Goal: Task Accomplishment & Management: Complete application form

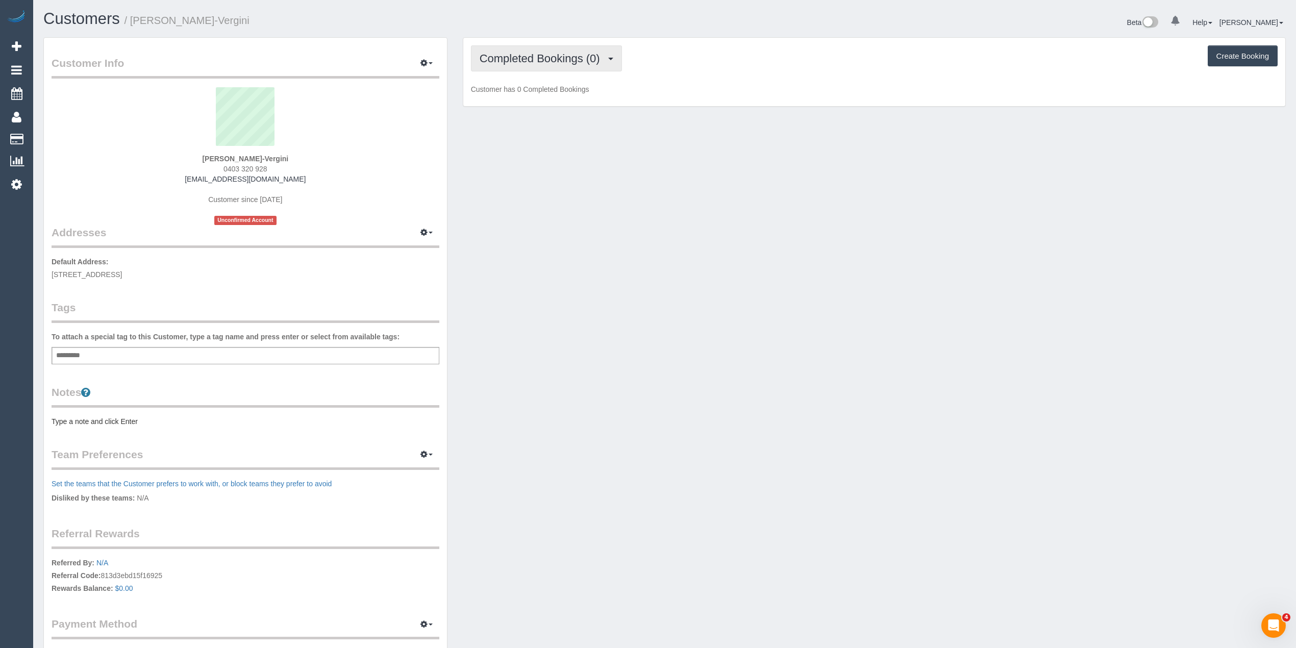
click at [535, 60] on span "Completed Bookings (0)" at bounding box center [543, 58] width 126 height 13
click at [543, 97] on link "Upcoming Bookings (1)" at bounding box center [524, 95] width 106 height 13
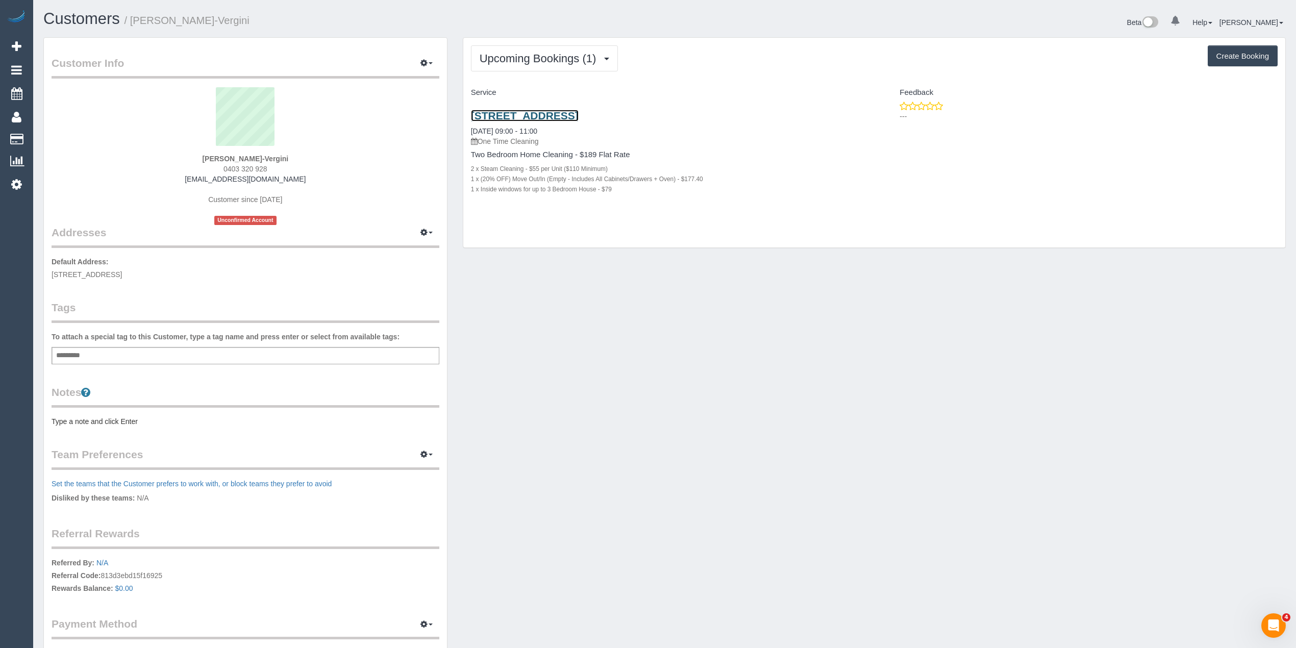
click at [579, 110] on link "401/5 Union Street, Brunswick, VIC 3056" at bounding box center [525, 116] width 108 height 12
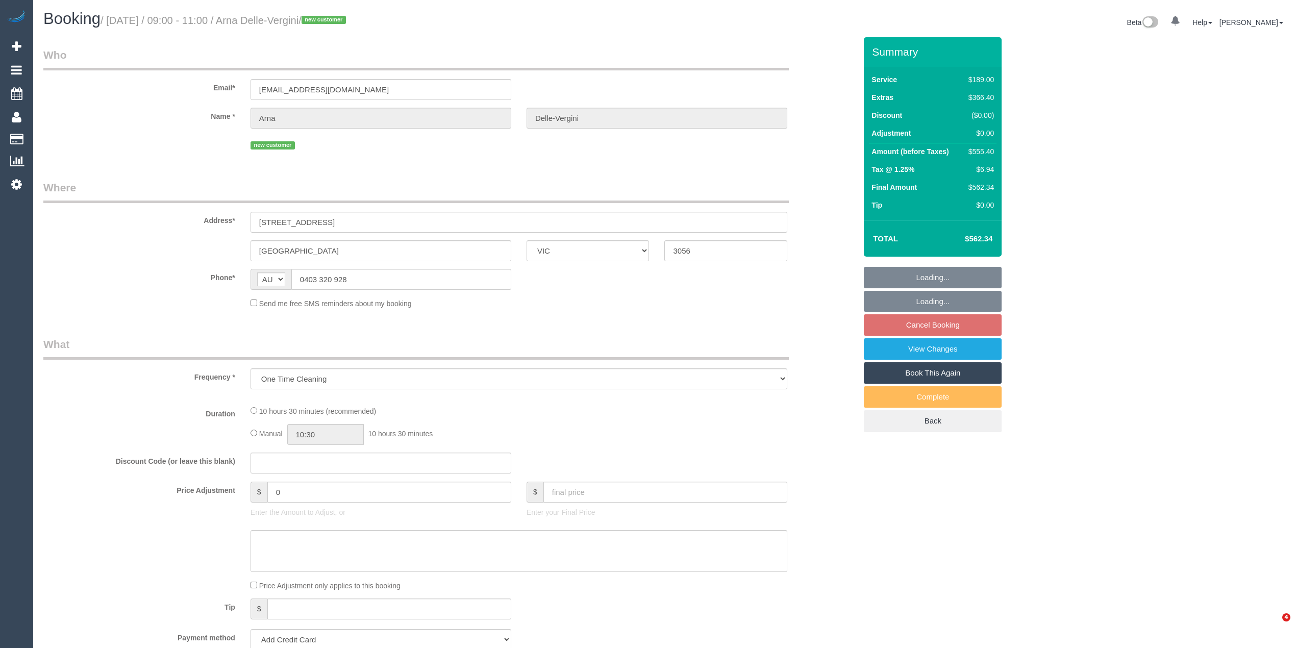
select select "VIC"
select select "string:stripe-pm_1SDwe72GScqysDRVF3ACIalj"
select select "number:28"
select select "number:14"
select select "number:18"
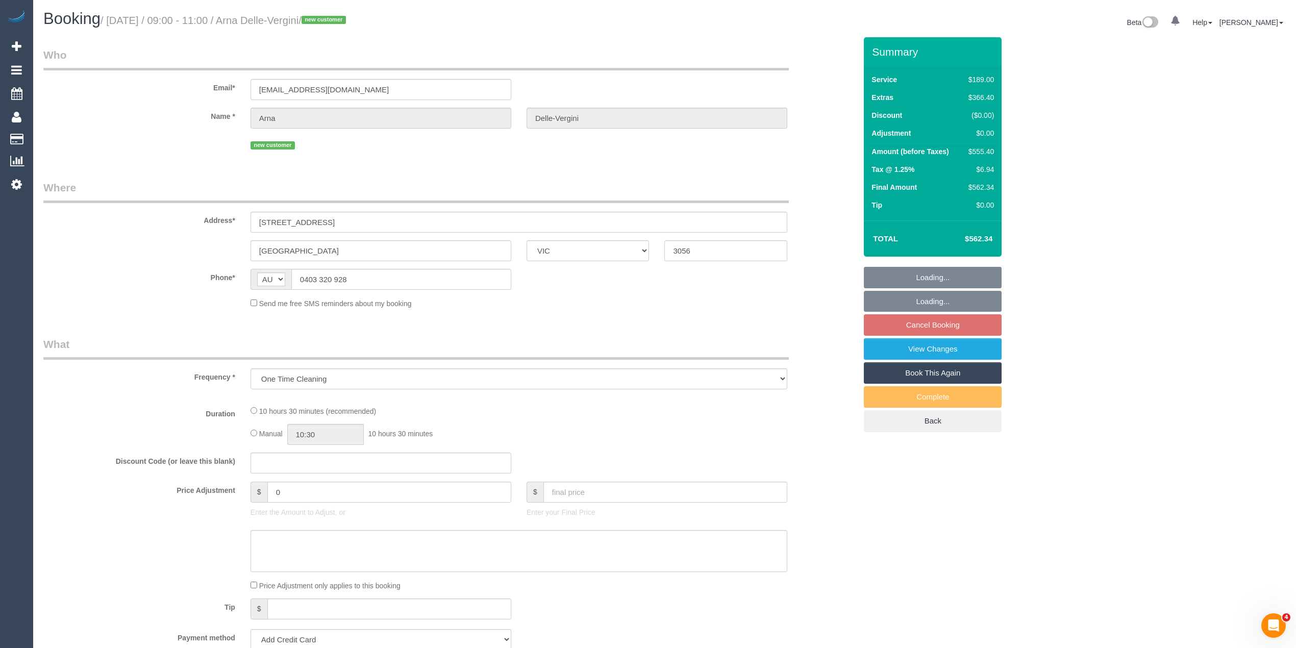
select select "number:24"
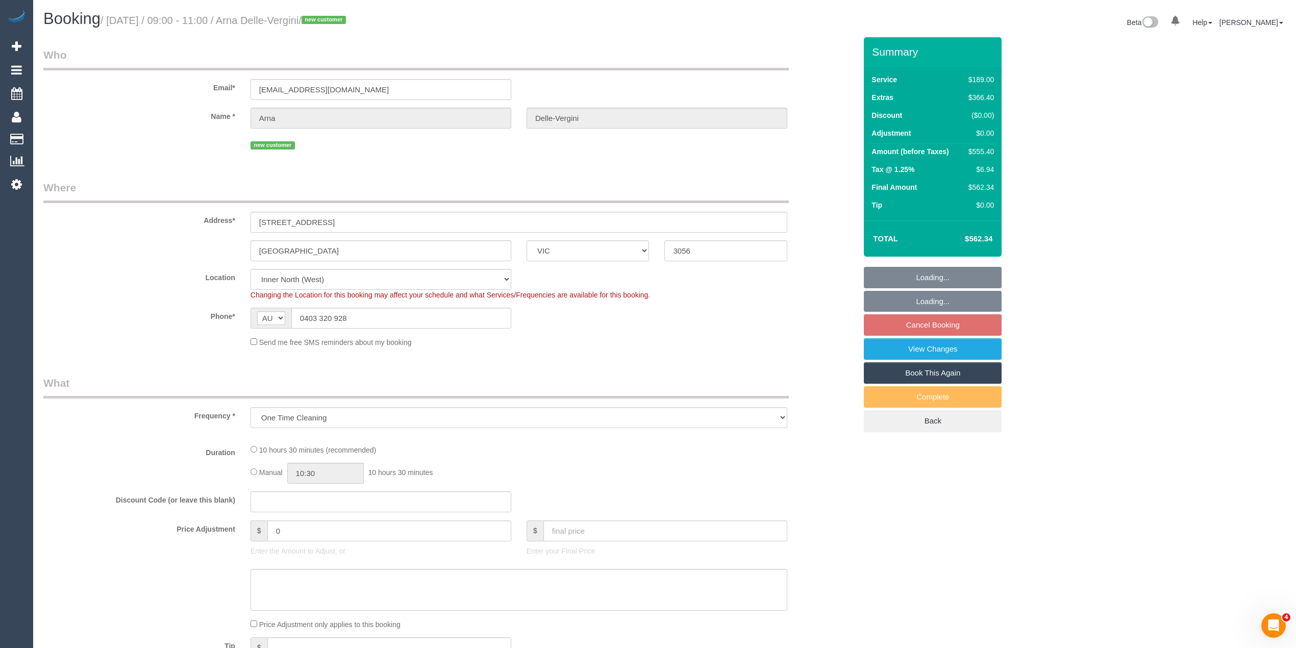
select select "object:684"
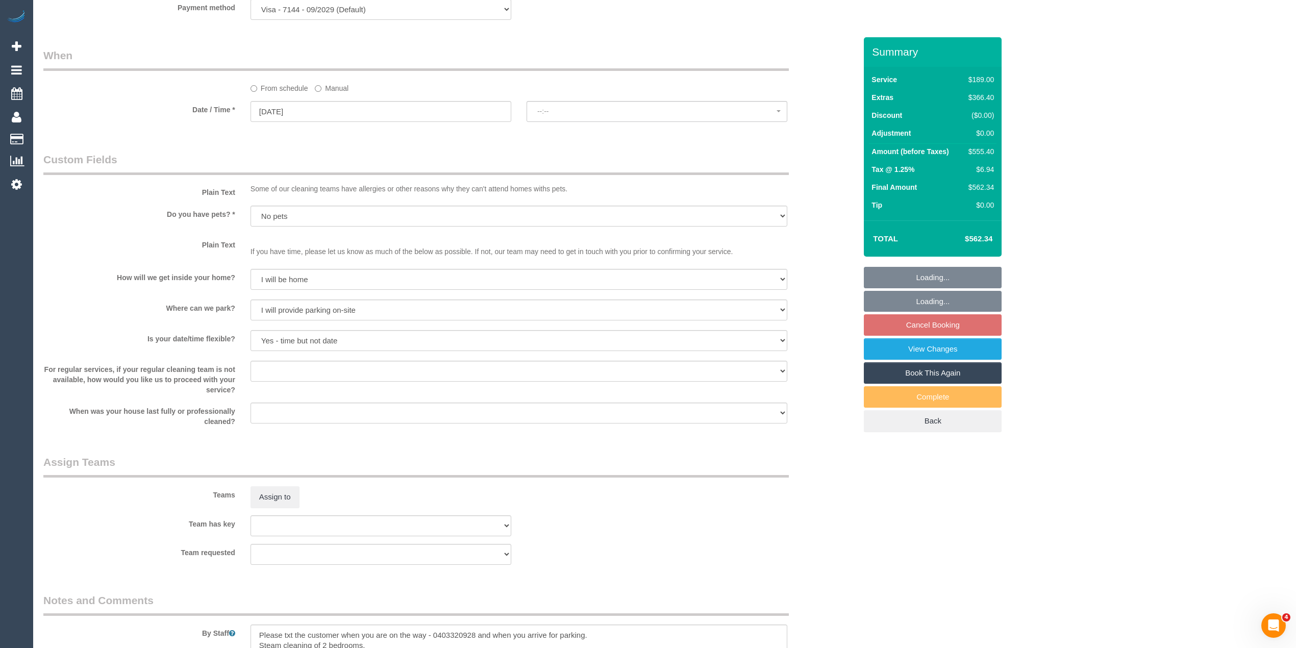
select select "spot3"
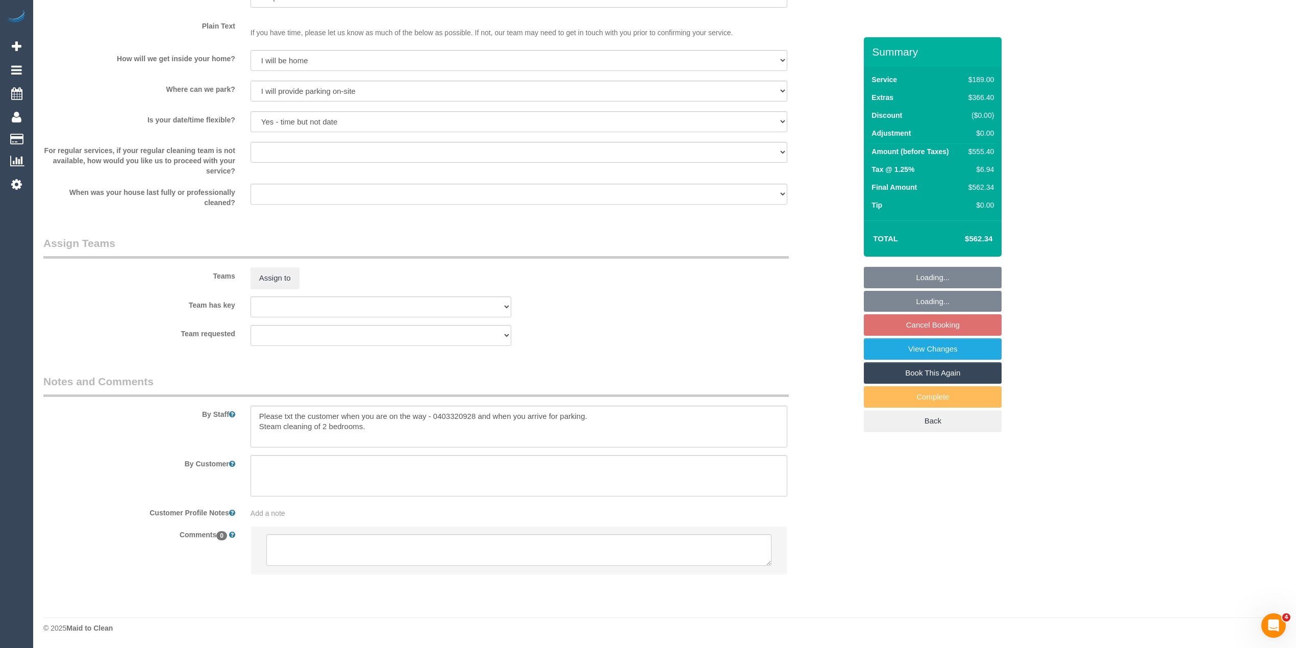
scroll to position [1296, 0]
click at [379, 555] on textarea at bounding box center [518, 550] width 505 height 32
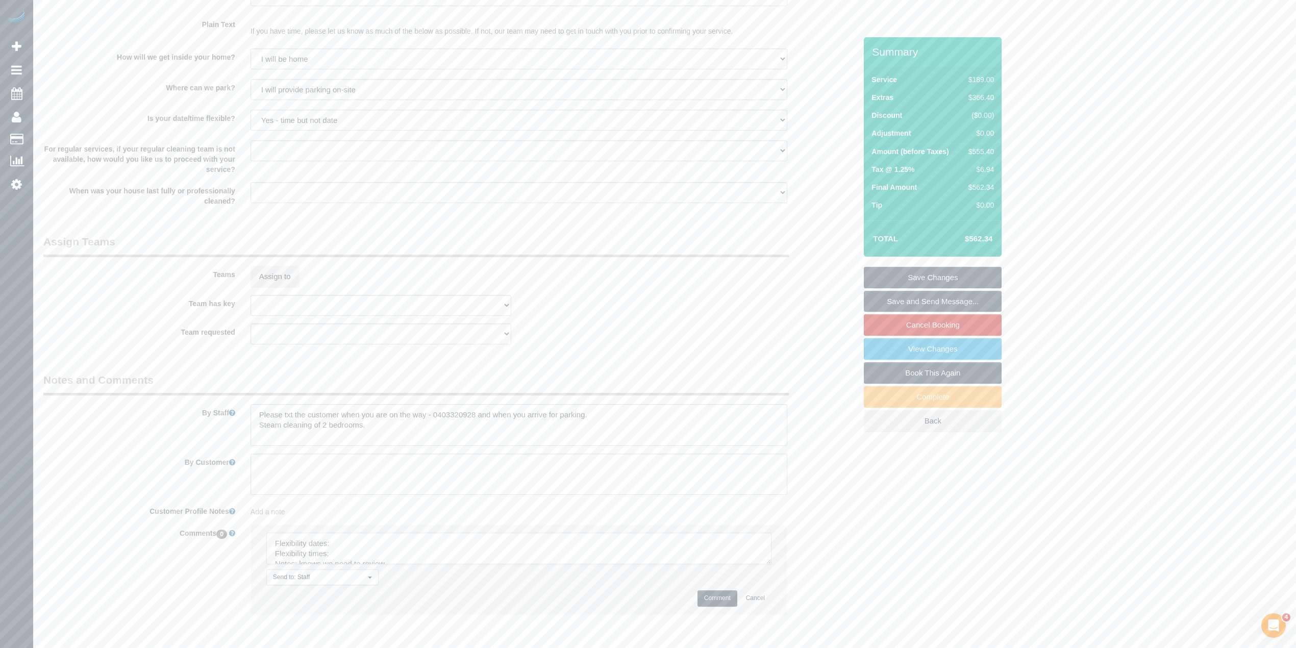
drag, startPoint x: 765, startPoint y: 569, endPoint x: 765, endPoint y: 586, distance: 16.8
click at [765, 586] on li "Send to: Staff Nothing selected Send to: Staff Send to: Customer Send to: Team …" at bounding box center [519, 569] width 536 height 89
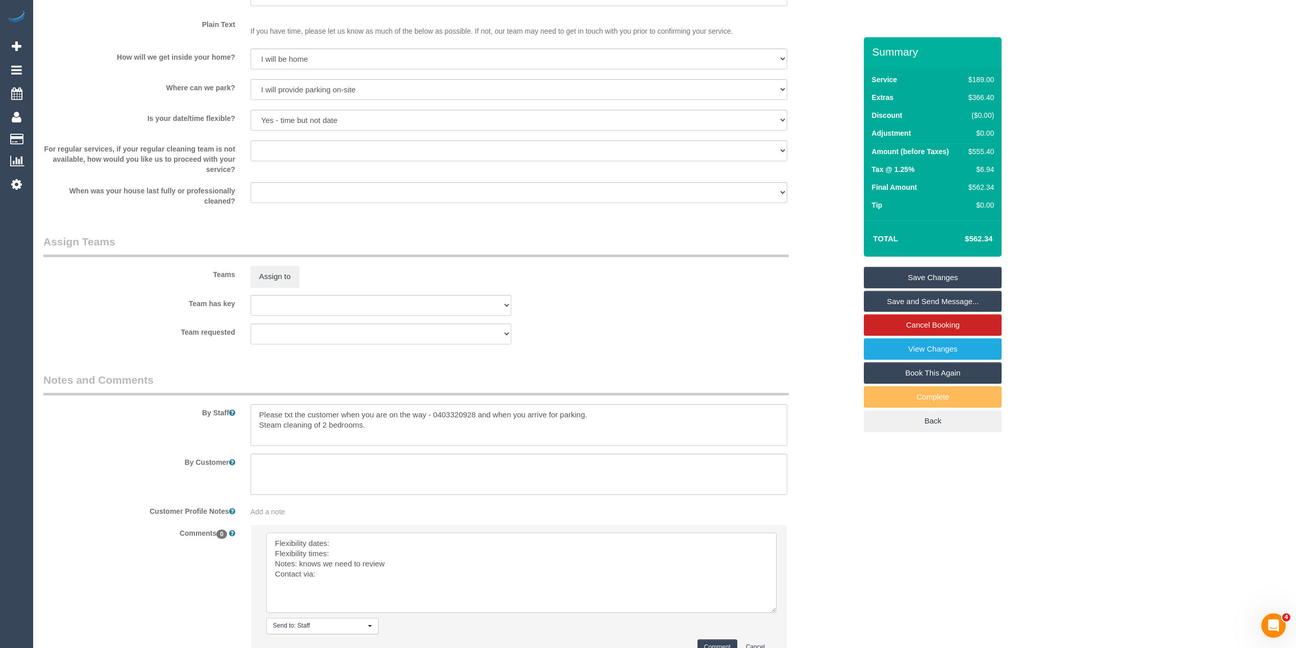
drag, startPoint x: 764, startPoint y: 558, endPoint x: 729, endPoint y: 599, distance: 53.9
click at [768, 607] on textarea at bounding box center [521, 573] width 510 height 80
click at [361, 538] on textarea at bounding box center [521, 573] width 510 height 81
click at [366, 543] on textarea at bounding box center [521, 573] width 510 height 81
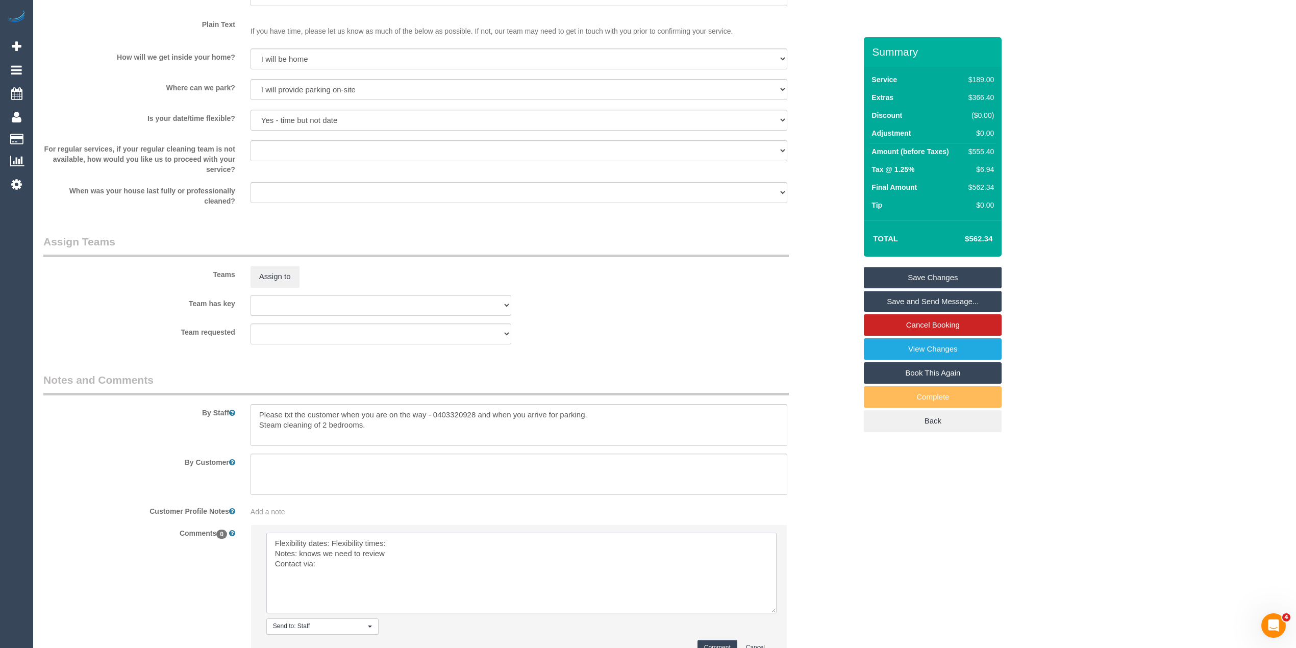
drag, startPoint x: 407, startPoint y: 541, endPoint x: 382, endPoint y: 533, distance: 25.7
click at [346, 541] on textarea at bounding box center [521, 573] width 510 height 81
click at [332, 543] on textarea at bounding box center [521, 573] width 510 height 81
click at [357, 542] on textarea at bounding box center [521, 573] width 510 height 81
click at [354, 554] on textarea at bounding box center [521, 573] width 510 height 81
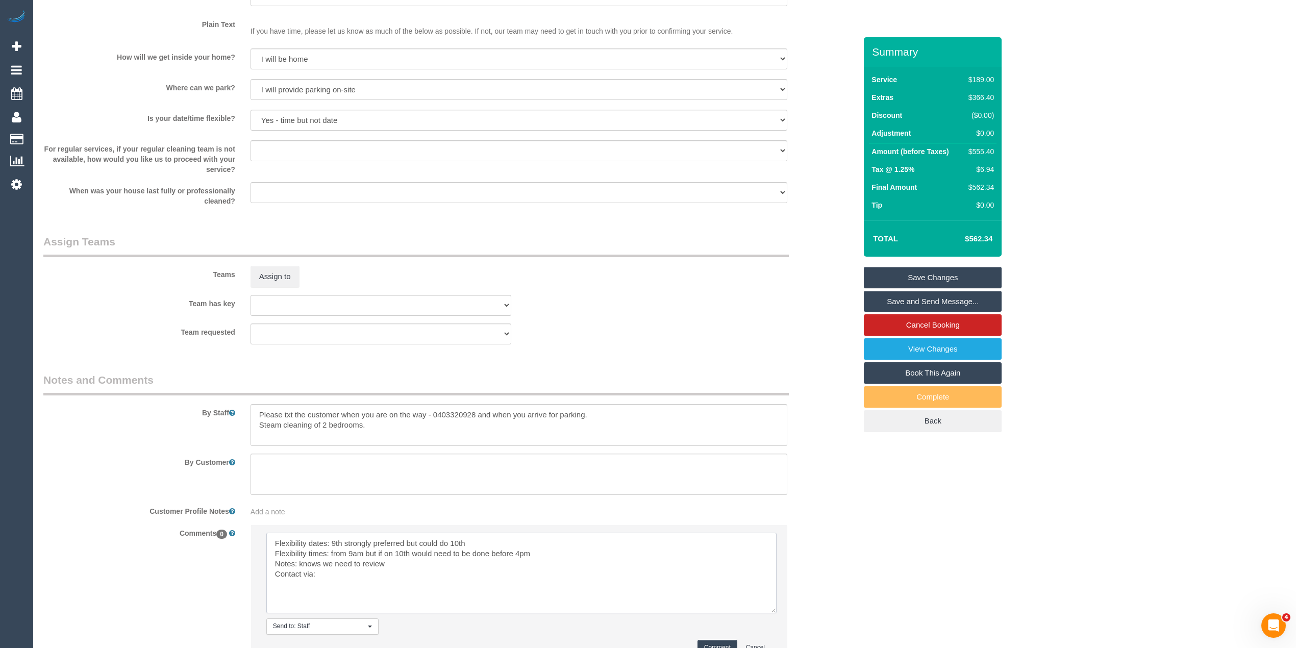
click at [331, 575] on textarea at bounding box center [521, 573] width 510 height 81
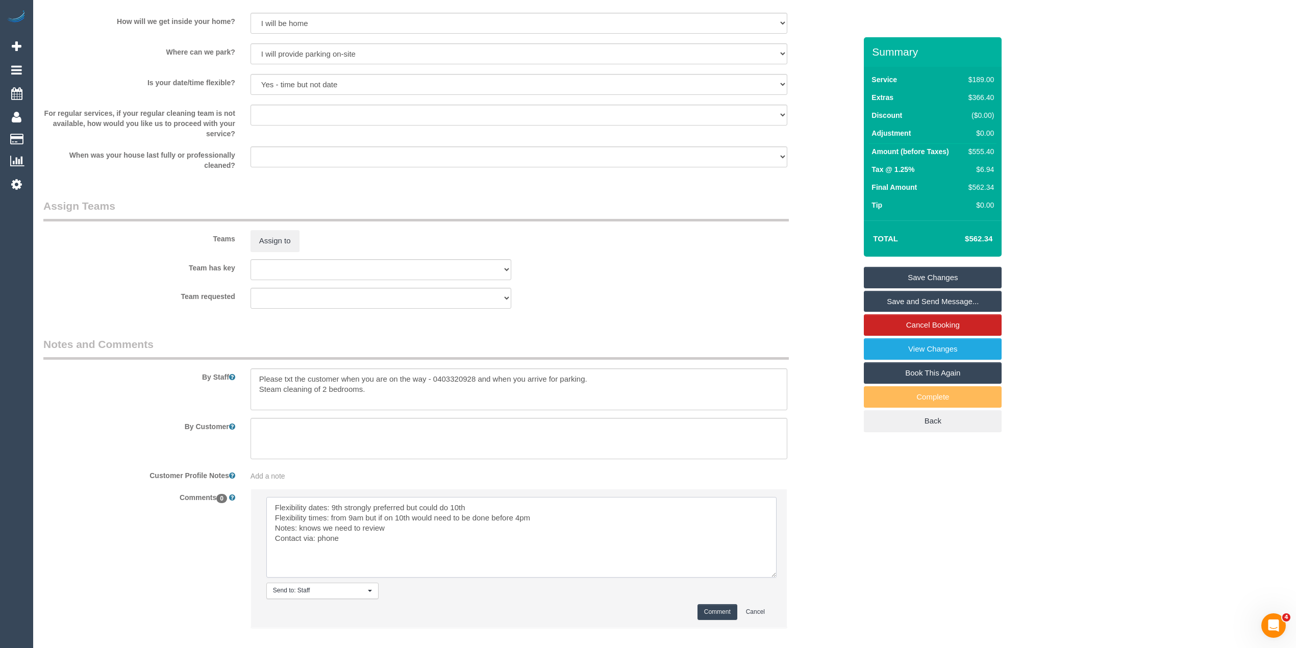
scroll to position [1364, 0]
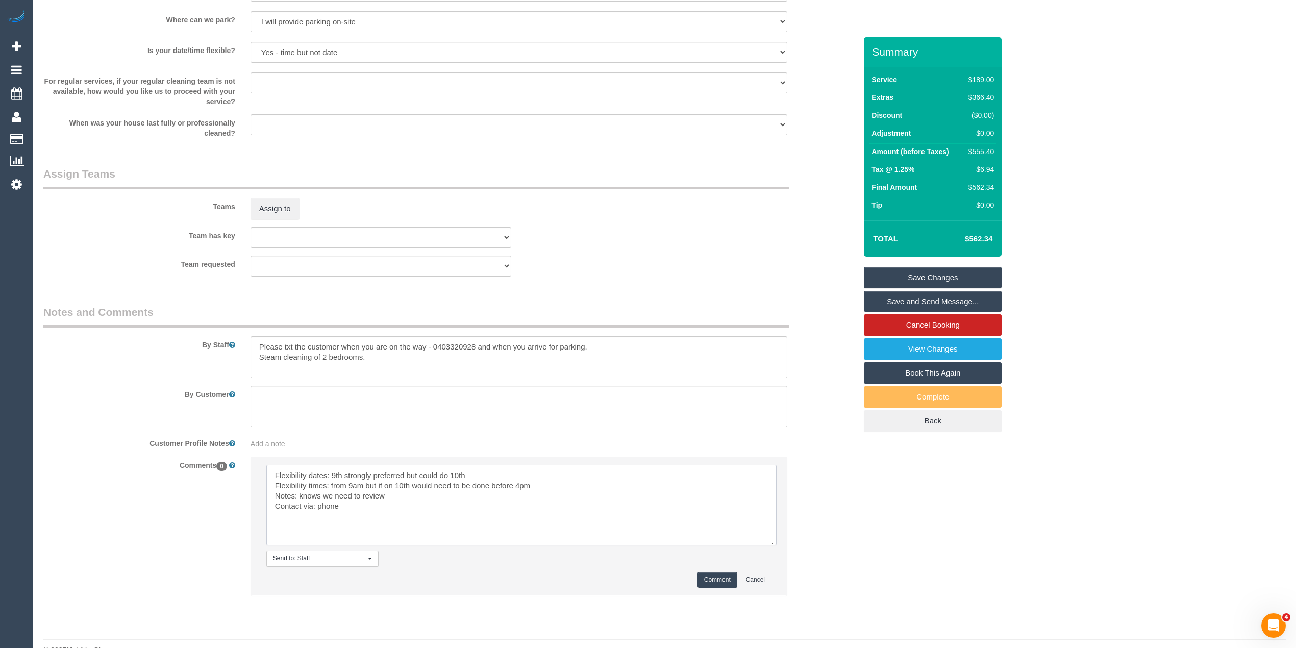
type textarea "Flexibility dates: 9th strongly preferred but could do 10th Flexibility times: …"
click at [721, 574] on button "Comment" at bounding box center [717, 580] width 40 height 16
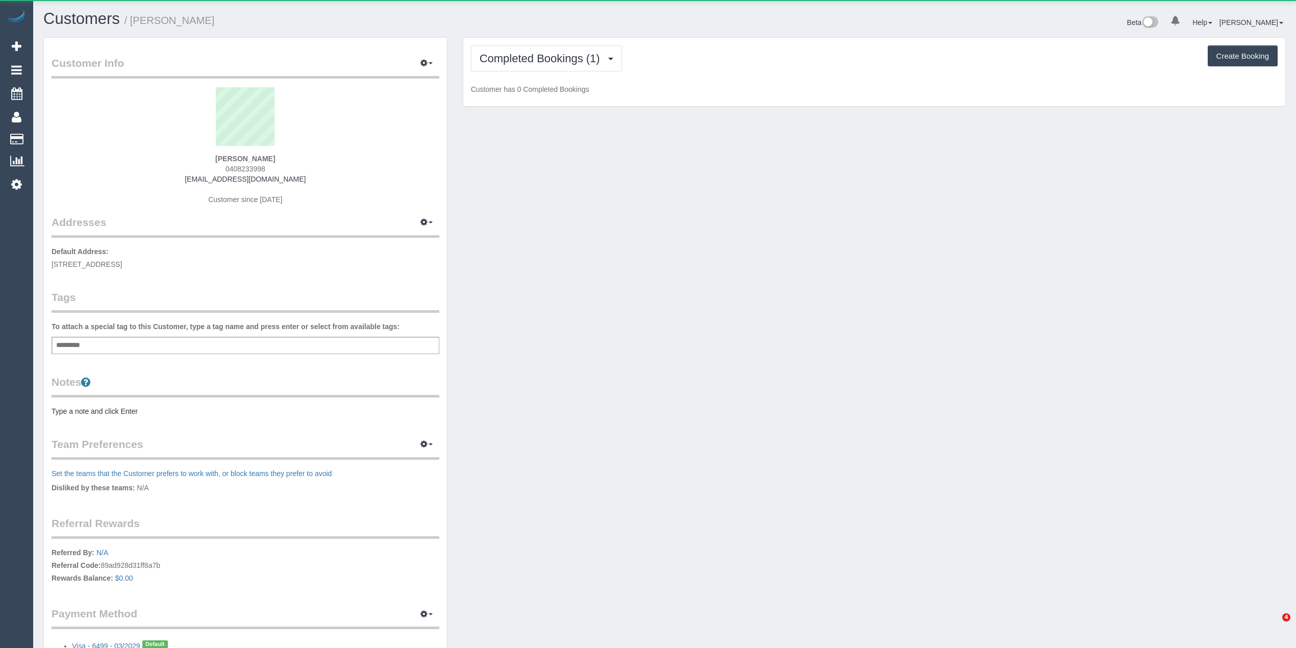
click at [531, 47] on div "Completed Bookings (1) Completed Bookings (1) Upcoming Bookings (0) Cancelled B…" at bounding box center [874, 72] width 822 height 69
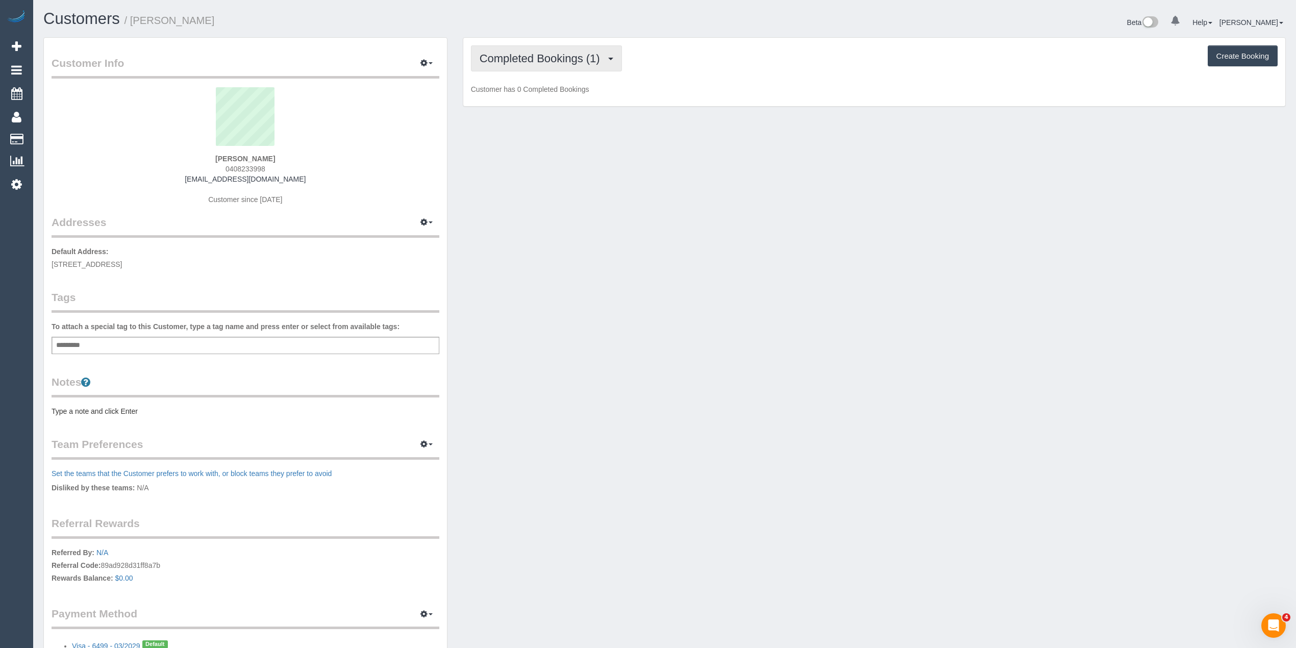
click at [539, 55] on span "Completed Bookings (1)" at bounding box center [543, 58] width 126 height 13
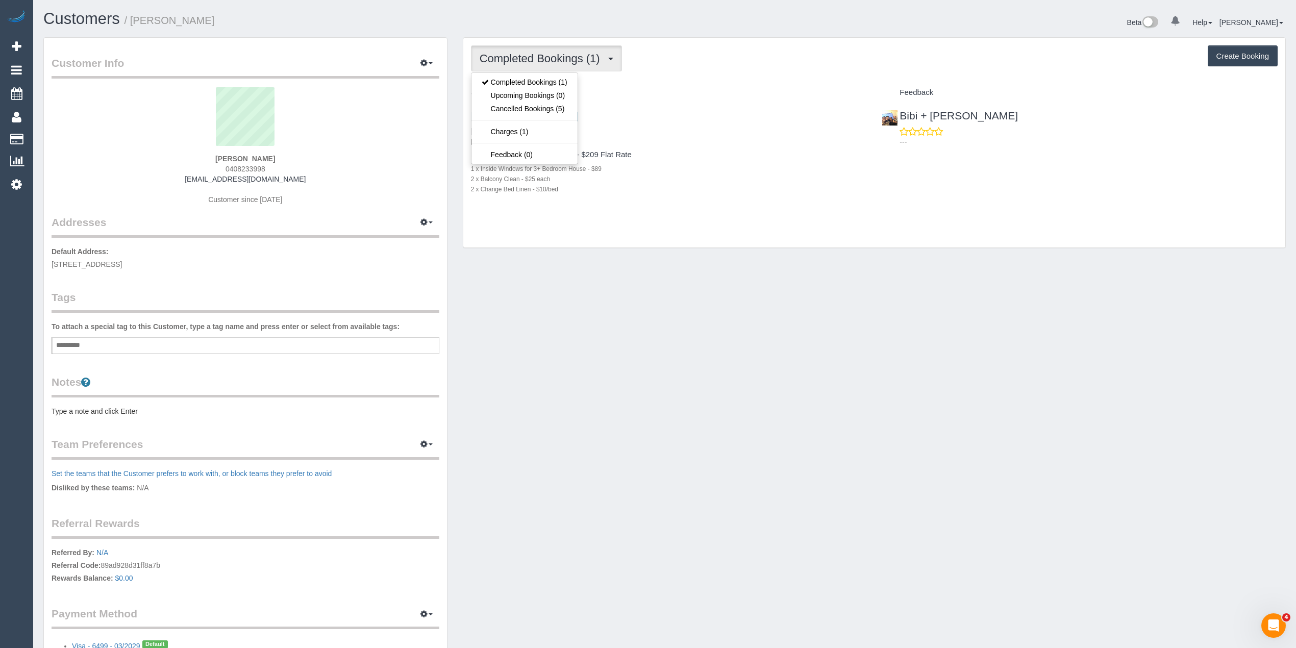
click at [537, 53] on span "Completed Bookings (1)" at bounding box center [543, 58] width 126 height 13
click at [719, 39] on div "Completed Bookings (1) Completed Bookings (1) Upcoming Bookings (0) Cancelled B…" at bounding box center [874, 143] width 822 height 210
click at [541, 54] on span "Completed Bookings (1)" at bounding box center [543, 58] width 126 height 13
click at [547, 99] on link "Upcoming Bookings (0)" at bounding box center [524, 95] width 106 height 13
click at [538, 54] on span "Completed Bookings (1)" at bounding box center [543, 58] width 126 height 13
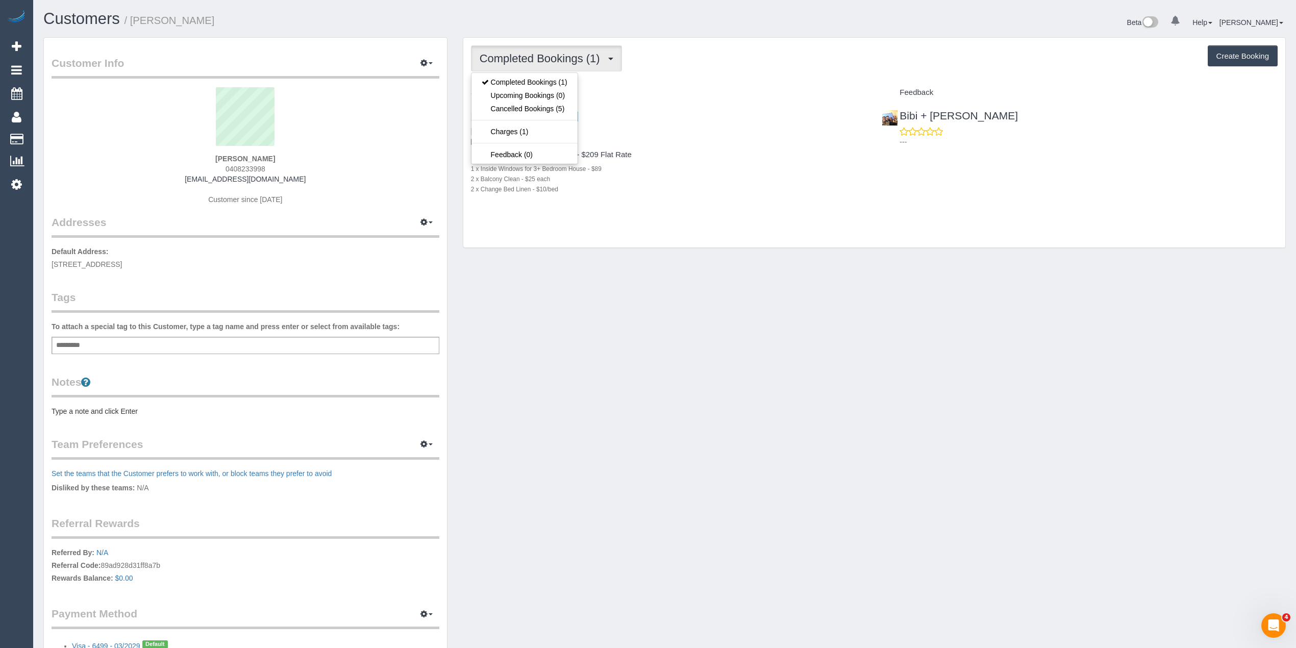
click at [538, 54] on span "Completed Bookings (1)" at bounding box center [543, 58] width 126 height 13
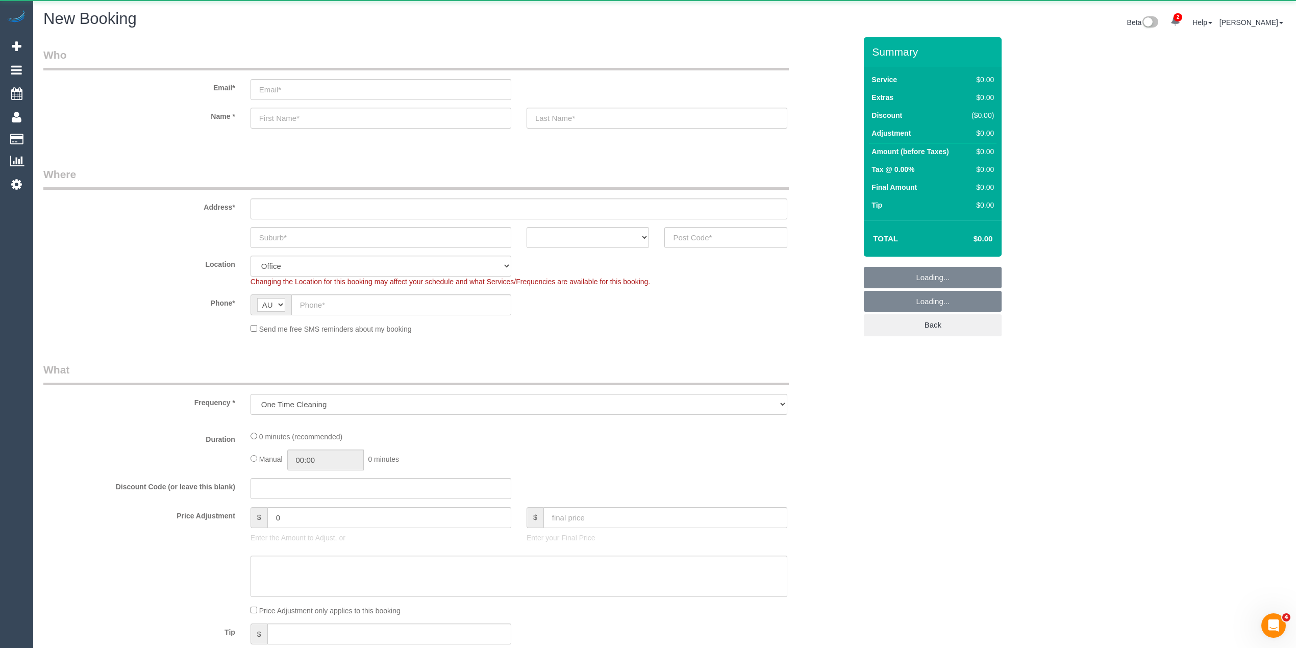
select select "object:7282"
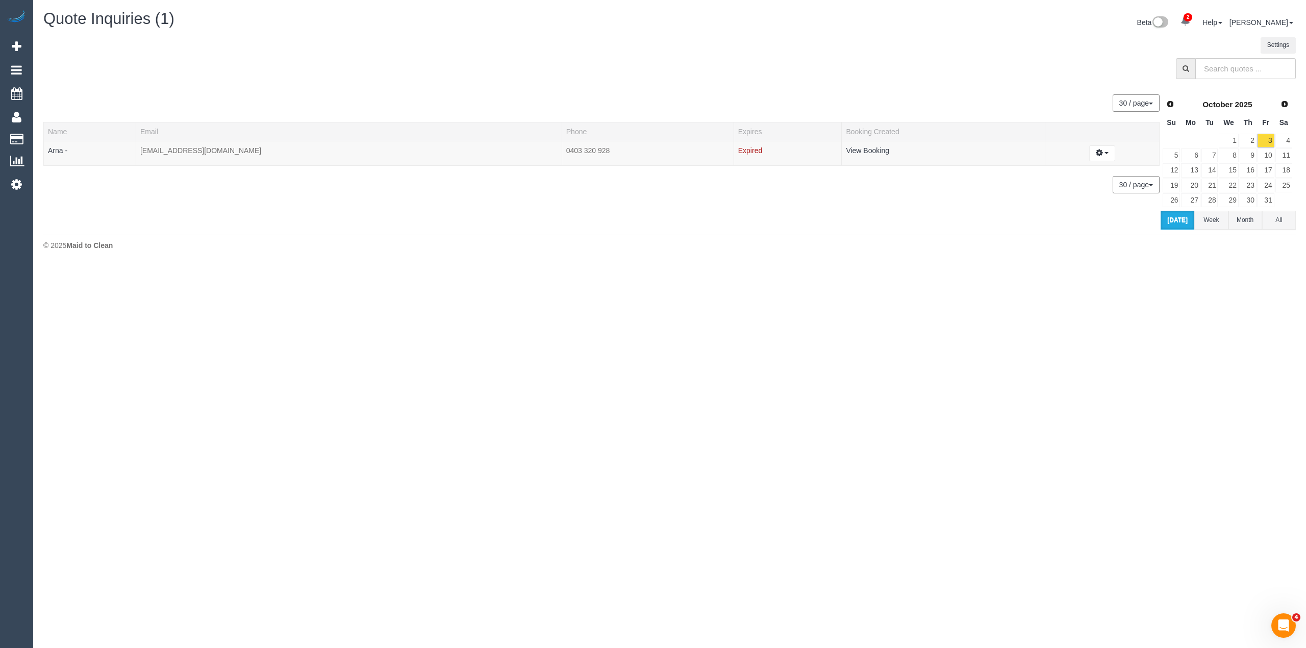
click at [1176, 221] on button "Today" at bounding box center [1178, 220] width 34 height 19
click at [1251, 140] on link "2" at bounding box center [1248, 141] width 17 height 14
click at [1233, 137] on link "1" at bounding box center [1228, 141] width 19 height 14
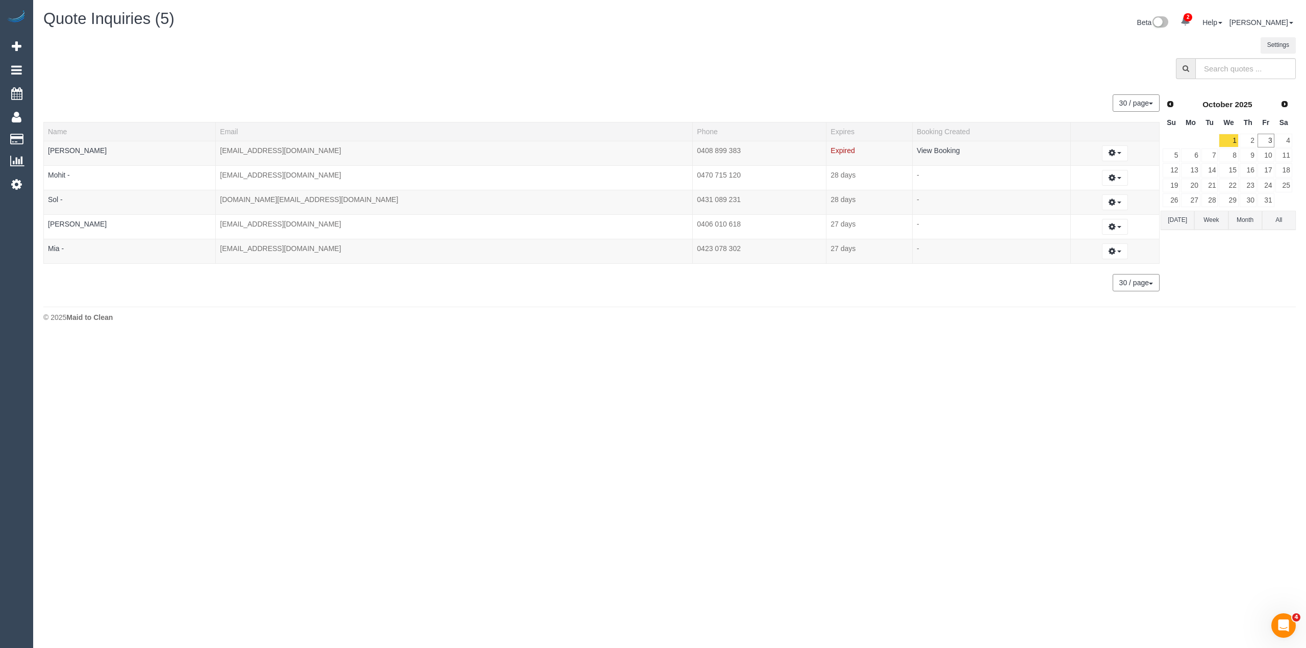
click at [1184, 220] on button "Today" at bounding box center [1178, 220] width 34 height 19
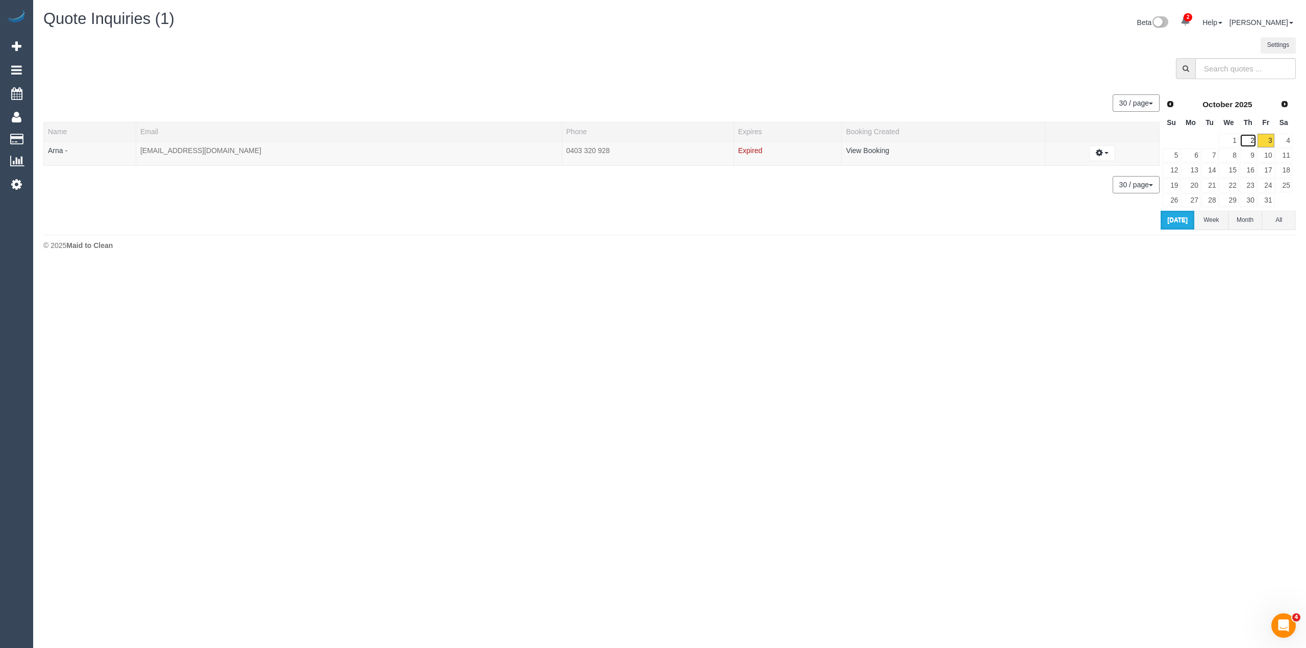
click at [1247, 135] on link "2" at bounding box center [1248, 141] width 17 height 14
click at [1230, 137] on link "1" at bounding box center [1228, 141] width 19 height 14
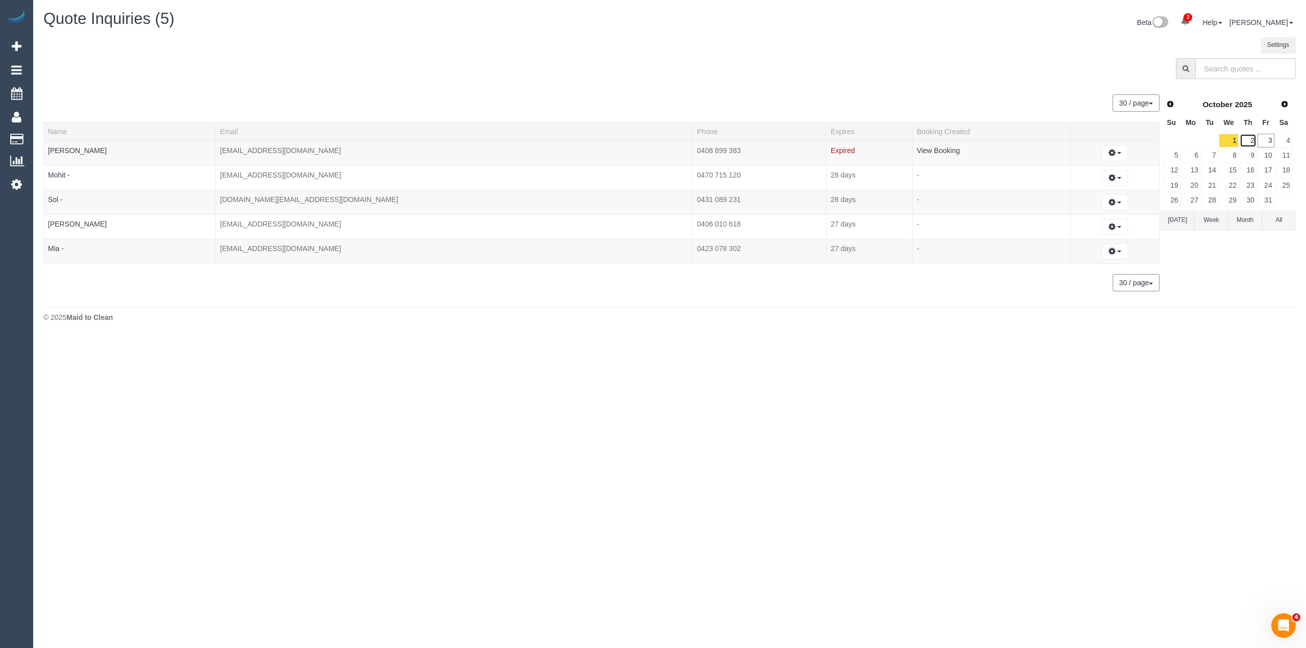
click at [1241, 139] on link "2" at bounding box center [1248, 141] width 17 height 14
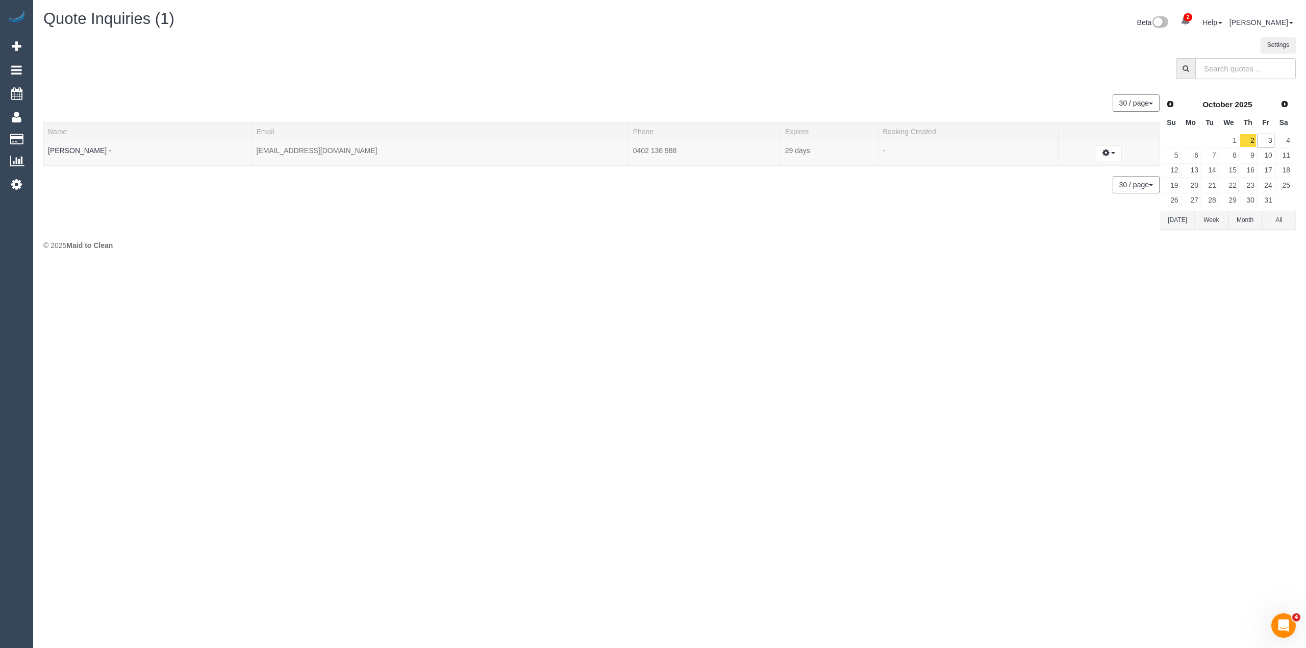
click at [1223, 68] on input "text" at bounding box center [1245, 68] width 101 height 21
paste input "61408129089"
drag, startPoint x: 1213, startPoint y: 70, endPoint x: 1190, endPoint y: 58, distance: 26.3
click at [1193, 61] on div "61408129089" at bounding box center [1236, 68] width 120 height 21
type input "0408129089"
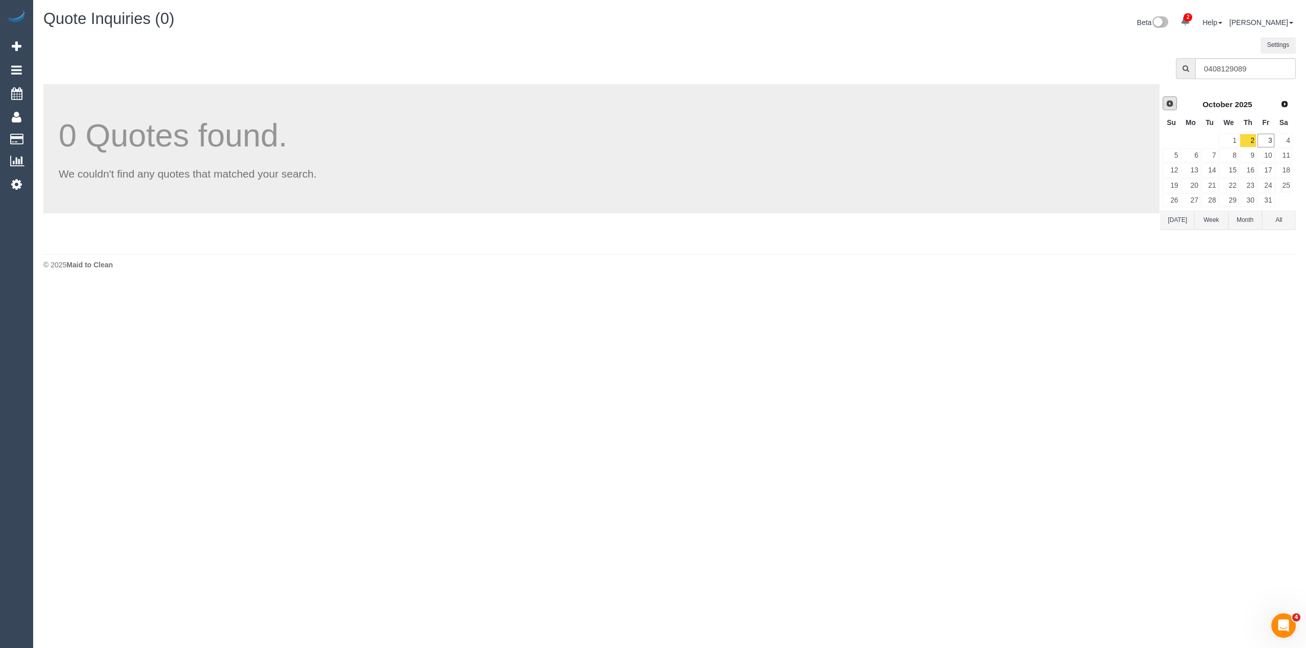
click at [1169, 101] on span "Prev" at bounding box center [1170, 103] width 8 height 8
click at [1258, 59] on input "0408129089" at bounding box center [1245, 68] width 101 height 21
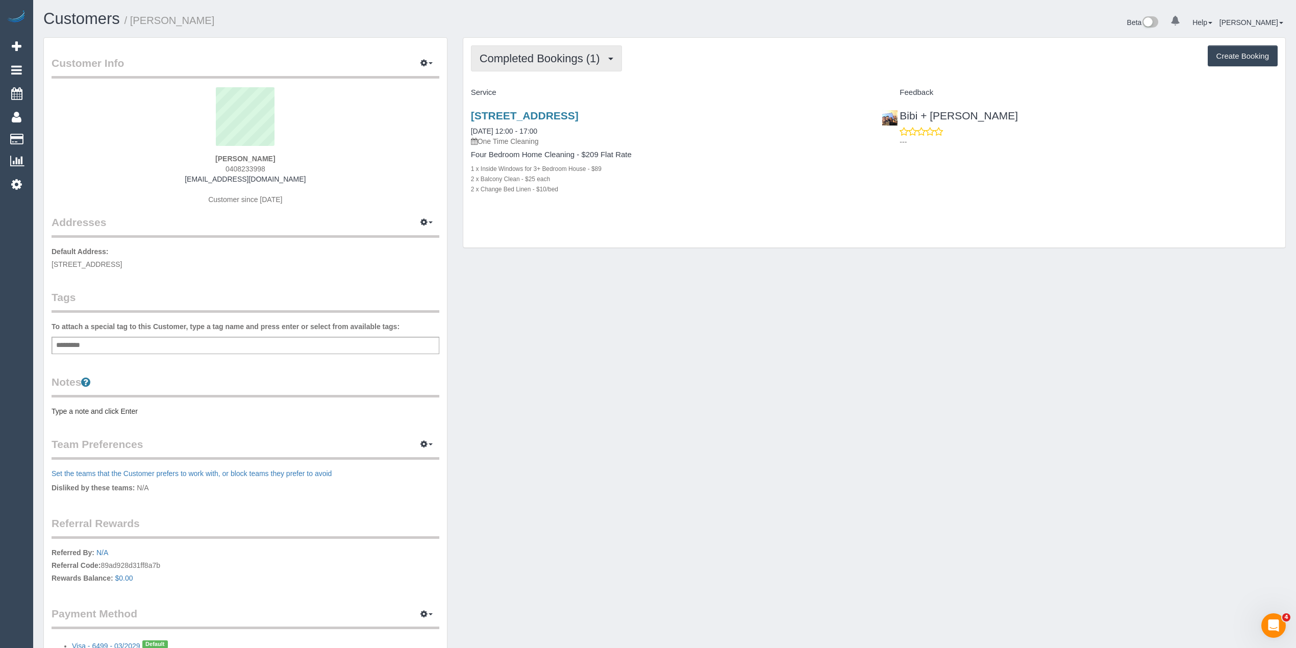
click at [520, 56] on span "Completed Bookings (1)" at bounding box center [543, 58] width 126 height 13
click at [532, 88] on link "Completed Bookings (1)" at bounding box center [524, 82] width 106 height 13
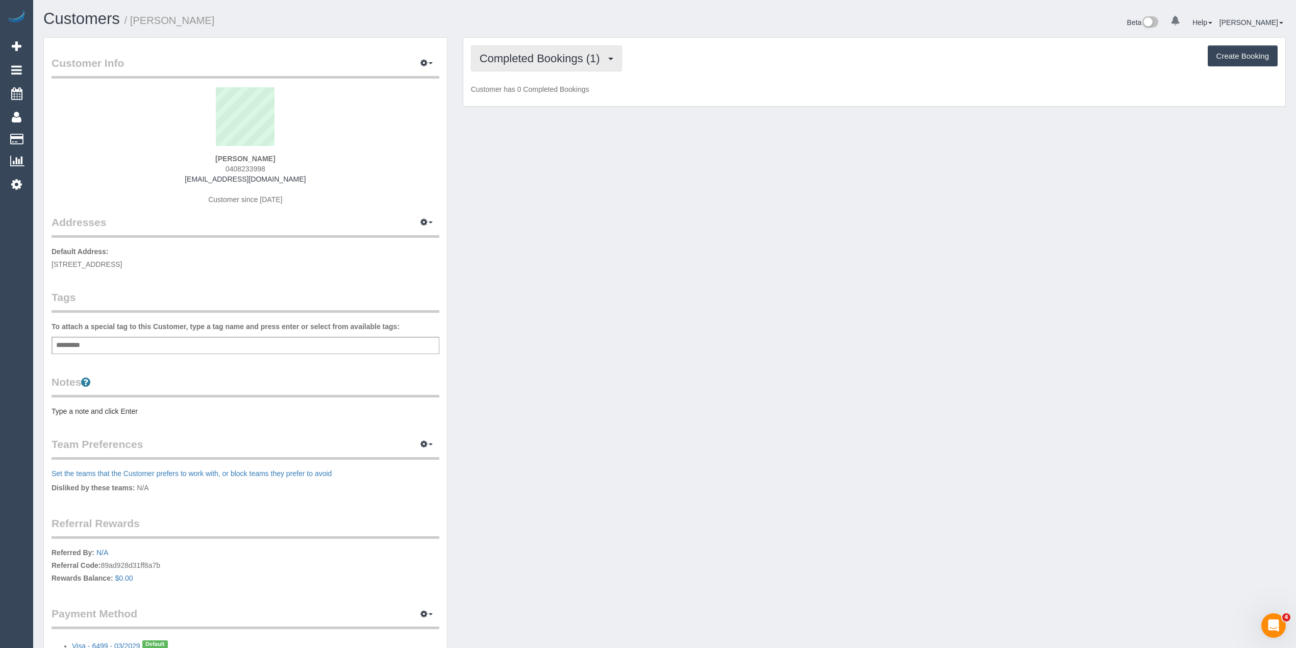
click at [513, 60] on span "Completed Bookings (1)" at bounding box center [543, 58] width 126 height 13
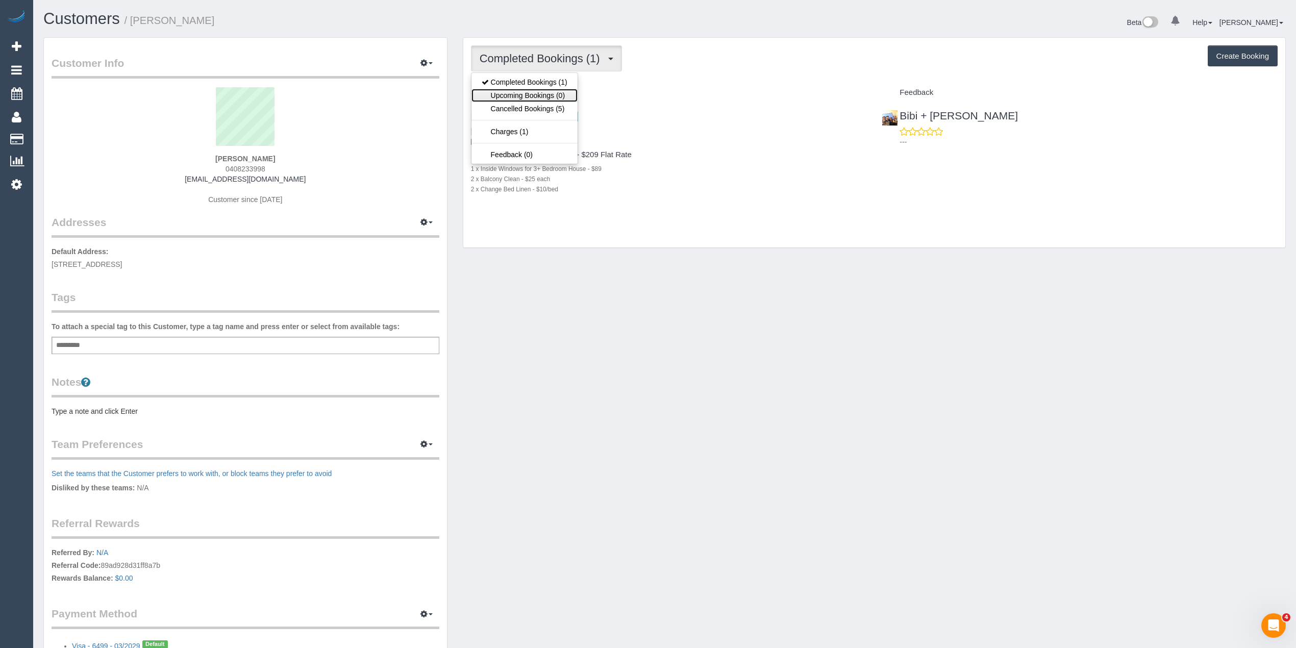
click at [533, 96] on link "Upcoming Bookings (0)" at bounding box center [524, 95] width 106 height 13
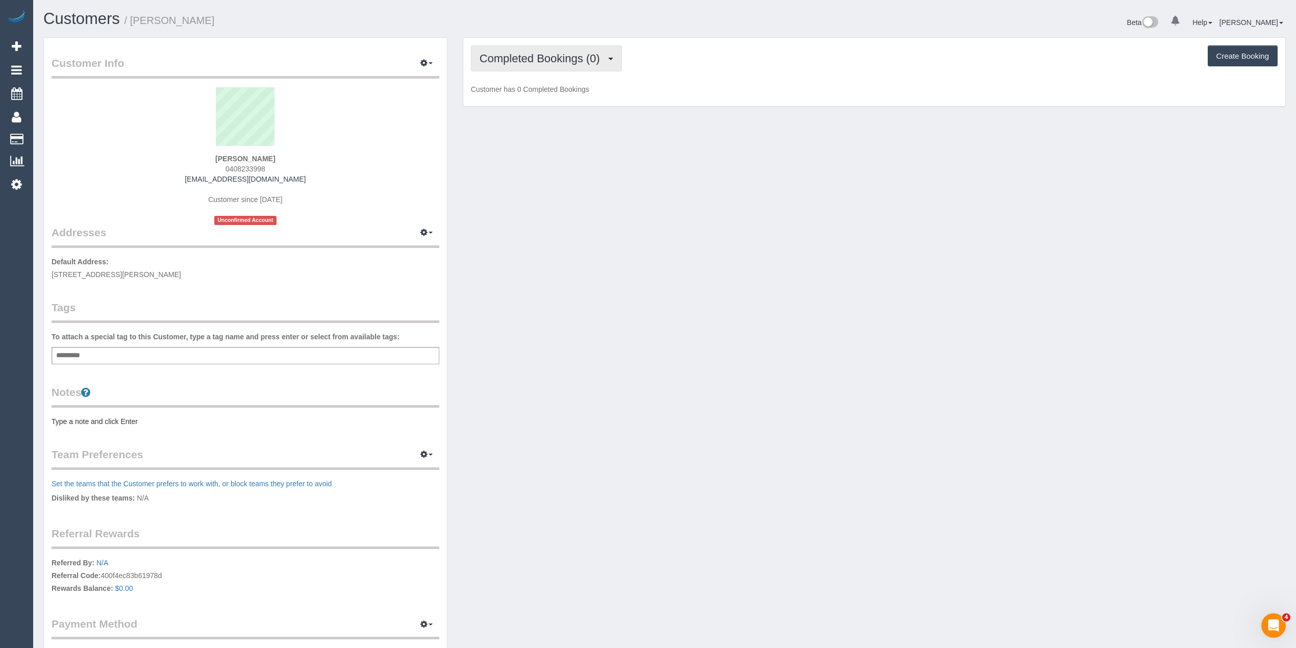
click at [515, 60] on span "Completed Bookings (0)" at bounding box center [543, 58] width 126 height 13
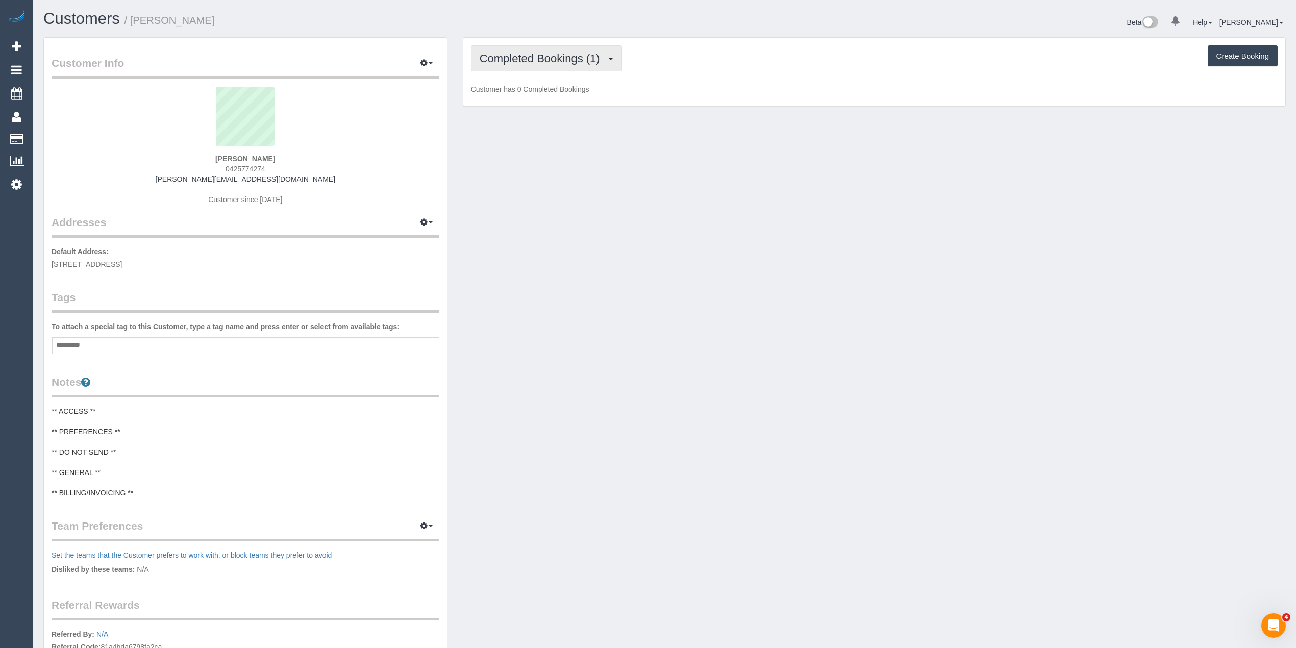
click at [517, 46] on button "Completed Bookings (1)" at bounding box center [546, 58] width 151 height 26
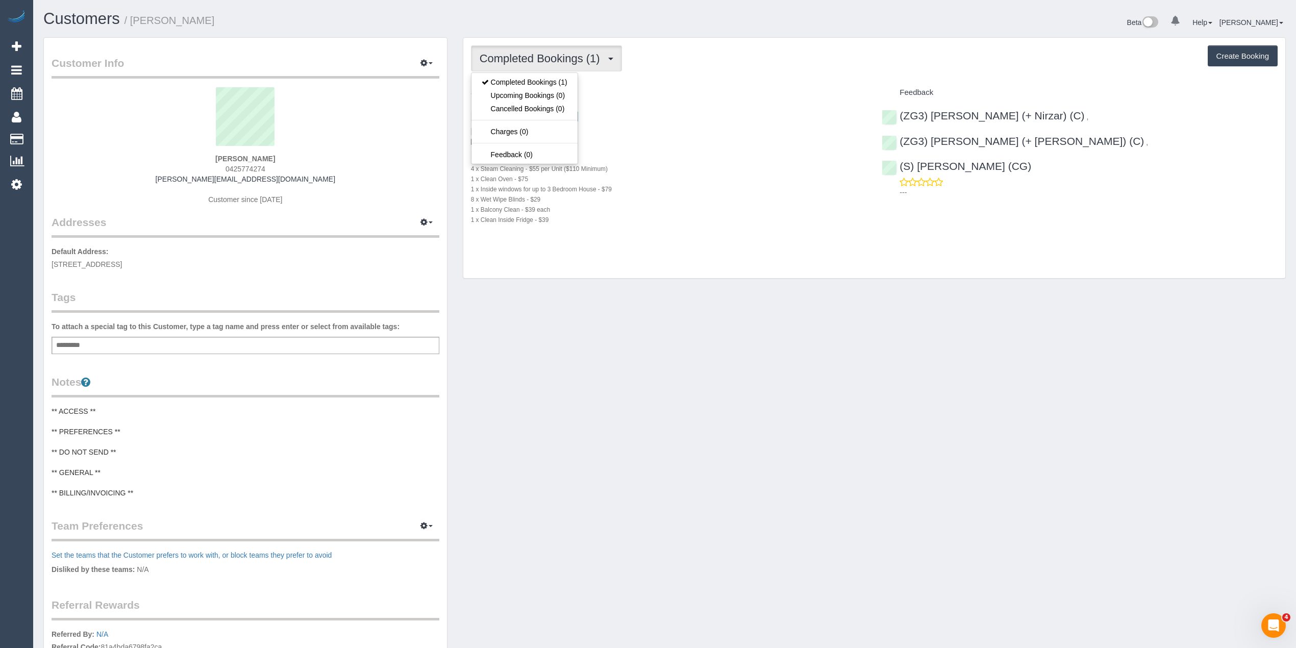
click at [701, 66] on div "Completed Bookings (1) Completed Bookings (1) Upcoming Bookings (0) Cancelled B…" at bounding box center [874, 58] width 807 height 26
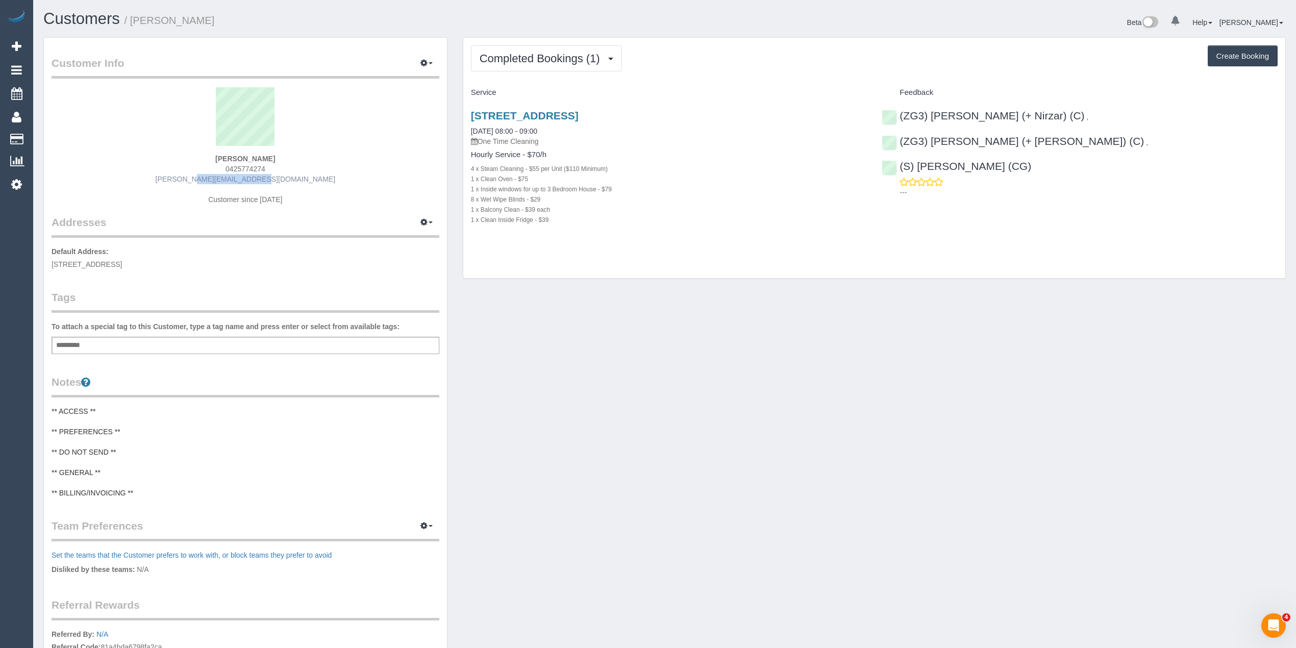
drag, startPoint x: 287, startPoint y: 177, endPoint x: 213, endPoint y: 182, distance: 73.6
click at [213, 182] on div "[PERSON_NAME] 0425774274 [PERSON_NAME][EMAIL_ADDRESS][DOMAIN_NAME] Customer sin…" at bounding box center [246, 151] width 388 height 128
copy link "[PERSON_NAME][EMAIL_ADDRESS][DOMAIN_NAME]"
click at [190, 341] on div "Add a tag" at bounding box center [246, 345] width 388 height 17
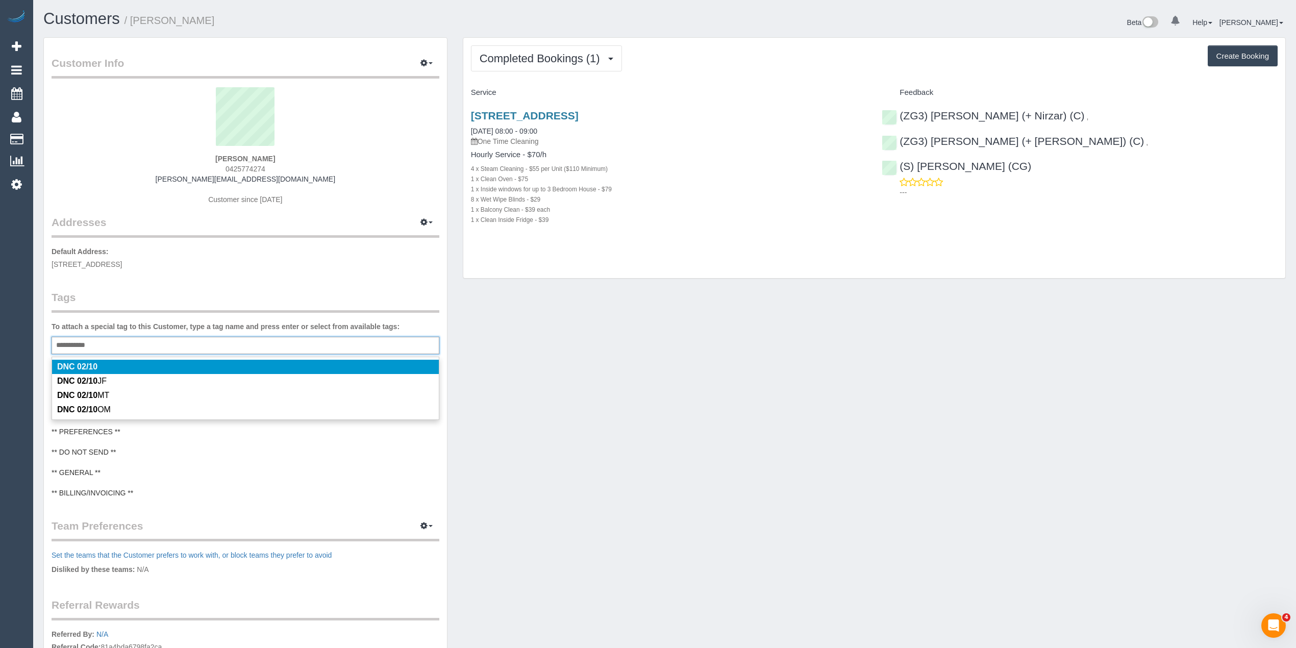
type input "**********"
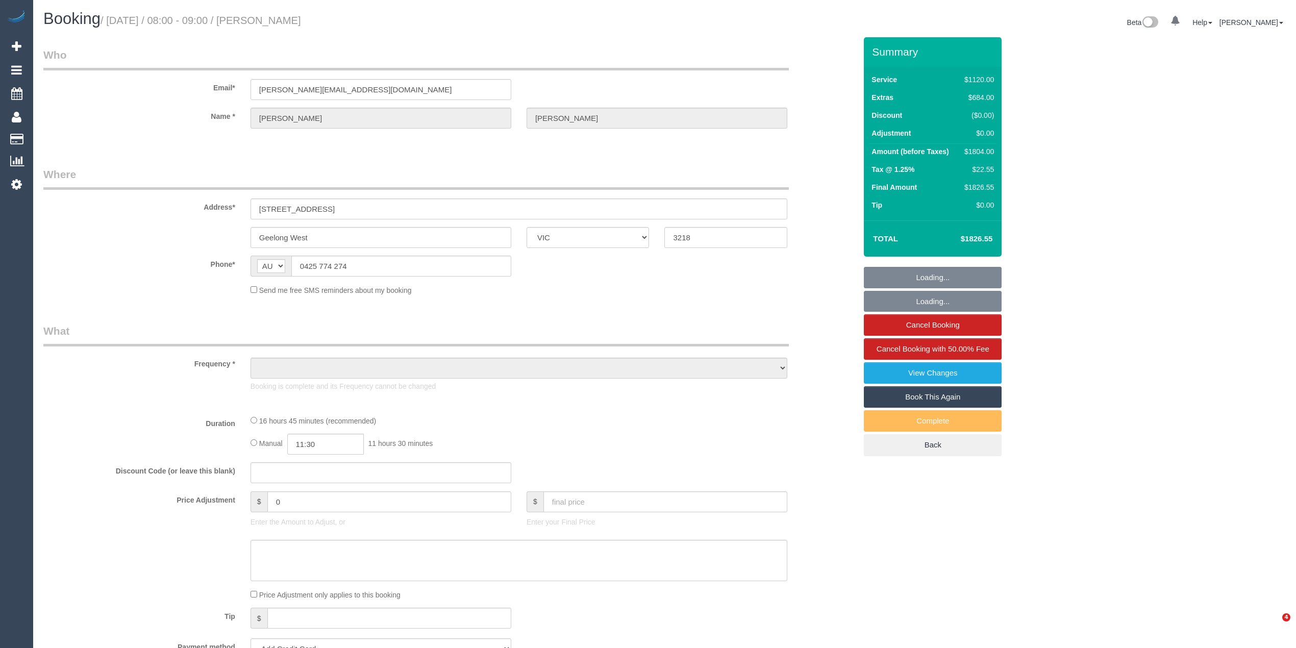
select select "VIC"
select select "object:1015"
select select "2"
select select "480"
select select "number:28"
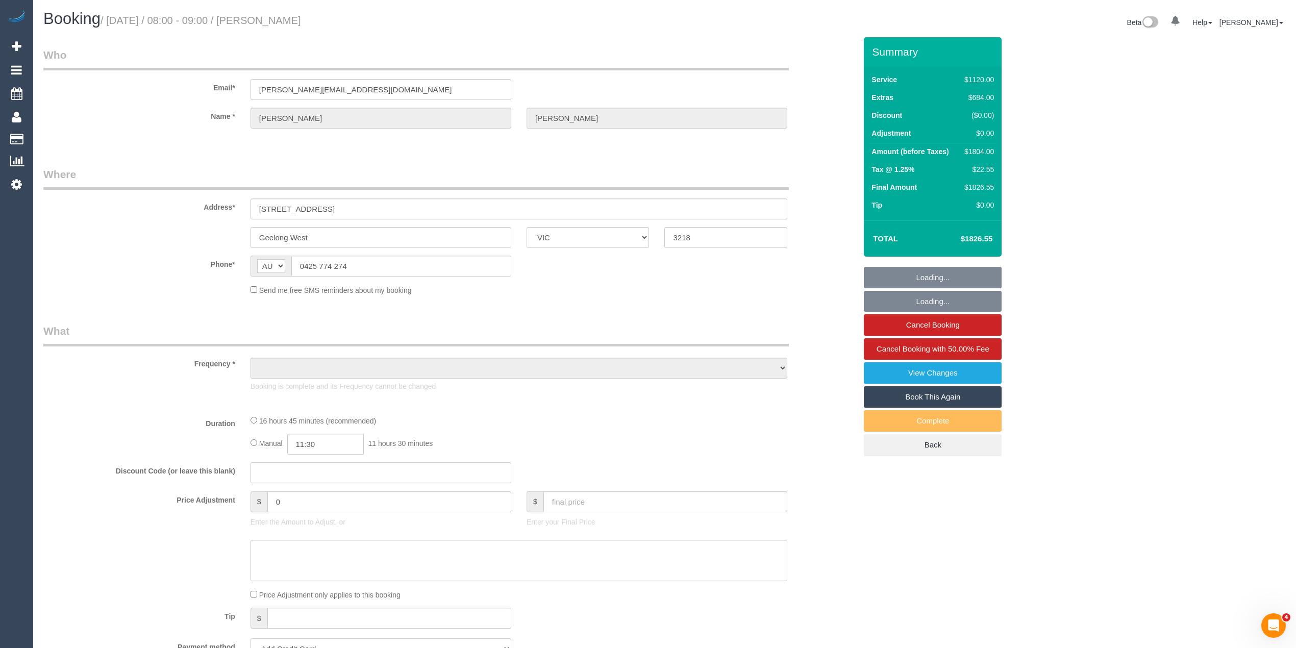
select select "number:14"
select select "number:19"
select select "number:25"
select select "number:26"
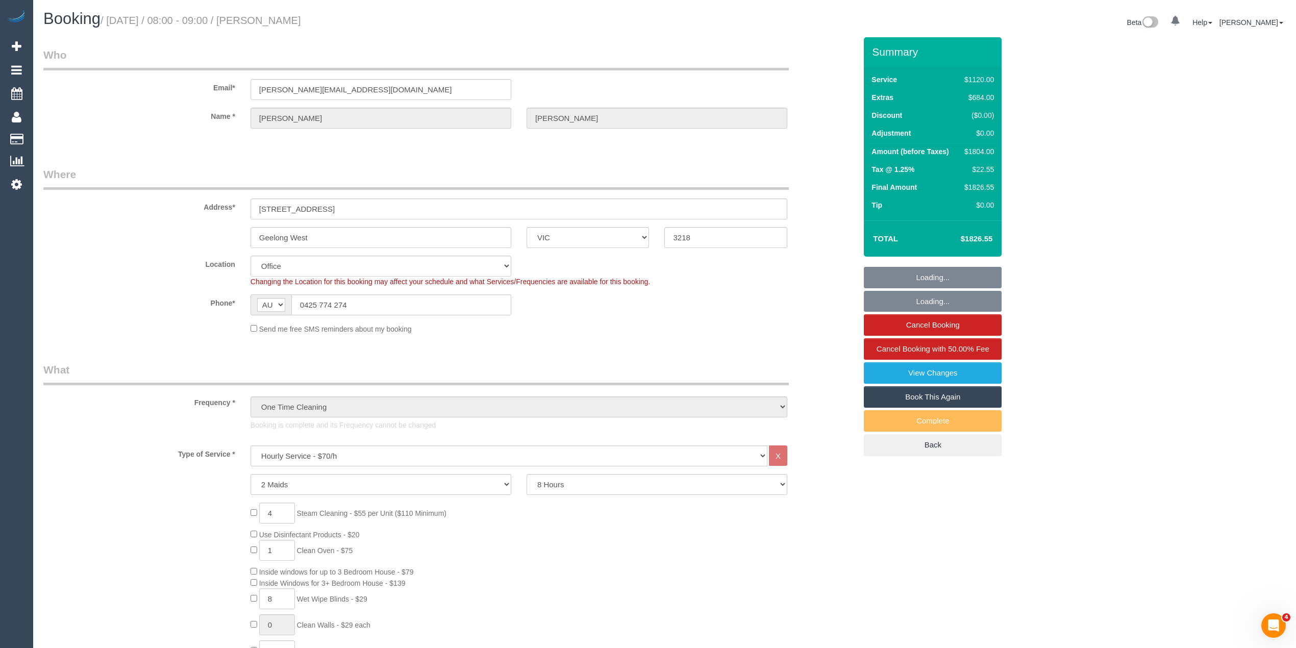
select select "string:stripe-pm_1SBq7G2GScqysDRVu3NOUJl8"
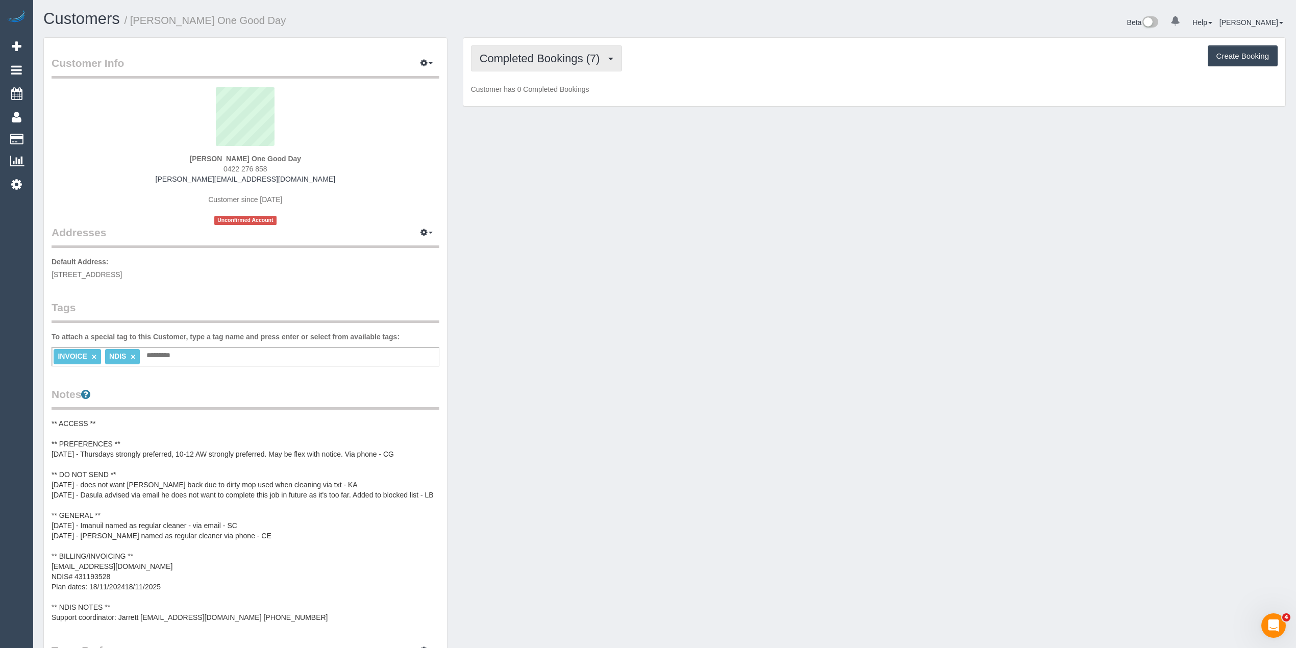
click at [505, 54] on span "Completed Bookings (7)" at bounding box center [543, 58] width 126 height 13
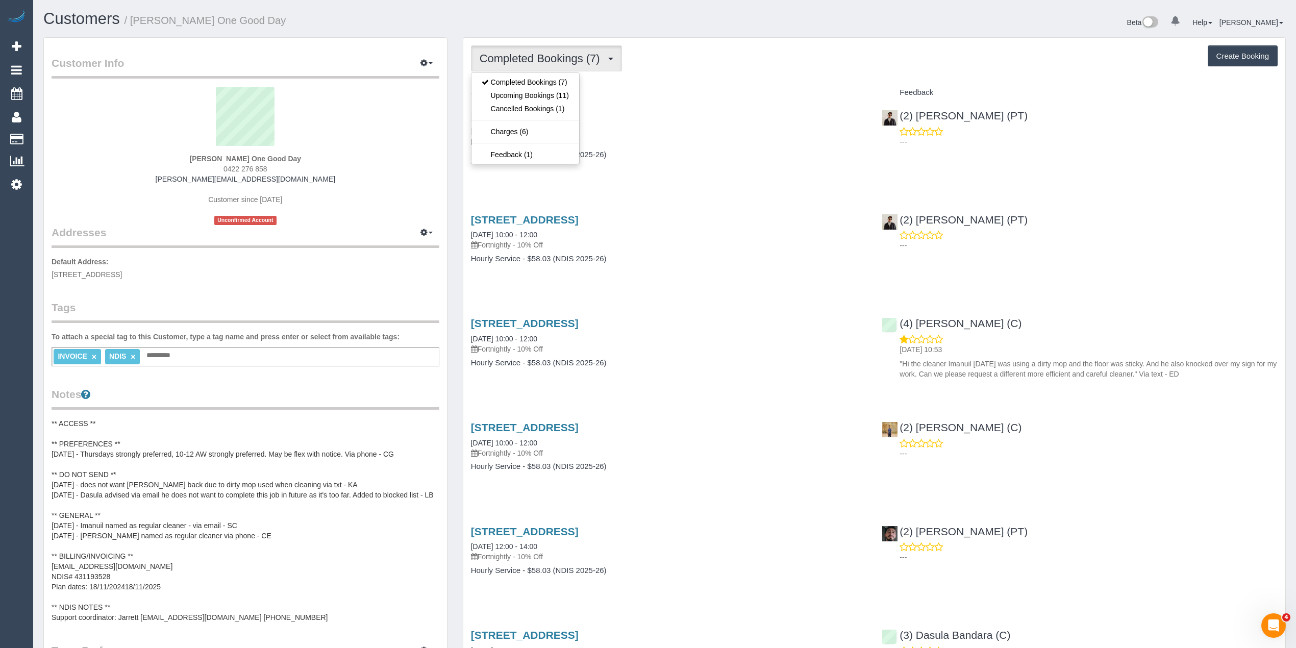
click at [505, 53] on span "Completed Bookings (7)" at bounding box center [543, 58] width 126 height 13
click at [518, 58] on span "Completed Bookings (7)" at bounding box center [543, 58] width 126 height 13
click at [528, 100] on link "Upcoming Bookings (11)" at bounding box center [525, 95] width 108 height 13
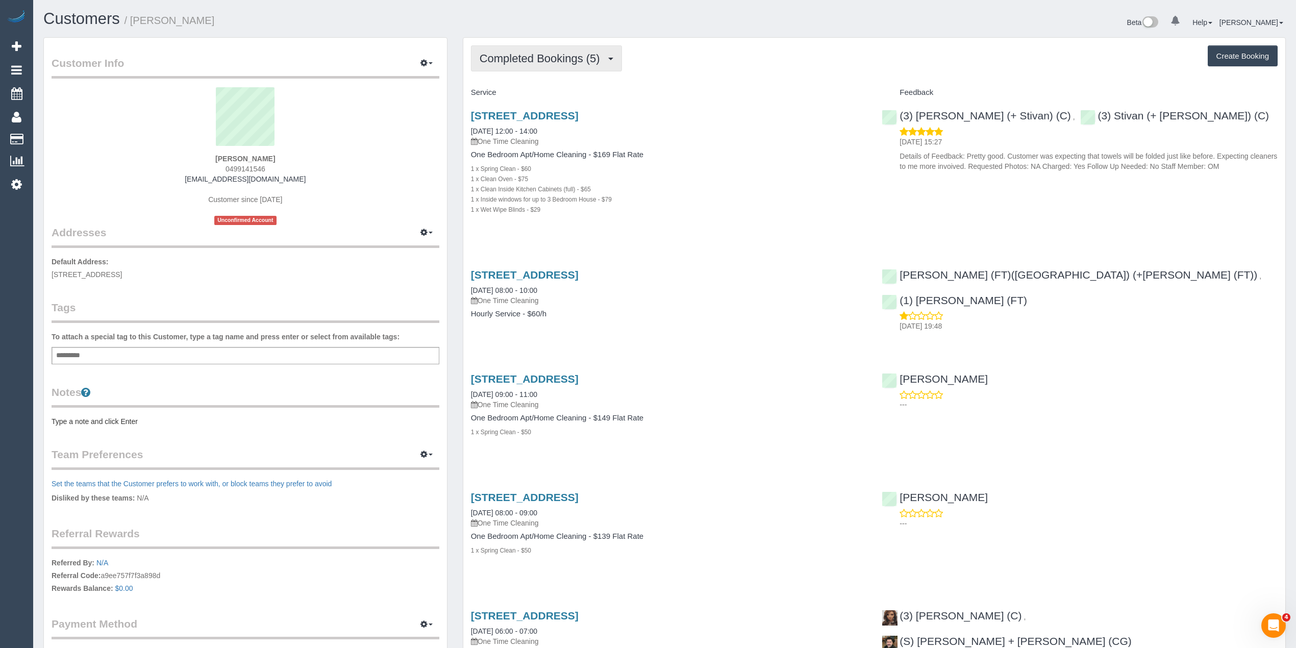
click at [542, 52] on span "Completed Bookings (5)" at bounding box center [543, 58] width 126 height 13
click at [565, 98] on link "Upcoming Bookings (1)" at bounding box center [524, 95] width 106 height 13
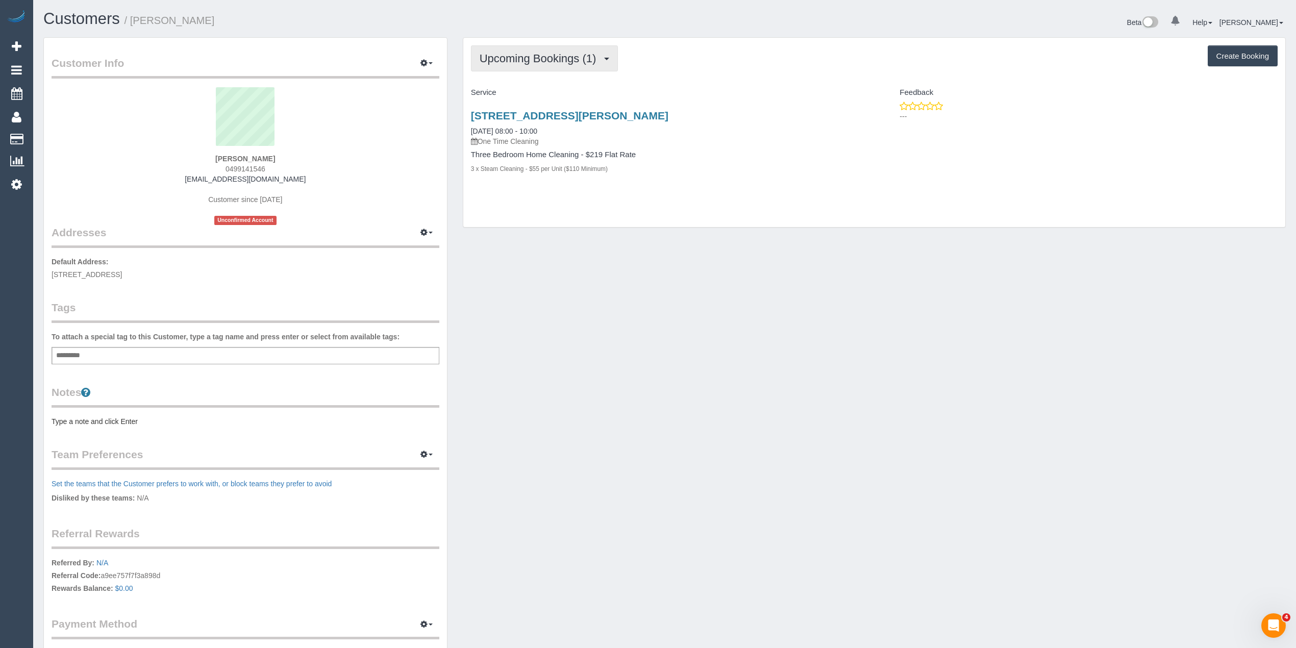
click at [525, 52] on span "Upcoming Bookings (1)" at bounding box center [541, 58] width 122 height 13
click at [545, 92] on link "Upcoming Bookings (1)" at bounding box center [524, 95] width 106 height 13
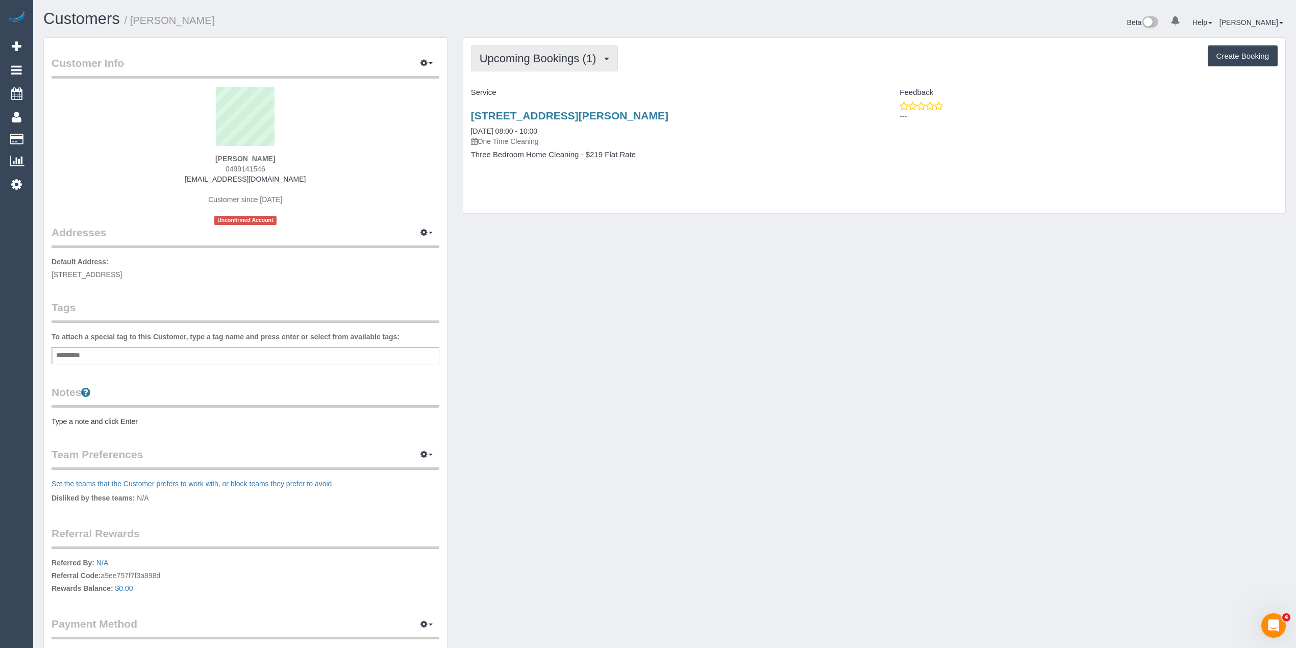
click at [505, 60] on span "Upcoming Bookings (1)" at bounding box center [541, 58] width 122 height 13
click at [520, 97] on link "Upcoming Bookings (1)" at bounding box center [524, 95] width 106 height 13
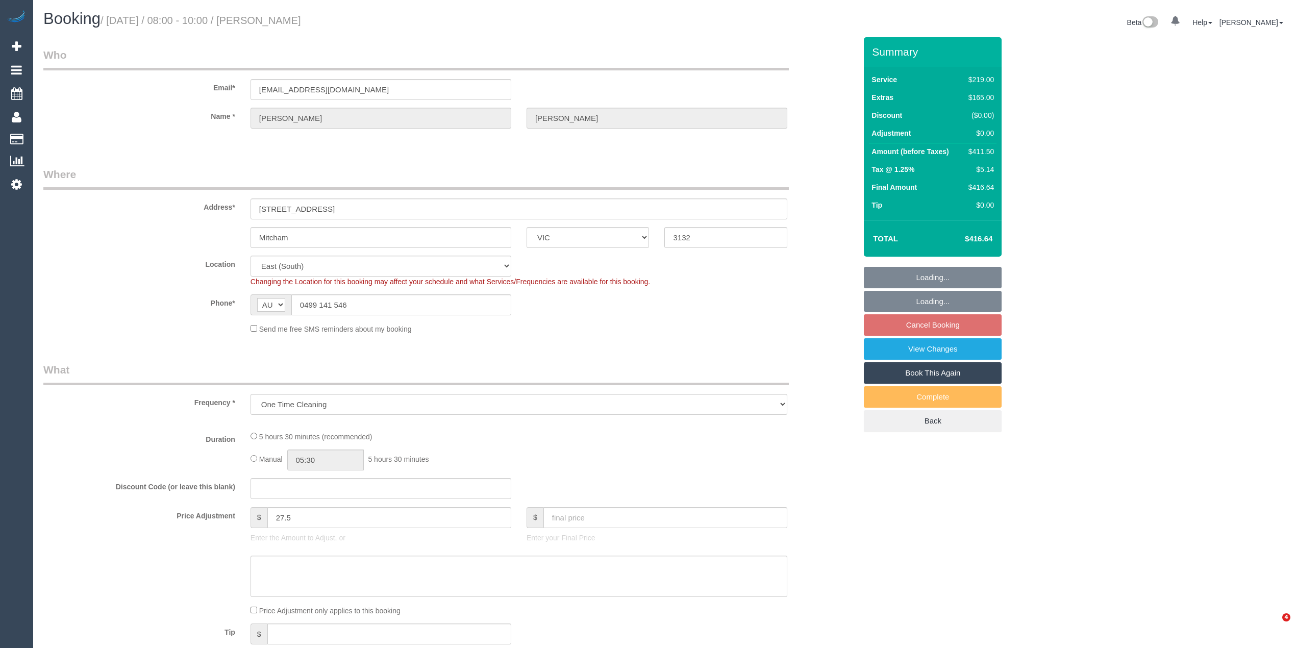
select select "VIC"
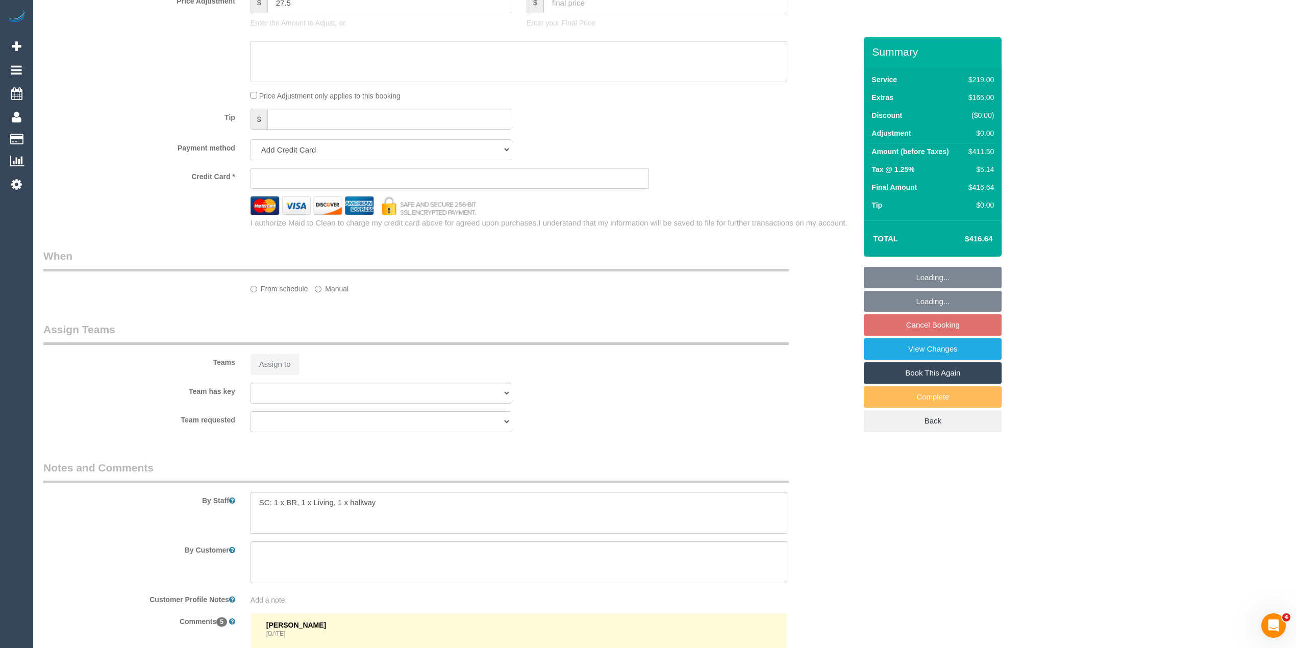
select select "object:628"
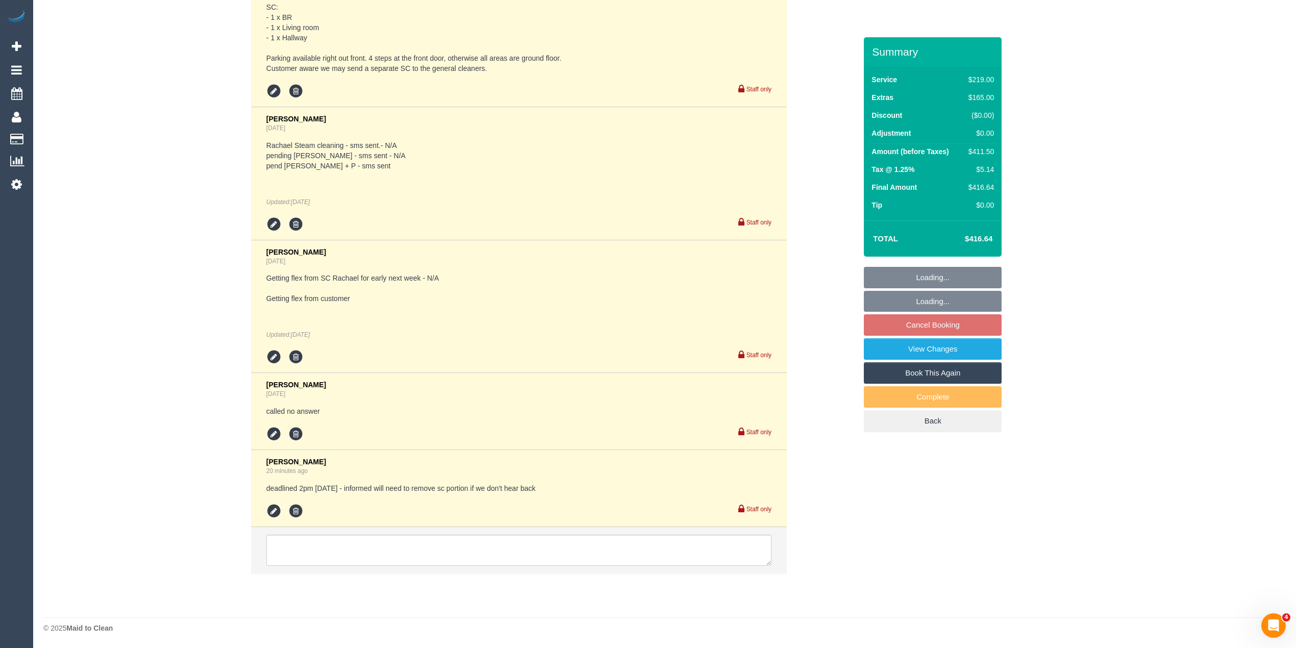
select select "string:stripe-pm_1RrBSa2GScqysDRVC4zcnyQO"
select select "number:28"
select select "number:14"
select select "number:19"
select select "number:25"
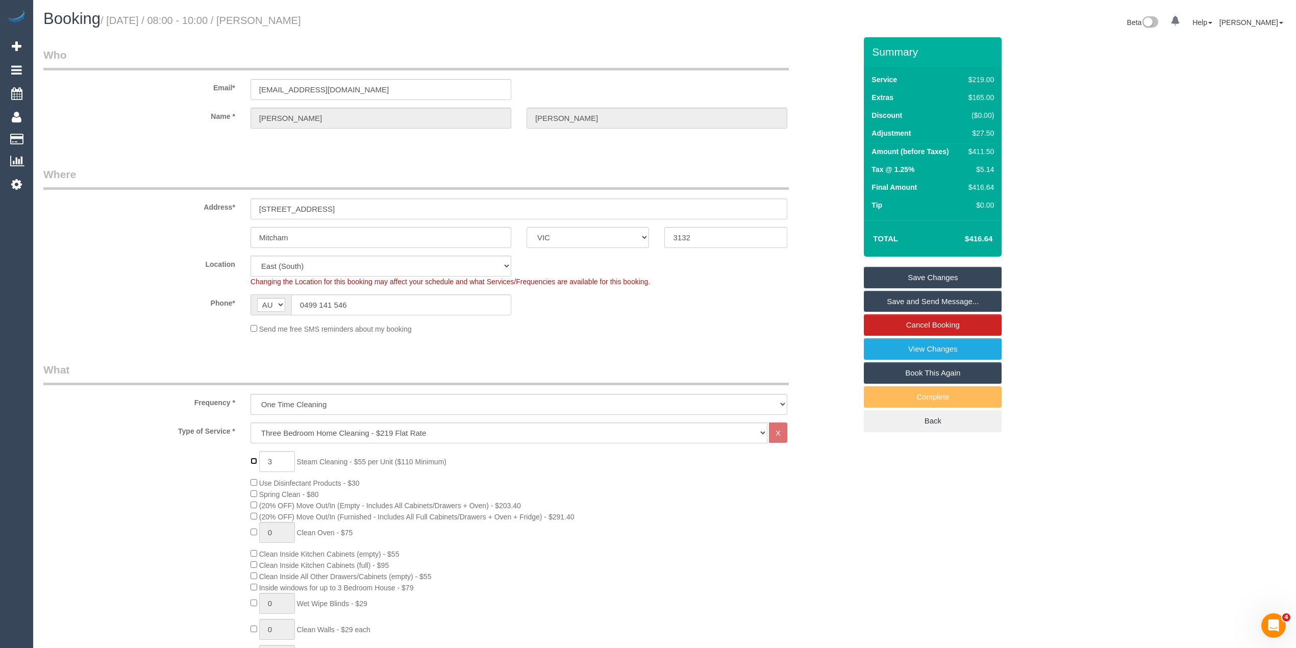
type input "0"
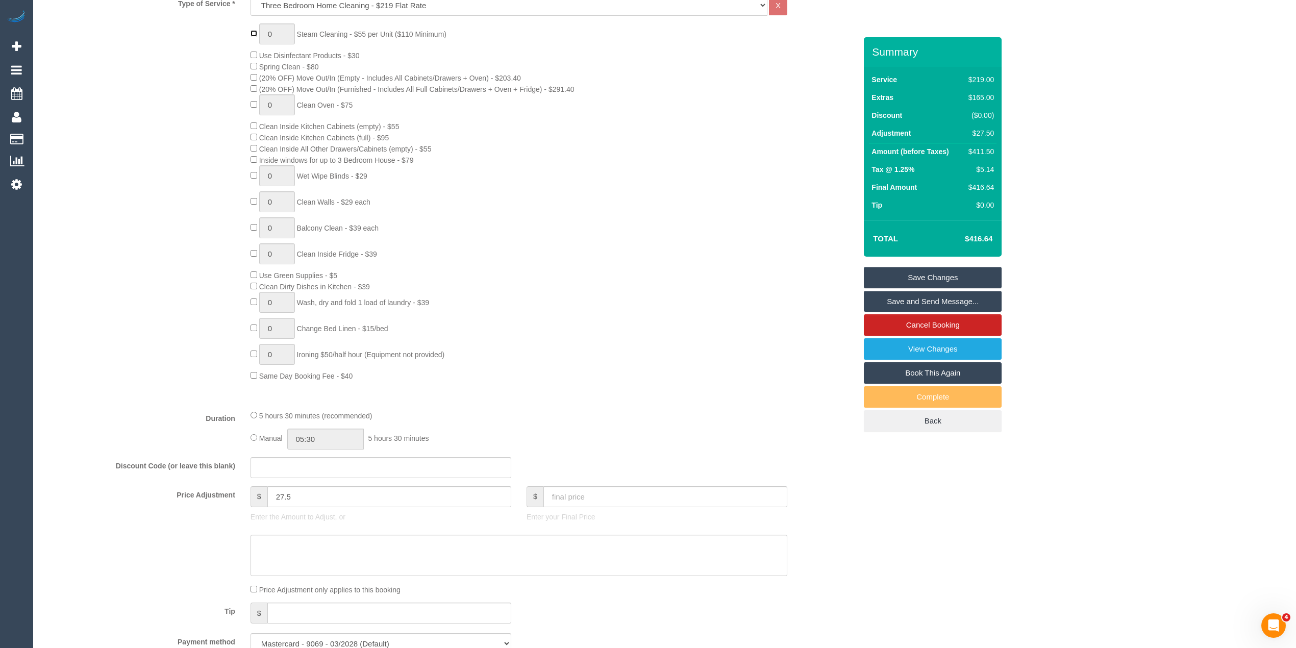
scroll to position [476, 0]
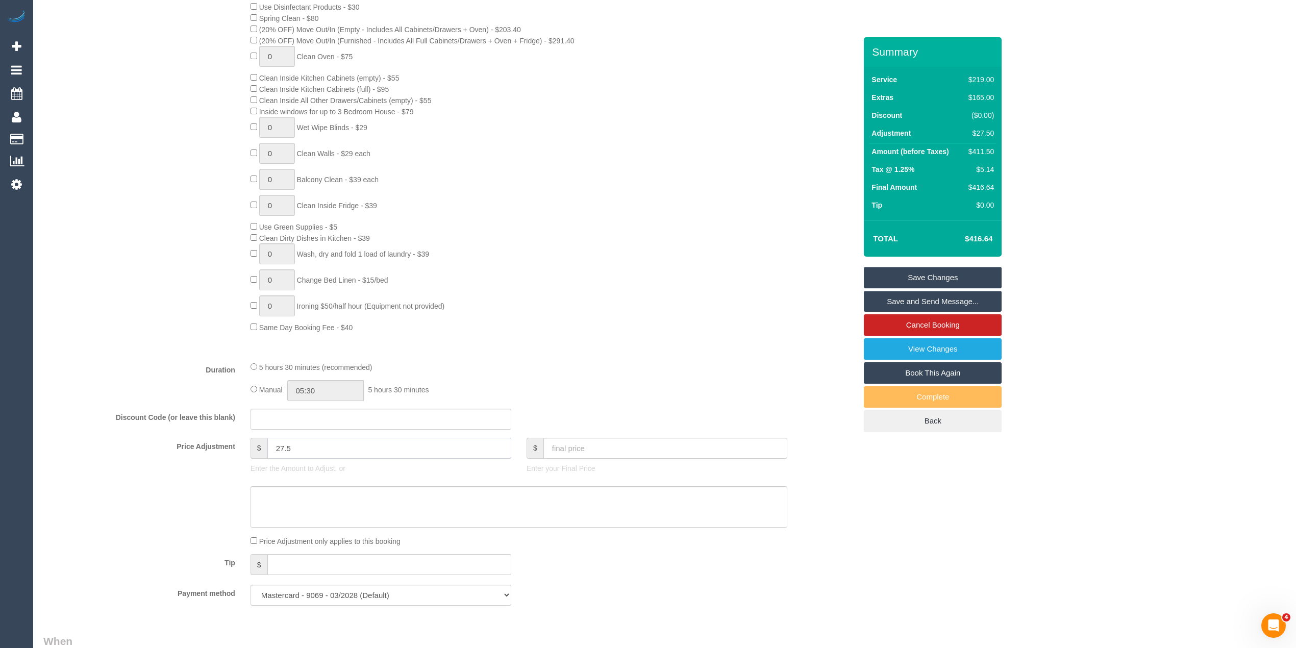
drag, startPoint x: 296, startPoint y: 449, endPoint x: 180, endPoint y: 447, distance: 116.9
click at [180, 447] on div "Price Adjustment $ 27.5 Enter the Amount to Adjust, or $ Enter your Final Price" at bounding box center [450, 458] width 828 height 41
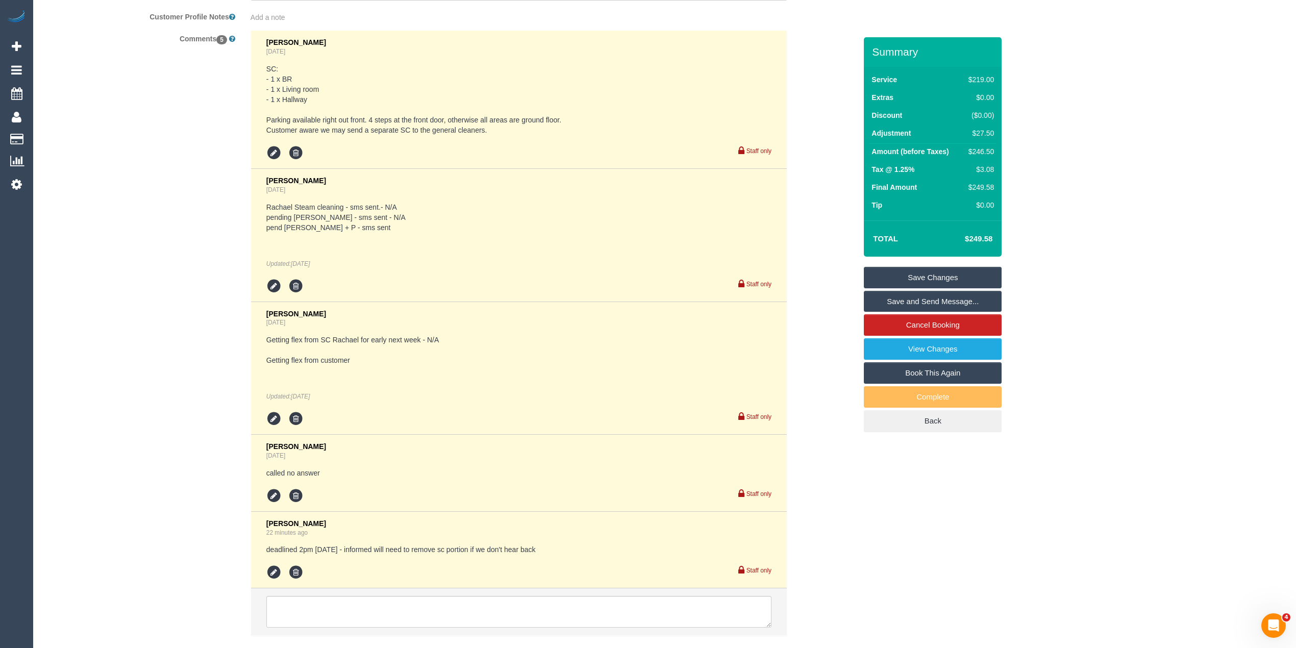
scroll to position [1897, 0]
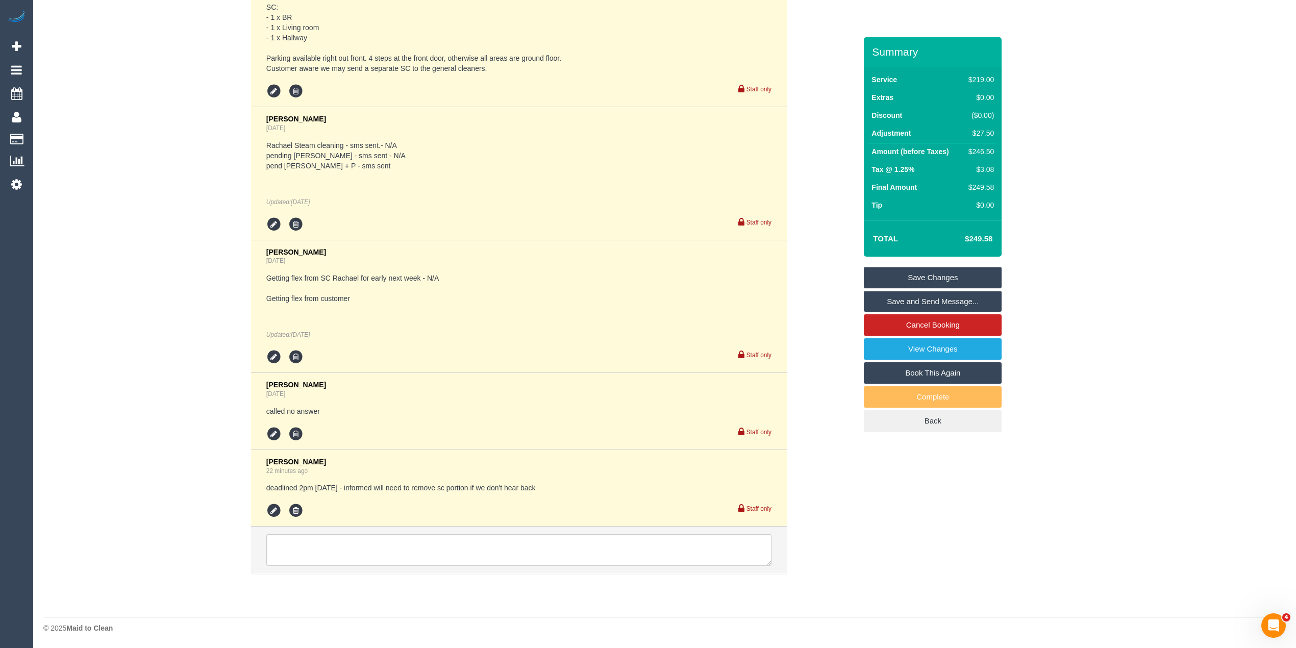
click at [315, 531] on li at bounding box center [519, 550] width 536 height 47
click at [322, 542] on textarea at bounding box center [518, 550] width 505 height 32
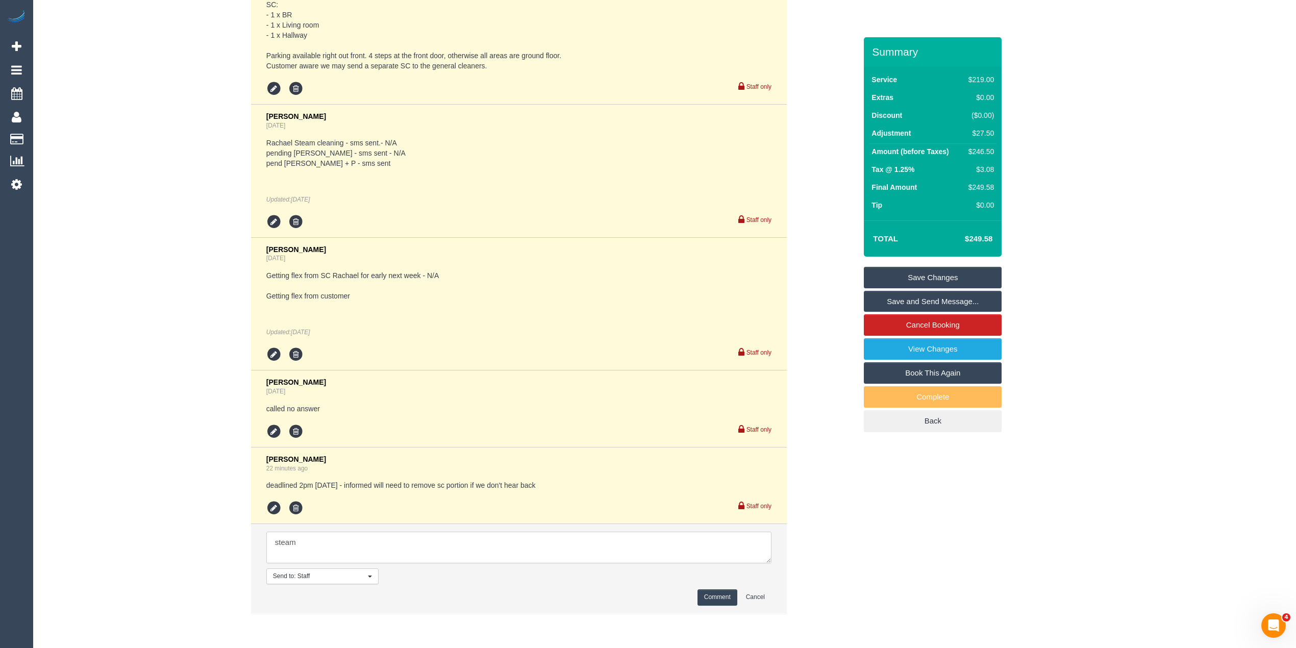
type textarea "steam"
type input "0"
type textarea "steam cleaning removed for now. Customer agreed by phone"
click at [718, 596] on button "Comment" at bounding box center [717, 597] width 40 height 16
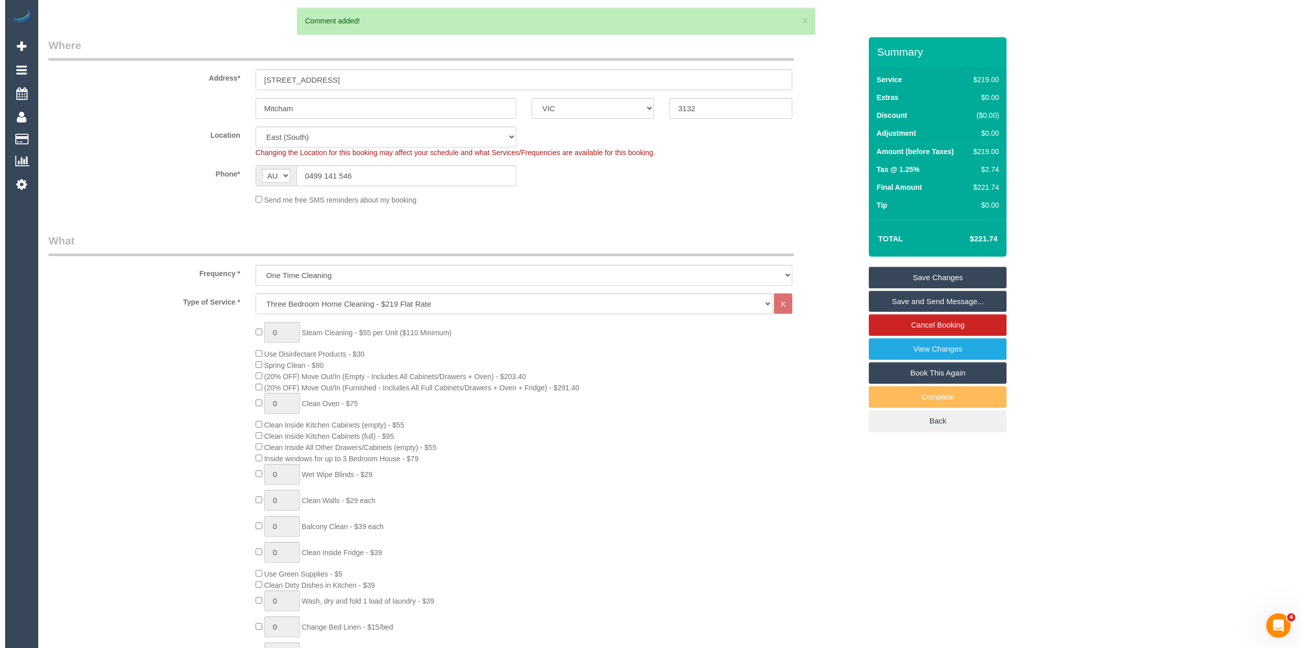
scroll to position [0, 0]
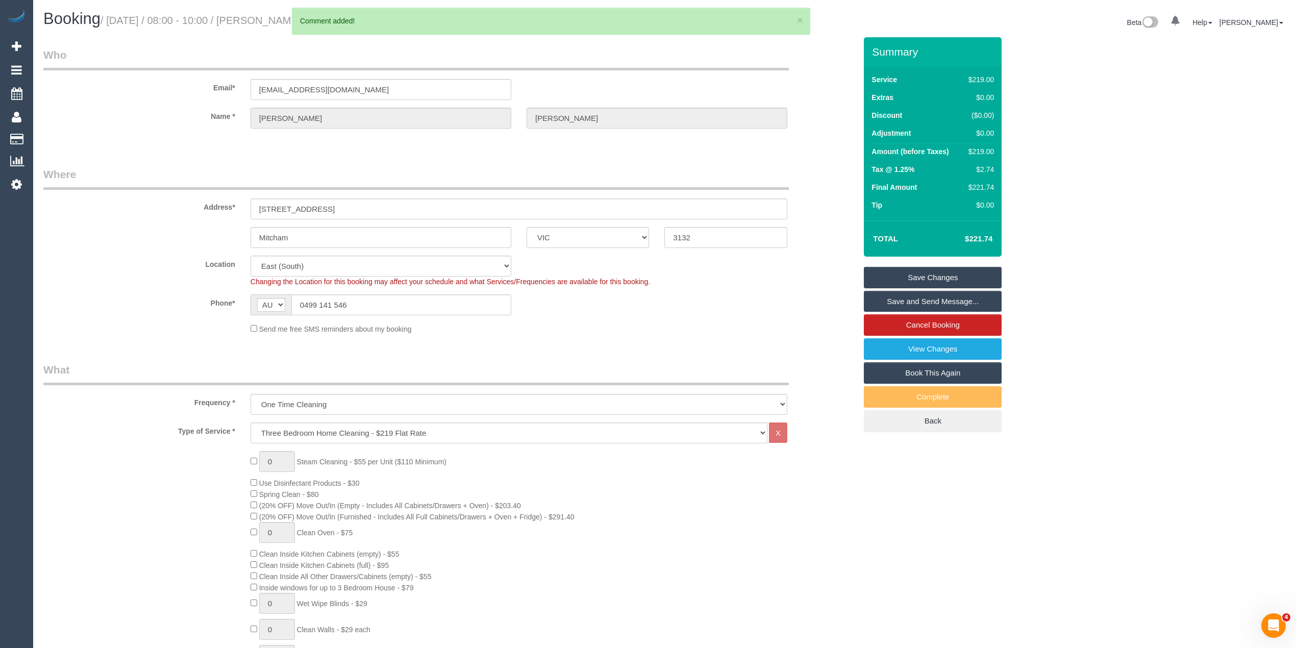
click at [923, 268] on link "Save Changes" at bounding box center [933, 277] width 138 height 21
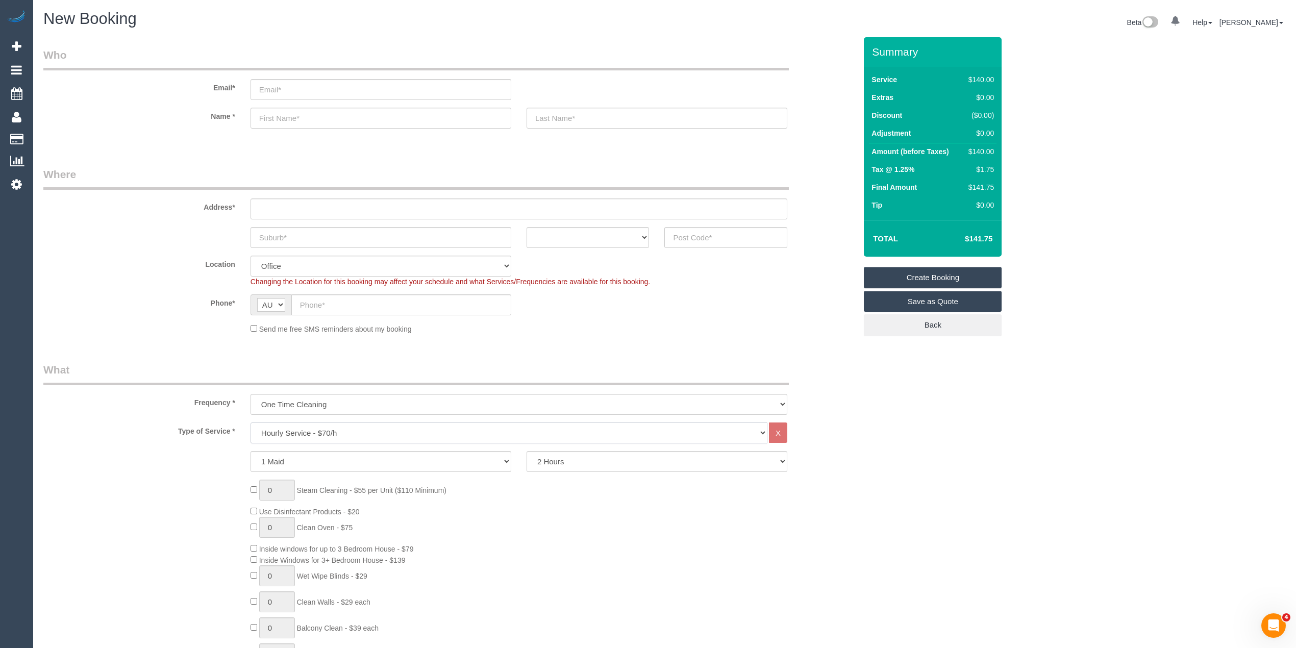
click at [341, 432] on select "Hourly Service - $70/h Hourly Service - $65/h Hourly Service - $60/h Hourly Ser…" at bounding box center [509, 432] width 517 height 21
select select "211"
click at [251, 422] on select "Hourly Service - $70/h Hourly Service - $65/h Hourly Service - $60/h Hourly Ser…" at bounding box center [509, 432] width 517 height 21
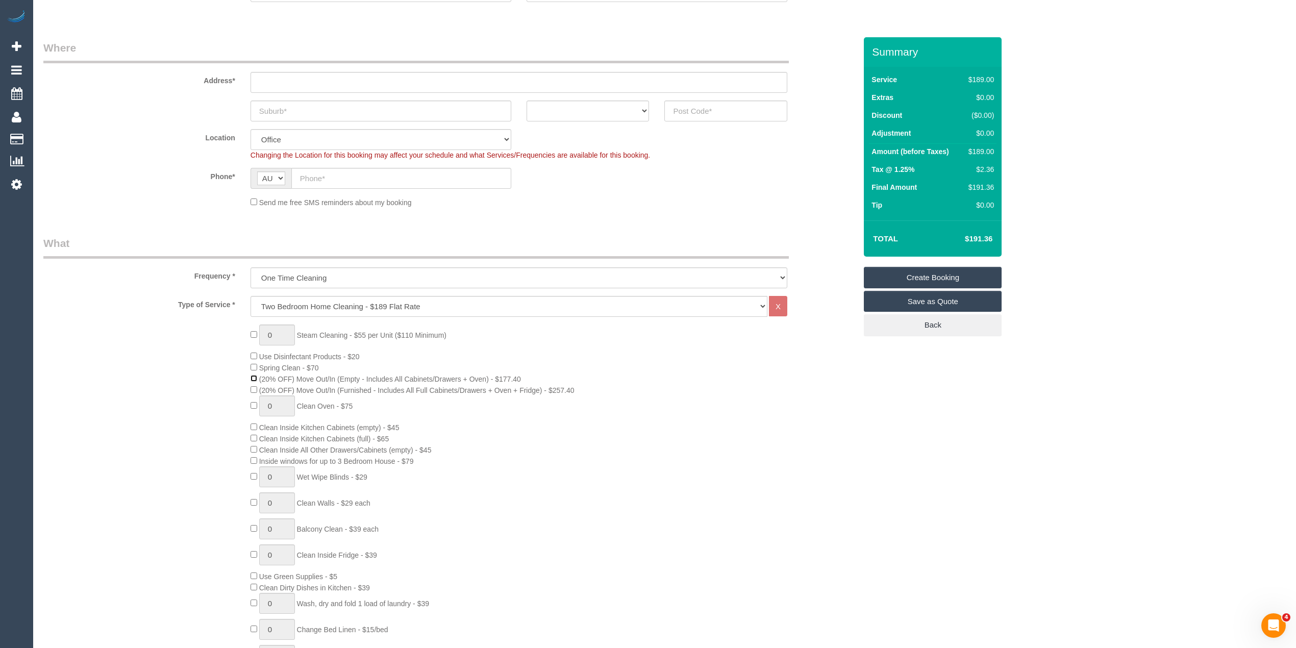
scroll to position [136, 0]
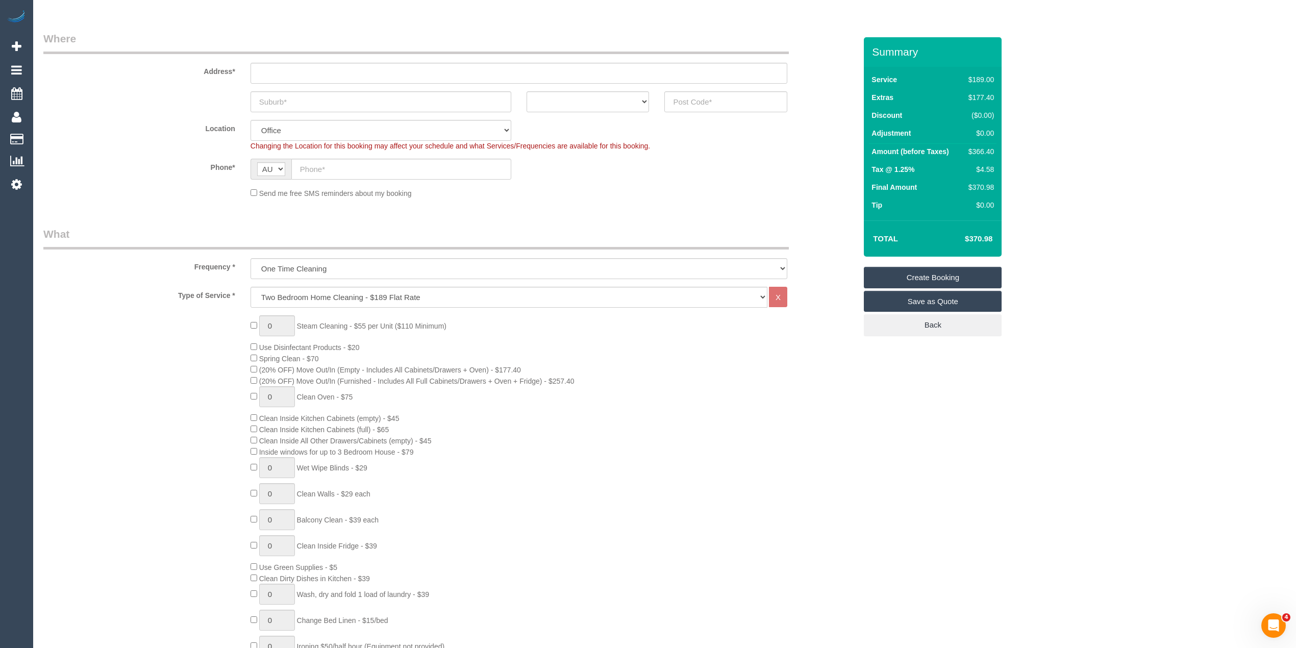
click at [182, 458] on div "0 Steam Cleaning - $55 per Unit ($110 Minimum) Use Disinfectant Products - $20 …" at bounding box center [450, 494] width 828 height 358
drag, startPoint x: 276, startPoint y: 317, endPoint x: 255, endPoint y: 315, distance: 20.5
click at [255, 315] on div "1 Steam Cleaning - $55 per Unit ($110 Minimum) Use Disinfectant Products - $20 …" at bounding box center [553, 494] width 621 height 358
click at [207, 308] on div "Type of Service * Hourly Service - $70/h Hourly Service - $65/h Hourly Service …" at bounding box center [449, 490] width 813 height 407
type input "0"
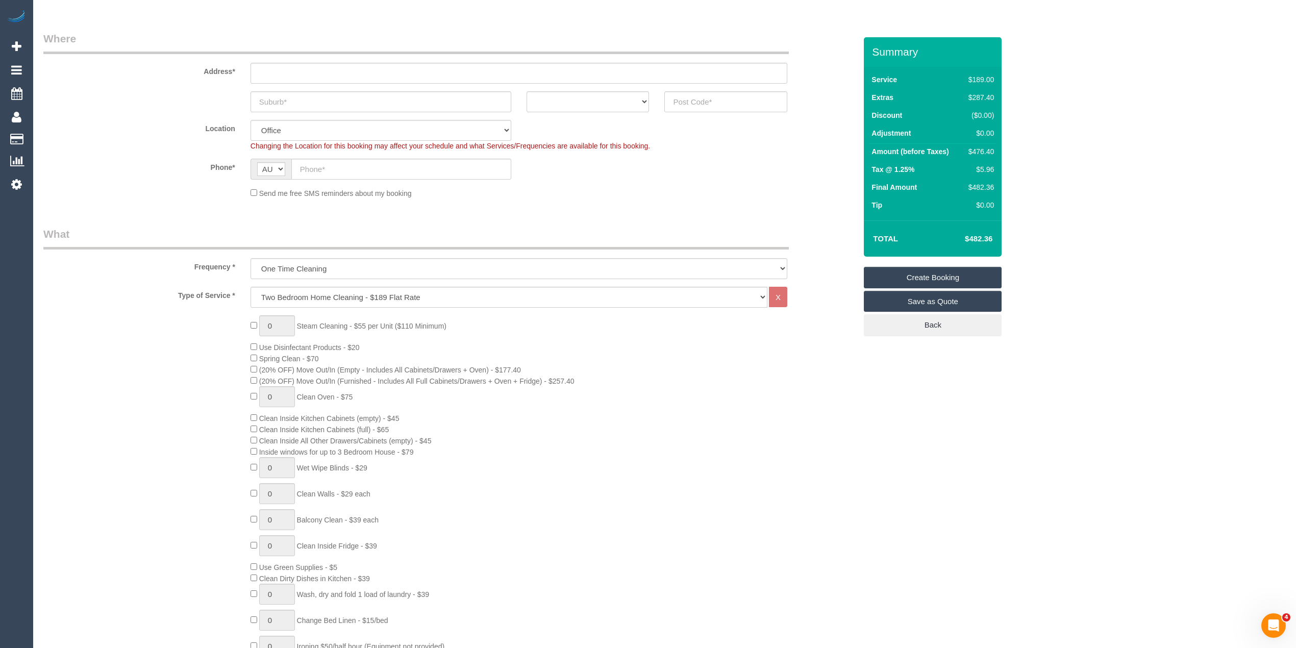
click at [218, 327] on div "0 Steam Cleaning - $55 per Unit ($110 Minimum) Use Disinfectant Products - $20 …" at bounding box center [450, 494] width 828 height 358
click at [320, 168] on input "text" at bounding box center [401, 169] width 220 height 21
paste input "61 488 138 923"
drag, startPoint x: 310, startPoint y: 167, endPoint x: 289, endPoint y: 163, distance: 21.8
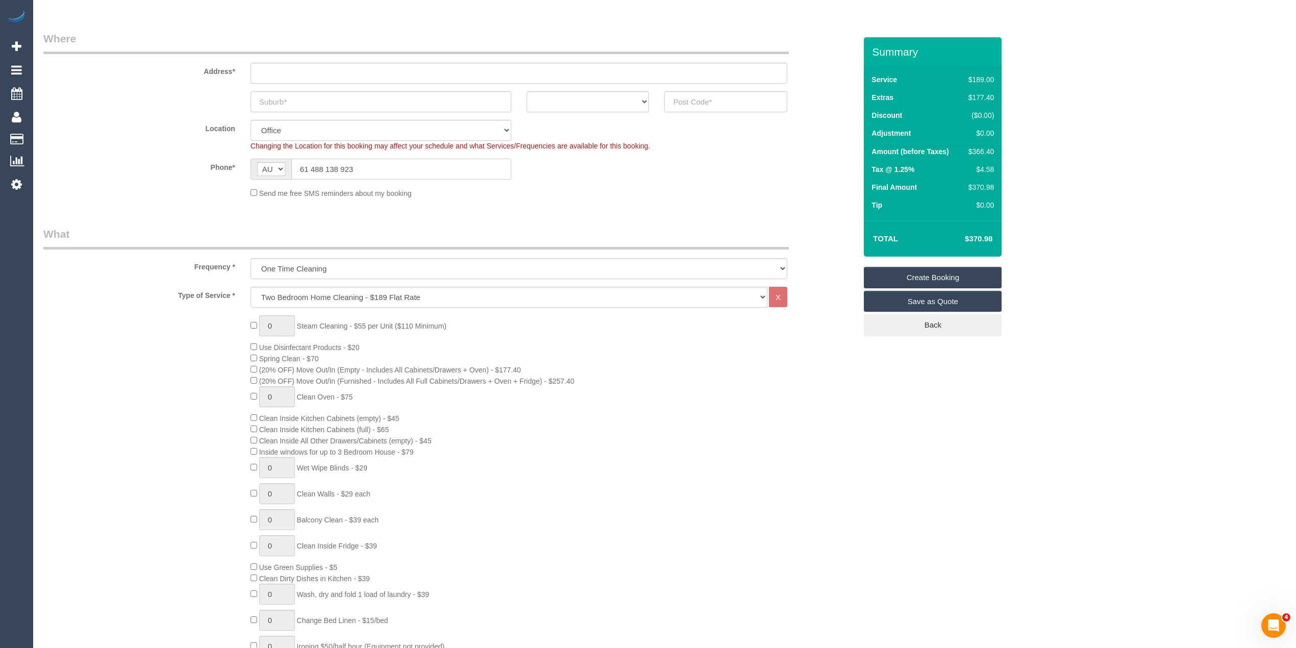
click at [289, 163] on div "AF AL DZ AD AO AI AQ AG AR AM AW AU AT AZ BS BH BD BB BY BE BZ BJ BM BT BO BA B…" at bounding box center [381, 169] width 261 height 21
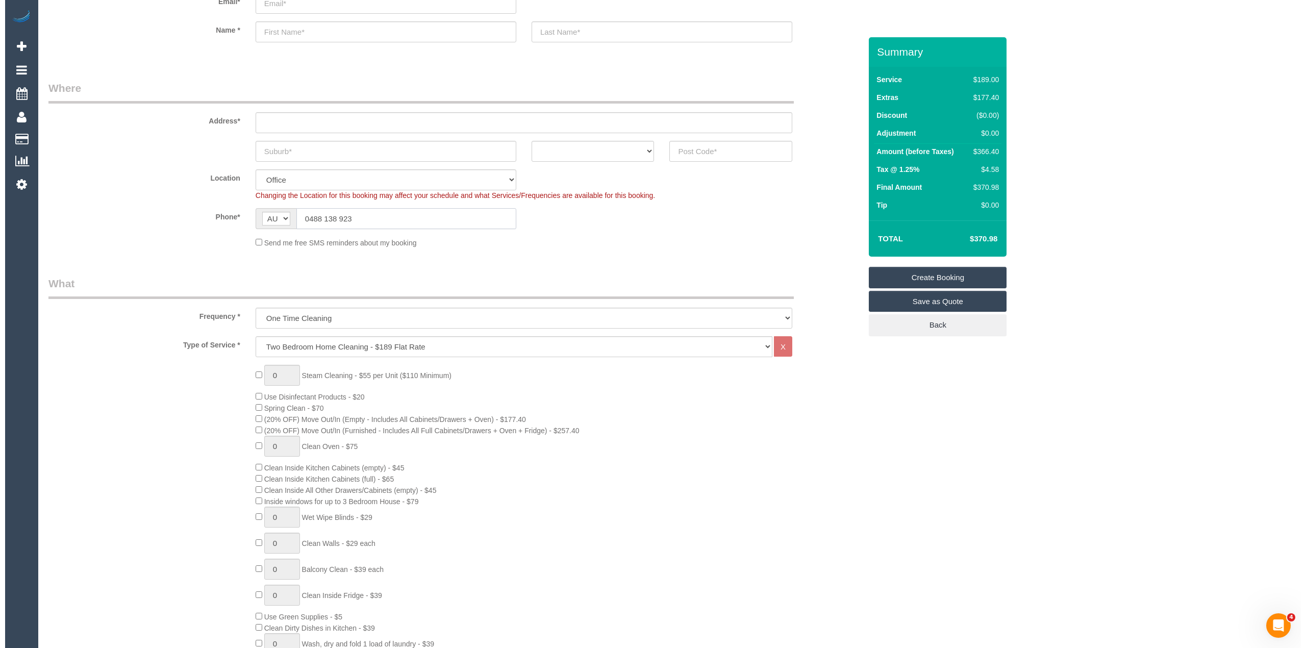
scroll to position [0, 0]
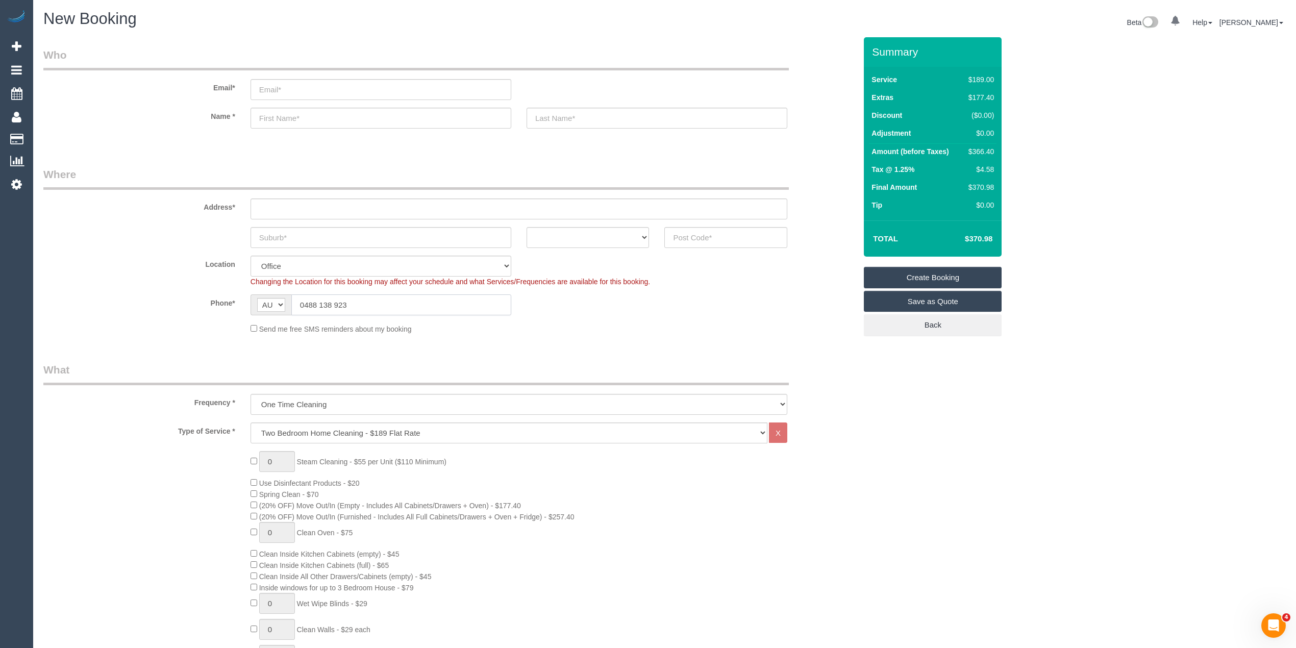
type input "0488 138 923"
click at [561, 233] on select "ACT NSW NT QLD SA TAS VIC WA" at bounding box center [588, 237] width 123 height 21
select select "VIC"
click at [527, 227] on select "ACT NSW NT QLD SA TAS VIC WA" at bounding box center [588, 237] width 123 height 21
click at [288, 94] on input "email" at bounding box center [381, 89] width 261 height 21
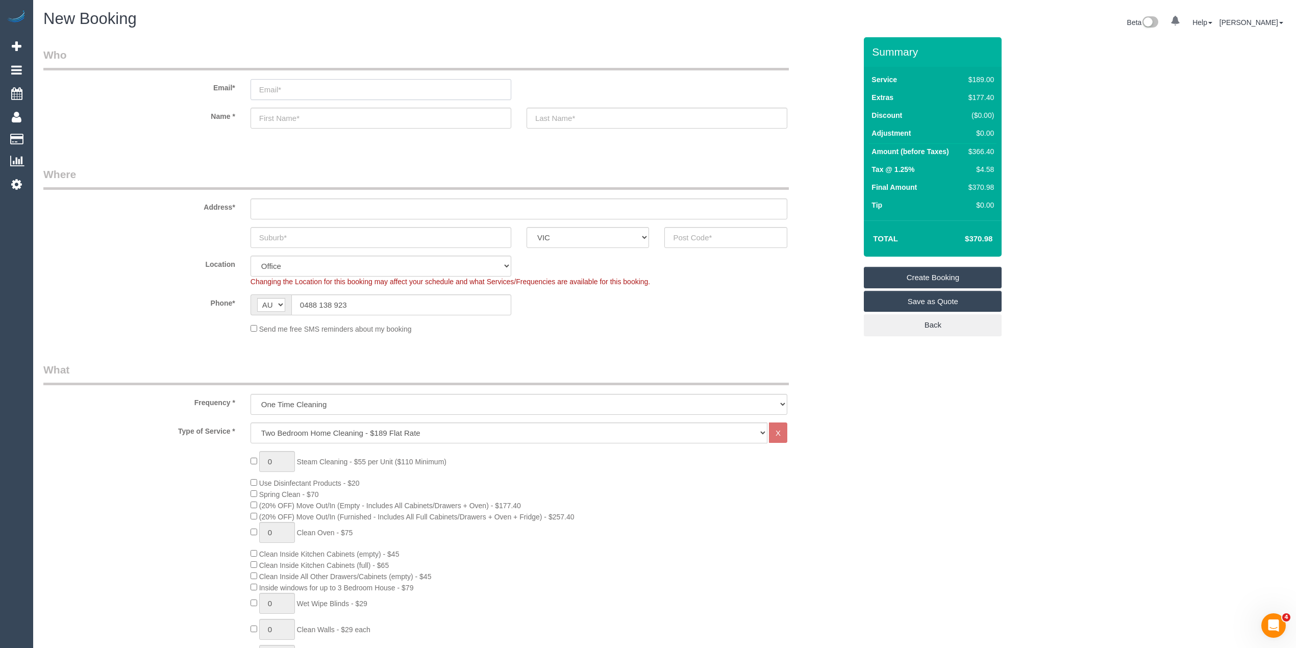
paste input "jasmine@wombatphotography.net"
type input "jasmine@wombatphotography.net"
click at [300, 121] on input "text" at bounding box center [381, 118] width 261 height 21
type input "Jasmine"
click at [293, 207] on input "text" at bounding box center [519, 208] width 537 height 21
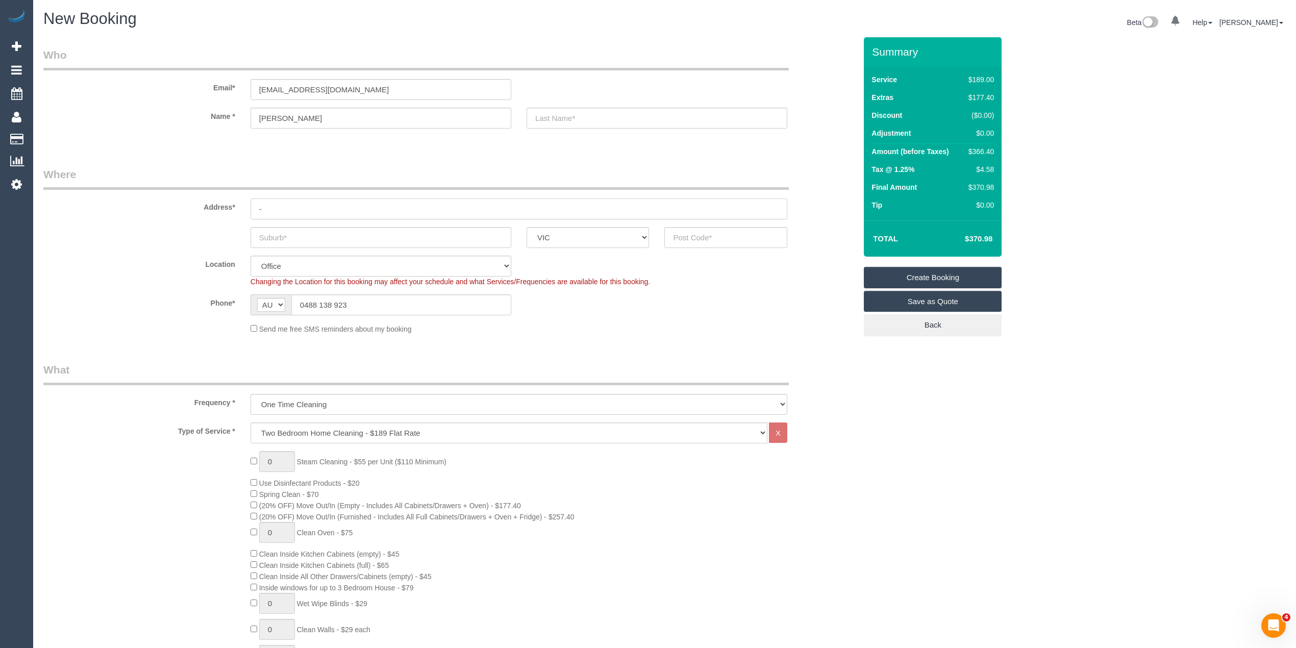
type input "-"
click at [589, 119] on input "text" at bounding box center [657, 118] width 261 height 21
type input "-"
click at [316, 235] on input "text" at bounding box center [381, 237] width 261 height 21
click at [300, 240] on input "text" at bounding box center [381, 237] width 261 height 21
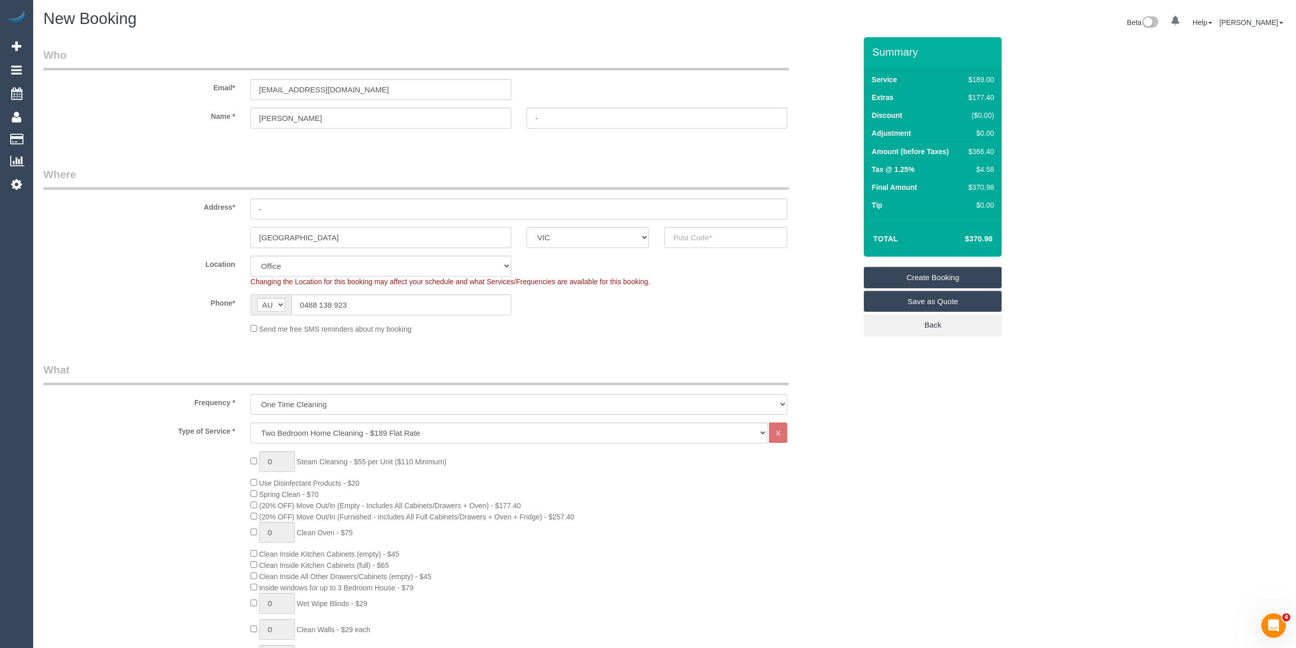
type input "Kingsville"
click at [717, 243] on input "text" at bounding box center [725, 237] width 123 height 21
type input "3012"
select select "59"
select select "object:2256"
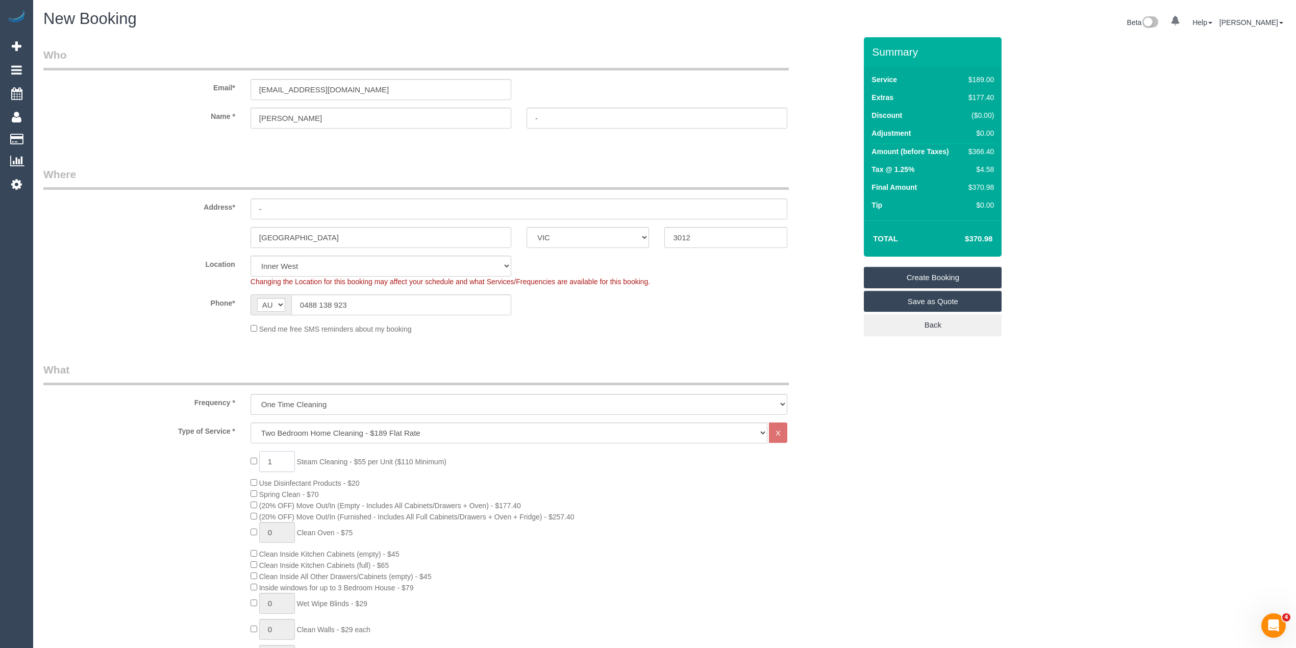
drag, startPoint x: 274, startPoint y: 458, endPoint x: 254, endPoint y: 447, distance: 23.3
click at [254, 447] on div "Type of Service * Hourly Service - $70/h Hourly Service - $65/h Hourly Service …" at bounding box center [449, 625] width 813 height 407
type input "2"
click at [985, 241] on h4 "$482.36" at bounding box center [963, 239] width 58 height 9
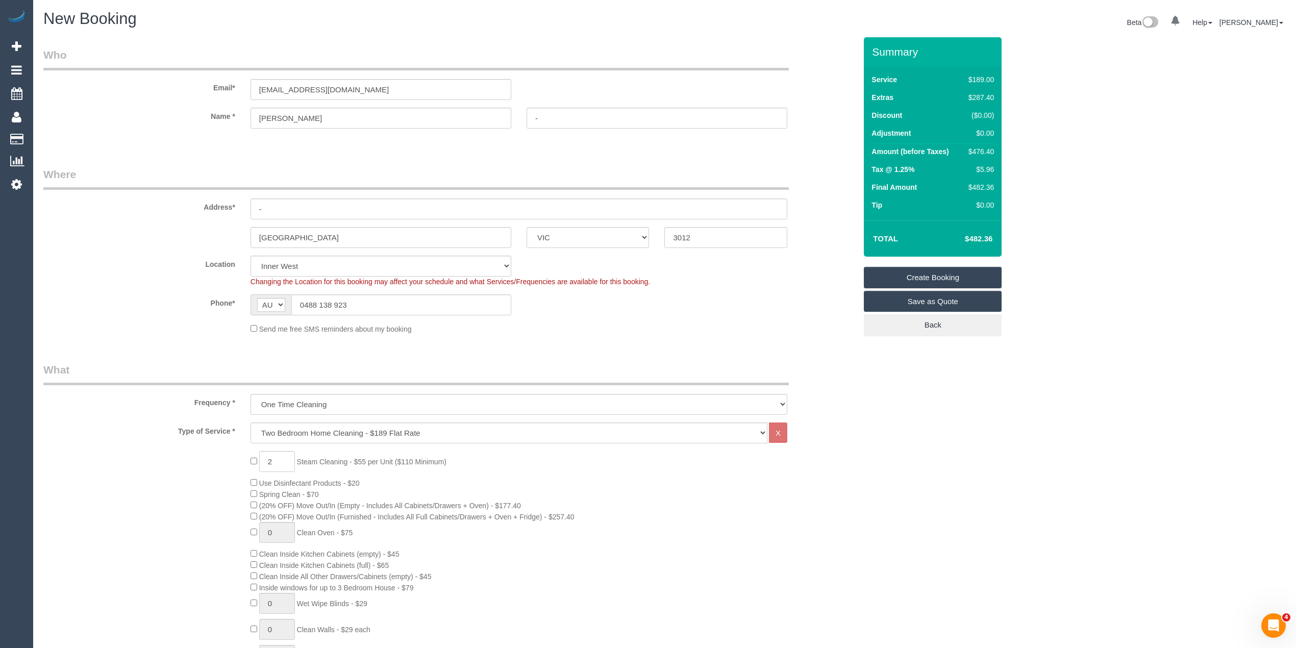
copy h4 "482.36"
click at [913, 298] on link "Save as Quote" at bounding box center [933, 301] width 138 height 21
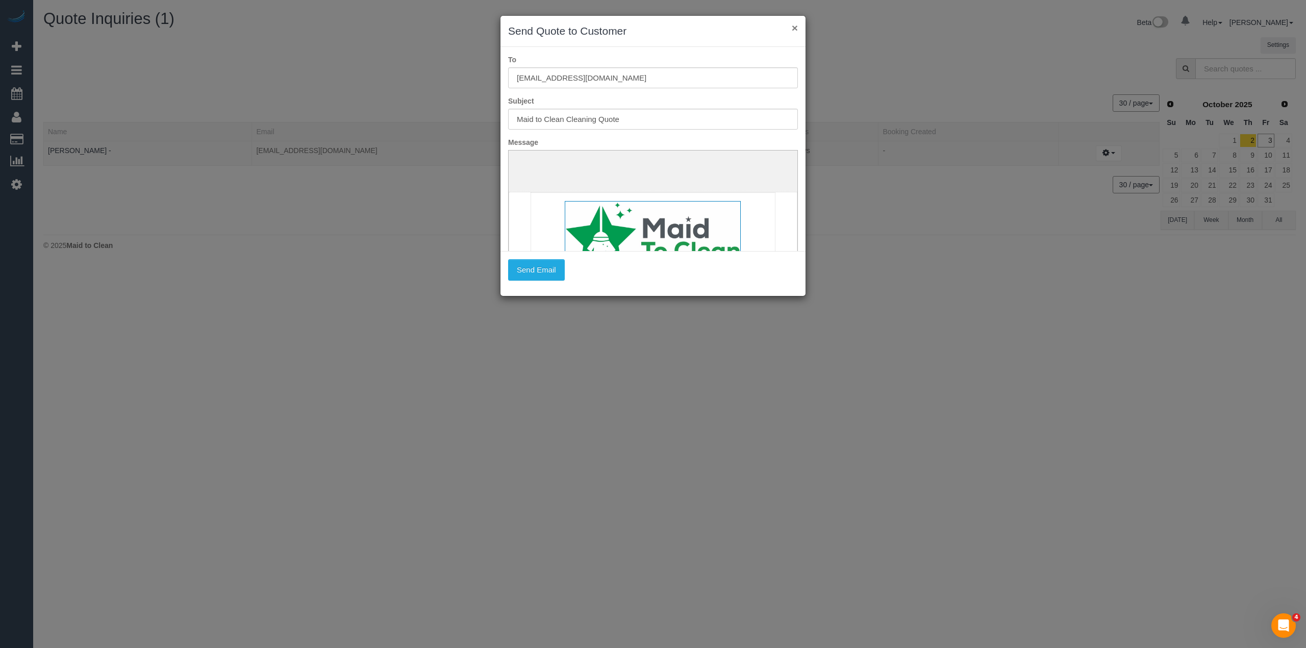
click at [794, 25] on button "×" at bounding box center [795, 27] width 6 height 11
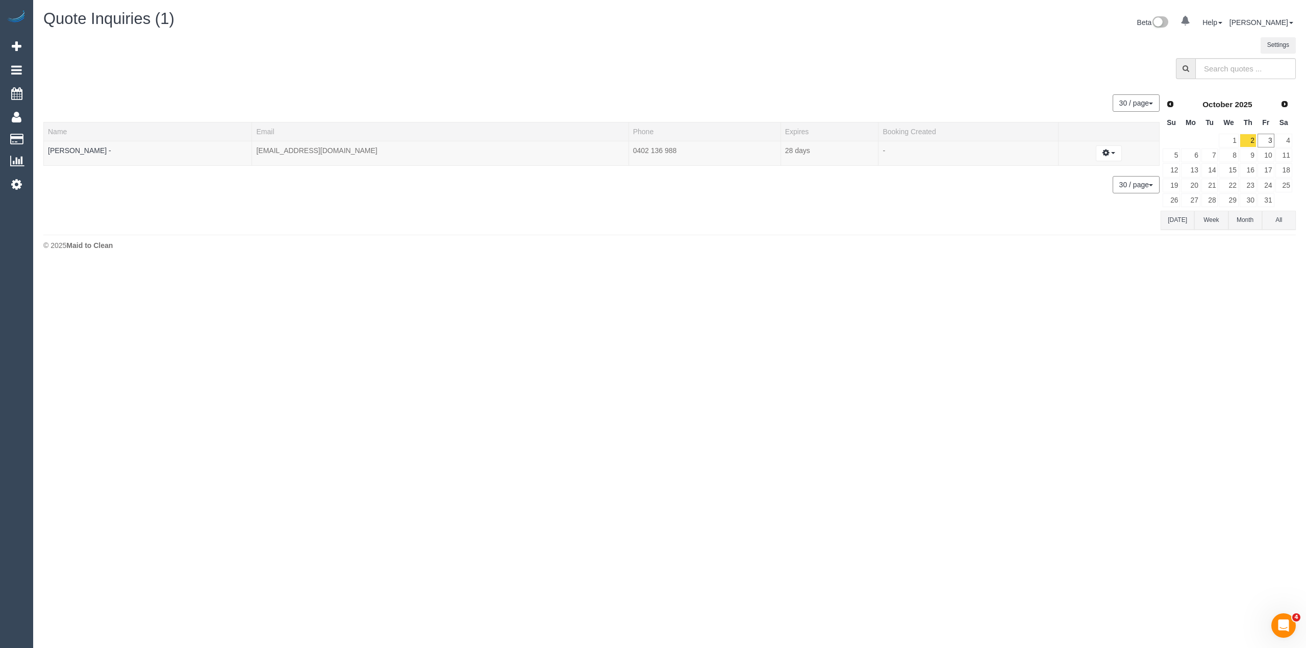
click at [1172, 220] on button "[DATE]" at bounding box center [1178, 220] width 34 height 19
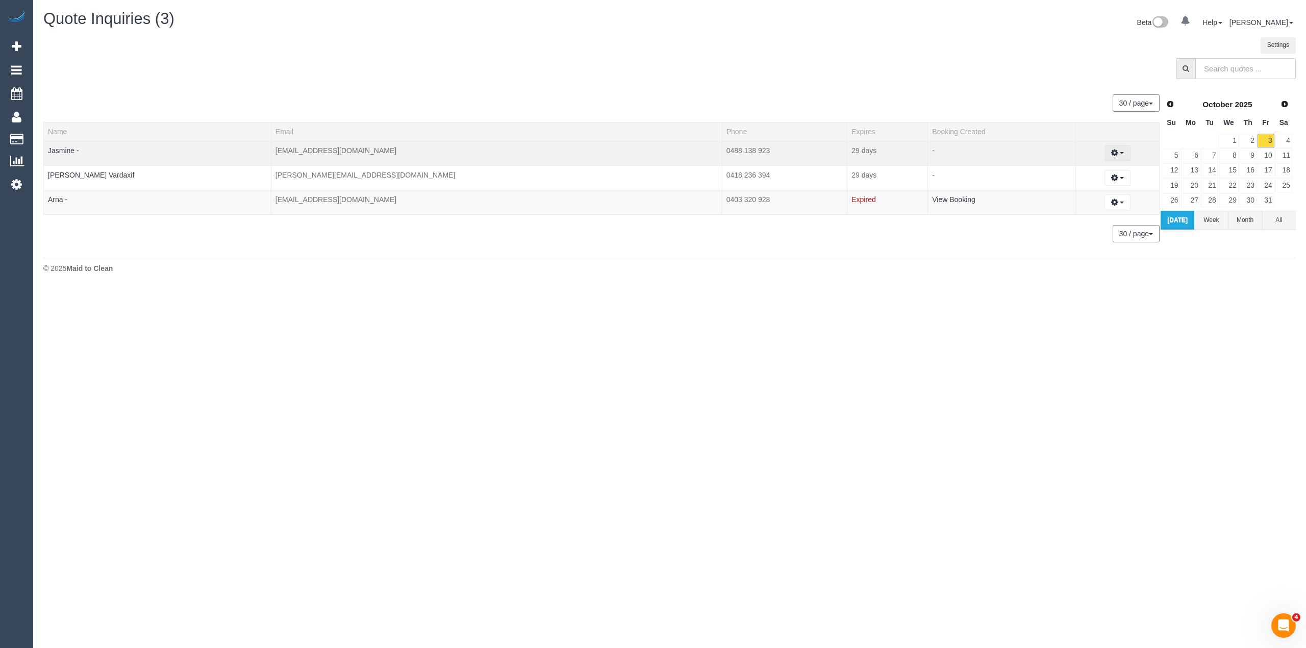
click at [1109, 152] on button "button" at bounding box center [1118, 153] width 26 height 16
click at [1076, 202] on link "Share Quote Link" at bounding box center [1082, 198] width 96 height 13
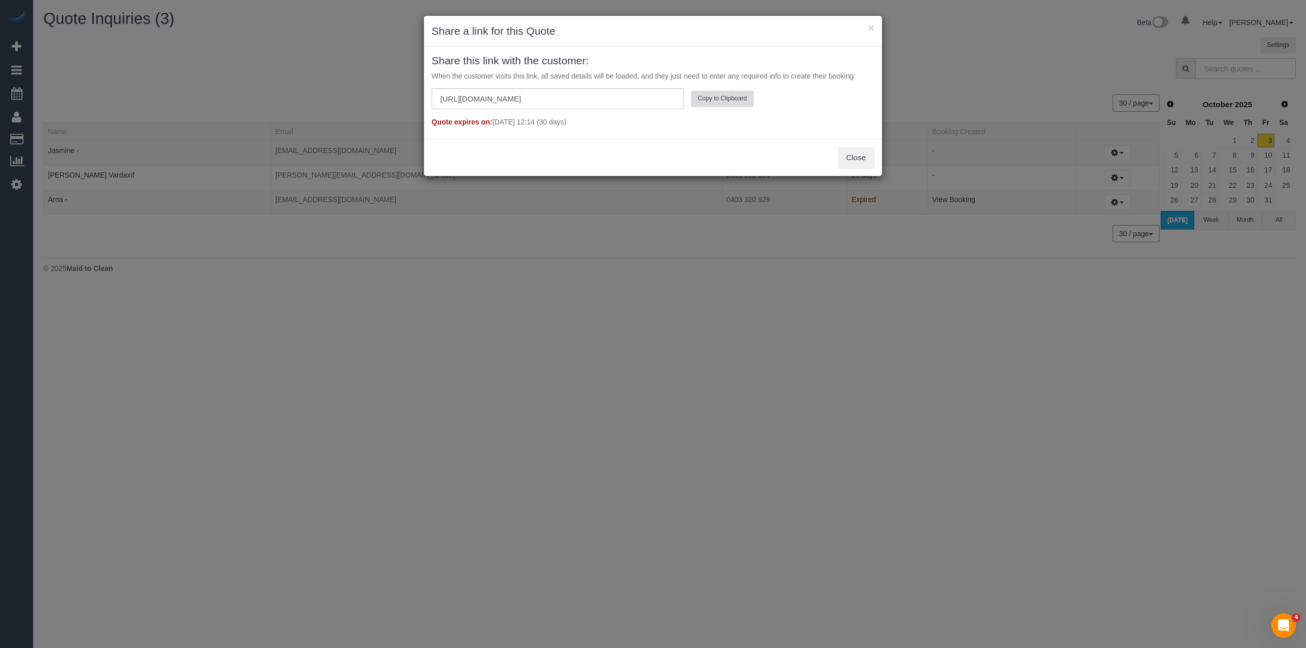
click at [719, 102] on button "Copy to Clipboard" at bounding box center [722, 99] width 62 height 16
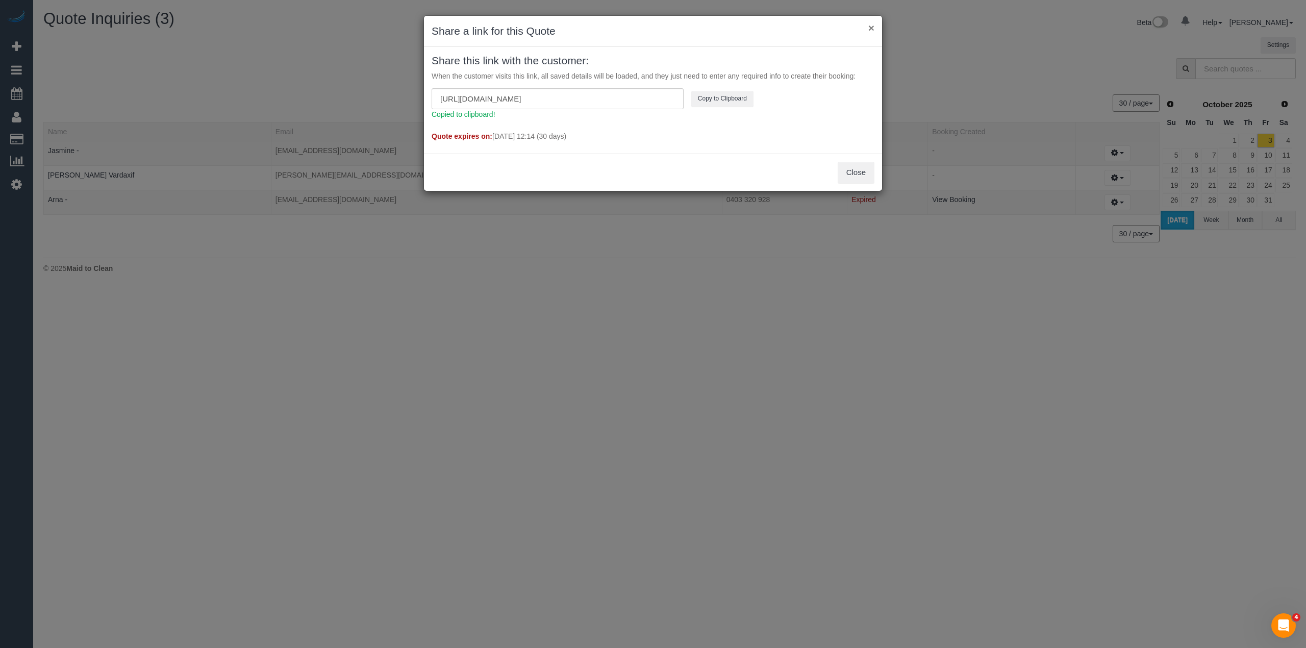
click at [870, 27] on button "×" at bounding box center [871, 27] width 6 height 11
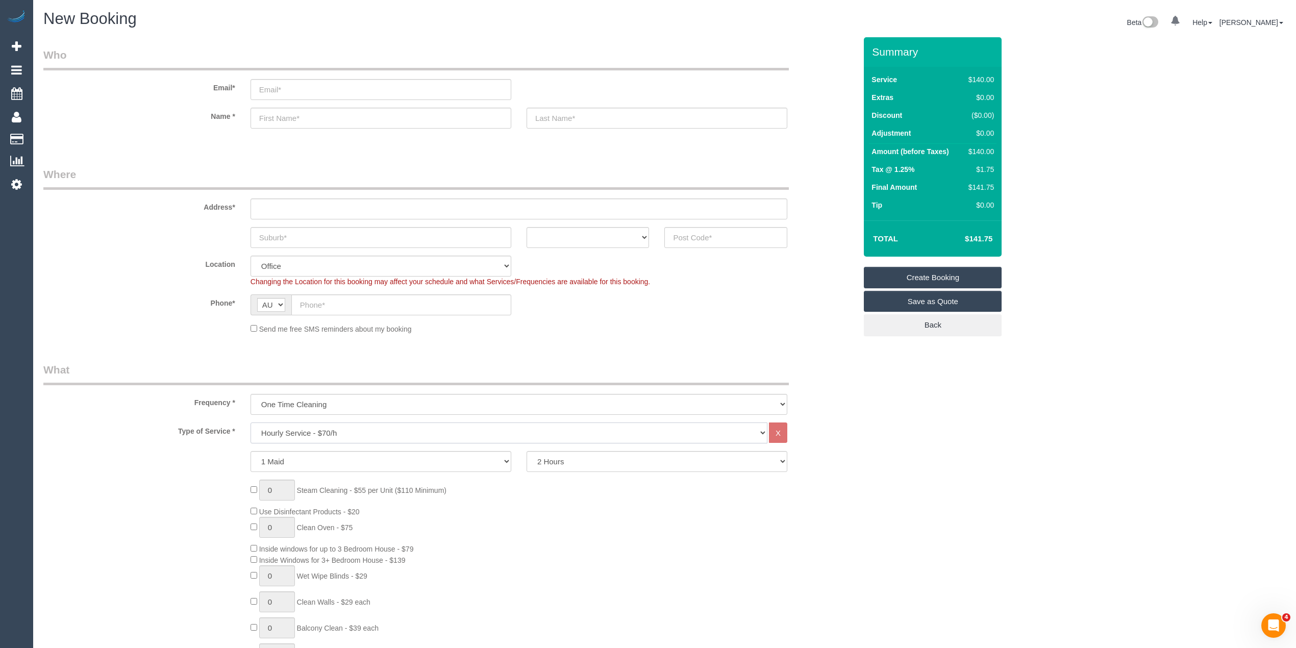
click at [302, 433] on select "Hourly Service - $70/h Hourly Service - $65/h Hourly Service - $60/h Hourly Ser…" at bounding box center [509, 432] width 517 height 21
select select "211"
click at [251, 422] on select "Hourly Service - $70/h Hourly Service - $65/h Hourly Service - $60/h Hourly Ser…" at bounding box center [509, 432] width 517 height 21
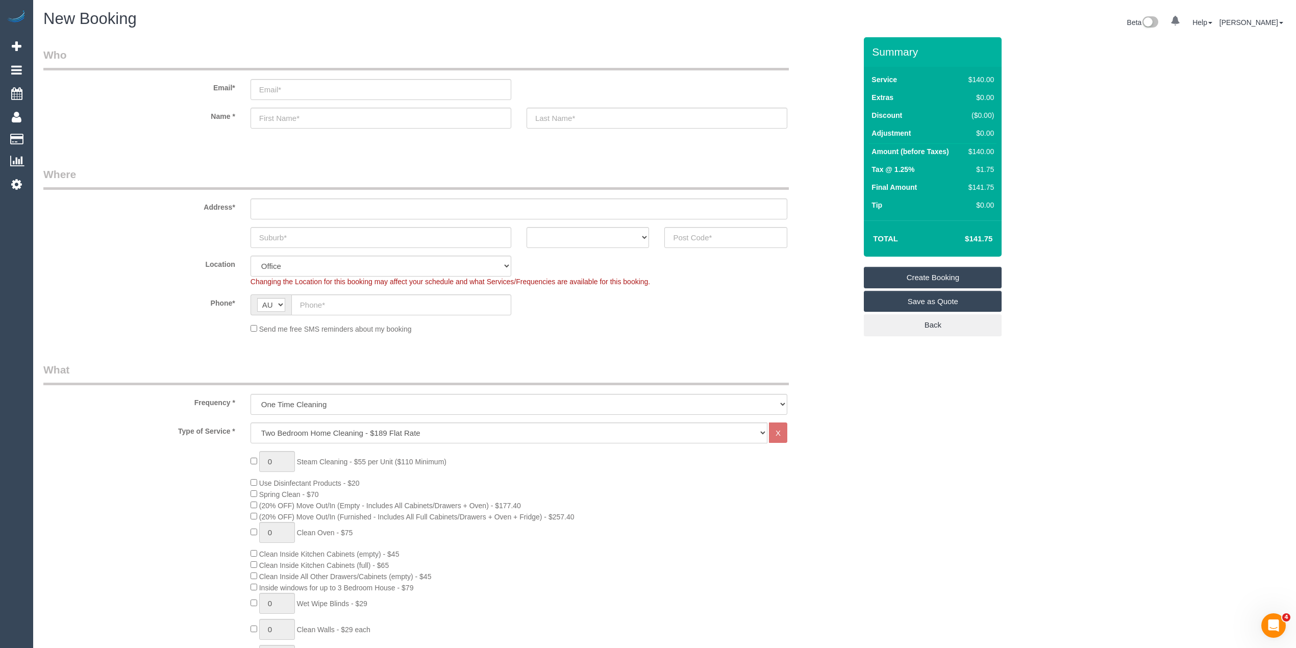
click at [251, 454] on div "0 Steam Cleaning - $55 per Unit ($110 Minimum) Use Disinfectant Products - $20 …" at bounding box center [553, 630] width 621 height 358
drag, startPoint x: 276, startPoint y: 458, endPoint x: 237, endPoint y: 454, distance: 39.0
click at [237, 454] on div "1 Steam Cleaning - $55 per Unit ($110 Minimum) Use Disinfectant Products - $20 …" at bounding box center [450, 630] width 828 height 358
type input "2"
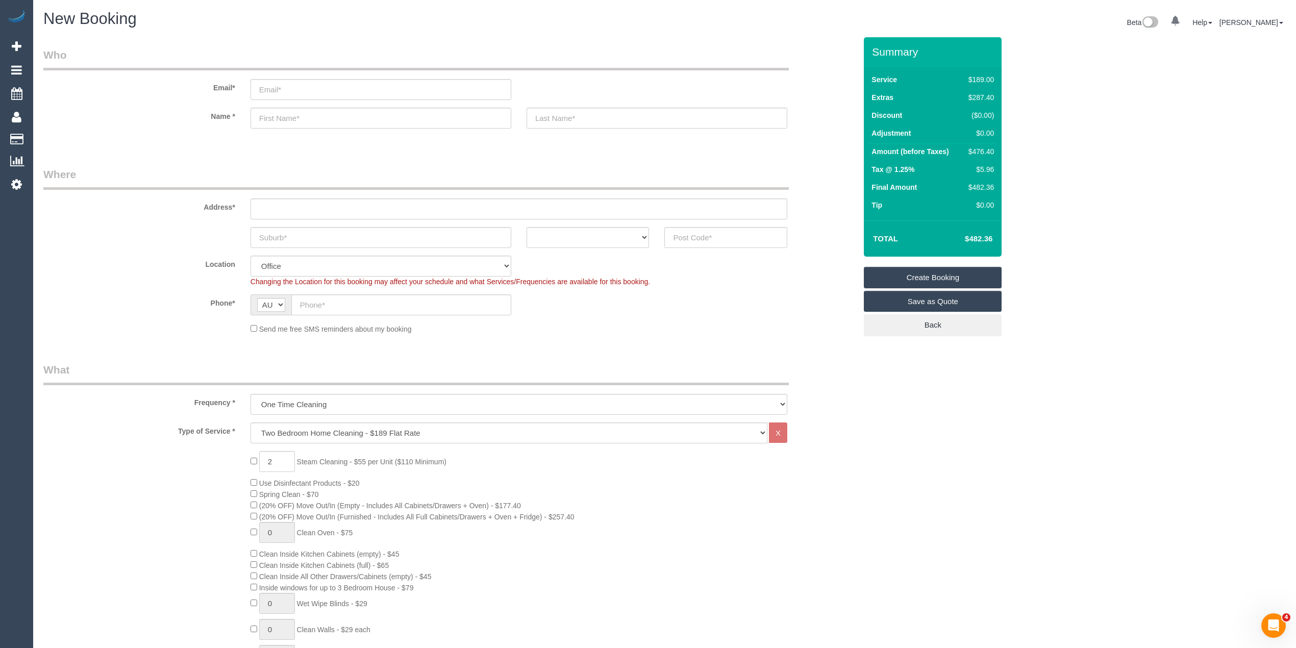
click at [988, 240] on h4 "$482.36" at bounding box center [963, 239] width 58 height 9
click at [980, 238] on h4 "$482.36" at bounding box center [963, 239] width 58 height 9
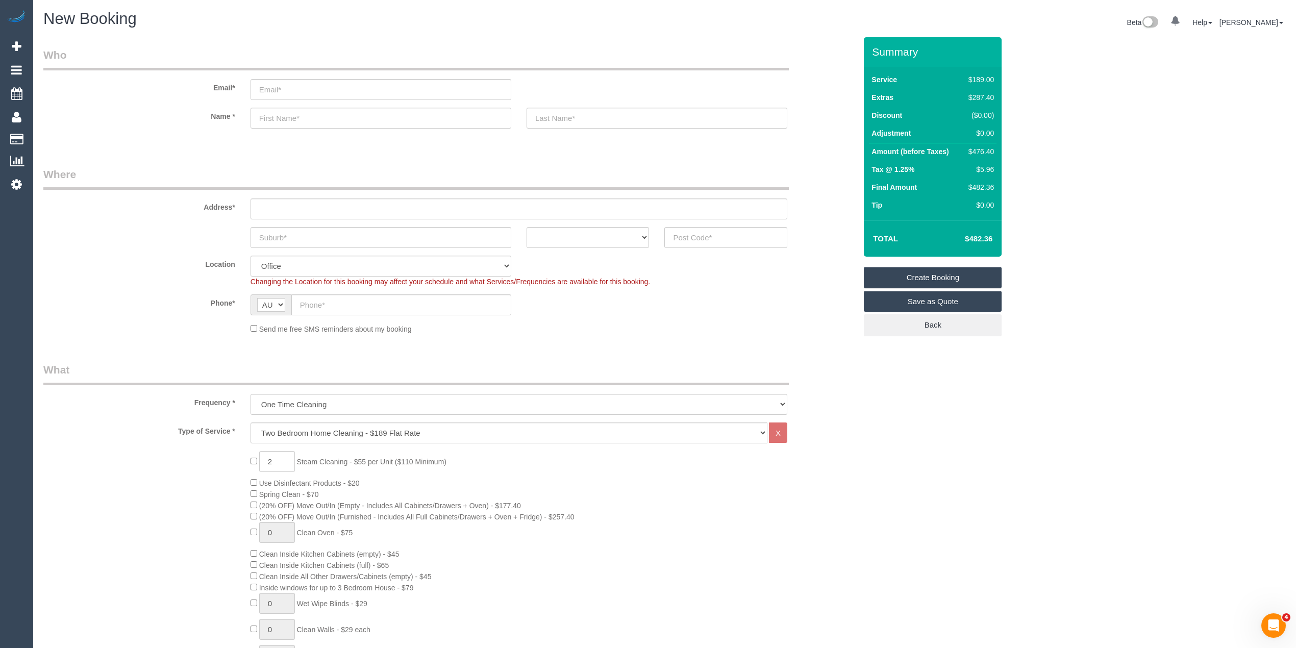
copy h4 "482.36"
click at [295, 86] on input "email" at bounding box center [381, 89] width 261 height 21
paste input "61403837570"
click at [290, 110] on sui-booking-customer "Email* 61403837570 Name *" at bounding box center [449, 92] width 813 height 91
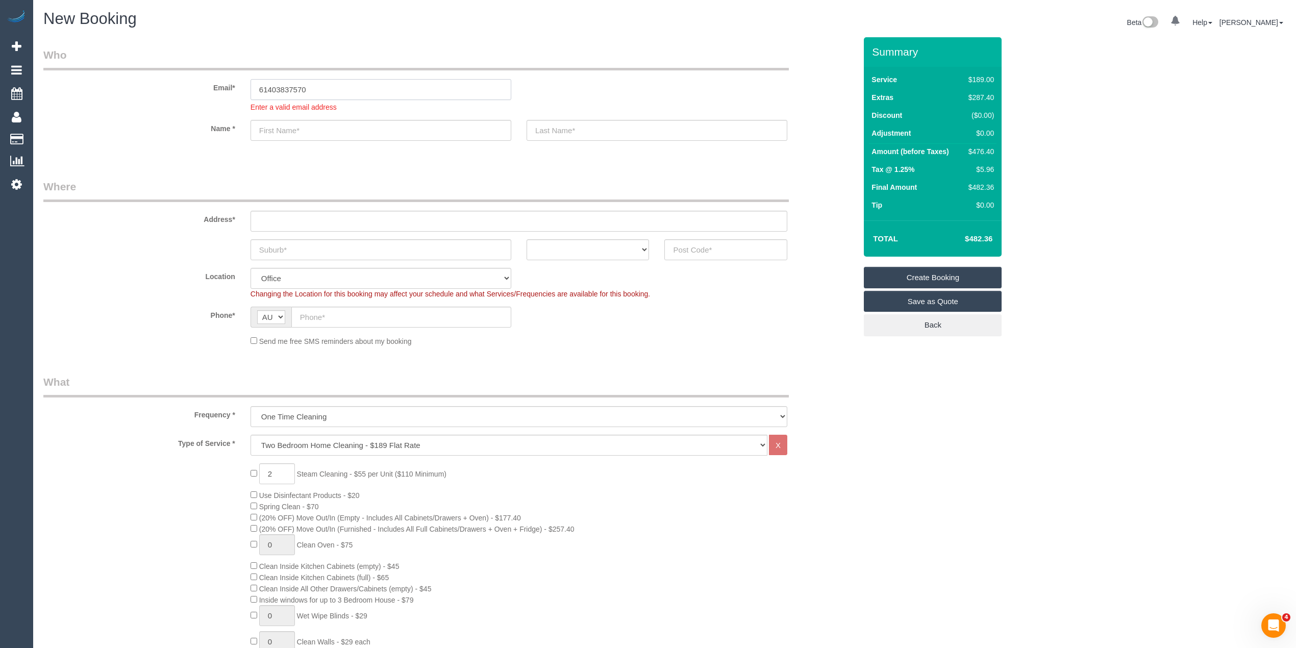
drag, startPoint x: 378, startPoint y: 86, endPoint x: 55, endPoint y: 83, distance: 323.0
click at [55, 83] on div "Email* 61403837570 Enter a valid email address" at bounding box center [450, 79] width 828 height 65
paste input "[EMAIL_ADDRESS][DOMAIN_NAME]"
type input "[EMAIL_ADDRESS][DOMAIN_NAME]"
click at [303, 131] on sui-booking-customer "Email* cscaroline9@gmail.com Enter a valid email address Name *" at bounding box center [449, 99] width 813 height 104
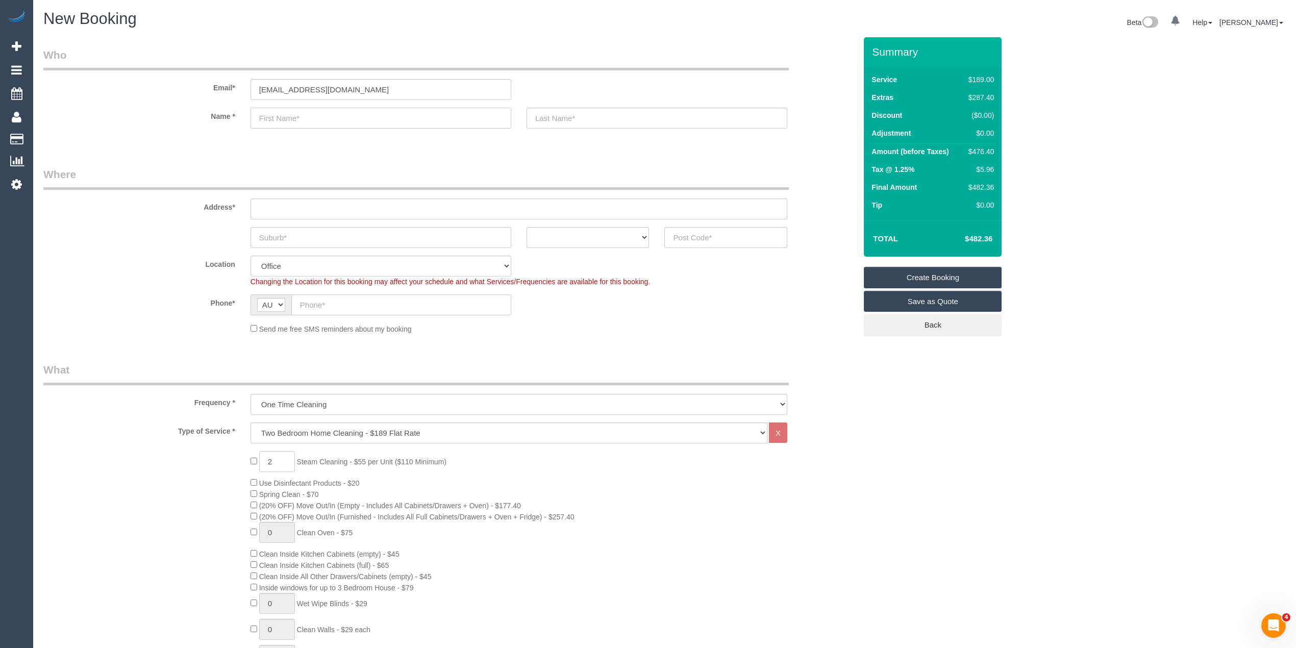
click at [298, 124] on input "text" at bounding box center [381, 118] width 261 height 21
paste input "Caroline Strano"
type input "Caroline Strano"
click at [611, 121] on input "text" at bounding box center [657, 118] width 261 height 21
type input "Five Good Friends"
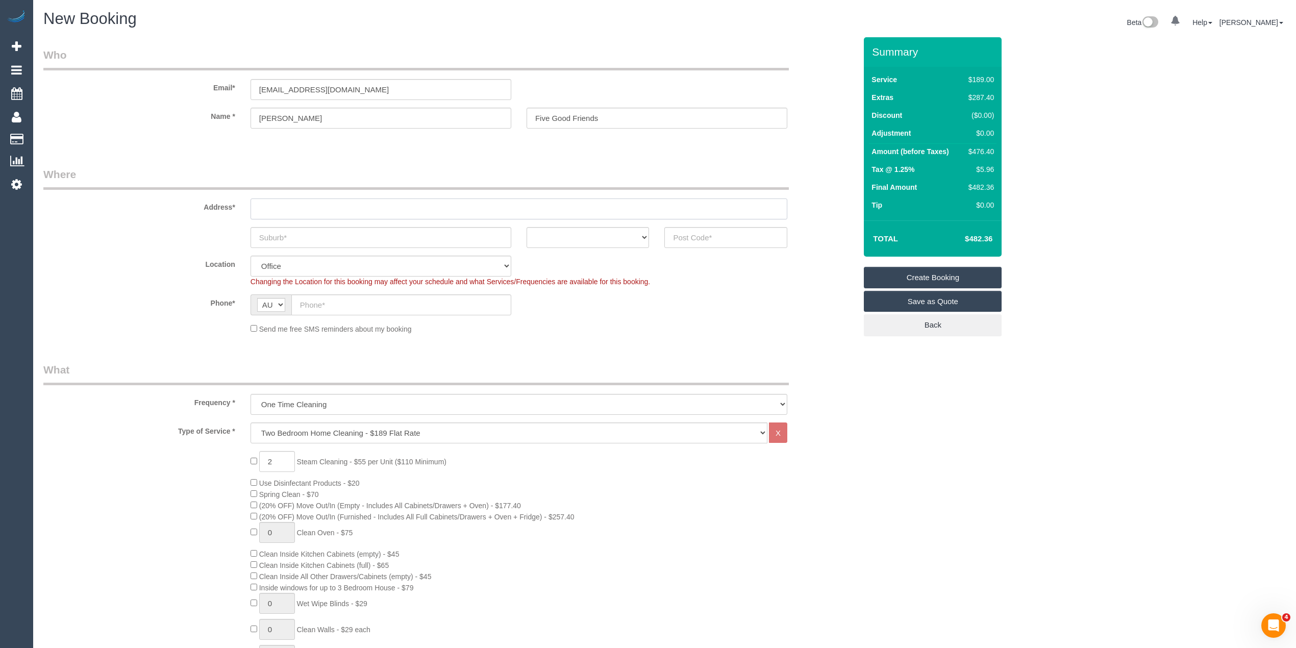
click at [268, 205] on input "text" at bounding box center [519, 208] width 537 height 21
paste input "20 Wingala avenue"
type input "20 Wingala avenue"
drag, startPoint x: 284, startPoint y: 231, endPoint x: 286, endPoint y: 237, distance: 6.5
click at [286, 237] on input "text" at bounding box center [381, 237] width 261 height 21
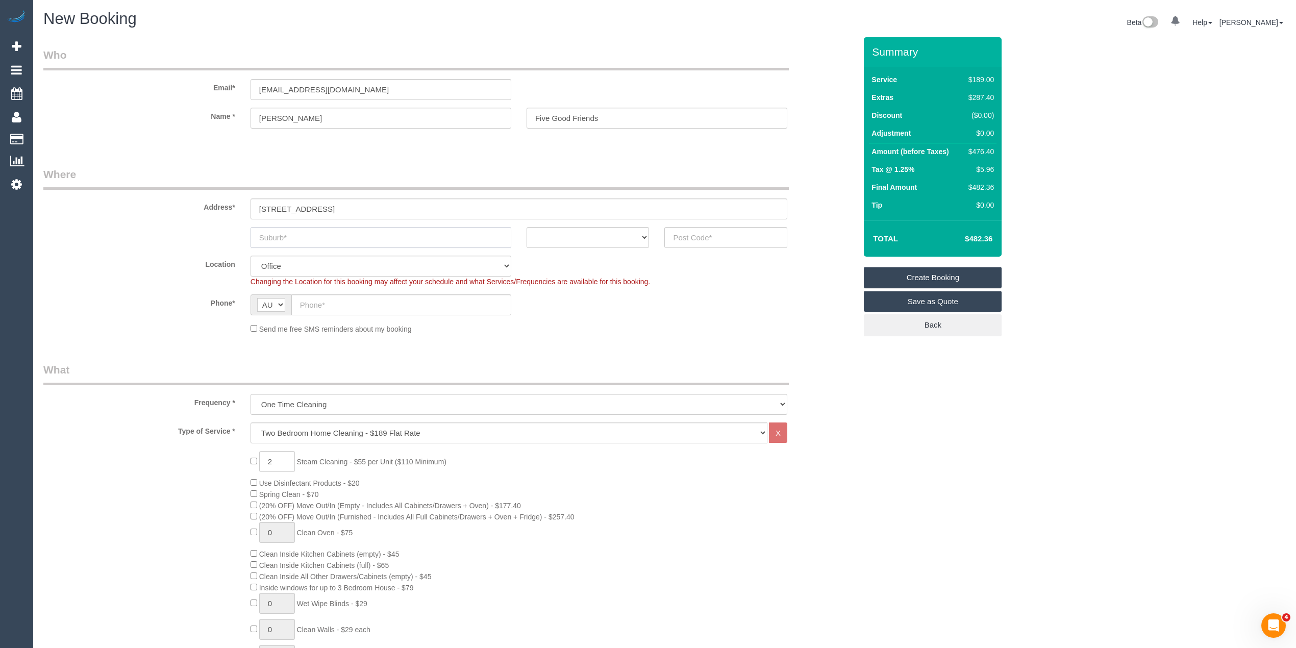
click at [307, 234] on input "text" at bounding box center [381, 237] width 261 height 21
paste input "Keysborough"
type input "Keysborough"
click at [523, 239] on div "ACT [GEOGRAPHIC_DATA] NT [GEOGRAPHIC_DATA] SA TAS [GEOGRAPHIC_DATA] [GEOGRAPHIC…" at bounding box center [588, 237] width 138 height 21
click at [539, 241] on select "ACT [GEOGRAPHIC_DATA] NT [GEOGRAPHIC_DATA] SA TAS [GEOGRAPHIC_DATA] [GEOGRAPHIC…" at bounding box center [588, 237] width 123 height 21
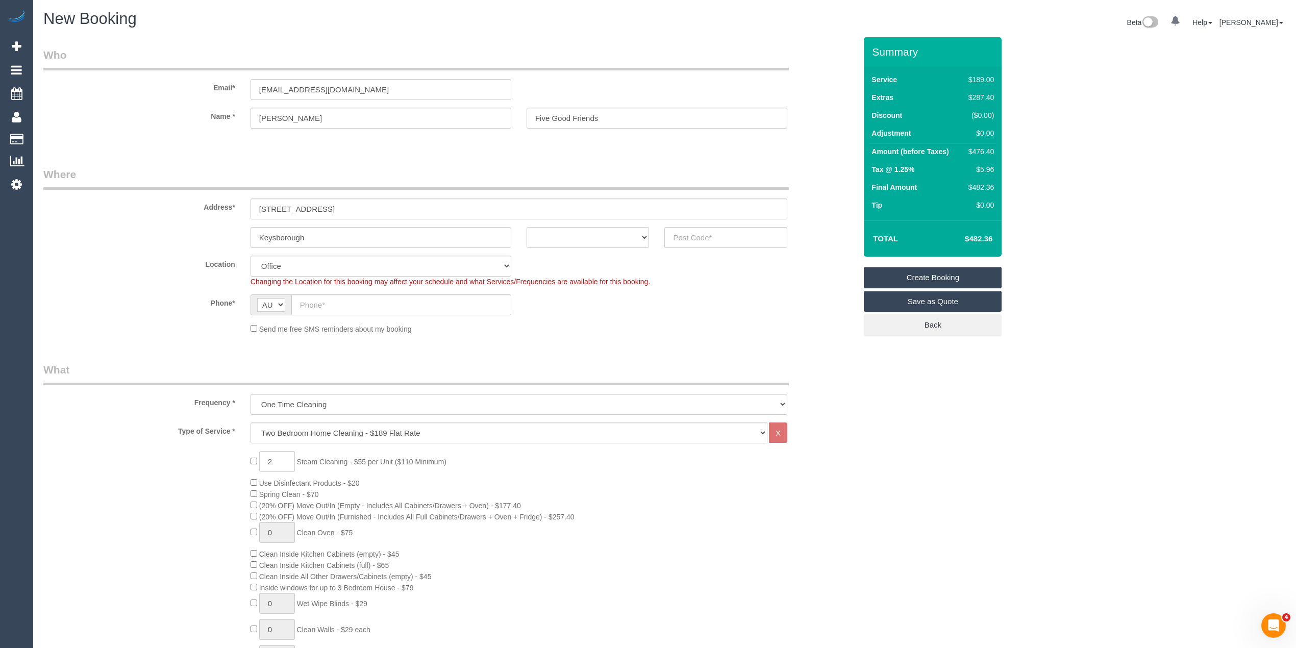
select select "VIC"
click at [527, 227] on select "ACT NSW NT QLD SA TAS VIC WA" at bounding box center [588, 237] width 123 height 21
drag, startPoint x: 685, startPoint y: 223, endPoint x: 696, endPoint y: 240, distance: 20.2
click at [687, 226] on sui-booking-address "Address* 20 Wingala avenue Keysborough ACT NSW NT QLD SA TAS VIC WA" at bounding box center [449, 207] width 813 height 81
click at [696, 239] on input "text" at bounding box center [725, 237] width 123 height 21
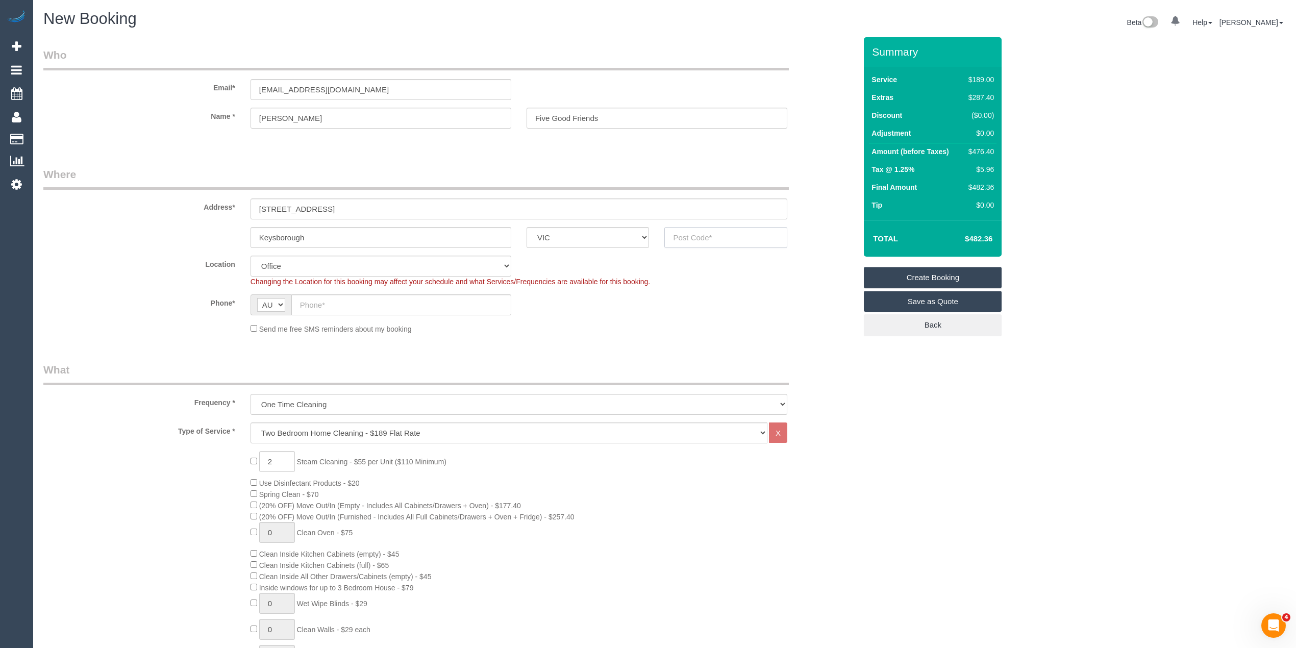
click at [694, 237] on input "text" at bounding box center [725, 237] width 123 height 21
type input "3173"
click at [342, 303] on input "text" at bounding box center [401, 304] width 220 height 21
select select "52"
select select "object:2258"
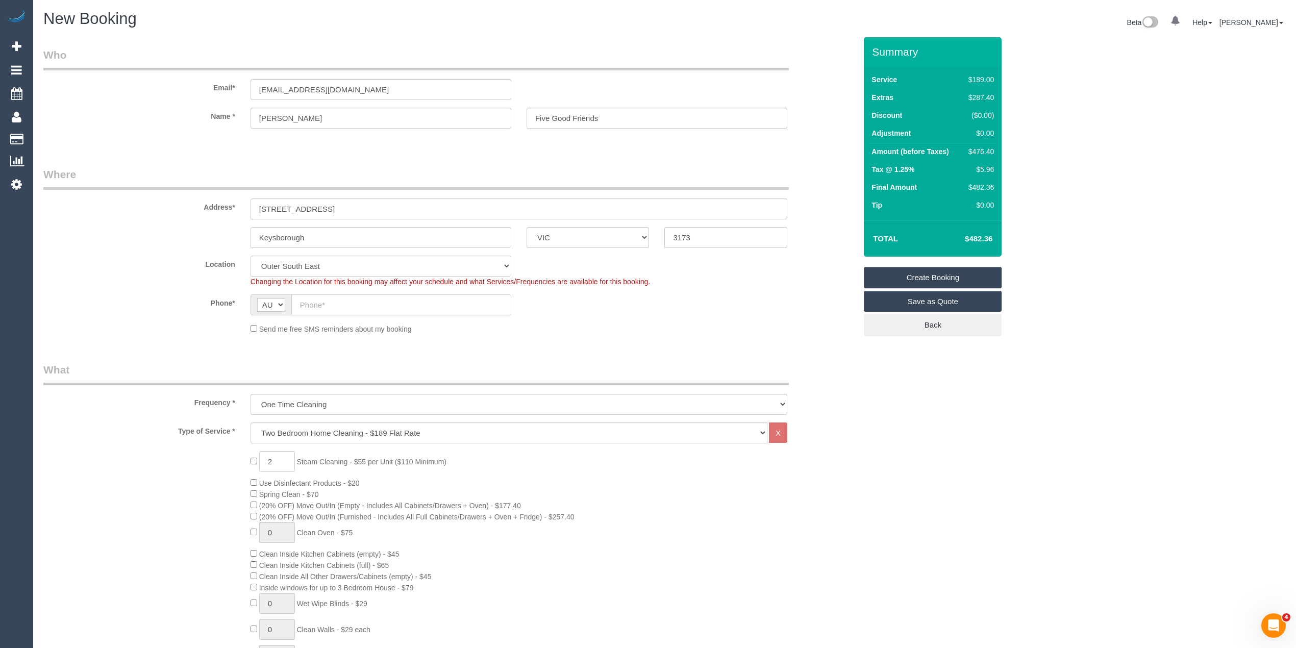
click at [347, 301] on input "text" at bounding box center [401, 304] width 220 height 21
paste input "0403 837 570"
type input "0403 837 570"
click at [167, 284] on div "Location Office City East (North) East (South) Inner East Inner North (East) In…" at bounding box center [450, 271] width 828 height 31
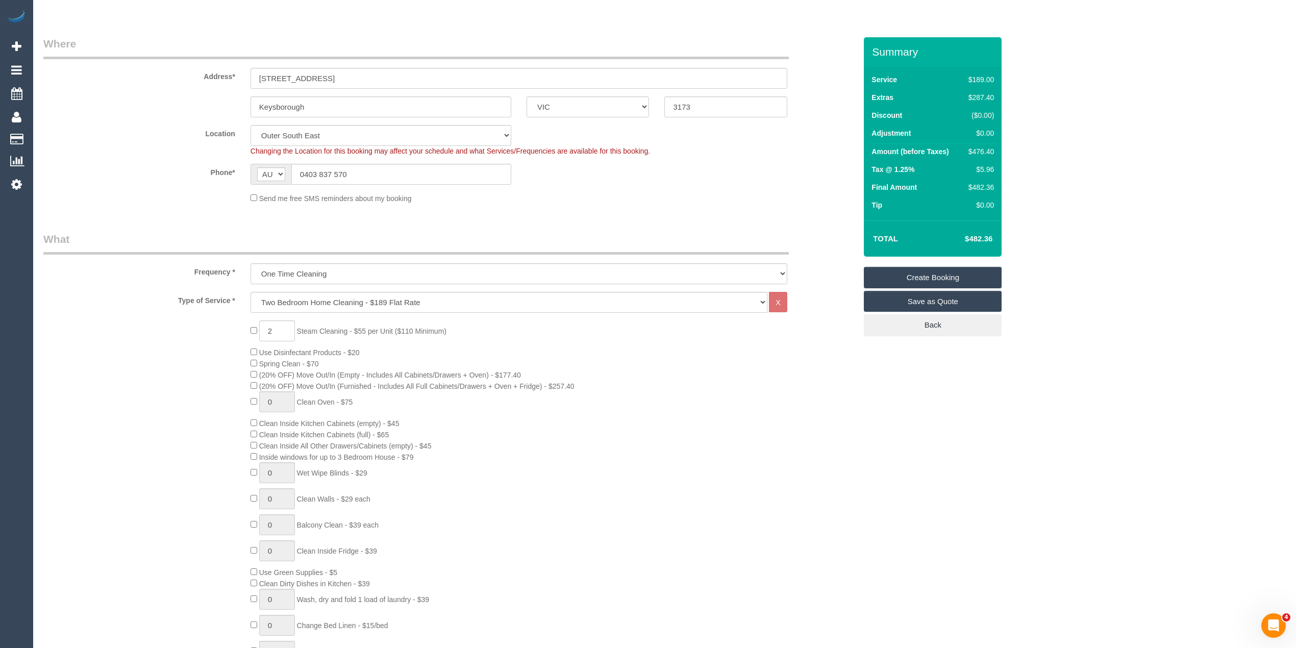
scroll to position [204, 0]
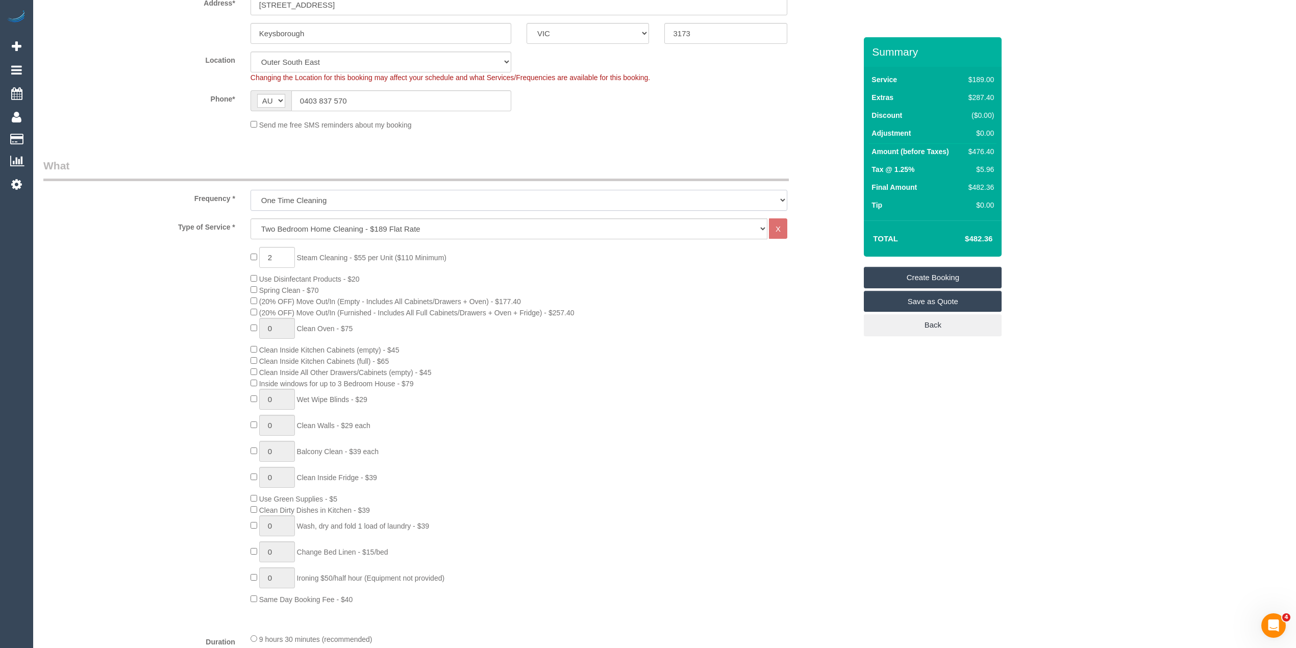
click at [283, 192] on select "One Time Cleaning Weekly - 10% Off - 10.00% (0% for the First Booking) Fortnigh…" at bounding box center [519, 200] width 537 height 21
select select "object:2260"
click at [251, 190] on select "One Time Cleaning Weekly - 10% Off - 10.00% (0% for the First Booking) Fortnigh…" at bounding box center [519, 200] width 537 height 21
type input "0"
click at [294, 223] on select "Hourly Service - $70/h Hourly Service - $65/h Hourly Service - $60/h Hourly Ser…" at bounding box center [509, 228] width 517 height 21
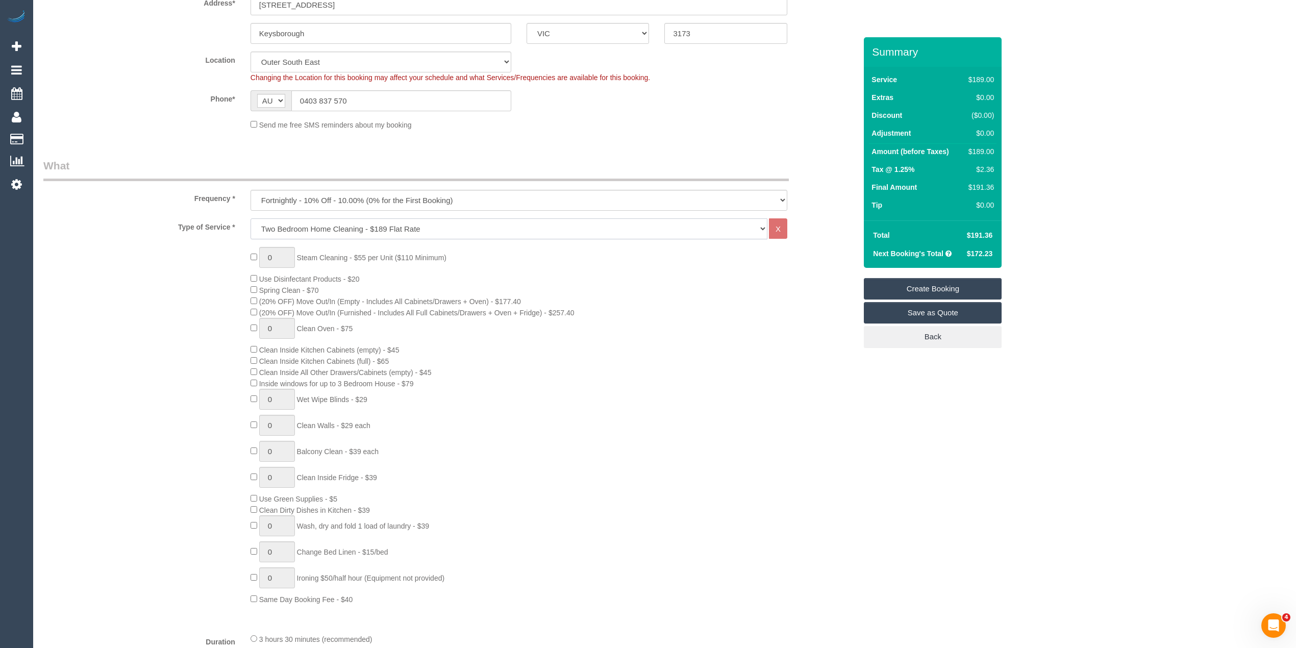
select select "275"
click at [251, 218] on select "Hourly Service - $70/h Hourly Service - $65/h Hourly Service - $60/h Hourly Ser…" at bounding box center [509, 228] width 517 height 21
select select "1"
select select "120"
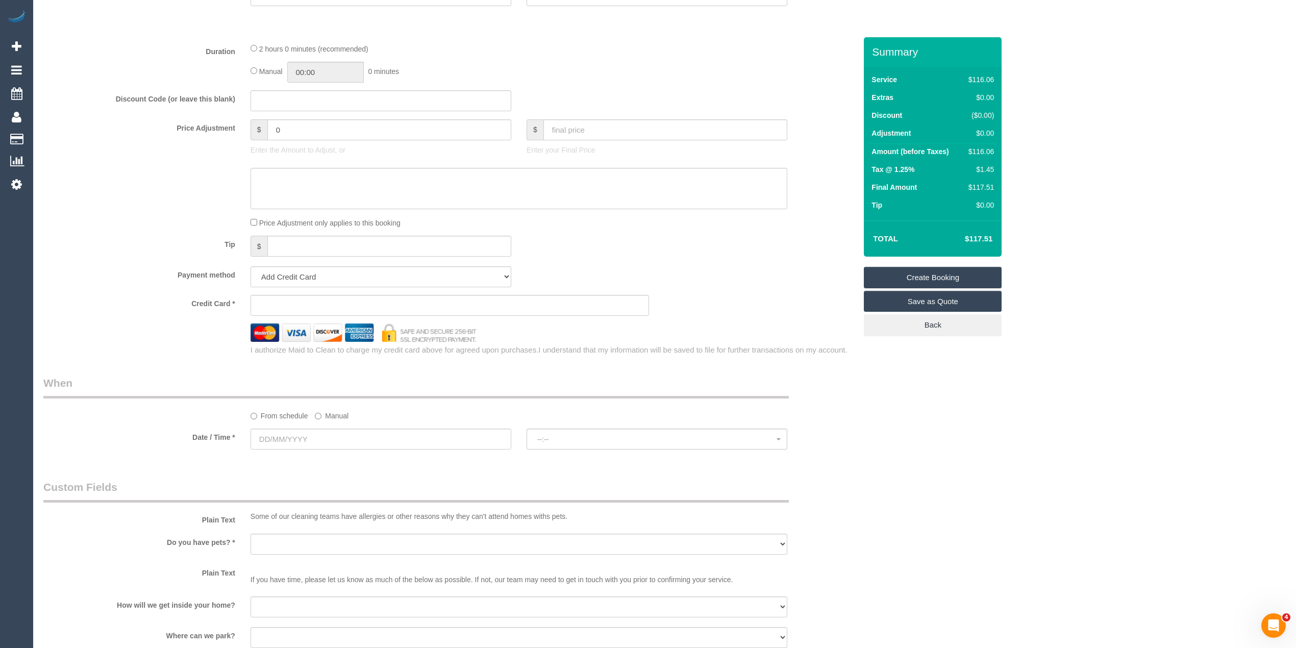
scroll to position [476, 0]
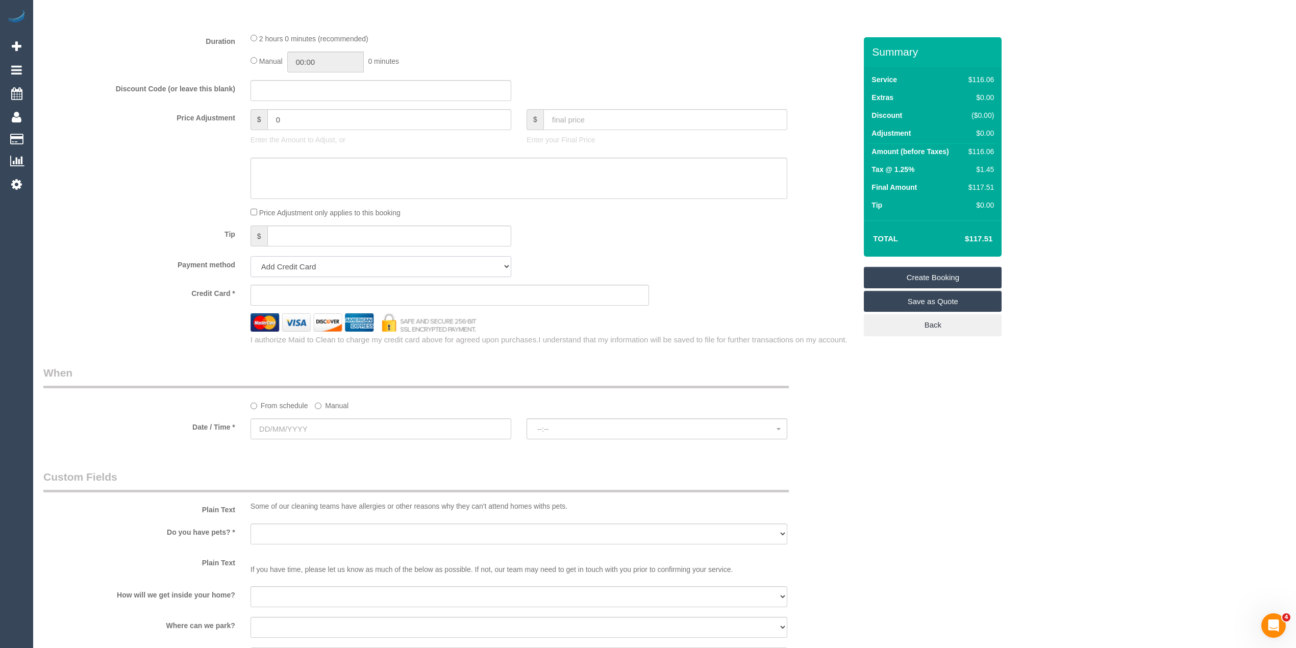
drag, startPoint x: 282, startPoint y: 266, endPoint x: 292, endPoint y: 276, distance: 14.1
click at [282, 266] on select "Add Credit Card Cash Check Paypal" at bounding box center [381, 266] width 261 height 21
select select "string:check"
click at [251, 256] on select "Add Credit Card Cash Check Paypal" at bounding box center [381, 266] width 261 height 21
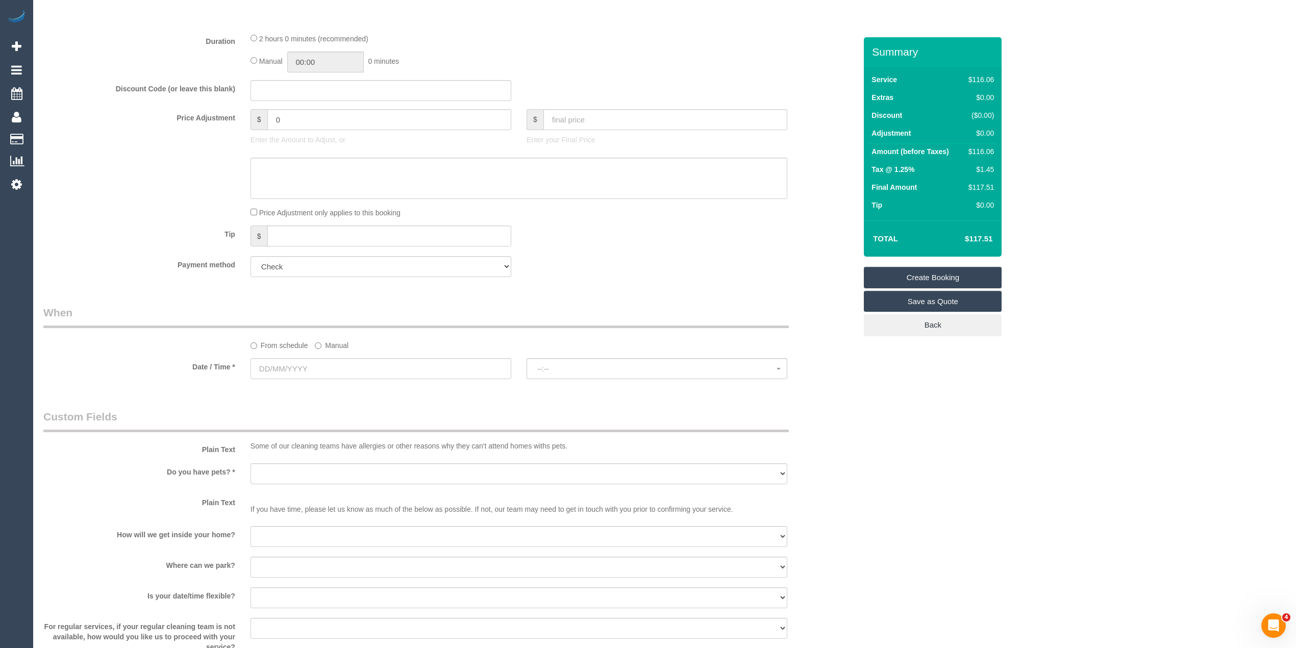
click at [317, 340] on label "Manual" at bounding box center [332, 344] width 34 height 14
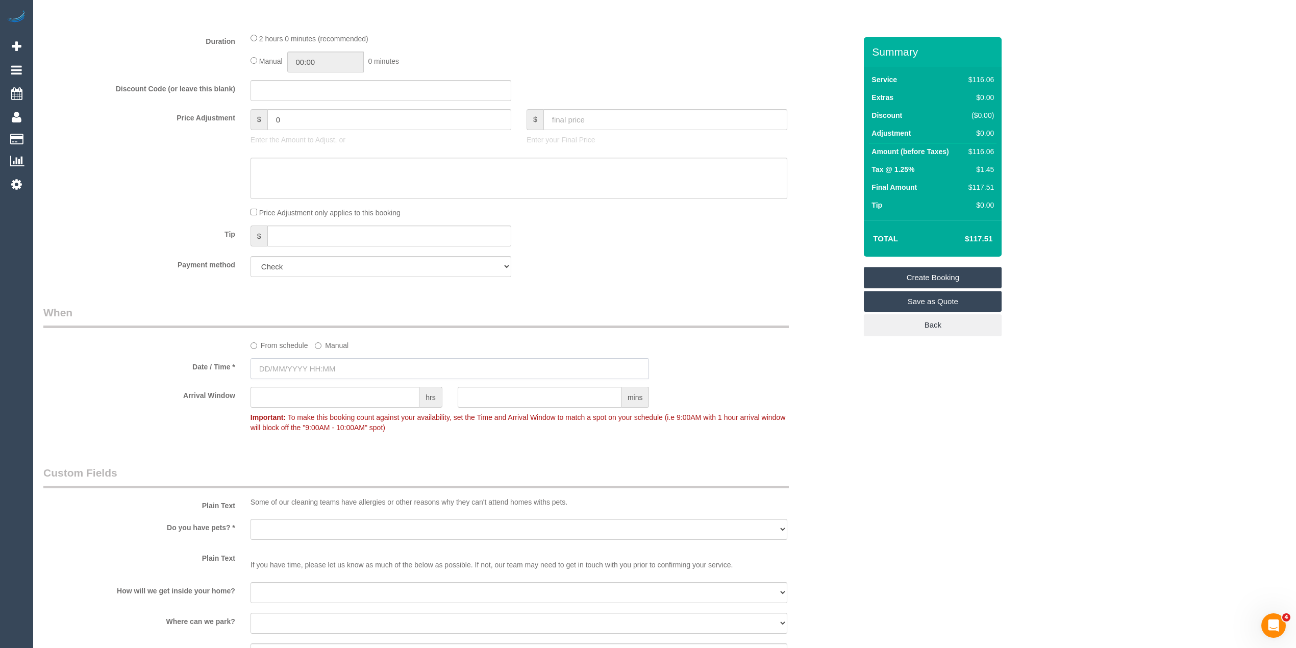
click at [303, 370] on input "text" at bounding box center [450, 368] width 399 height 21
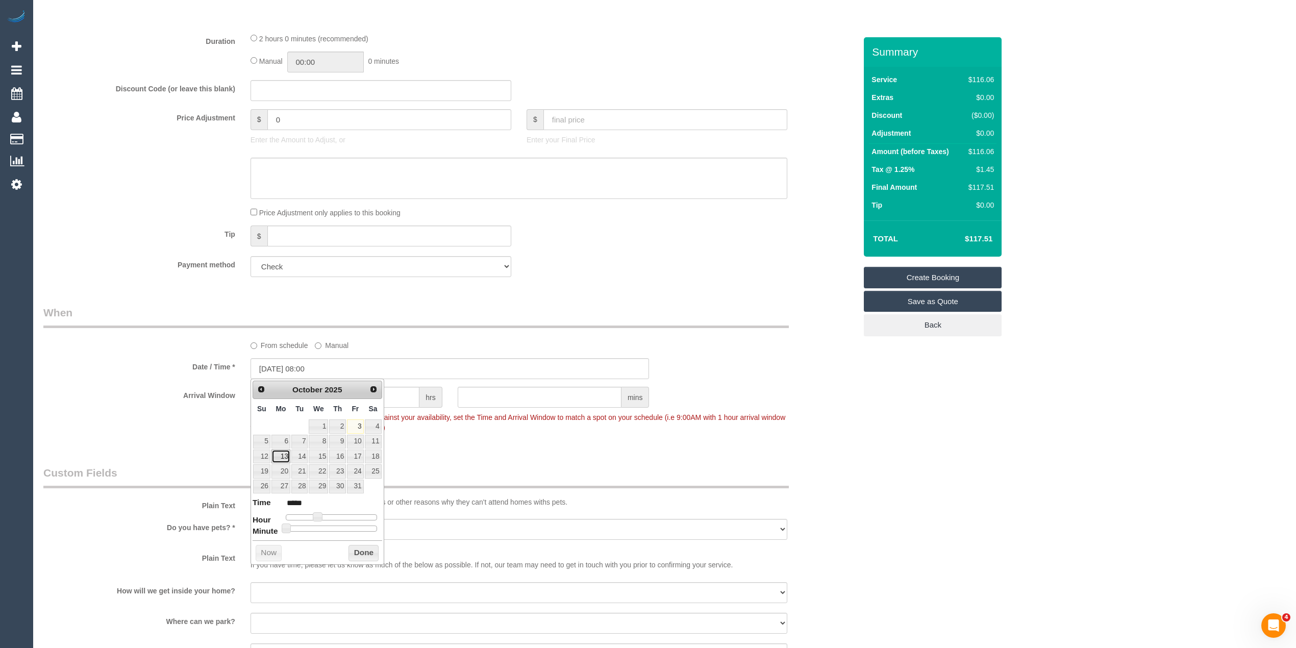
click at [286, 456] on link "13" at bounding box center [280, 457] width 19 height 14
type input "13/10/2025 09:00"
type input "*****"
type input "13/10/2025 10:00"
type input "*****"
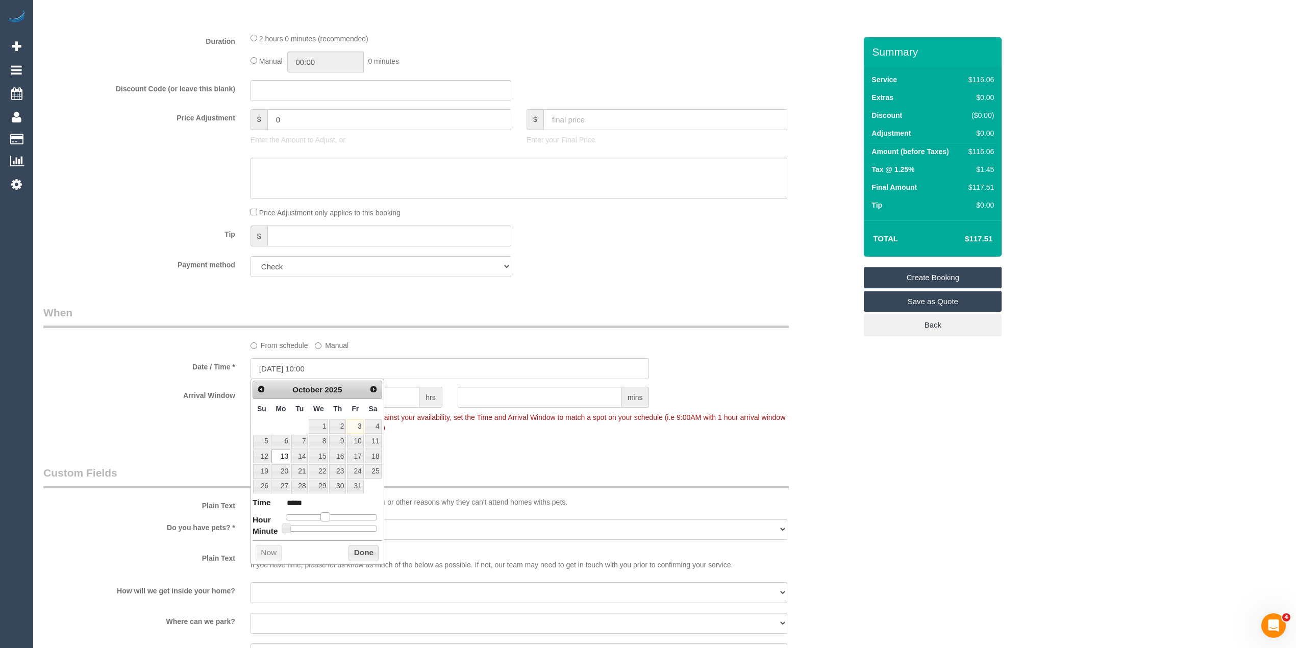
drag, startPoint x: 317, startPoint y: 515, endPoint x: 327, endPoint y: 517, distance: 9.8
click at [327, 517] on span at bounding box center [324, 516] width 9 height 9
click at [1005, 425] on div "Who Email* cscaroline9@gmail.com Name * Caroline Strano Five Good Friends Where…" at bounding box center [664, 309] width 1242 height 1496
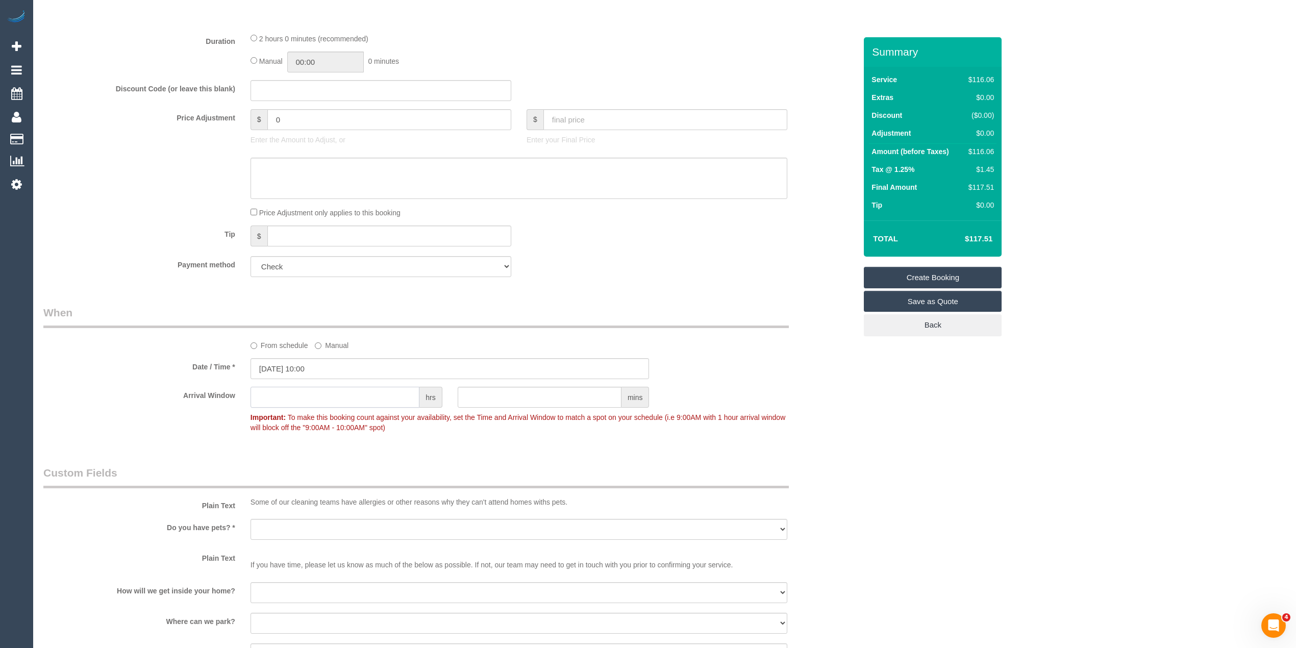
click at [330, 392] on input "text" at bounding box center [335, 397] width 169 height 21
type input "1"
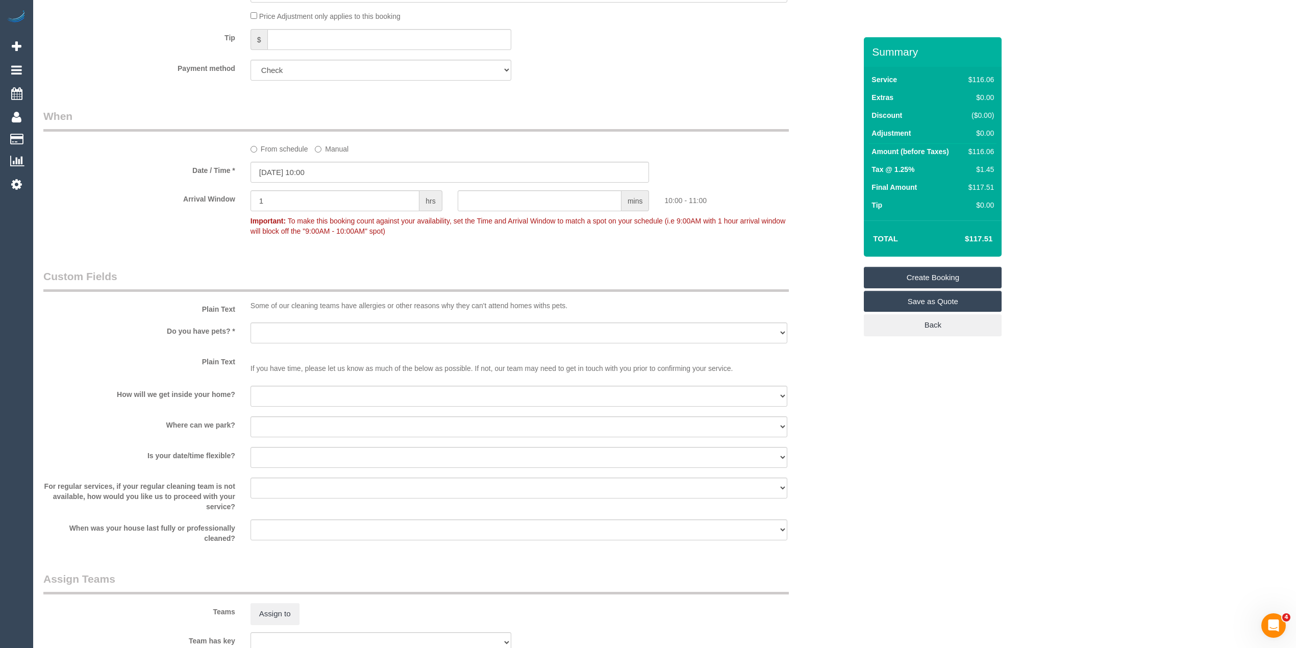
scroll to position [680, 0]
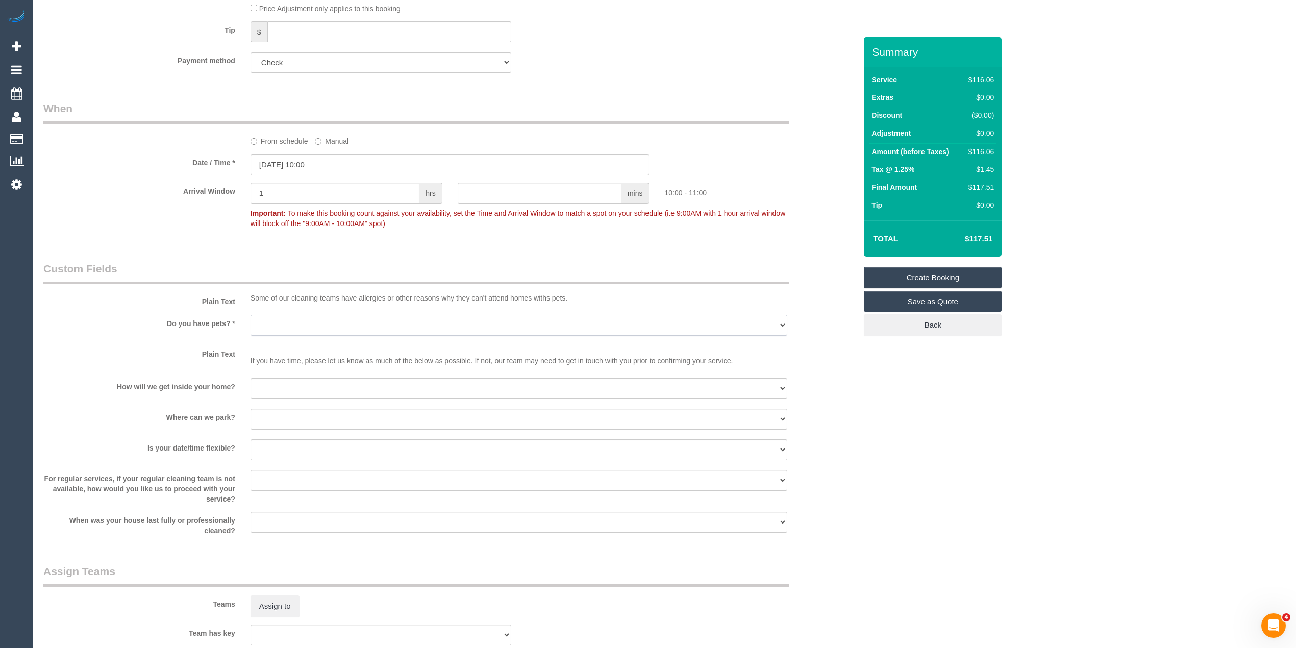
click at [288, 321] on select "Yes - Cats Yes - Dogs No pets Yes - Dogs and Cats Yes - Other" at bounding box center [519, 325] width 537 height 21
select select "number:28"
click at [251, 315] on select "Yes - Cats Yes - Dogs No pets Yes - Dogs and Cats Yes - Other" at bounding box center [519, 325] width 537 height 21
click at [287, 385] on select "I will be home Key will be left (please provide details below) Lock box/Access …" at bounding box center [519, 388] width 537 height 21
select select "number:14"
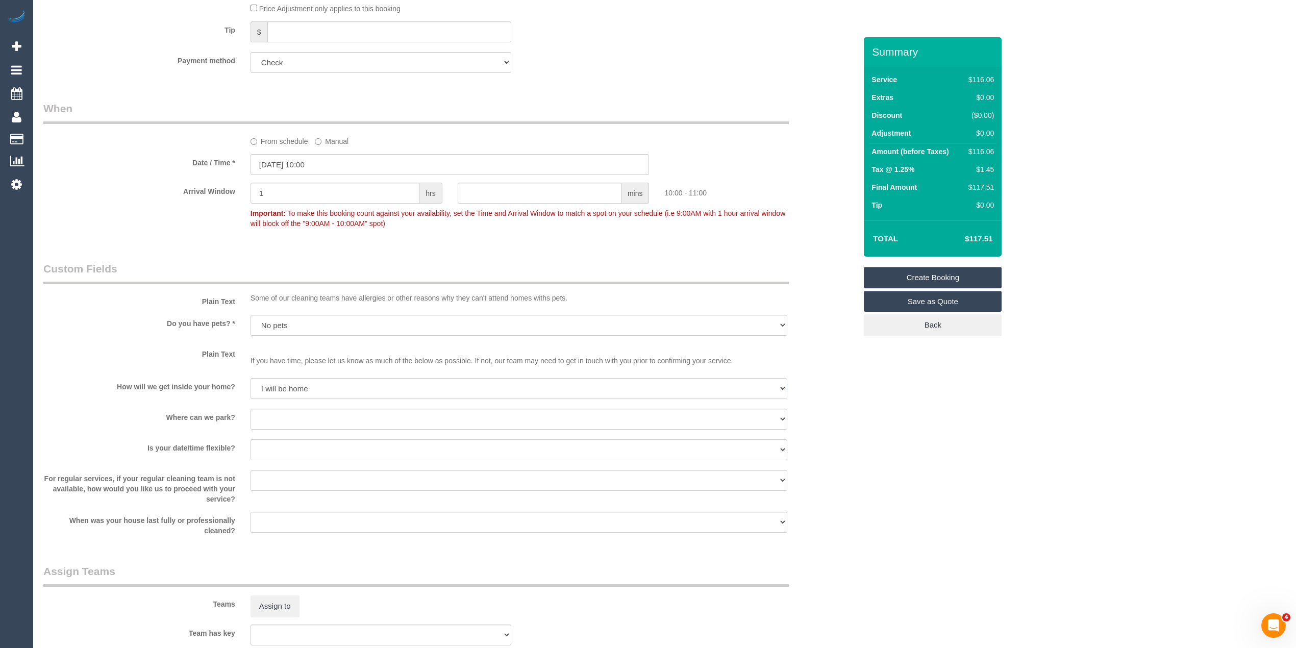
click at [251, 378] on select "I will be home Key will be left (please provide details below) Lock box/Access …" at bounding box center [519, 388] width 537 height 21
click at [292, 415] on select "I will provide parking on-site Free street parking Paid street parking (cost wi…" at bounding box center [519, 419] width 537 height 21
select select "number:19"
click at [251, 409] on select "I will provide parking on-site Free street parking Paid street parking (cost wi…" at bounding box center [519, 419] width 537 height 21
click at [272, 443] on select "Yes - date and time Yes - date but not time Yes - time but not date No - No fle…" at bounding box center [519, 449] width 537 height 21
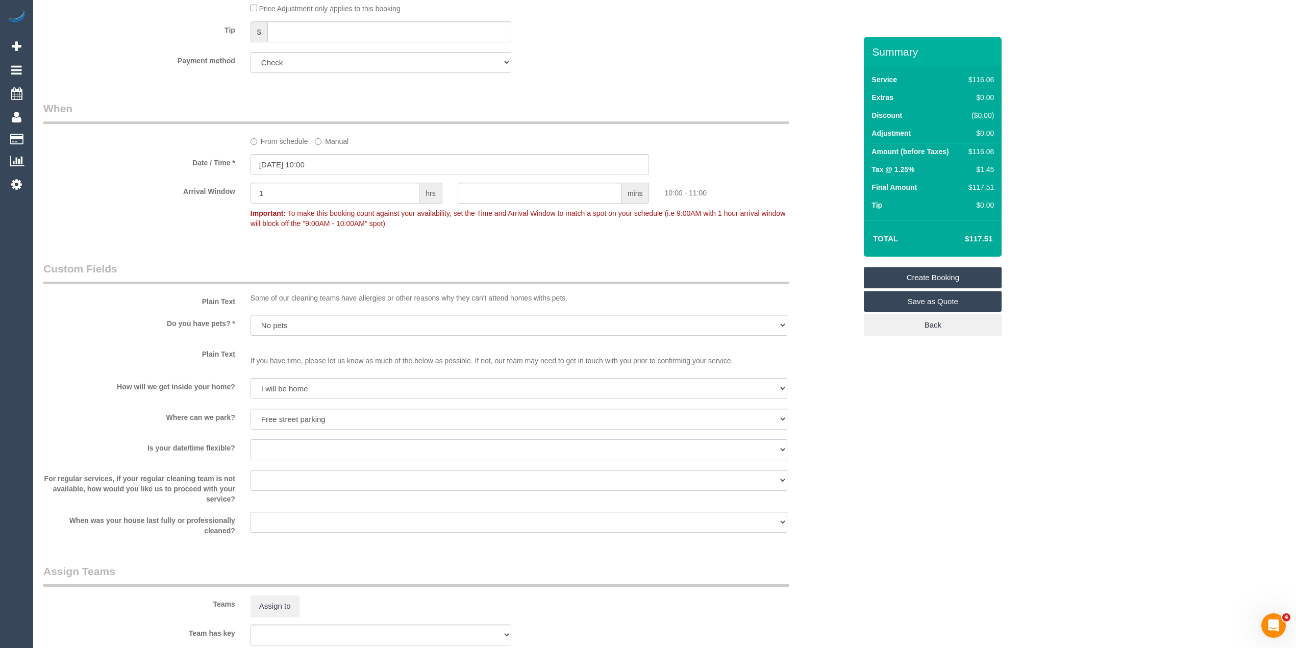
select select "number:25"
click at [251, 439] on select "Yes - date and time Yes - date but not time Yes - time but not date No - No fle…" at bounding box center [519, 449] width 537 height 21
click at [266, 479] on select "Arrange a cleaner to cover and do not bother you Arrange a cleaner to cover and…" at bounding box center [519, 480] width 537 height 21
select select "number:35"
click at [251, 470] on select "Arrange a cleaner to cover and do not bother you Arrange a cleaner to cover and…" at bounding box center [519, 480] width 537 height 21
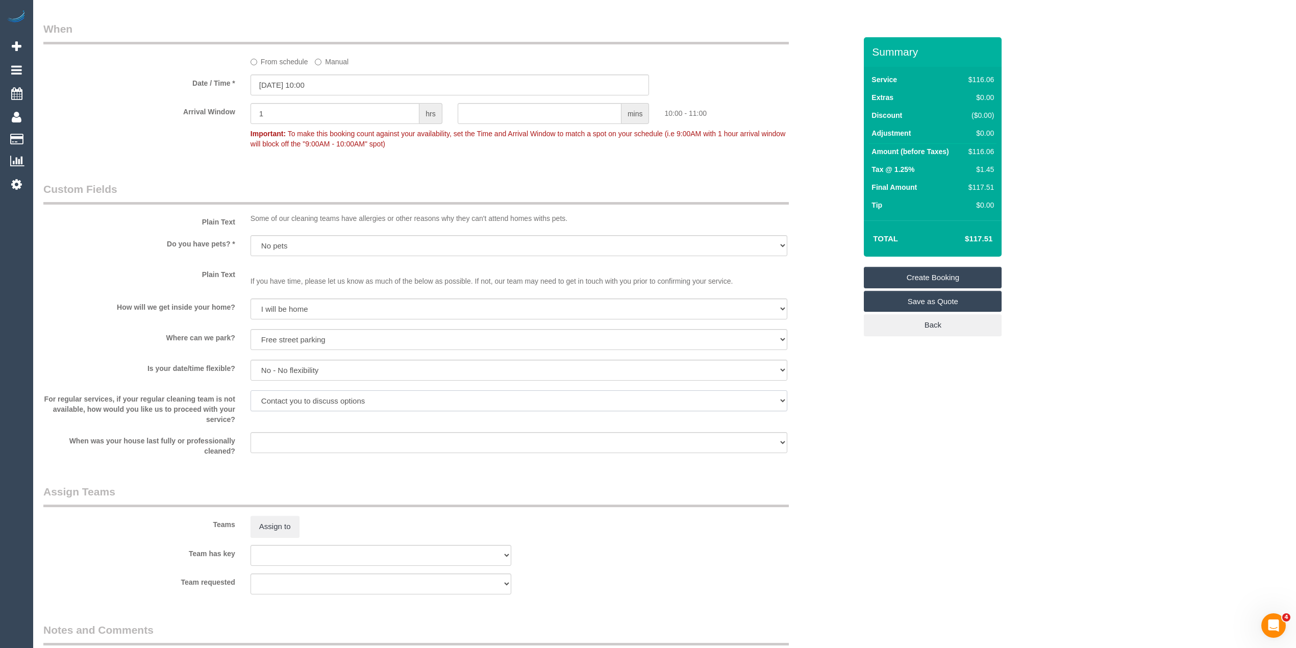
scroll to position [884, 0]
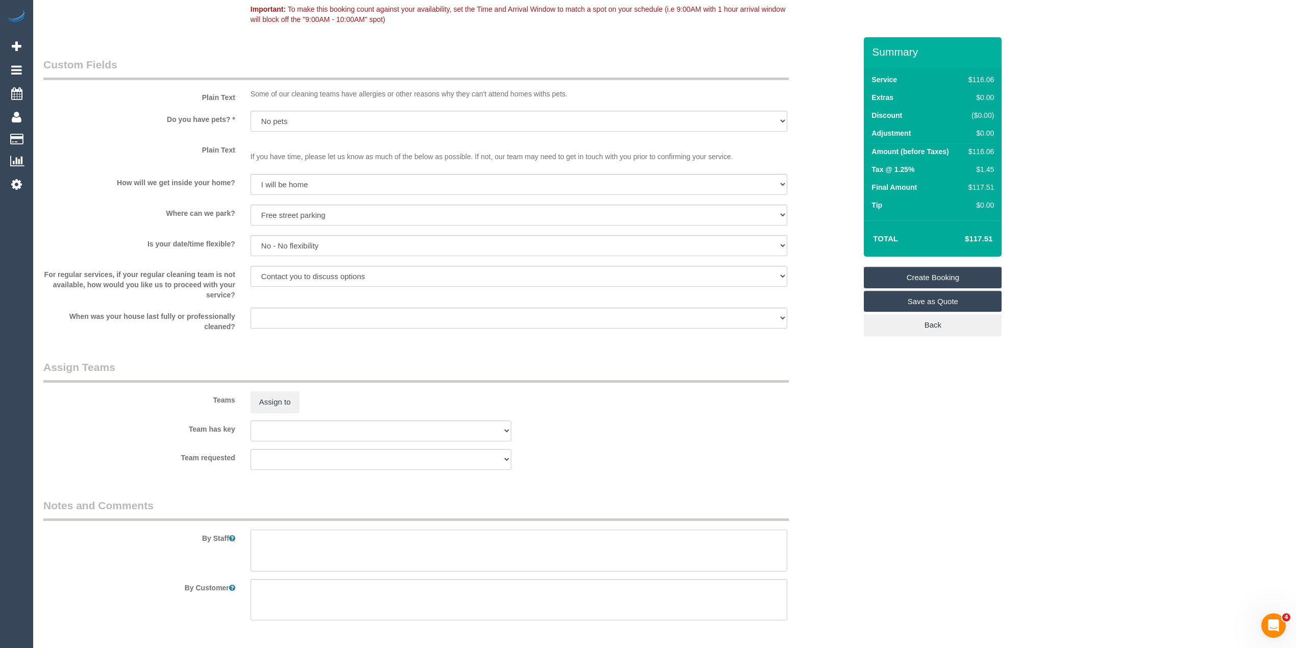
click at [340, 535] on textarea at bounding box center [519, 551] width 537 height 42
paste textarea "Bathroom, toilet, kitchen, lounge room & bedroom. Need to stay the full 2 hours…"
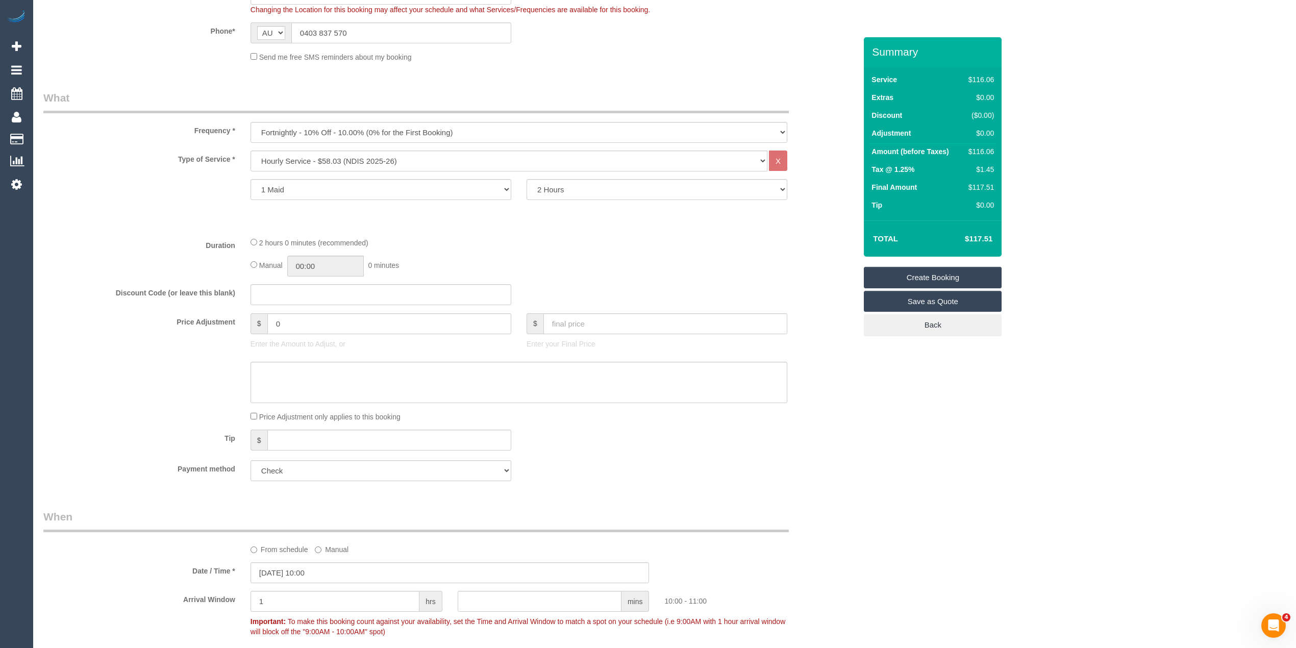
scroll to position [0, 0]
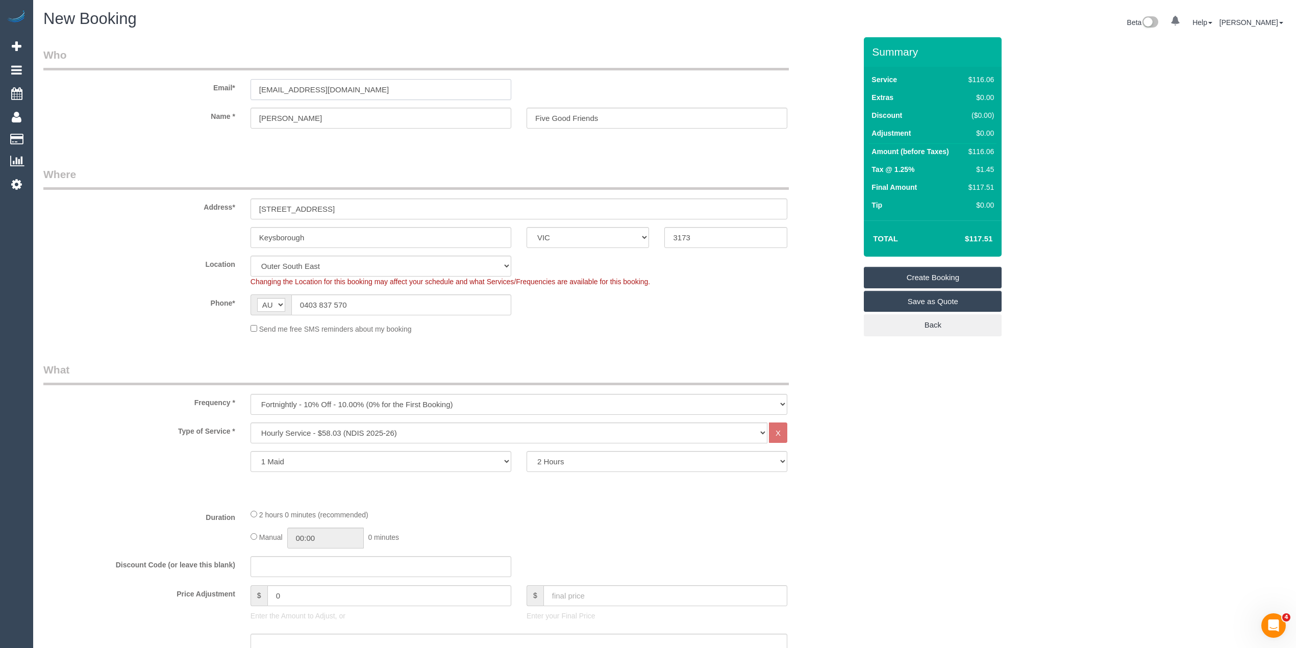
drag, startPoint x: 361, startPoint y: 93, endPoint x: 120, endPoint y: 92, distance: 240.8
click at [120, 92] on div "Email* cscaroline9@gmail.com" at bounding box center [450, 73] width 828 height 53
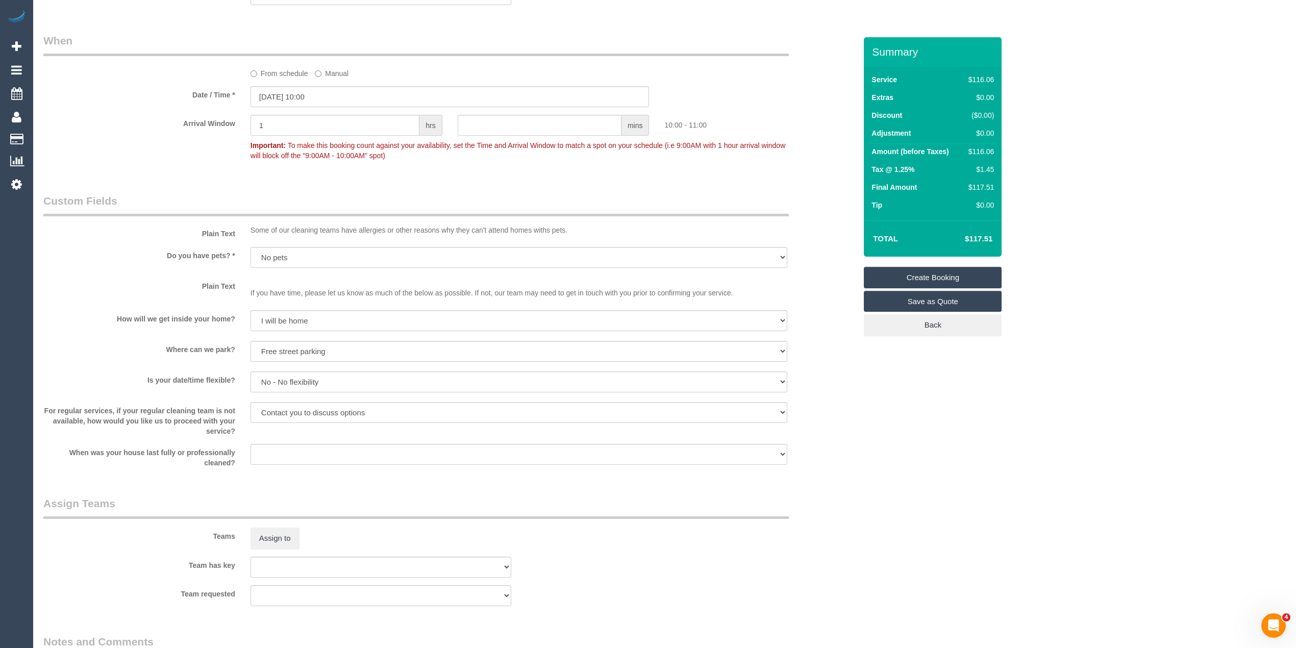
scroll to position [919, 0]
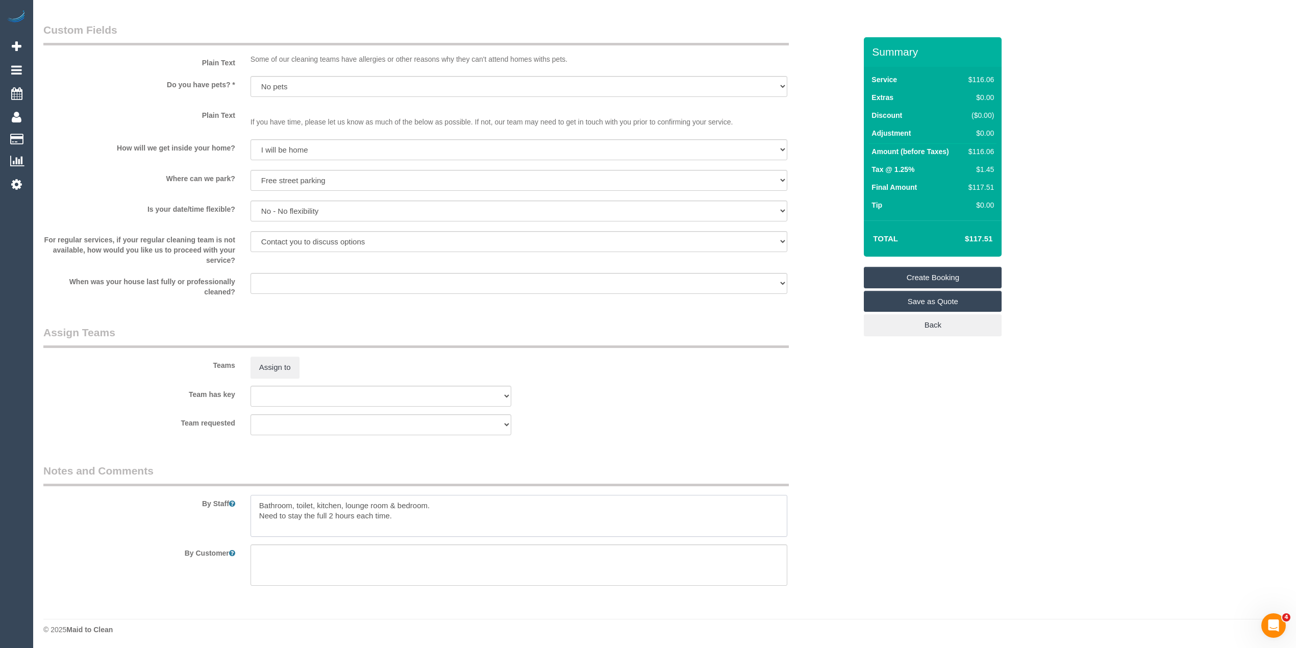
drag, startPoint x: 413, startPoint y: 513, endPoint x: 259, endPoint y: 515, distance: 153.6
click at [259, 515] on textarea at bounding box center [519, 516] width 537 height 42
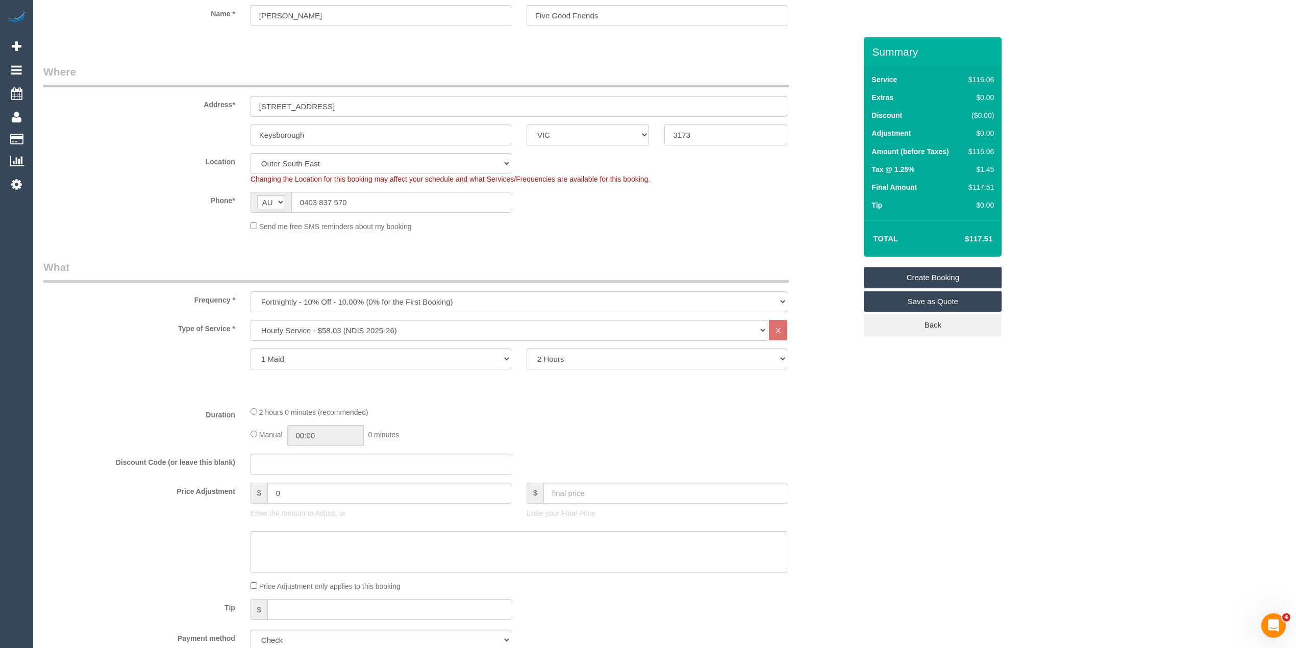
scroll to position [0, 0]
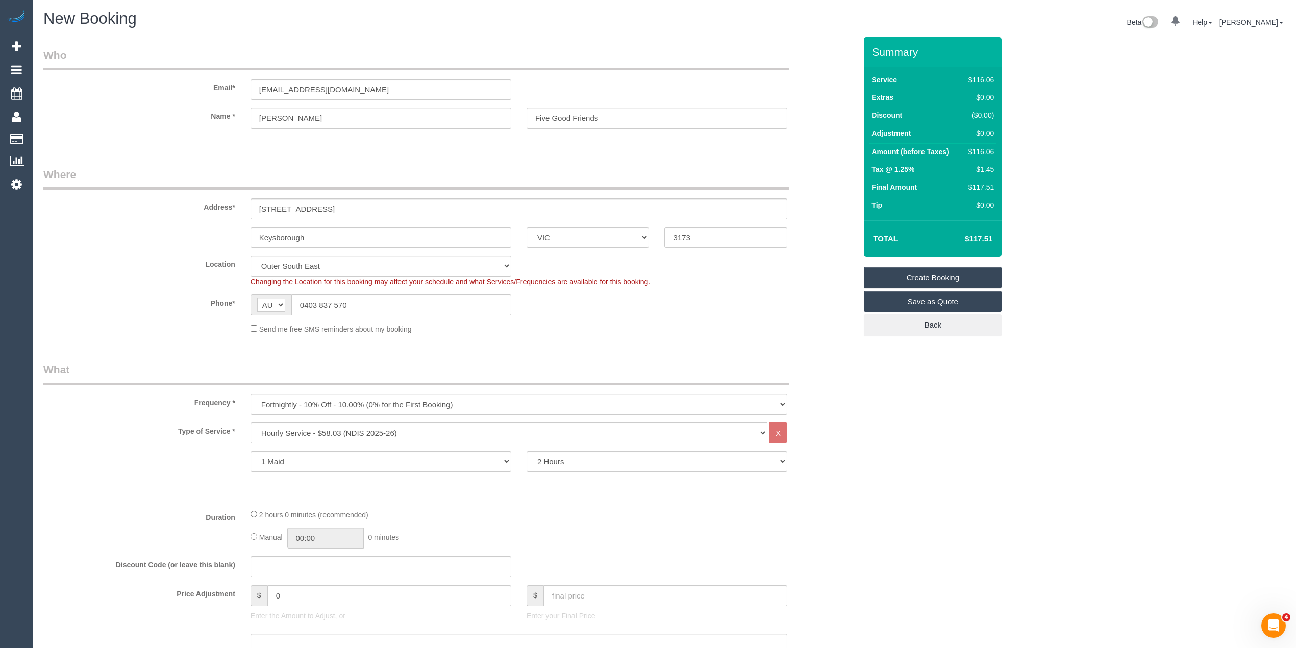
type textarea "Bathroom, toilet, kitchen, lounge room & bedroom. Please ensure to clean for th…"
drag, startPoint x: 353, startPoint y: 89, endPoint x: 185, endPoint y: 82, distance: 168.5
click at [190, 86] on div "Email* cscaroline9@gmail.com" at bounding box center [450, 73] width 828 height 53
click at [941, 280] on link "Create Booking" at bounding box center [933, 277] width 138 height 21
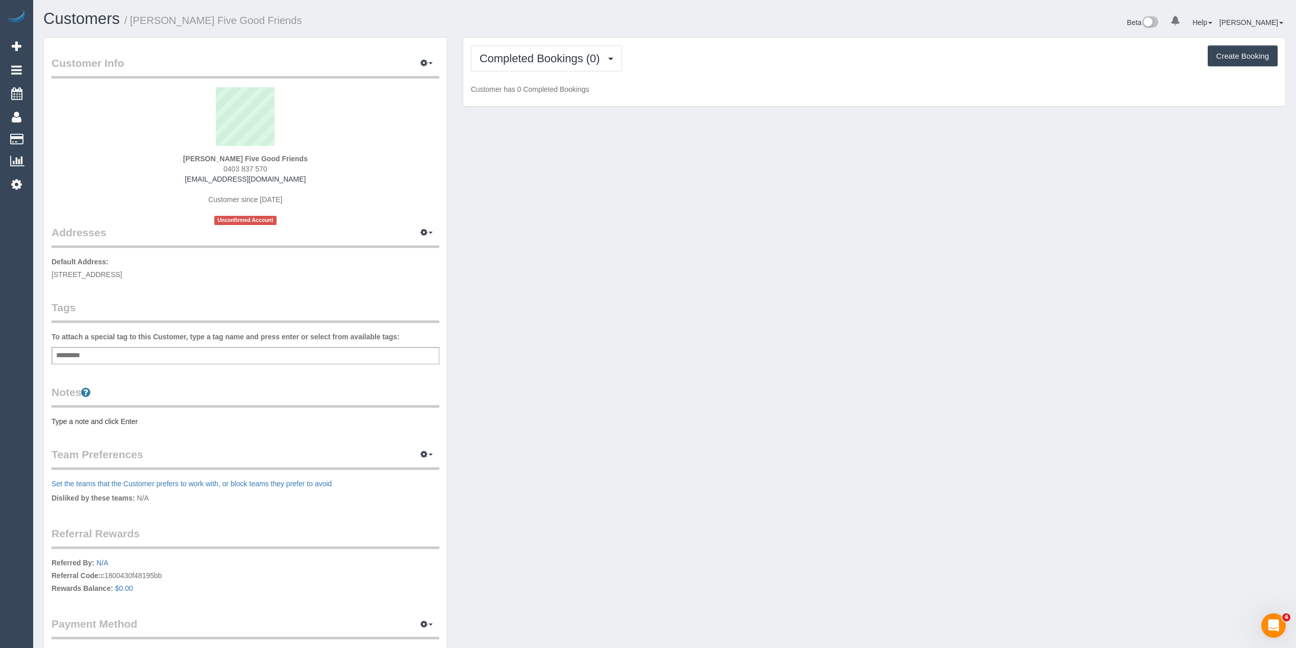
click at [182, 351] on div "Add a tag" at bounding box center [246, 355] width 388 height 17
type input "****"
type input "*******"
click at [99, 413] on div "Notes Type a note and click Enter" at bounding box center [246, 408] width 388 height 42
click at [103, 418] on pre "Type a note and click Enter" at bounding box center [246, 423] width 388 height 10
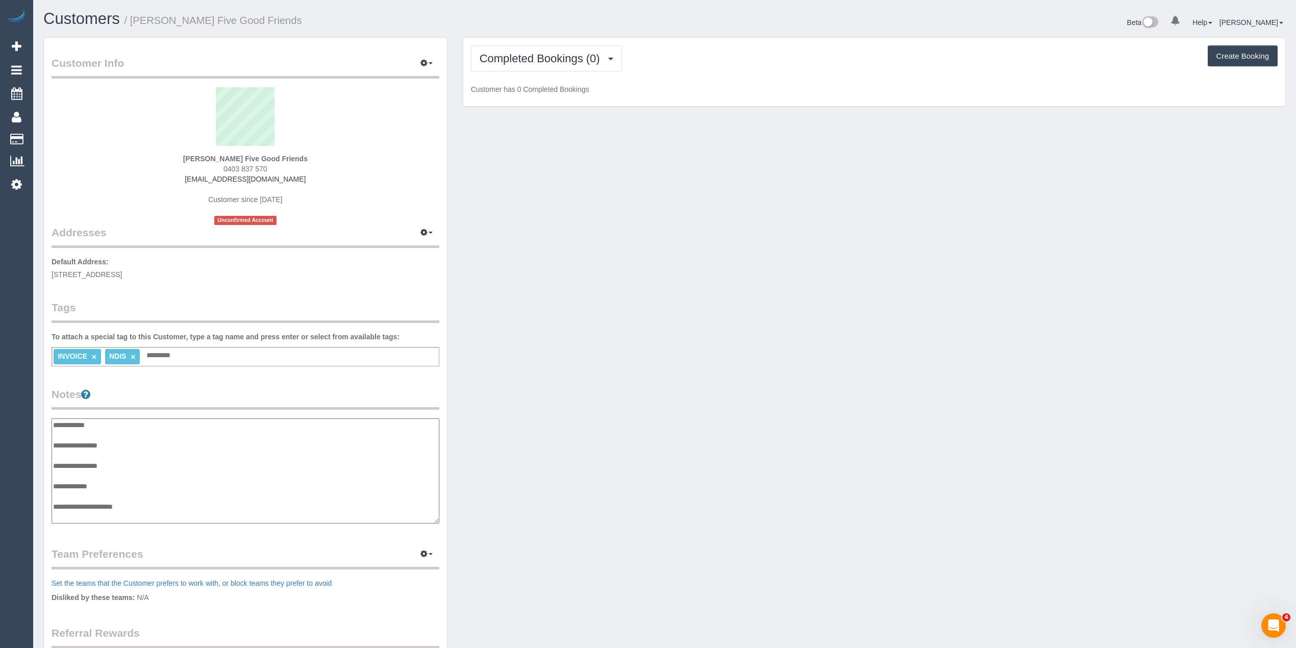
scroll to position [8, 0]
click at [136, 431] on textarea "**********" at bounding box center [245, 471] width 387 height 106
drag, startPoint x: 113, startPoint y: 496, endPoint x: 114, endPoint y: 487, distance: 9.3
click at [113, 495] on textarea "**********" at bounding box center [245, 471] width 387 height 106
click at [151, 519] on textarea "**********" at bounding box center [245, 471] width 387 height 106
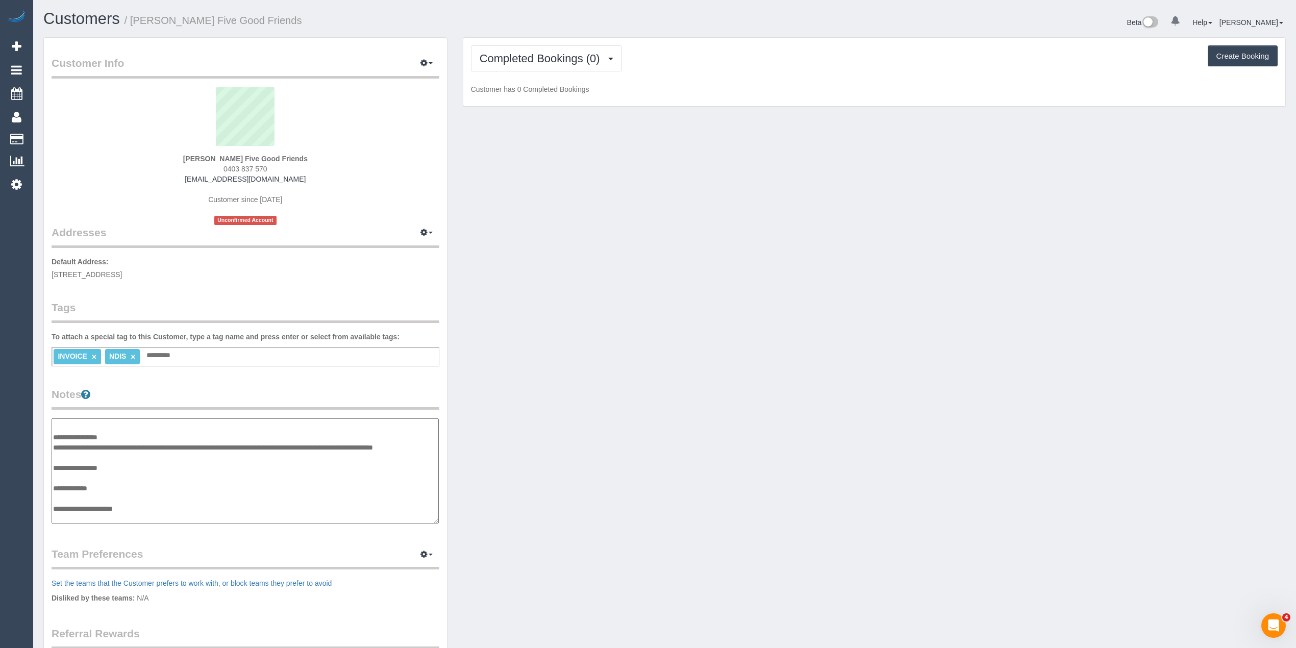
scroll to position [18, 0]
click at [96, 511] on textarea "**********" at bounding box center [245, 471] width 387 height 106
click at [81, 512] on textarea "**********" at bounding box center [245, 471] width 387 height 106
paste textarea "**********"
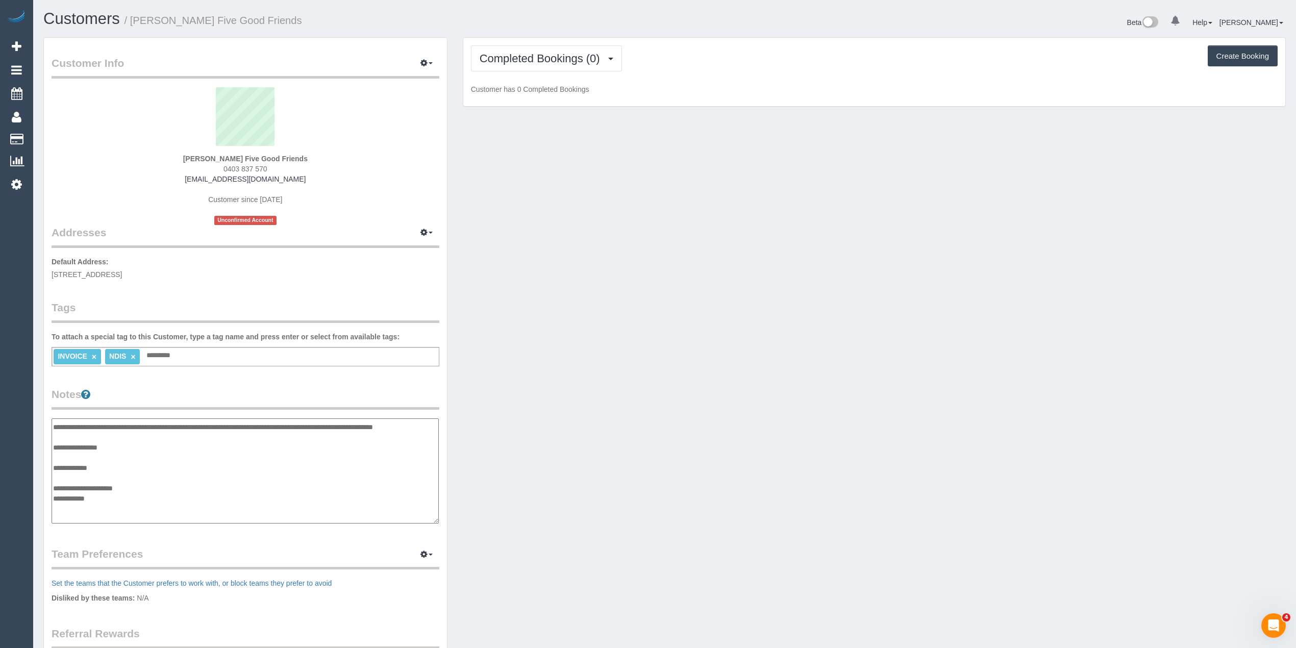
click at [68, 518] on textarea "**********" at bounding box center [245, 471] width 387 height 106
paste textarea "**********"
click at [82, 516] on textarea "**********" at bounding box center [245, 471] width 387 height 106
paste textarea "**********"
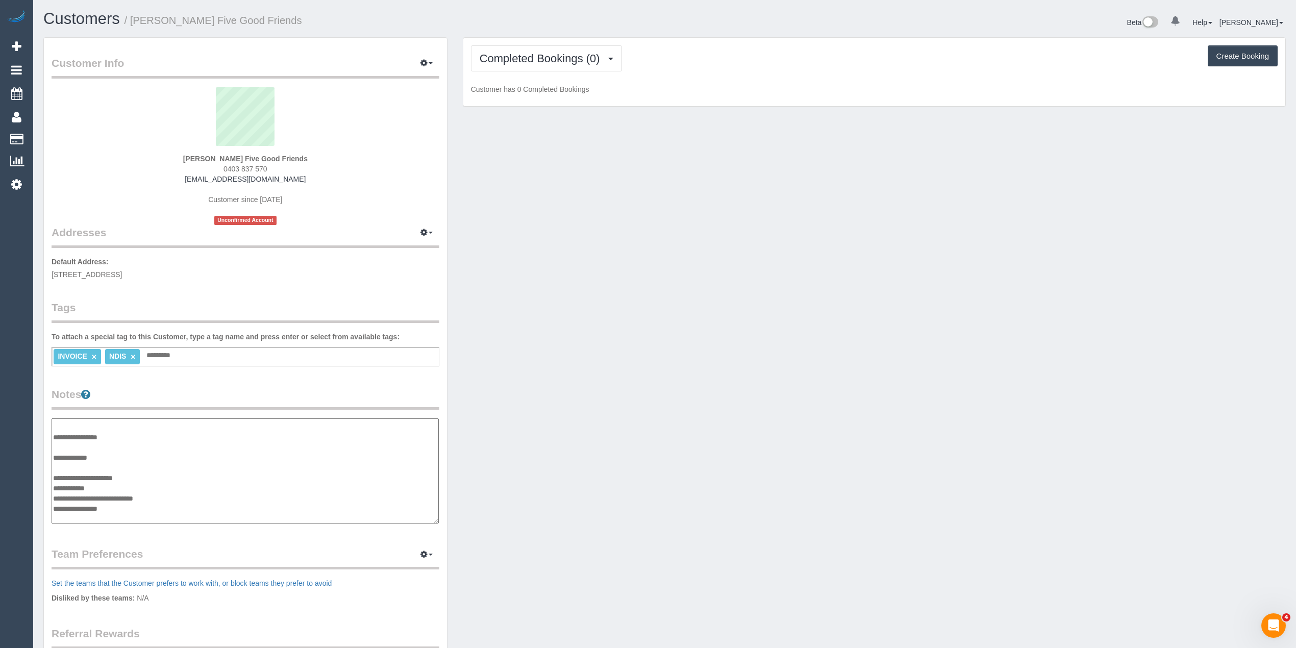
scroll to position [141, 0]
click at [80, 504] on textarea "**********" at bounding box center [245, 471] width 387 height 106
click at [72, 485] on textarea "**********" at bounding box center [245, 471] width 387 height 106
click at [68, 465] on textarea "**********" at bounding box center [245, 471] width 387 height 106
click at [69, 458] on textarea "**********" at bounding box center [245, 471] width 387 height 106
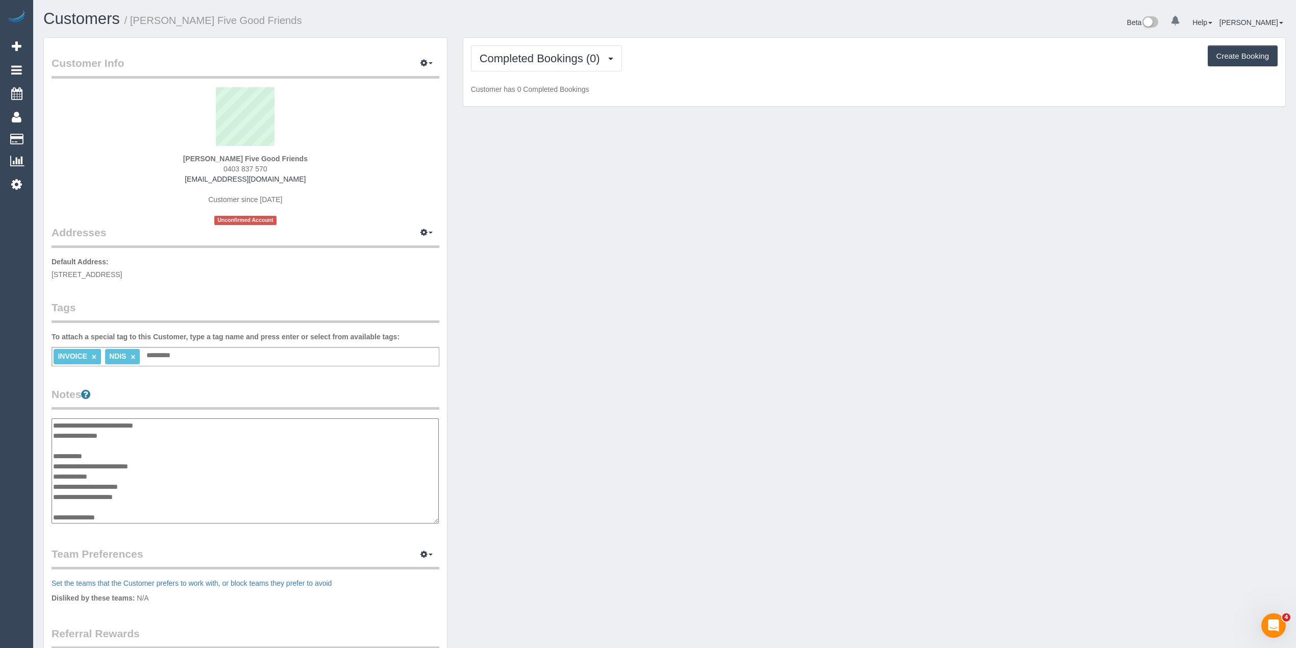
scroll to position [122, 0]
drag, startPoint x: 126, startPoint y: 521, endPoint x: 127, endPoint y: 511, distance: 9.7
click at [123, 517] on textarea "**********" at bounding box center [245, 471] width 387 height 106
click at [66, 513] on textarea "**********" at bounding box center [245, 471] width 387 height 106
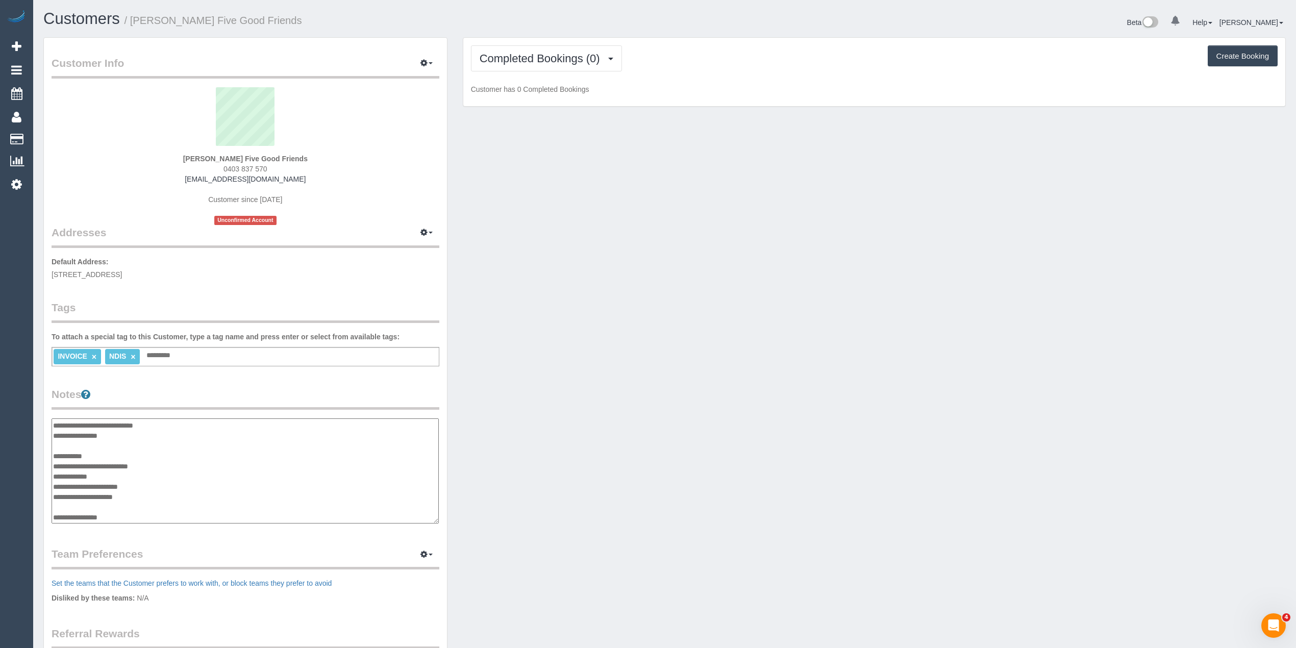
paste textarea "**********"
click at [69, 515] on textarea "**********" at bounding box center [245, 471] width 387 height 106
paste textarea "**********"
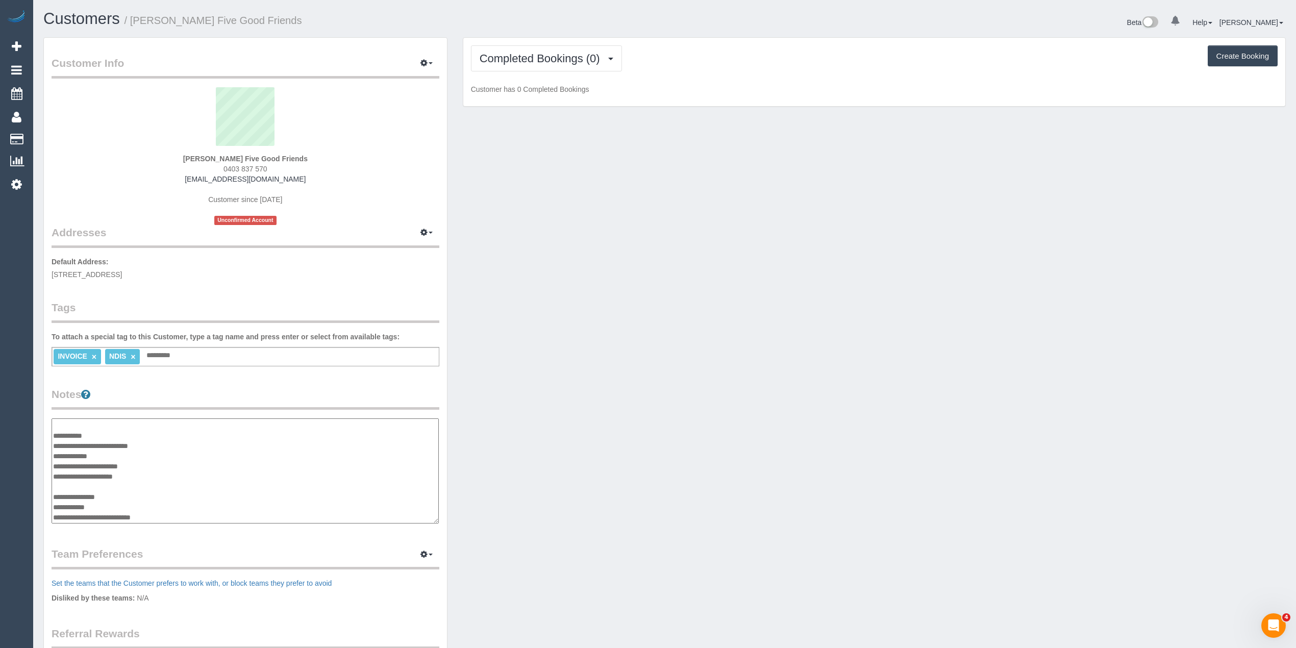
click at [72, 516] on textarea "**********" at bounding box center [245, 471] width 387 height 106
paste textarea "**********"
type textarea "**********"
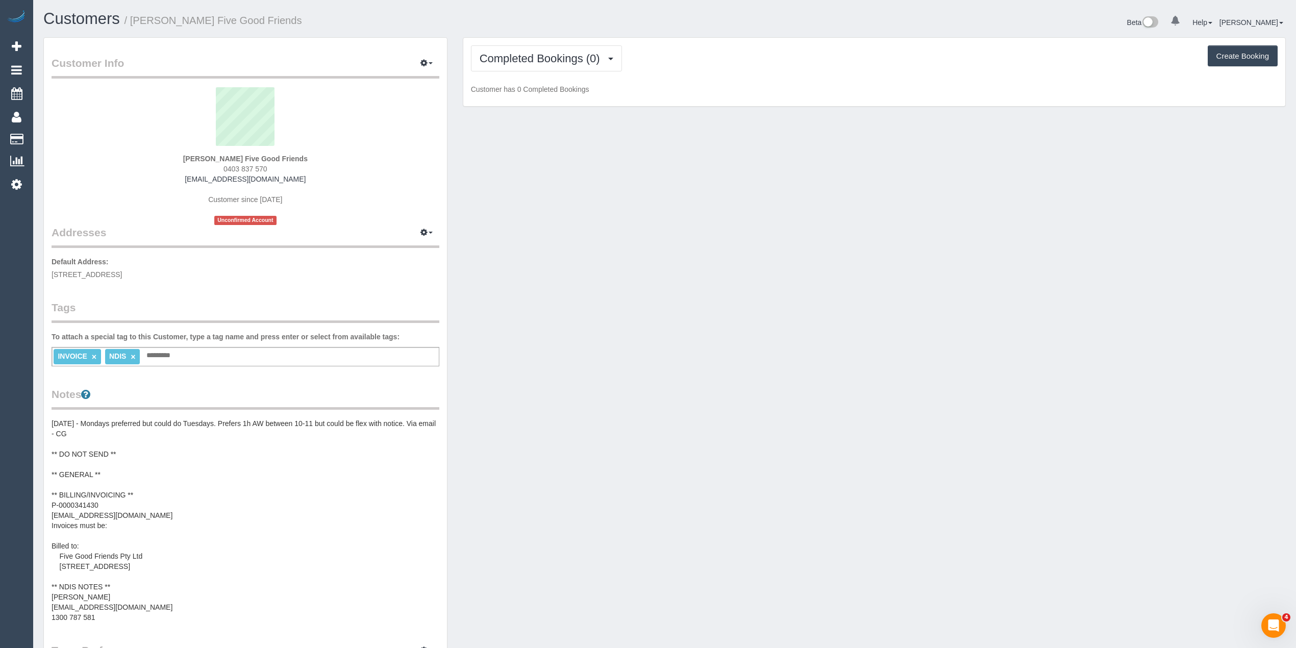
scroll to position [51, 0]
click at [526, 45] on button "Completed Bookings (0)" at bounding box center [546, 58] width 151 height 26
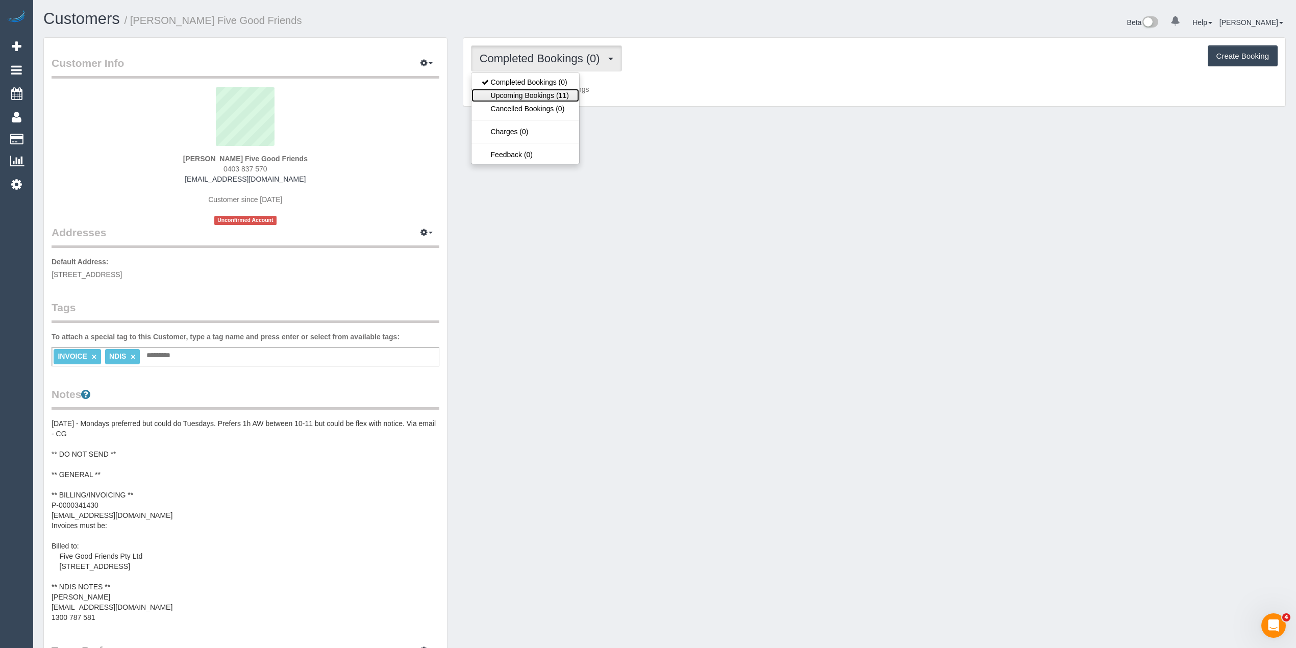
click at [538, 95] on link "Upcoming Bookings (11)" at bounding box center [525, 95] width 108 height 13
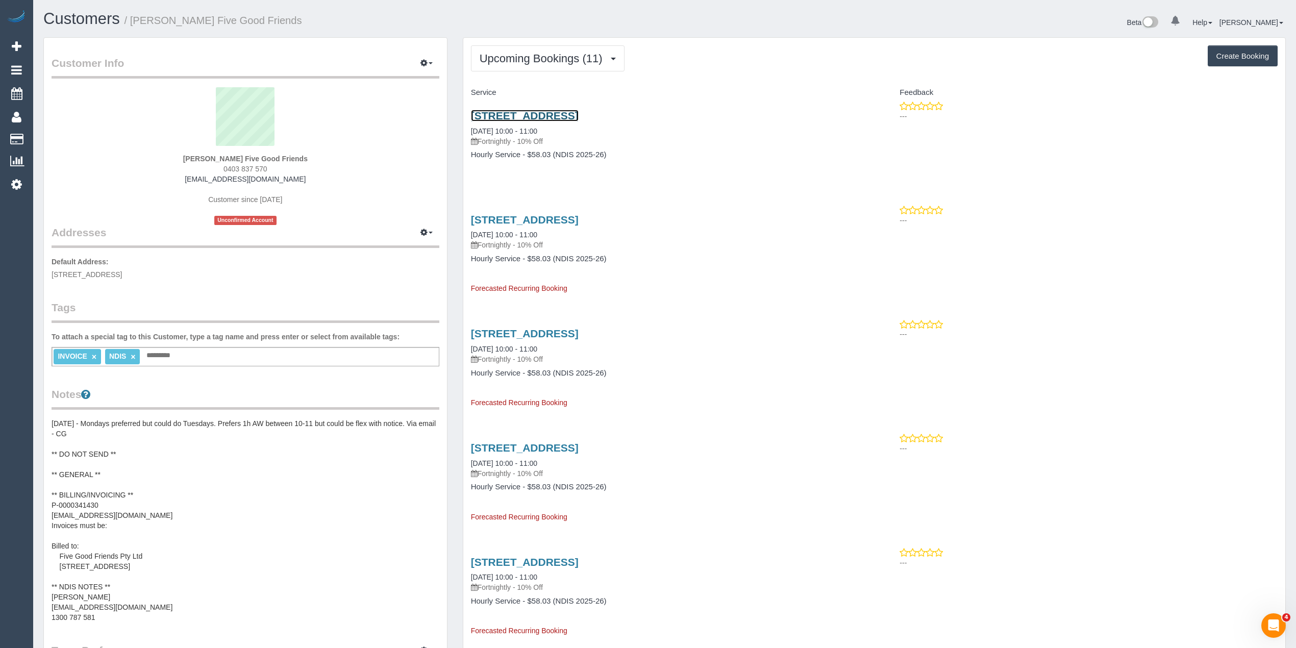
click at [505, 117] on link "[STREET_ADDRESS]" at bounding box center [525, 116] width 108 height 12
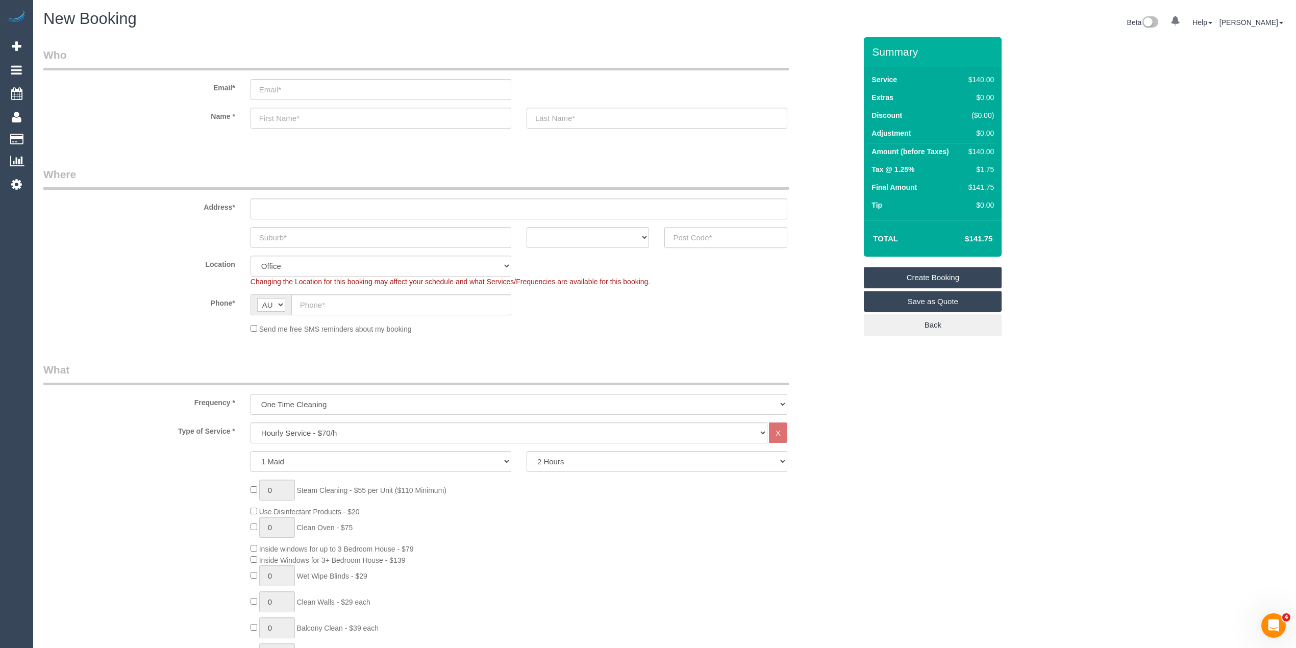
click at [701, 242] on input "text" at bounding box center [725, 237] width 123 height 21
type input "3131"
click at [335, 206] on input "text" at bounding box center [519, 208] width 537 height 21
type input "-"
click at [322, 433] on select "Hourly Service - $70/h Hourly Service - $65/h Hourly Service - $60/h Hourly Ser…" at bounding box center [509, 432] width 517 height 21
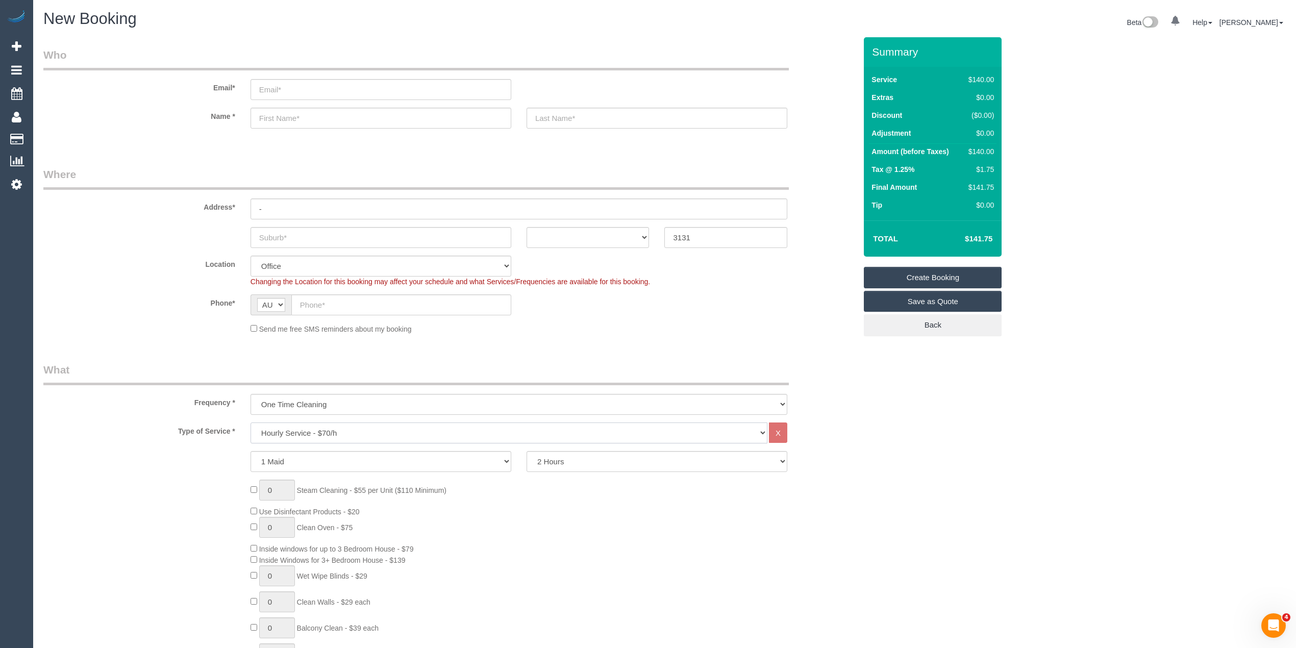
select select "213"
click at [251, 422] on select "Hourly Service - $70/h Hourly Service - $65/h Hourly Service - $60/h Hourly Ser…" at bounding box center [509, 432] width 517 height 21
select select "57"
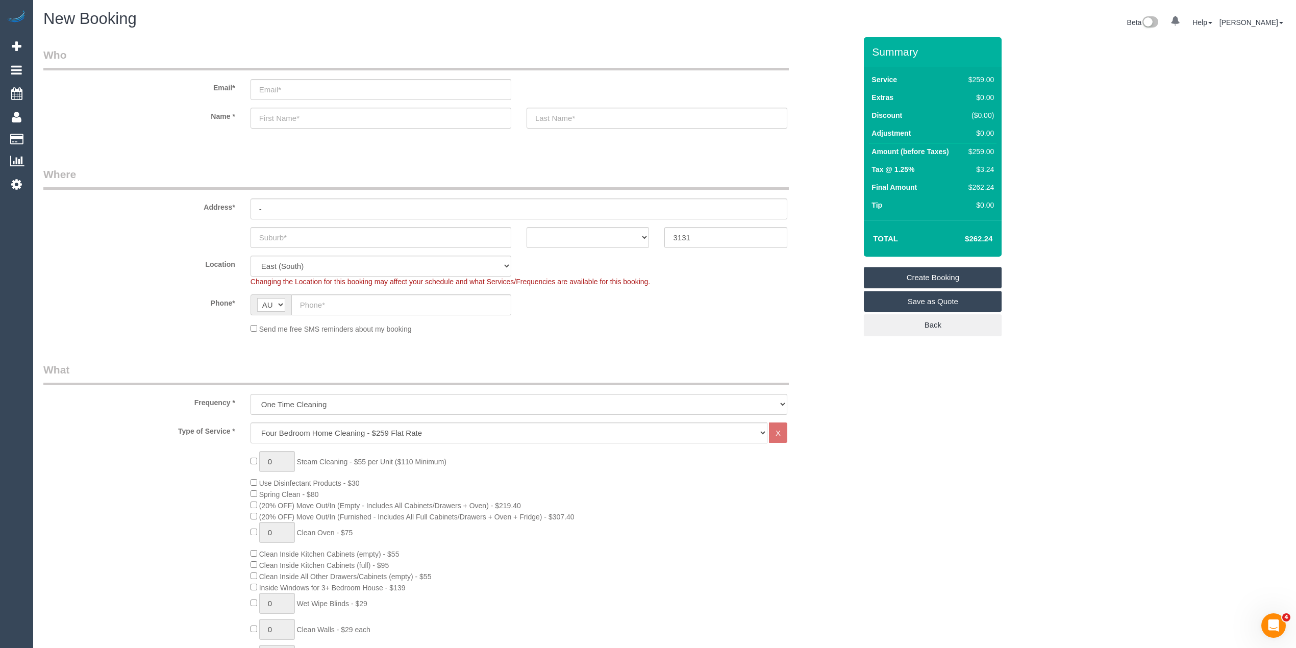
click at [254, 407] on select "One Time Cleaning Weekly - 10% Off - 10.00% (0% for the First Booking) Fortnigh…" at bounding box center [519, 404] width 537 height 21
click at [251, 394] on select "One Time Cleaning Weekly - 10% Off - 10.00% (0% for the First Booking) Fortnigh…" at bounding box center [519, 404] width 537 height 21
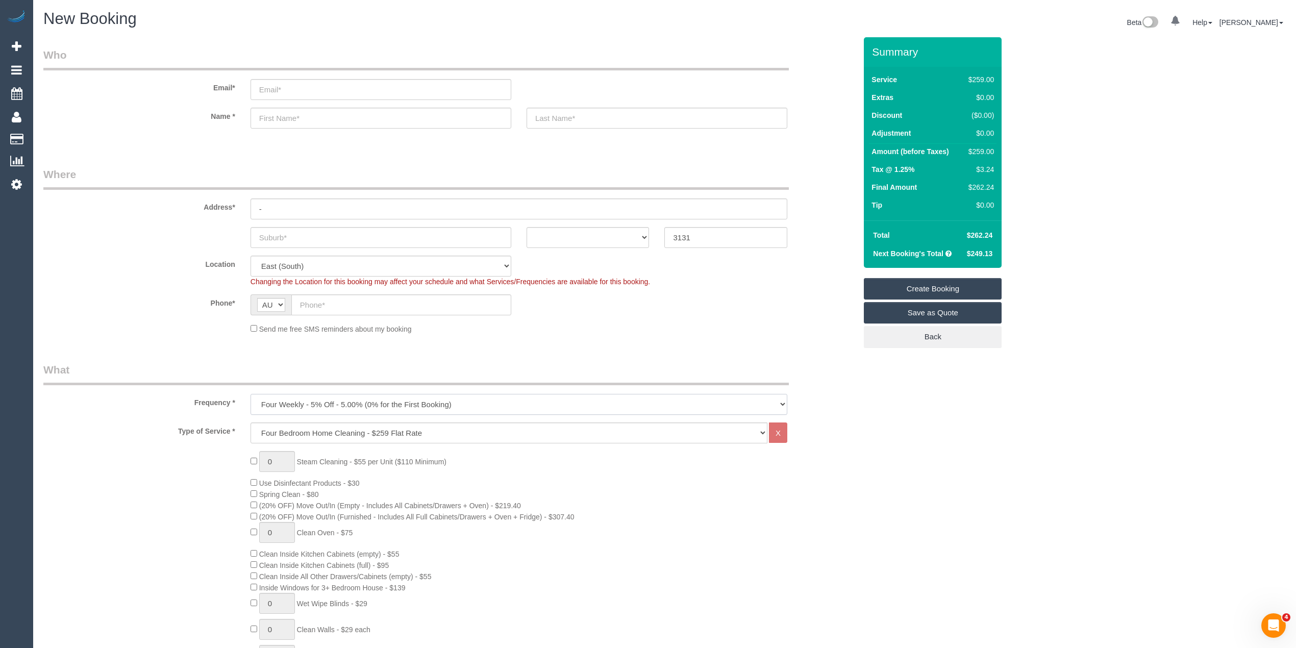
click at [331, 401] on select "One Time Cleaning Weekly - 10% Off - 10.00% (0% for the First Booking) Fortnigh…" at bounding box center [519, 404] width 537 height 21
select select "object:2252"
click at [251, 394] on select "One Time Cleaning Weekly - 10% Off - 10.00% (0% for the First Booking) Fortnigh…" at bounding box center [519, 404] width 537 height 21
drag, startPoint x: 247, startPoint y: 350, endPoint x: 215, endPoint y: 341, distance: 33.2
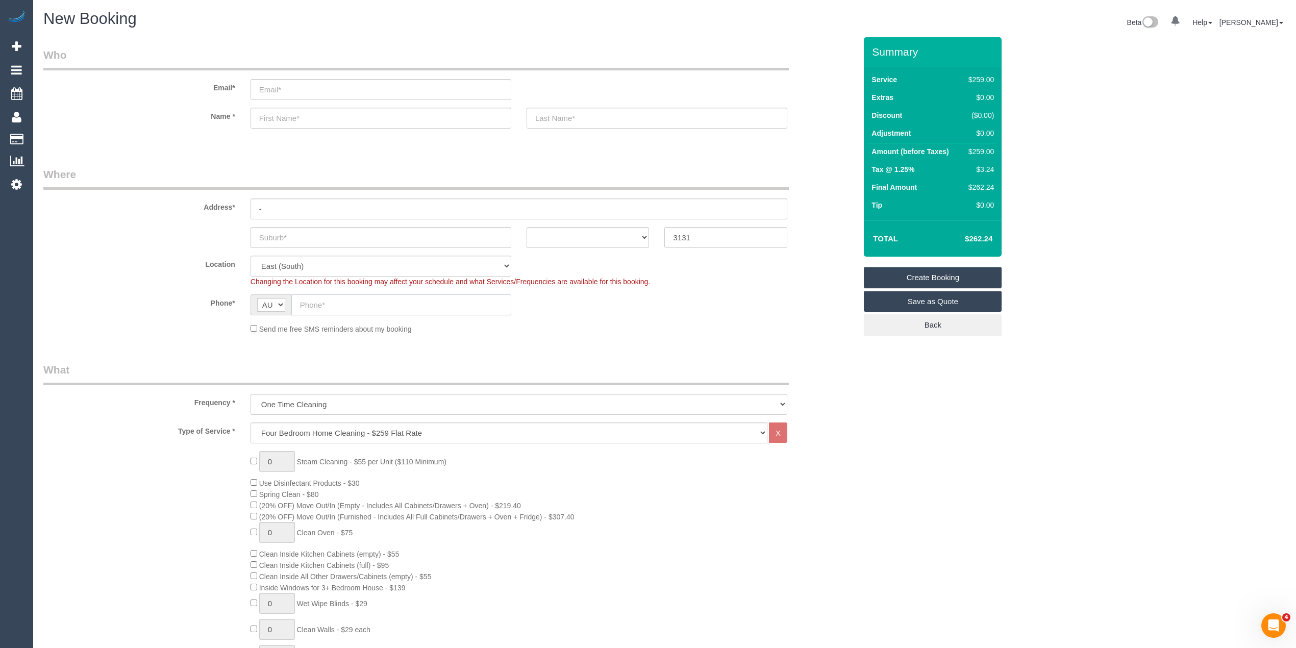
click at [338, 299] on input "text" at bounding box center [401, 304] width 220 height 21
paste input "61 474 912 789"
drag, startPoint x: 310, startPoint y: 305, endPoint x: 294, endPoint y: 302, distance: 16.6
click at [294, 302] on input "61 474 912 789" at bounding box center [401, 304] width 220 height 21
type input "0474 912 789"
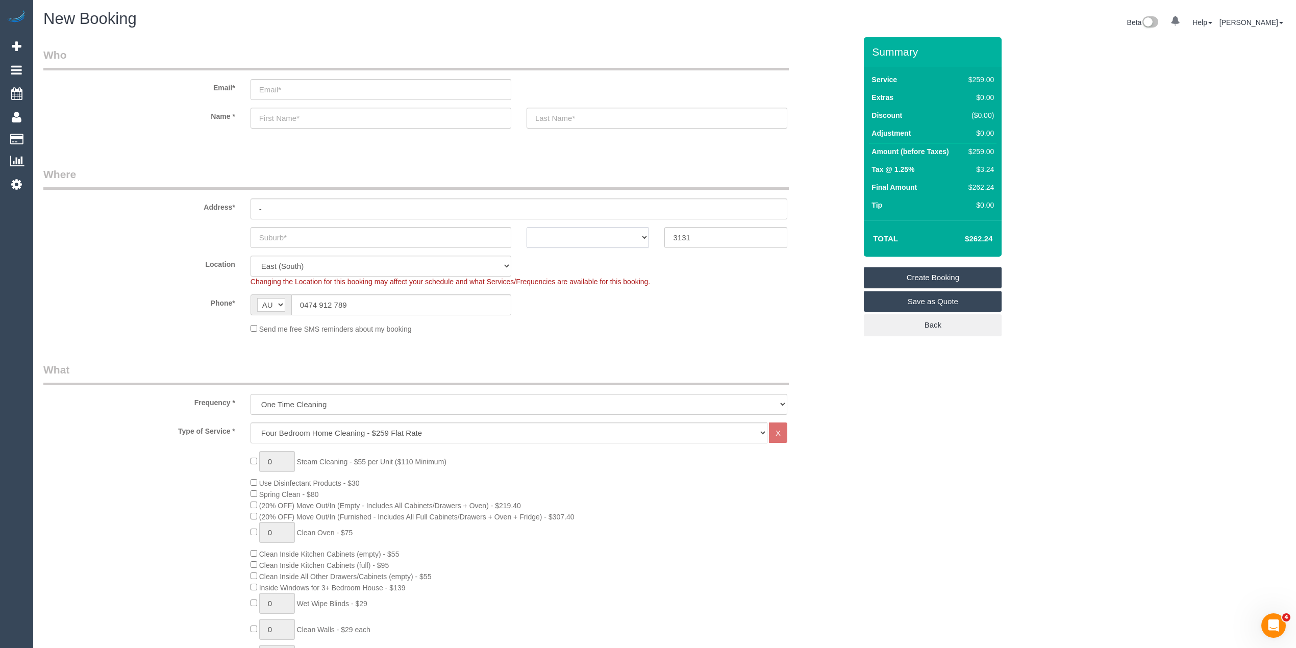
click at [588, 239] on select "ACT [GEOGRAPHIC_DATA] NT [GEOGRAPHIC_DATA] SA TAS [GEOGRAPHIC_DATA] [GEOGRAPHIC…" at bounding box center [588, 237] width 123 height 21
select select "VIC"
click at [527, 227] on select "ACT [GEOGRAPHIC_DATA] NT [GEOGRAPHIC_DATA] SA TAS [GEOGRAPHIC_DATA] [GEOGRAPHIC…" at bounding box center [588, 237] width 123 height 21
click at [307, 232] on input "text" at bounding box center [381, 237] width 261 height 21
type input "Nunawading"
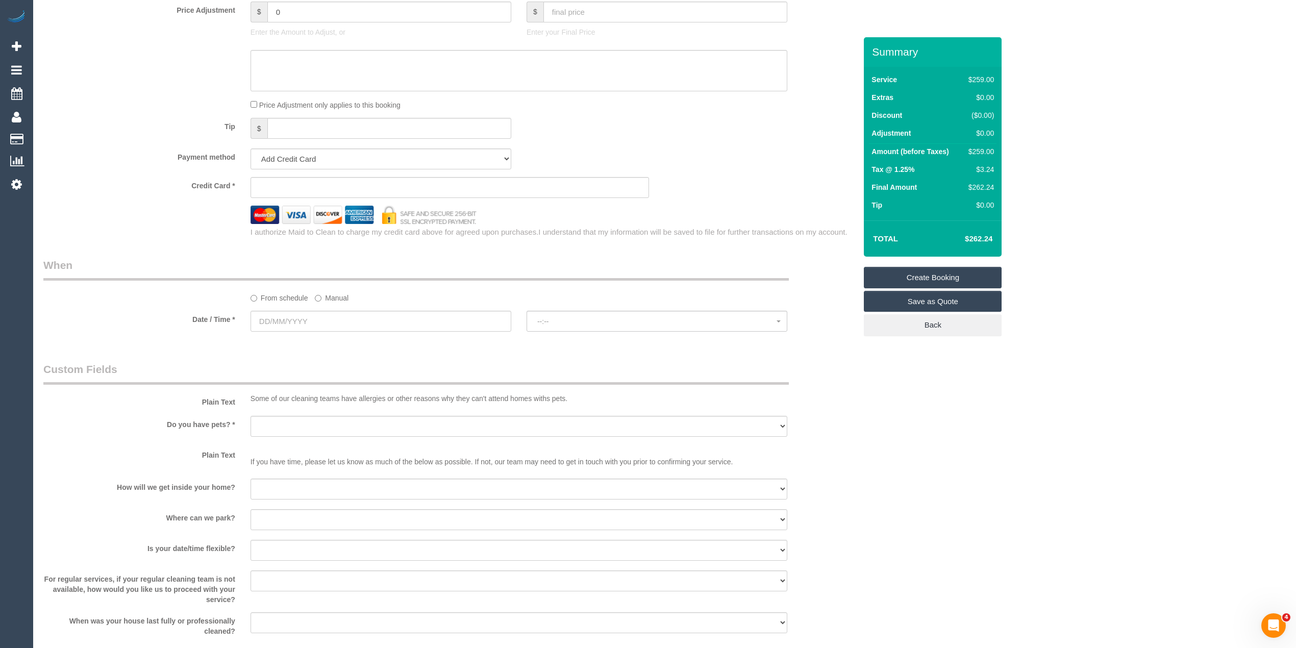
scroll to position [1020, 0]
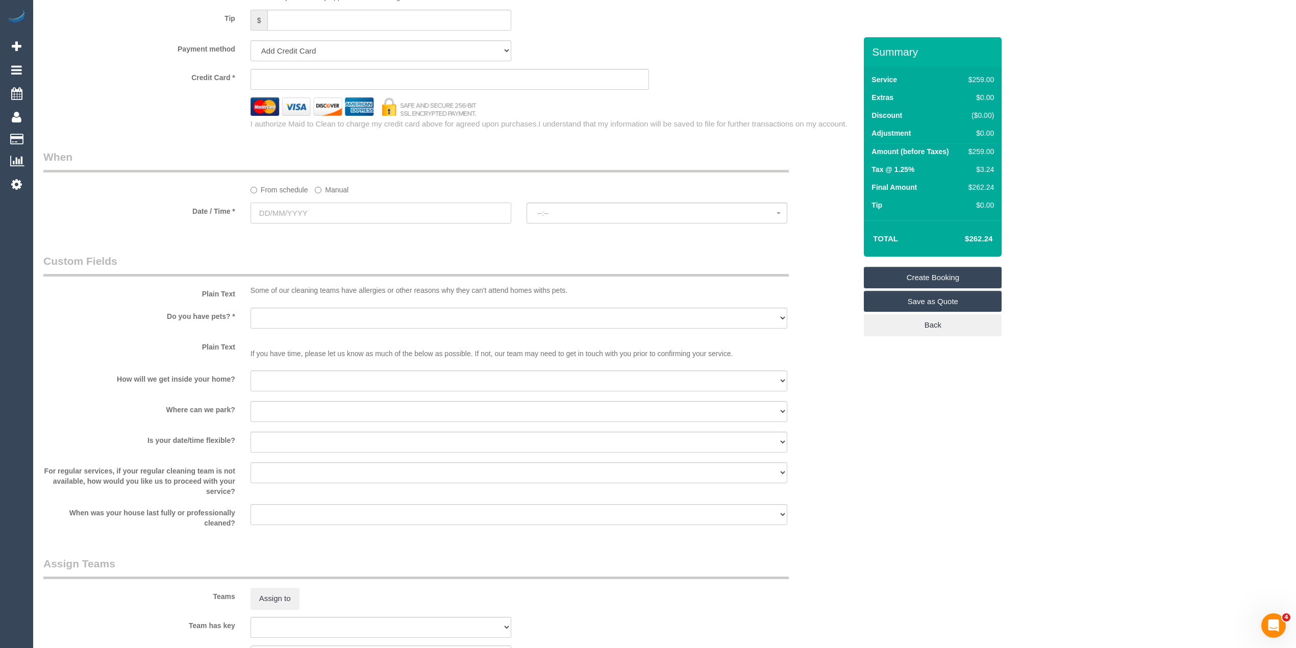
click at [266, 204] on input "text" at bounding box center [381, 213] width 261 height 21
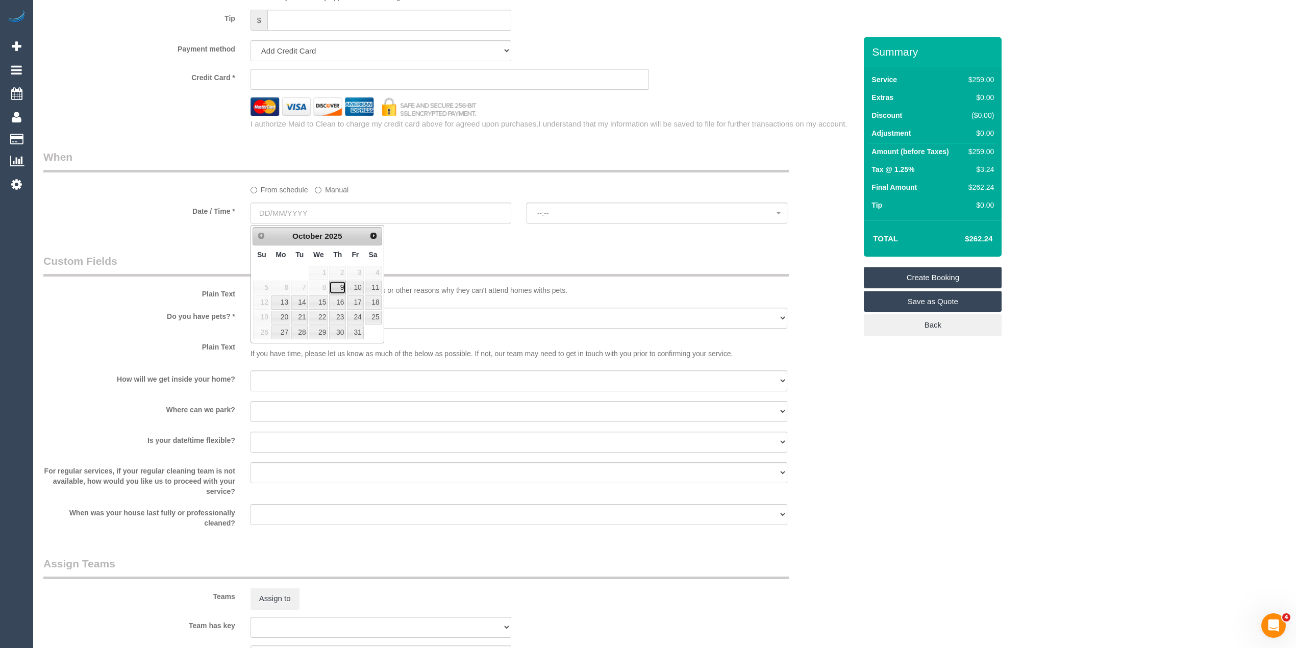
click at [344, 286] on link "9" at bounding box center [337, 288] width 17 height 14
type input "[DATE]"
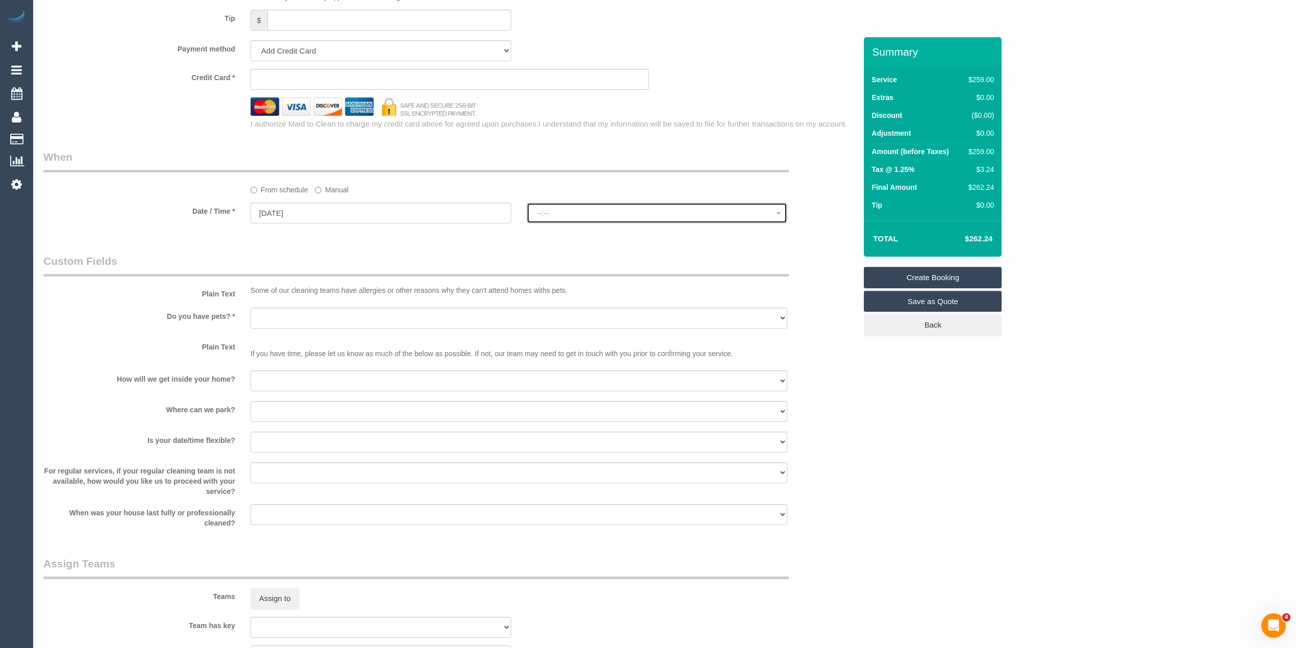
click at [593, 208] on button "--:--" at bounding box center [657, 213] width 261 height 21
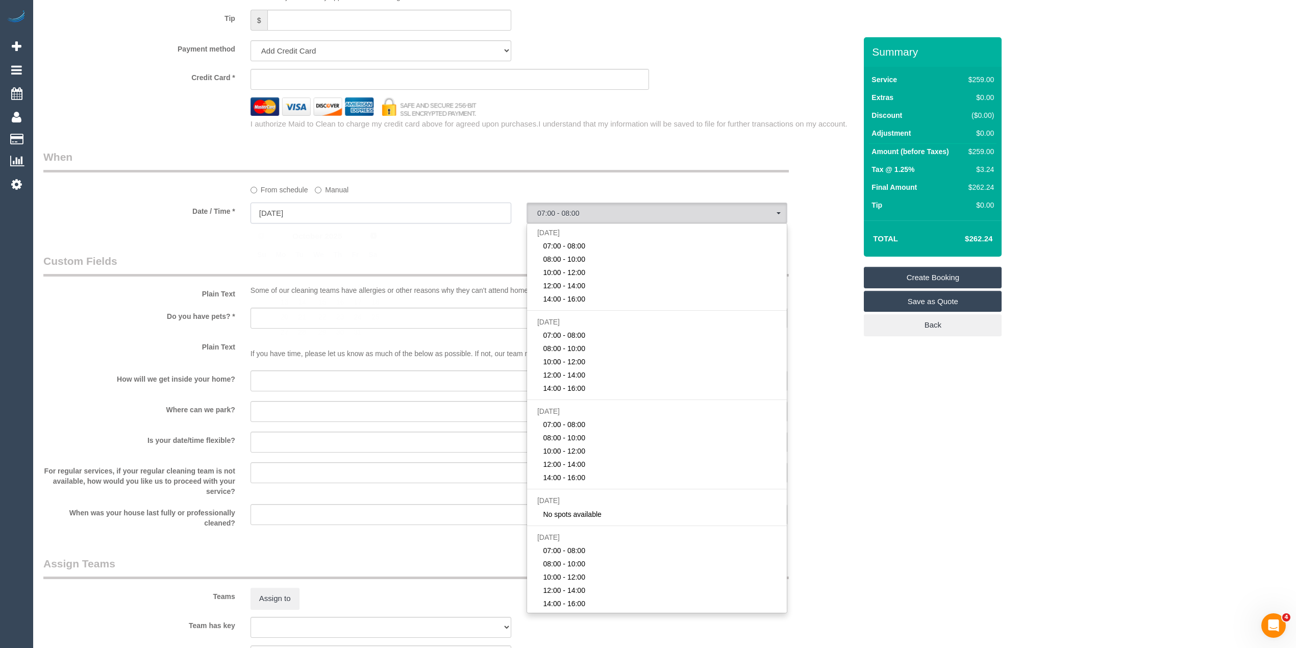
click at [301, 213] on input "09/10/2025" at bounding box center [381, 213] width 261 height 21
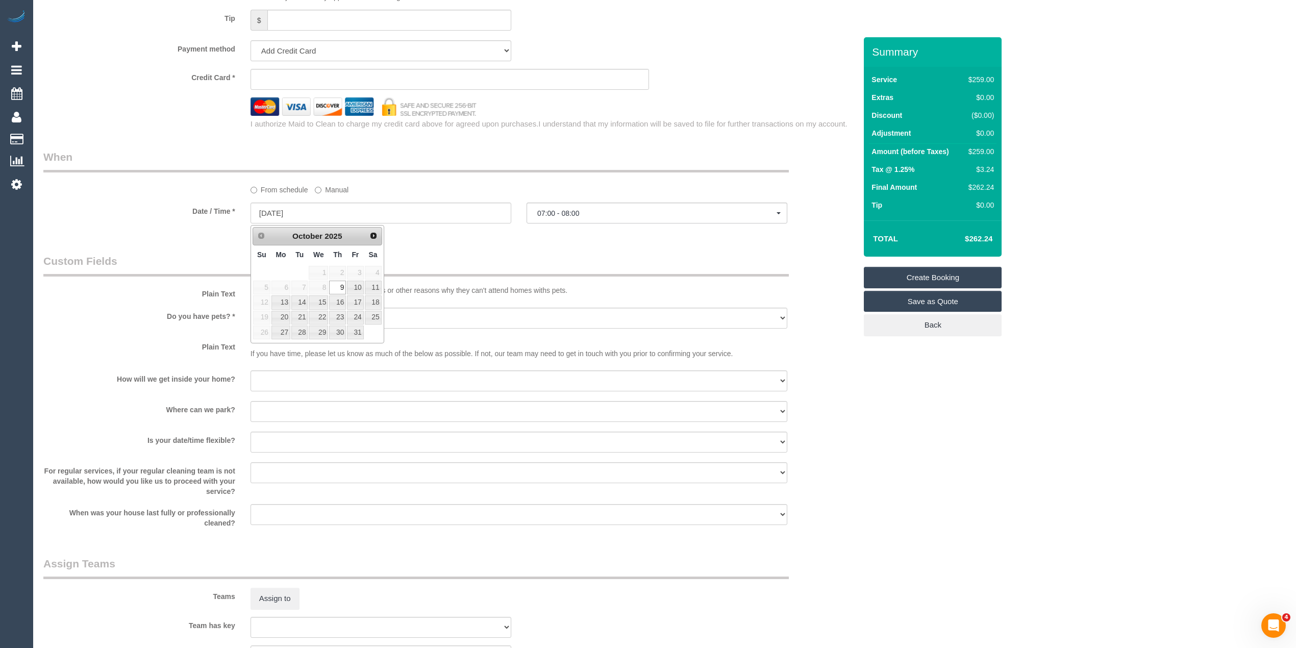
click at [176, 152] on legend "When" at bounding box center [415, 160] width 745 height 23
click at [293, 212] on input "09/10/2025" at bounding box center [381, 213] width 261 height 21
click at [551, 216] on span "07:00 - 08:00" at bounding box center [656, 213] width 239 height 8
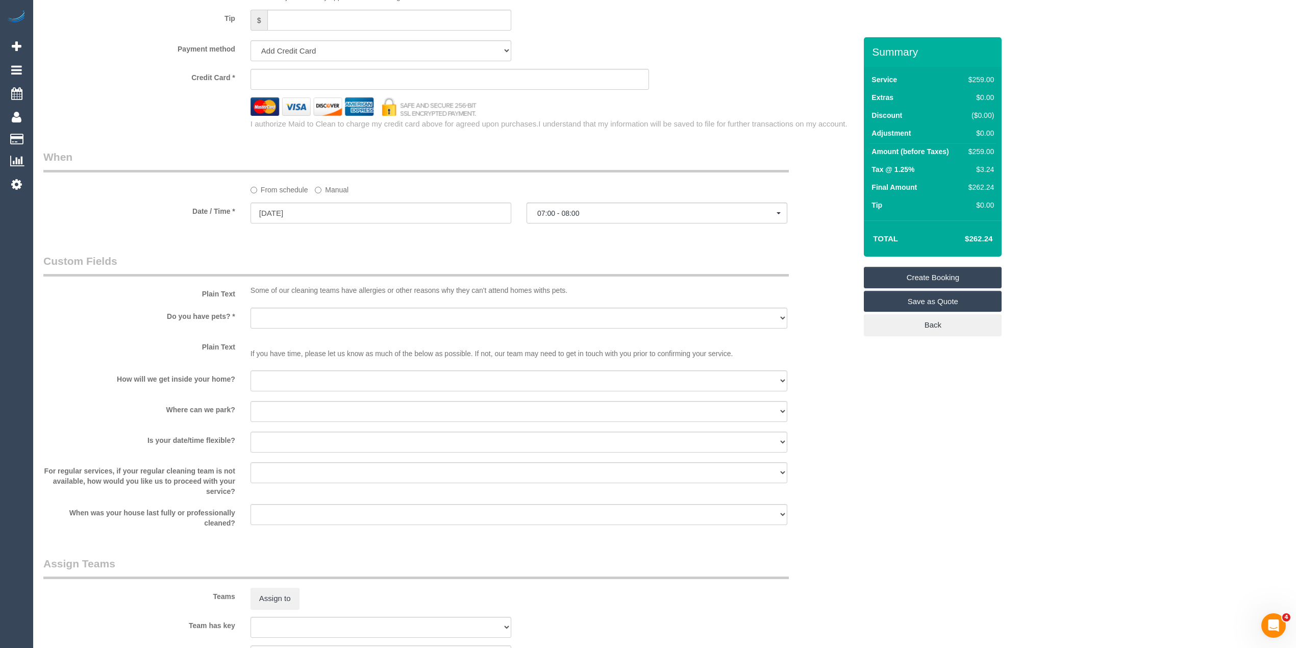
click at [572, 209] on button "07:00 - 08:00" at bounding box center [657, 213] width 261 height 21
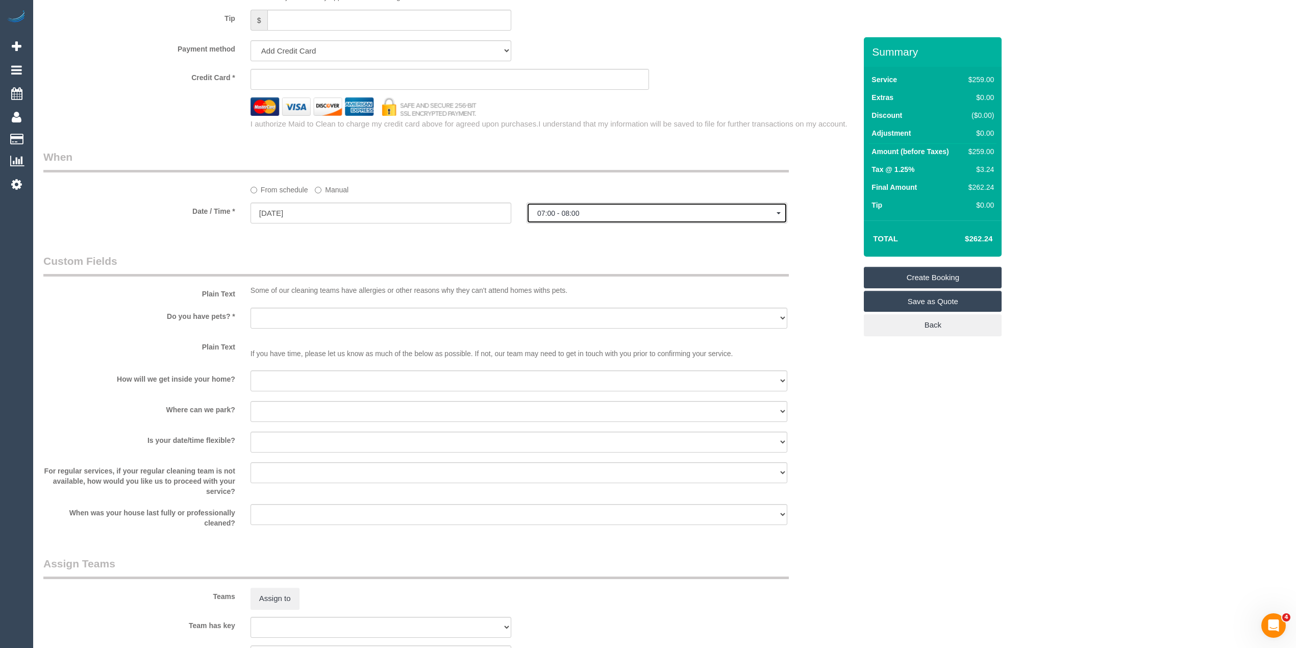
click at [542, 203] on button "07:00 - 08:00" at bounding box center [657, 213] width 261 height 21
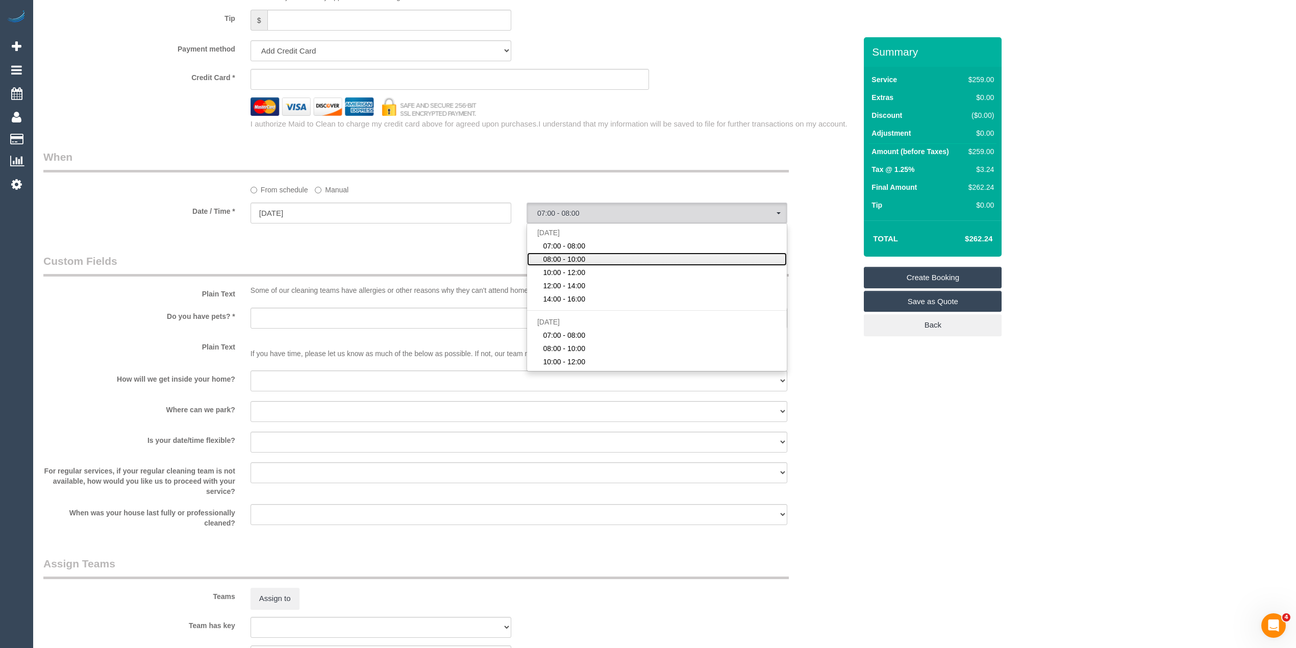
click at [586, 260] on link "08:00 - 10:00" at bounding box center [657, 259] width 260 height 13
select select "spot2"
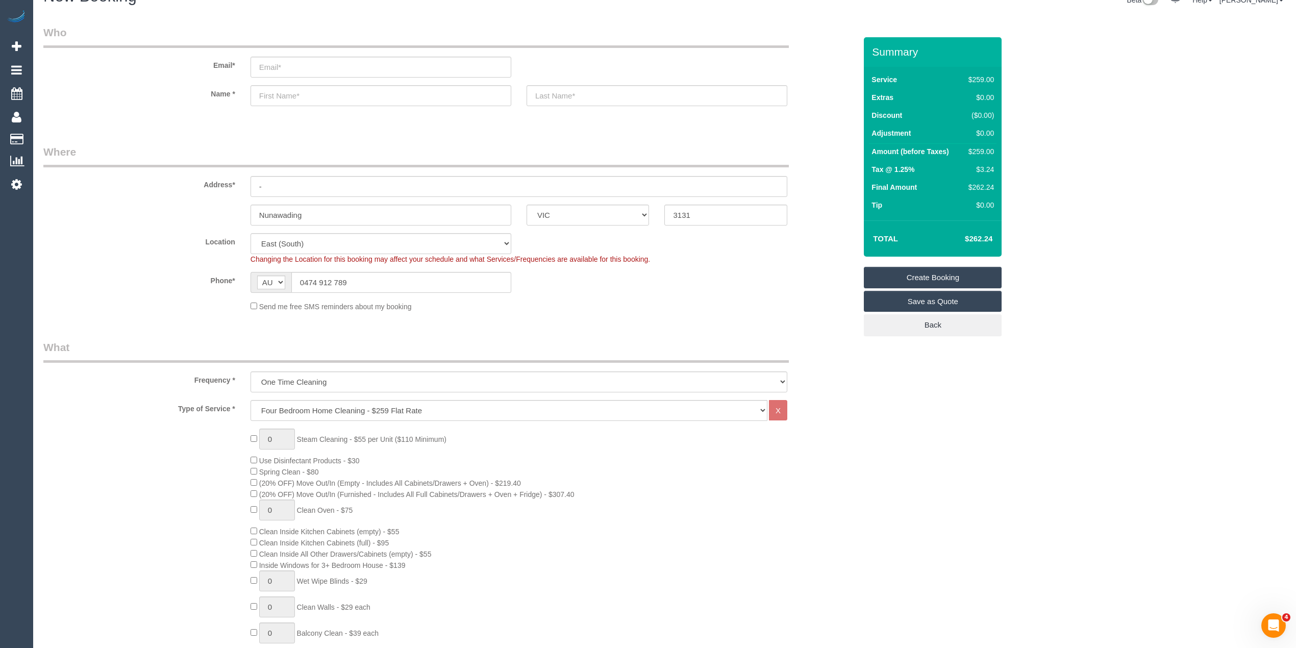
scroll to position [0, 0]
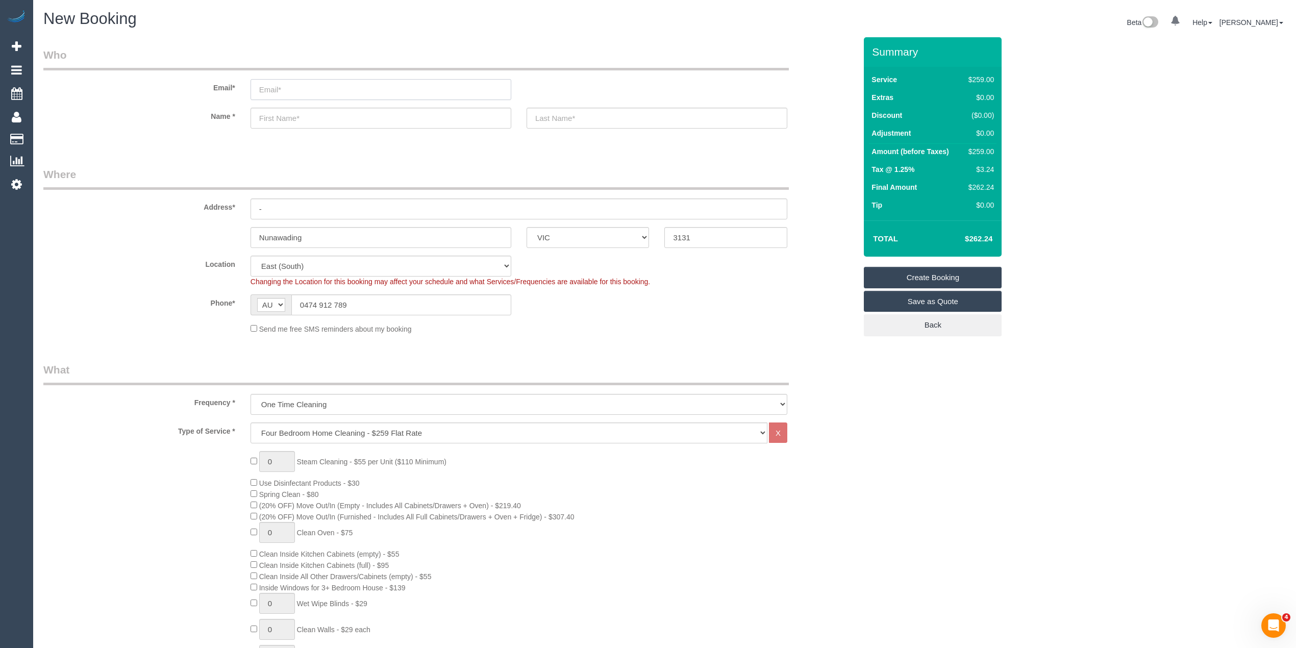
click at [305, 90] on input "email" at bounding box center [381, 89] width 261 height 21
select select "spot23"
click at [274, 88] on input "email" at bounding box center [381, 89] width 261 height 21
click at [265, 93] on input "email" at bounding box center [381, 89] width 261 height 21
click at [300, 85] on input "email" at bounding box center [381, 89] width 261 height 21
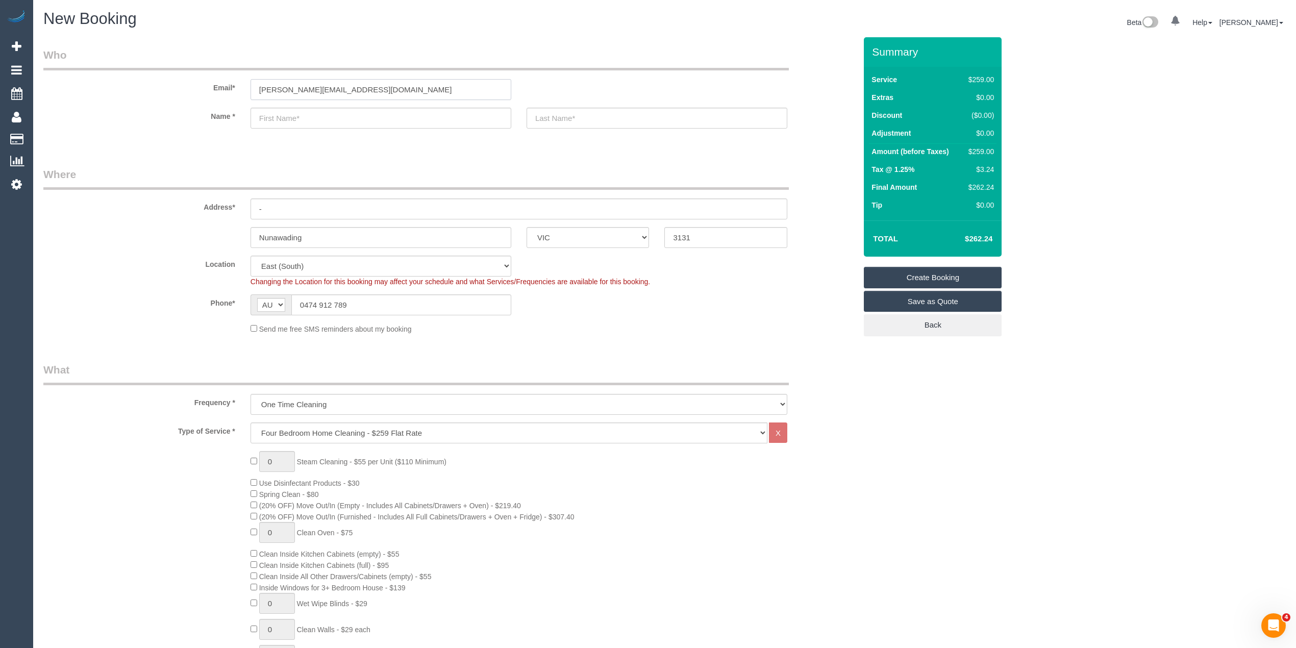
type input "[PERSON_NAME][EMAIL_ADDRESS][DOMAIN_NAME]"
click at [303, 117] on input "text" at bounding box center [381, 118] width 261 height 21
select select "spot44"
type input "V"
click at [301, 111] on input "text" at bounding box center [381, 118] width 261 height 21
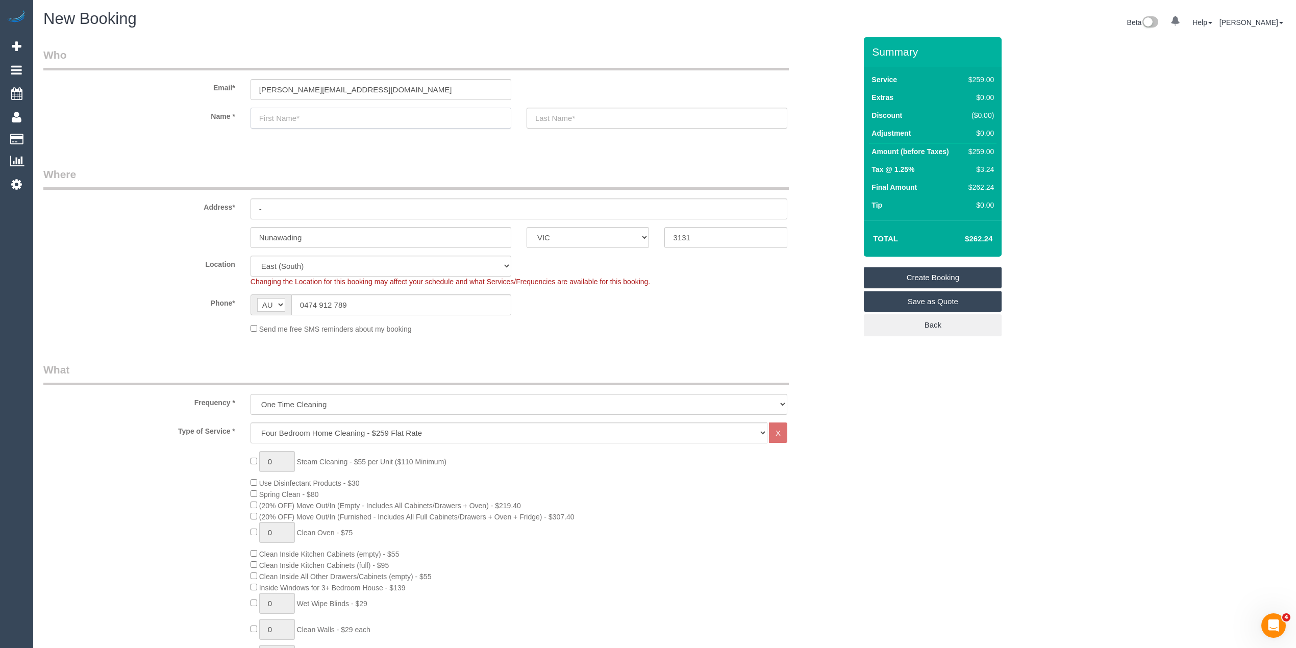
click at [301, 111] on input "text" at bounding box center [381, 118] width 261 height 21
click at [325, 115] on input "text" at bounding box center [381, 118] width 261 height 21
type input "Vipul"
type input "Chawla"
drag, startPoint x: 289, startPoint y: 208, endPoint x: 227, endPoint y: 194, distance: 63.3
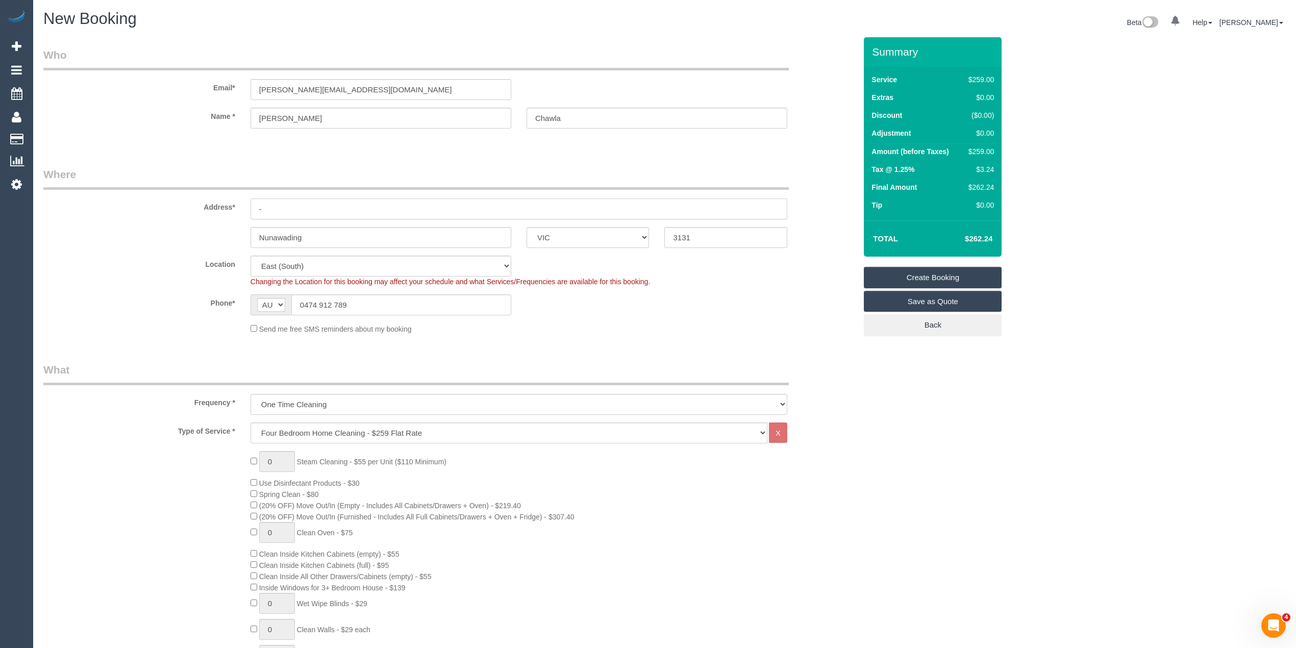
click at [228, 195] on div "Address* -" at bounding box center [450, 193] width 828 height 53
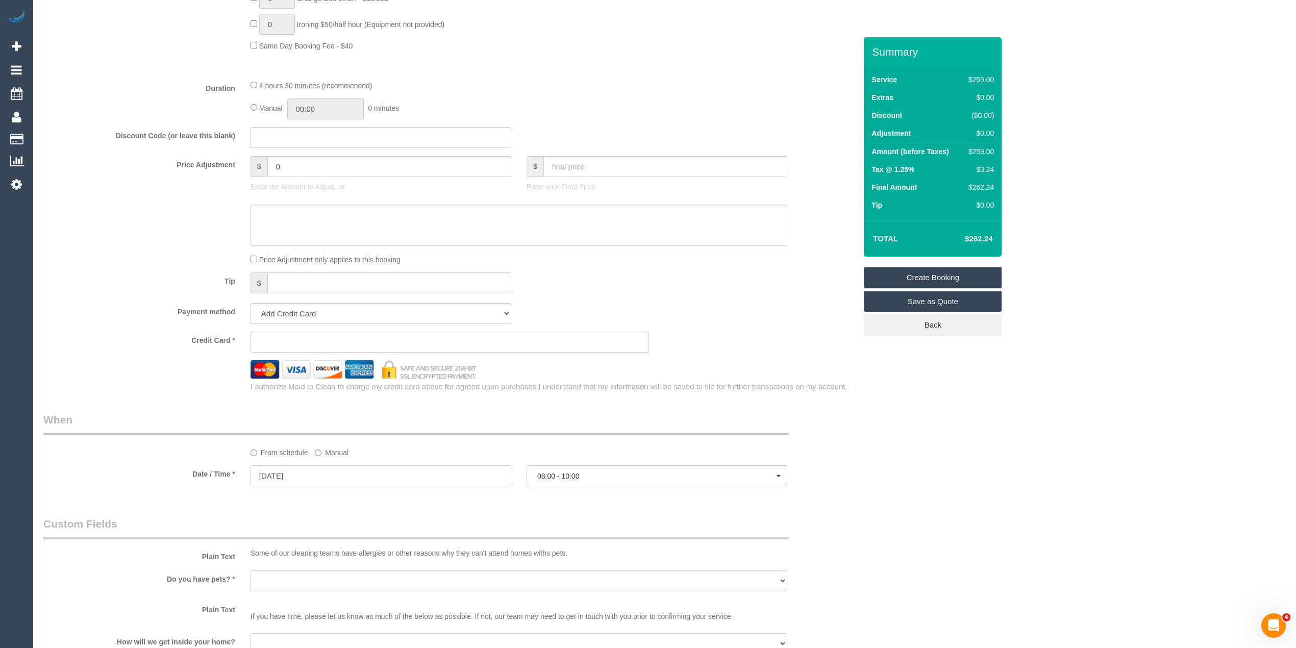
scroll to position [1020, 0]
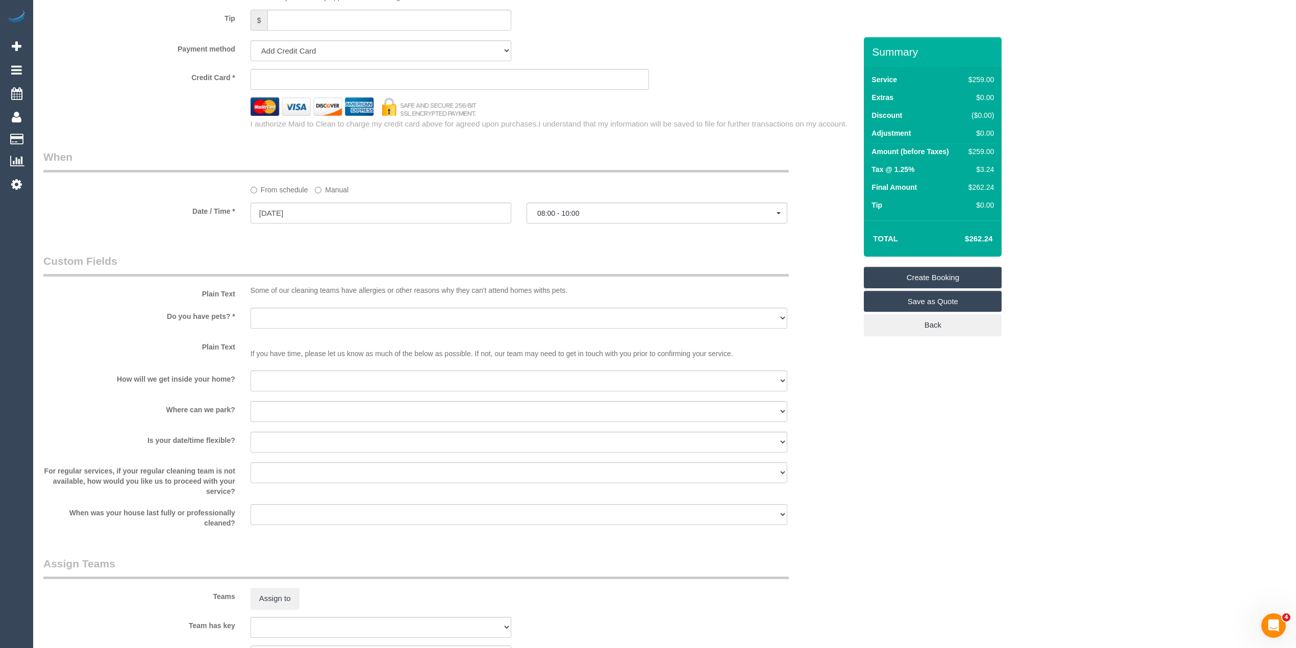
type input "32 Ashwood Drive"
click at [291, 323] on select "Yes - Cats Yes - Dogs No pets Yes - Dogs and Cats Yes - Other" at bounding box center [519, 318] width 537 height 21
select select "number:28"
click at [251, 308] on select "Yes - Cats Yes - Dogs No pets Yes - Dogs and Cats Yes - Other" at bounding box center [519, 318] width 537 height 21
click at [284, 380] on select "I will be home Key will be left (please provide details below) Lock box/Access …" at bounding box center [519, 380] width 537 height 21
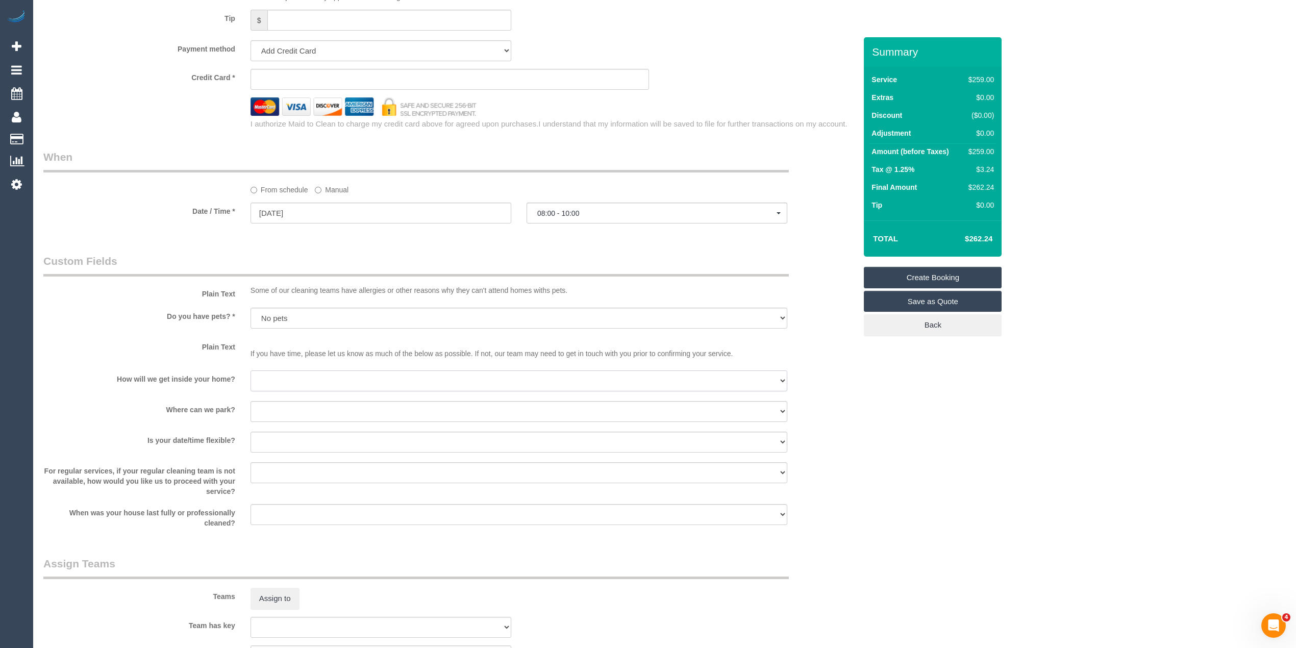
select select "number:14"
click at [251, 371] on select "I will be home Key will be left (please provide details below) Lock box/Access …" at bounding box center [519, 380] width 537 height 21
drag, startPoint x: 333, startPoint y: 405, endPoint x: 321, endPoint y: 394, distance: 16.2
click at [327, 398] on sui-booking-custom-fields "Plain Text Some of our cleaning teams have allergies or other reasons why they …" at bounding box center [449, 391] width 813 height 274
select select "number:19"
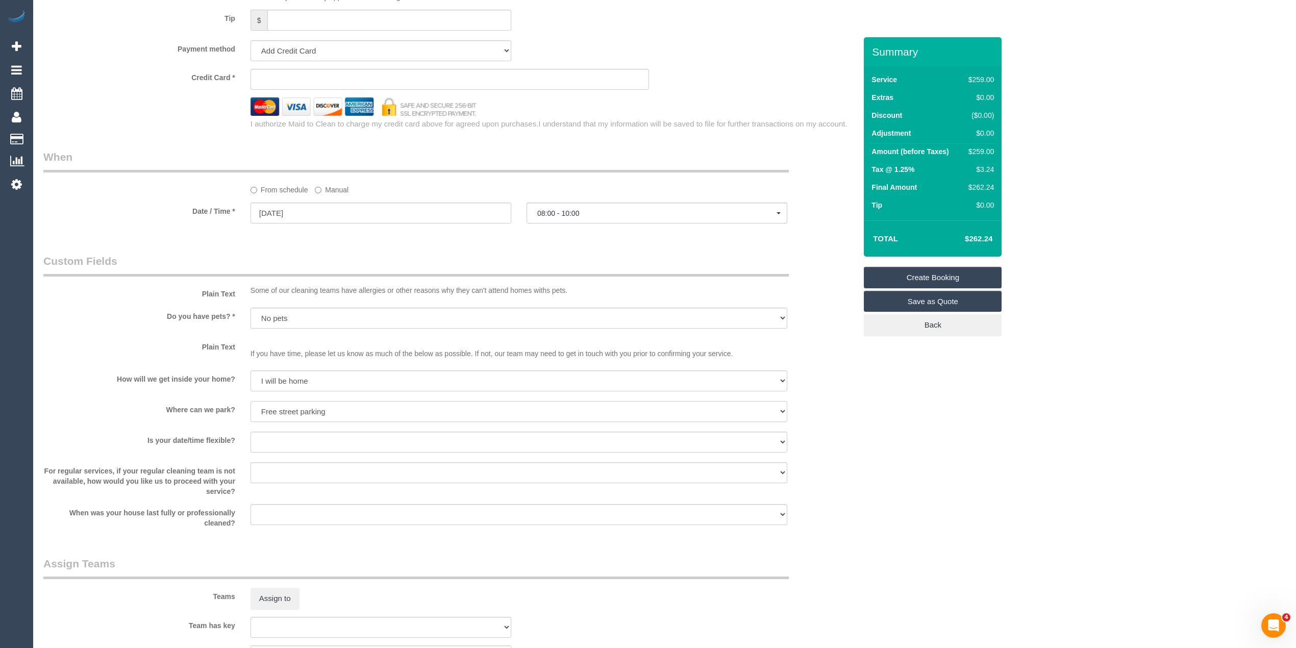
click at [251, 402] on select "I will provide parking on-site Free street parking Paid street parking (cost wi…" at bounding box center [519, 411] width 537 height 21
click at [305, 445] on select "Yes - date and time Yes - date but not time Yes - time but not date No - No fle…" at bounding box center [519, 442] width 537 height 21
select select "number:36"
click at [251, 432] on select "Yes - date and time Yes - date but not time Yes - time but not date No - No fle…" at bounding box center [519, 442] width 537 height 21
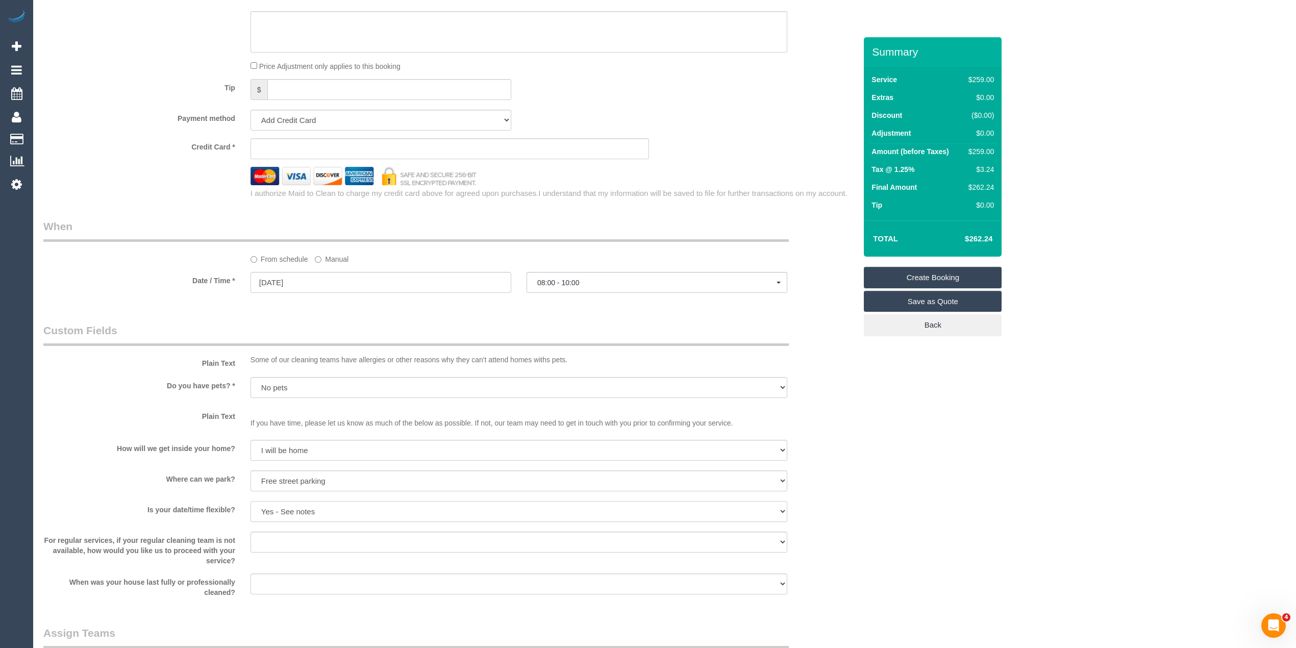
scroll to position [748, 0]
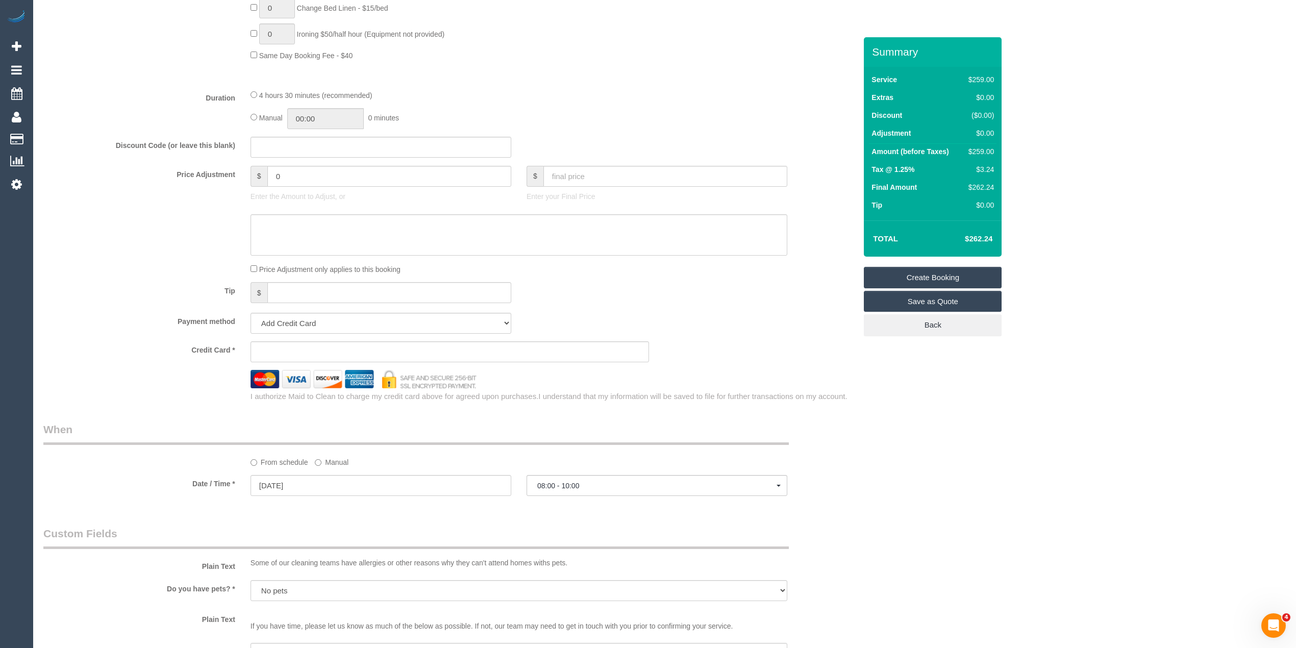
click at [286, 345] on sui-stripe-card at bounding box center [450, 351] width 399 height 21
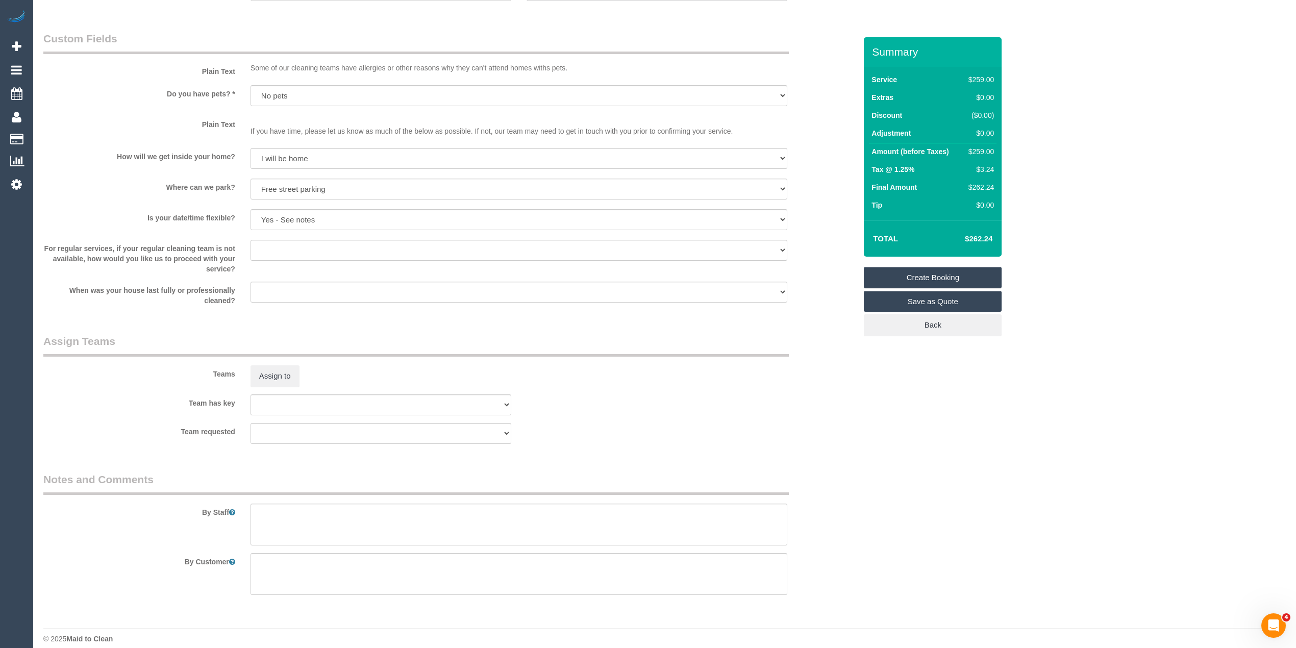
scroll to position [1254, 0]
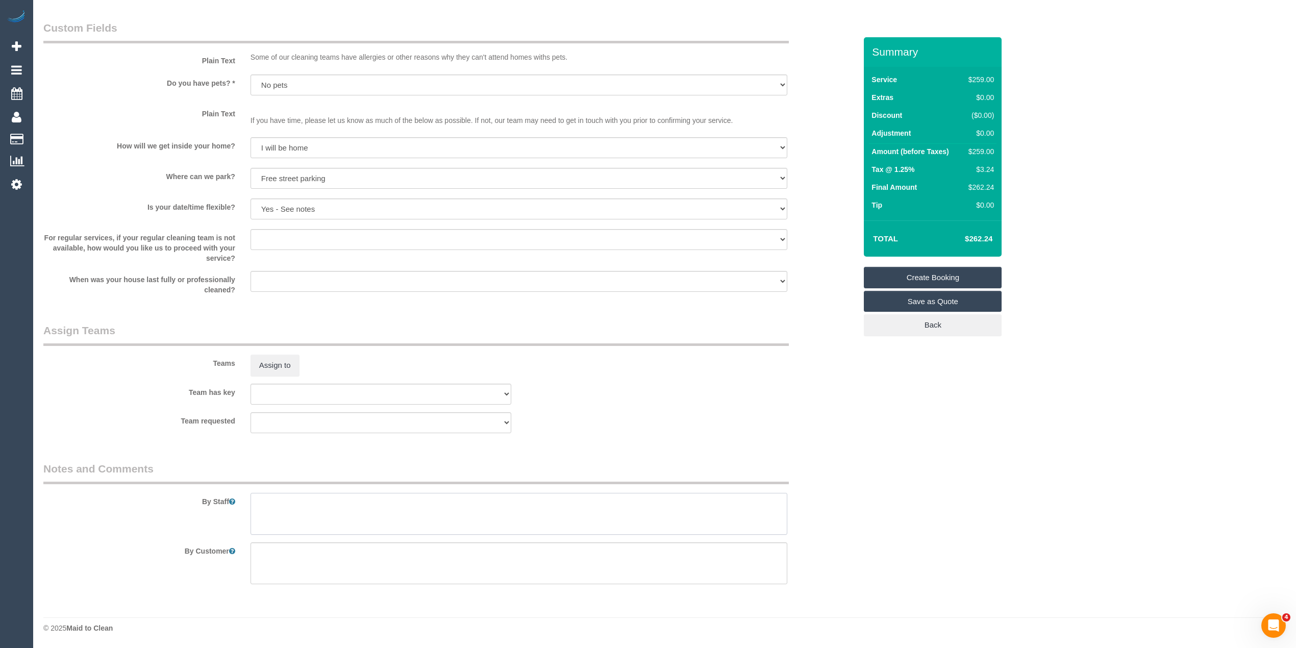
click at [307, 509] on textarea at bounding box center [519, 514] width 537 height 42
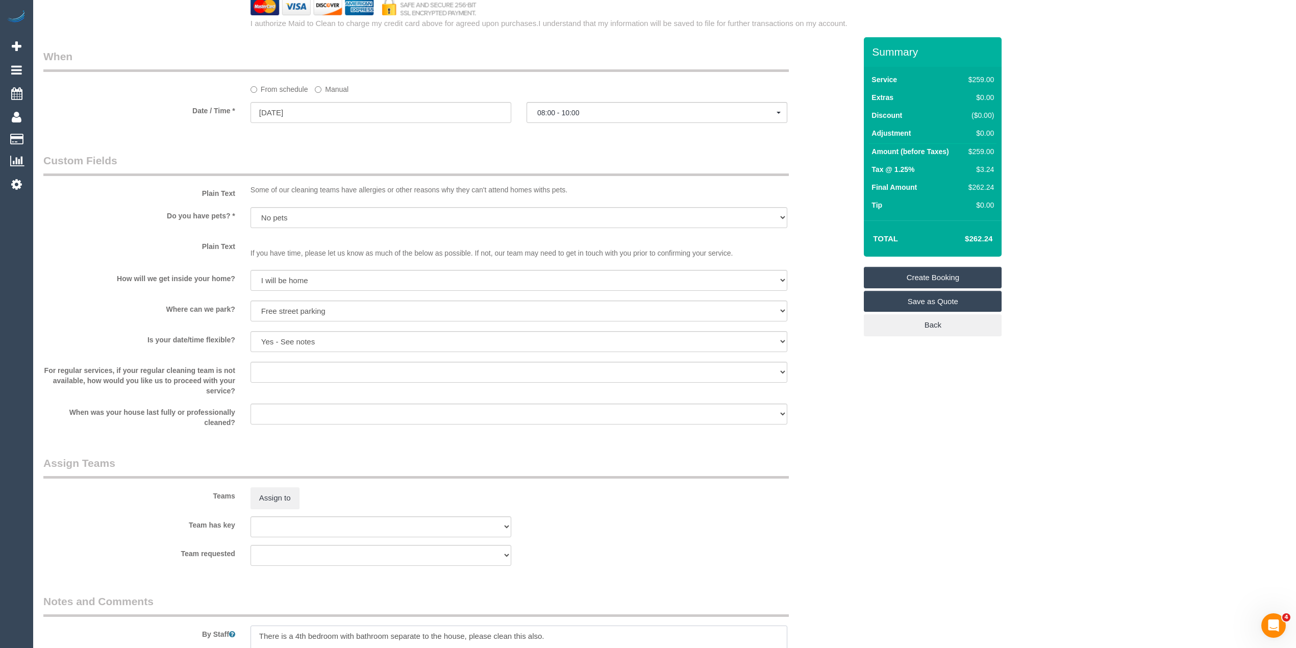
scroll to position [982, 0]
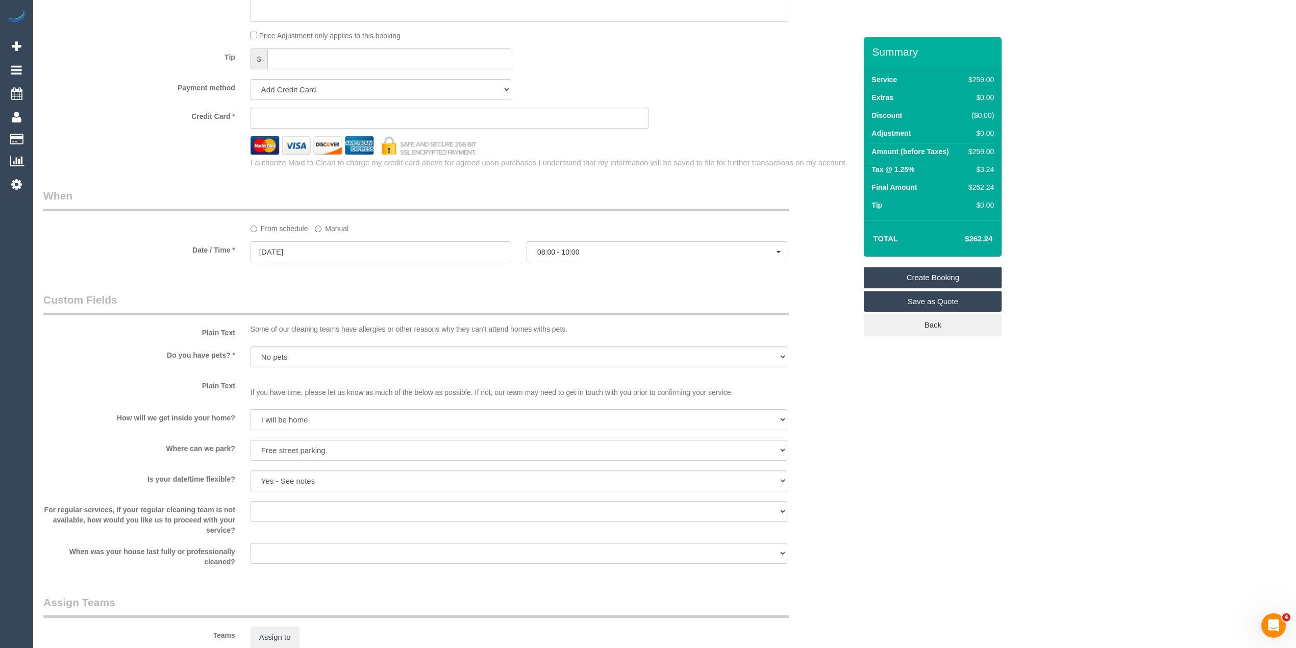
type textarea "There is a 4th bedroom with bathroom separate to the house, please clean this a…"
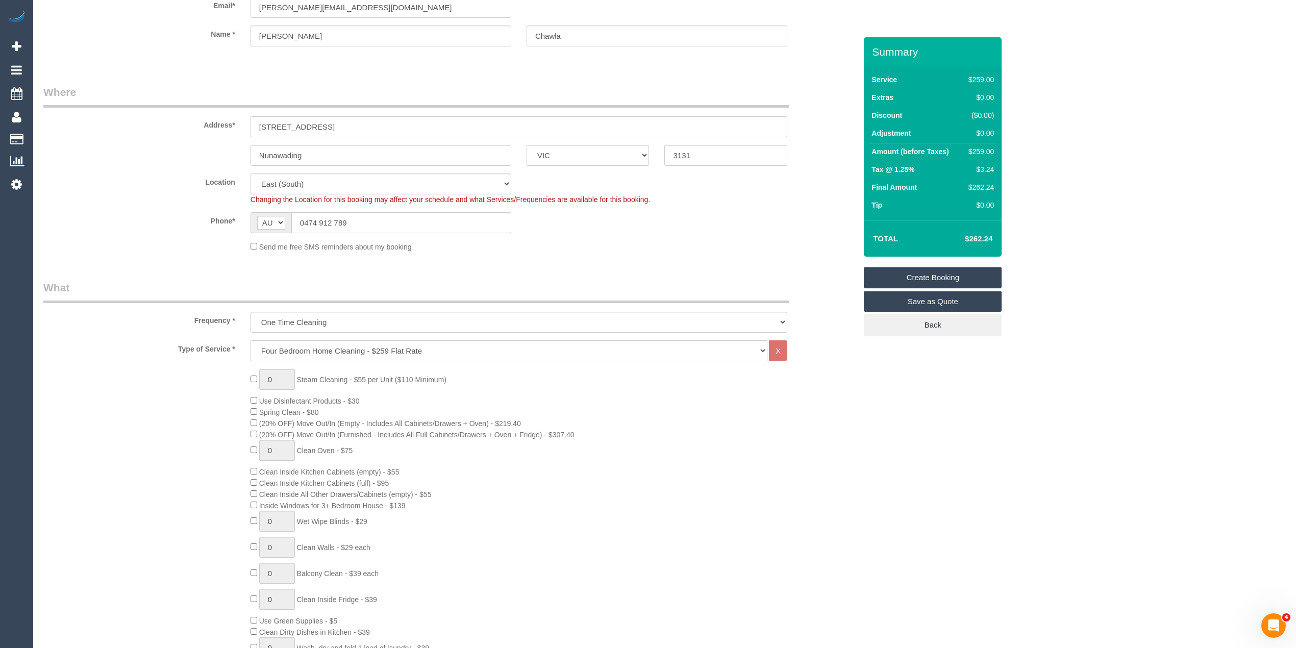
scroll to position [0, 0]
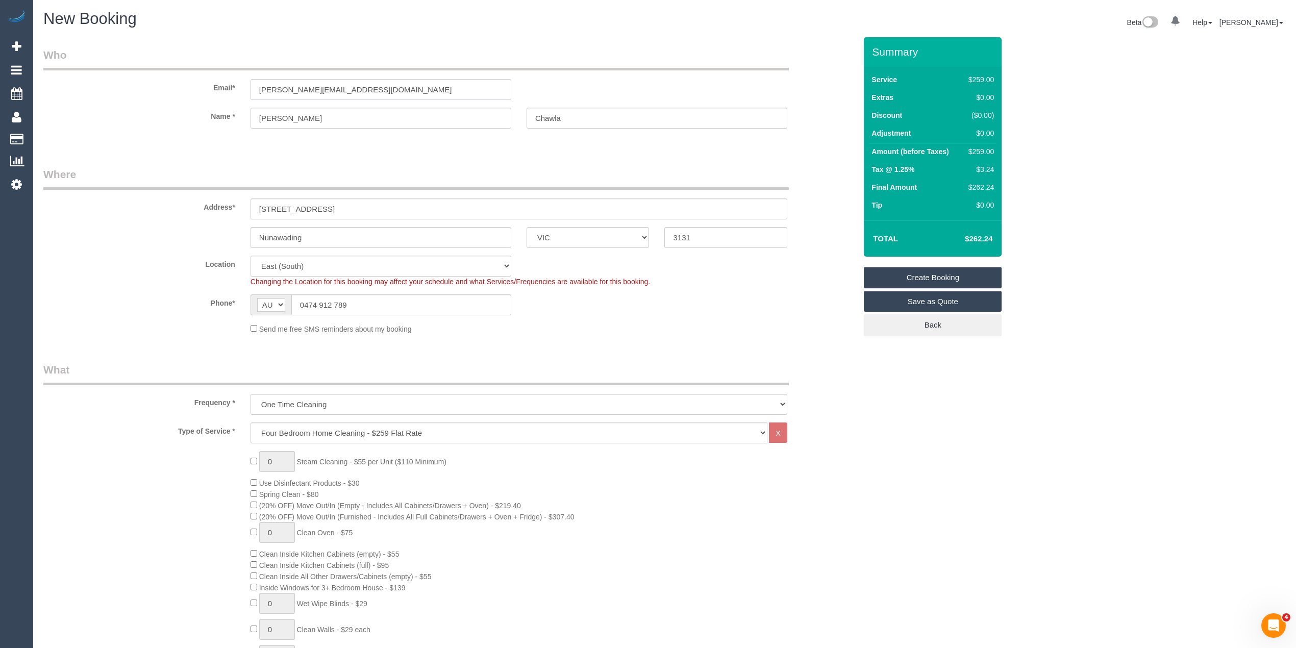
drag, startPoint x: 176, startPoint y: 84, endPoint x: 160, endPoint y: 83, distance: 15.3
click at [160, 83] on div "Email* vipul.chawla00@gmail.com" at bounding box center [450, 73] width 828 height 53
click at [943, 272] on link "Create Booking" at bounding box center [933, 277] width 138 height 21
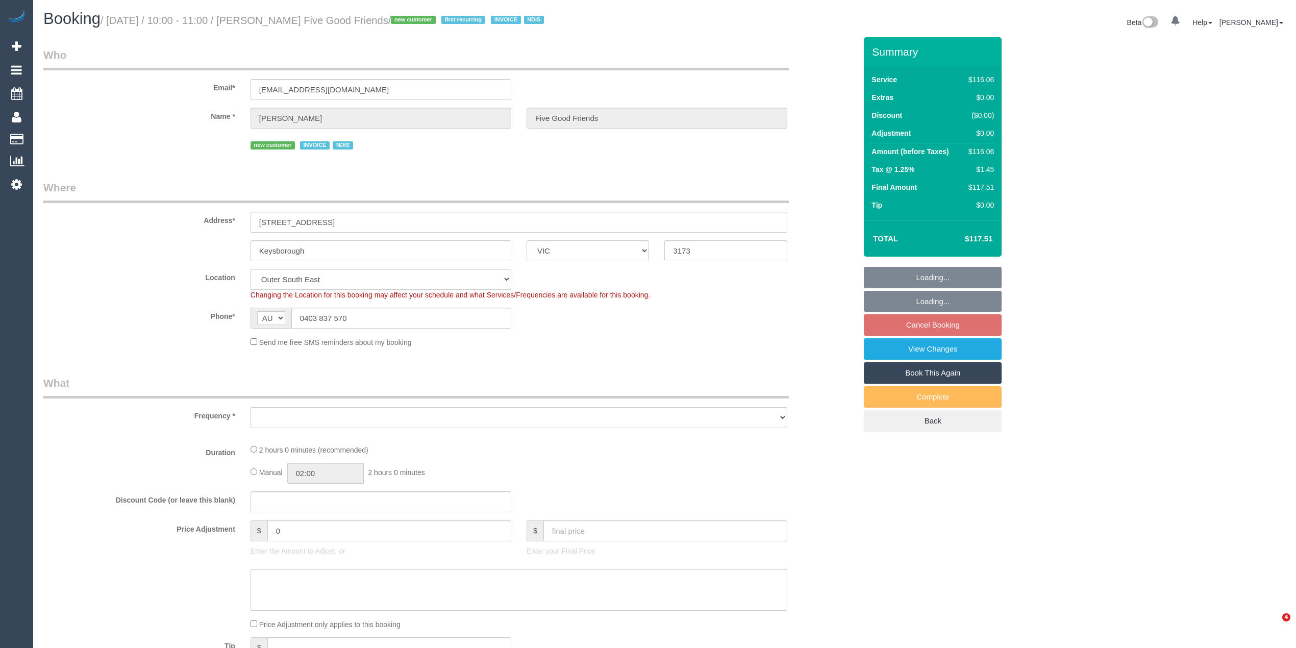
select select "VIC"
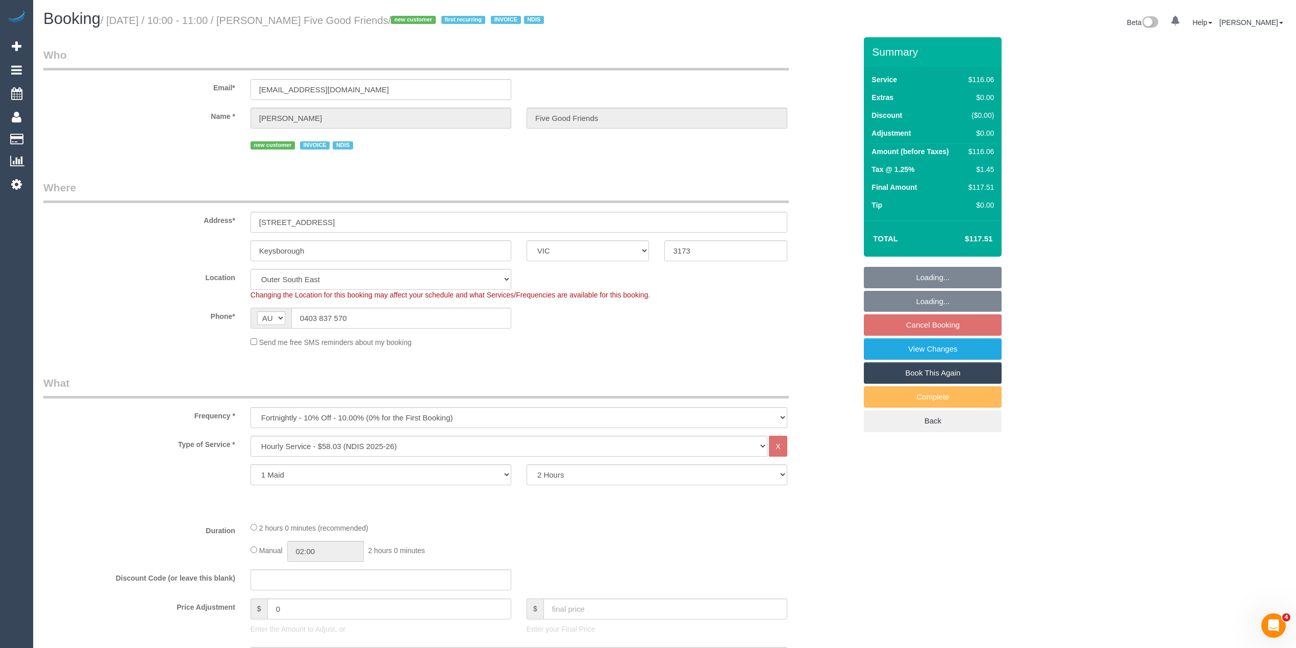
select select "object:737"
select select "number:28"
select select "number:14"
select select "number:19"
select select "number:25"
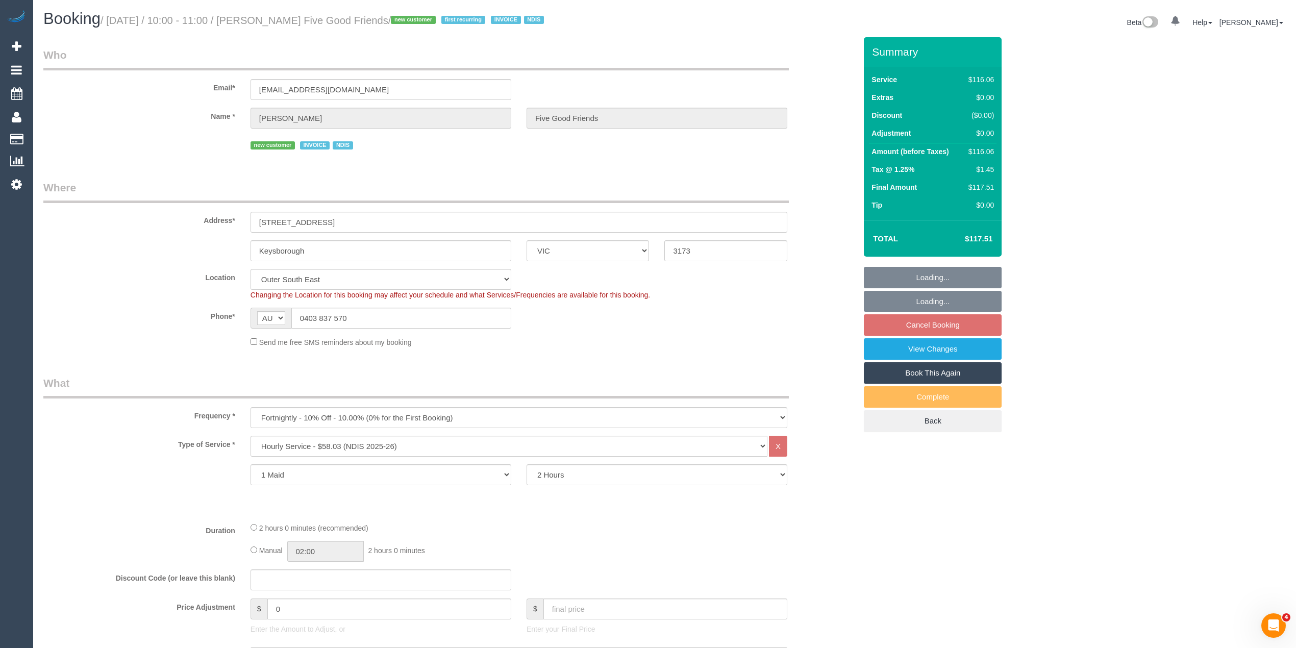
select select "number:35"
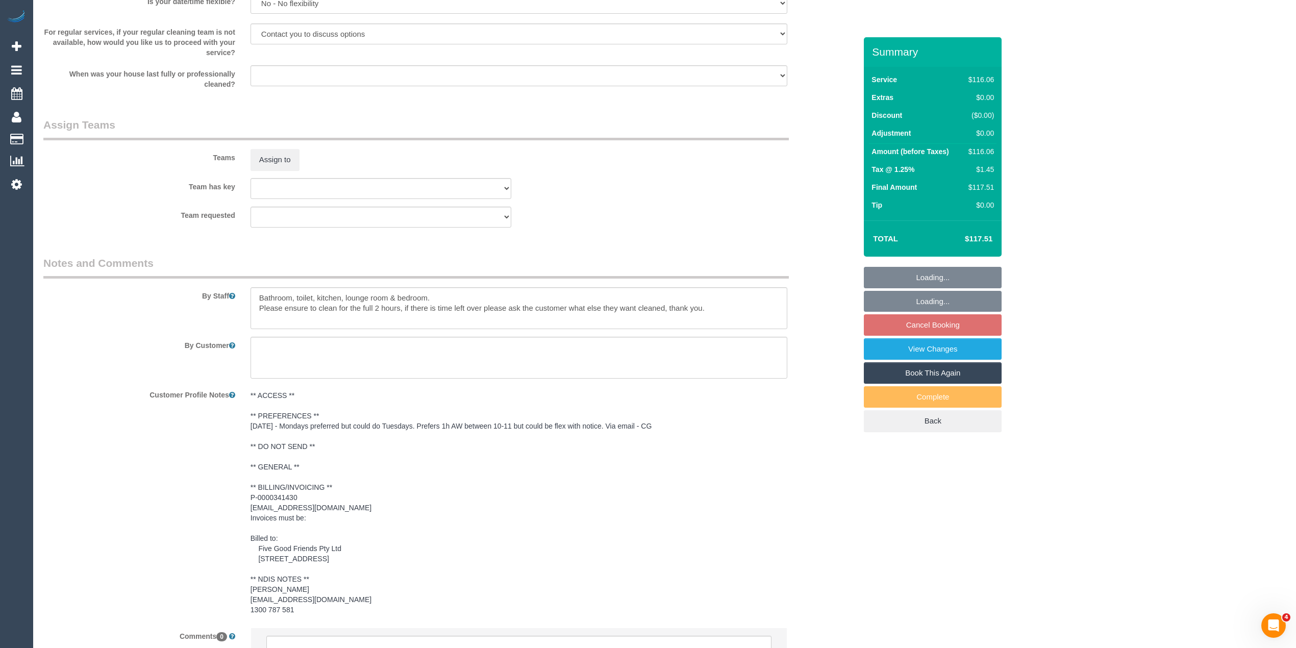
scroll to position [1261, 0]
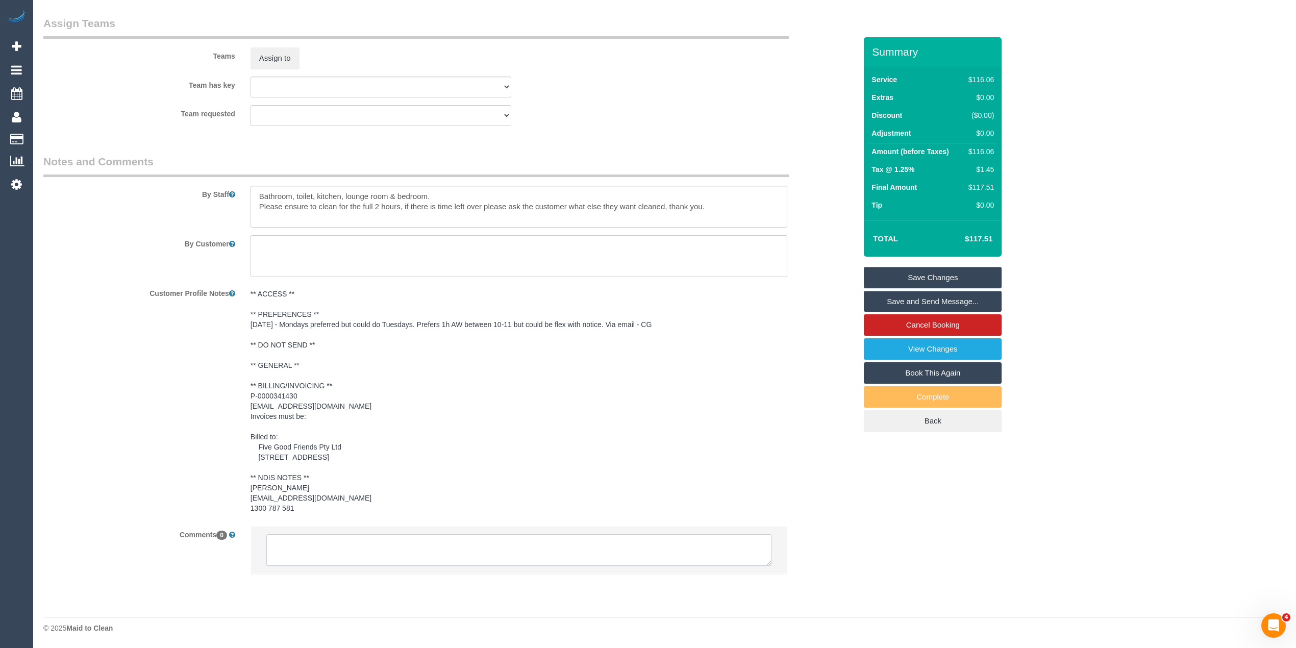
drag, startPoint x: 350, startPoint y: 545, endPoint x: 343, endPoint y: 539, distance: 9.0
click at [350, 545] on textarea at bounding box center [518, 550] width 505 height 32
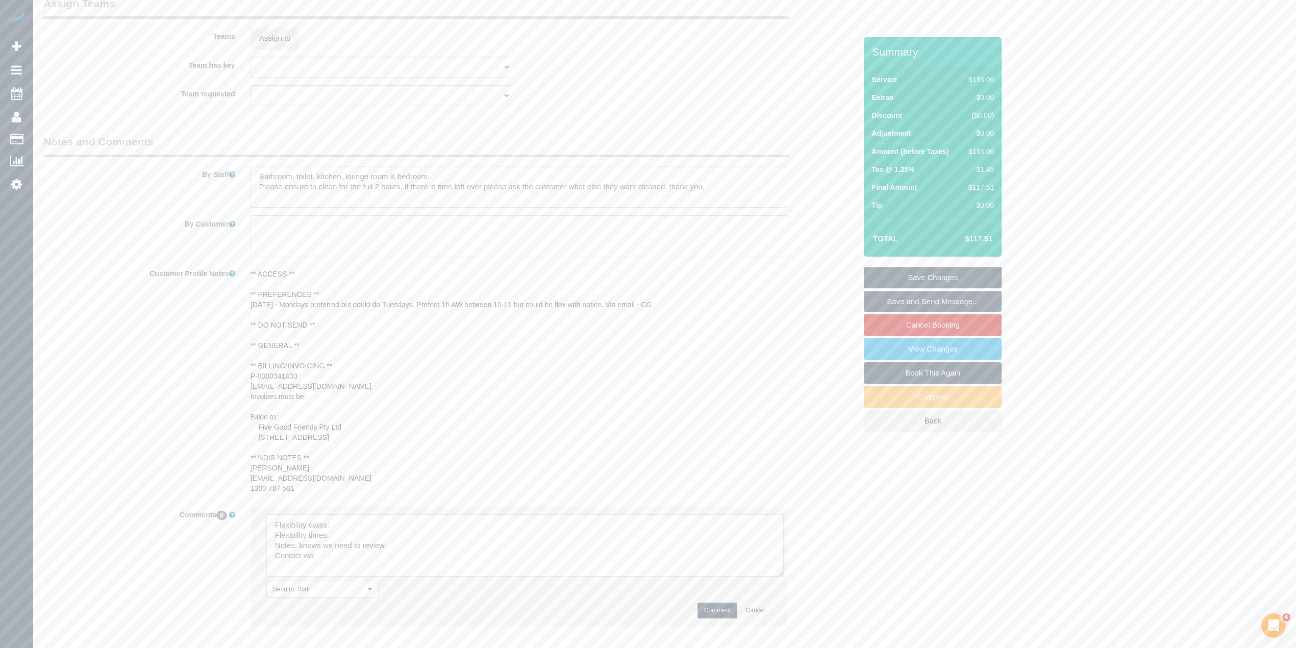
drag, startPoint x: 764, startPoint y: 561, endPoint x: 730, endPoint y: 617, distance: 65.7
click at [784, 577] on textarea at bounding box center [524, 545] width 517 height 62
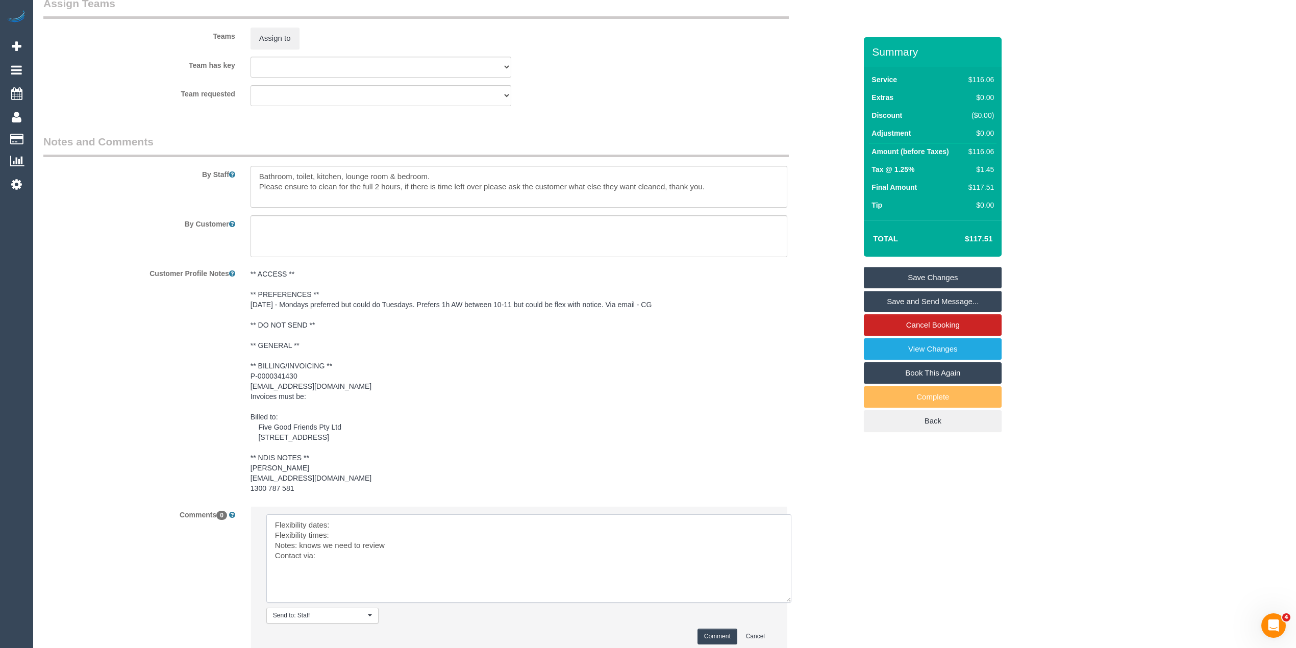
click at [364, 546] on textarea at bounding box center [528, 558] width 525 height 88
click at [358, 557] on textarea at bounding box center [528, 558] width 525 height 88
click at [414, 545] on textarea at bounding box center [528, 558] width 525 height 88
click at [356, 547] on textarea at bounding box center [528, 558] width 525 height 88
click at [353, 556] on textarea at bounding box center [528, 558] width 525 height 88
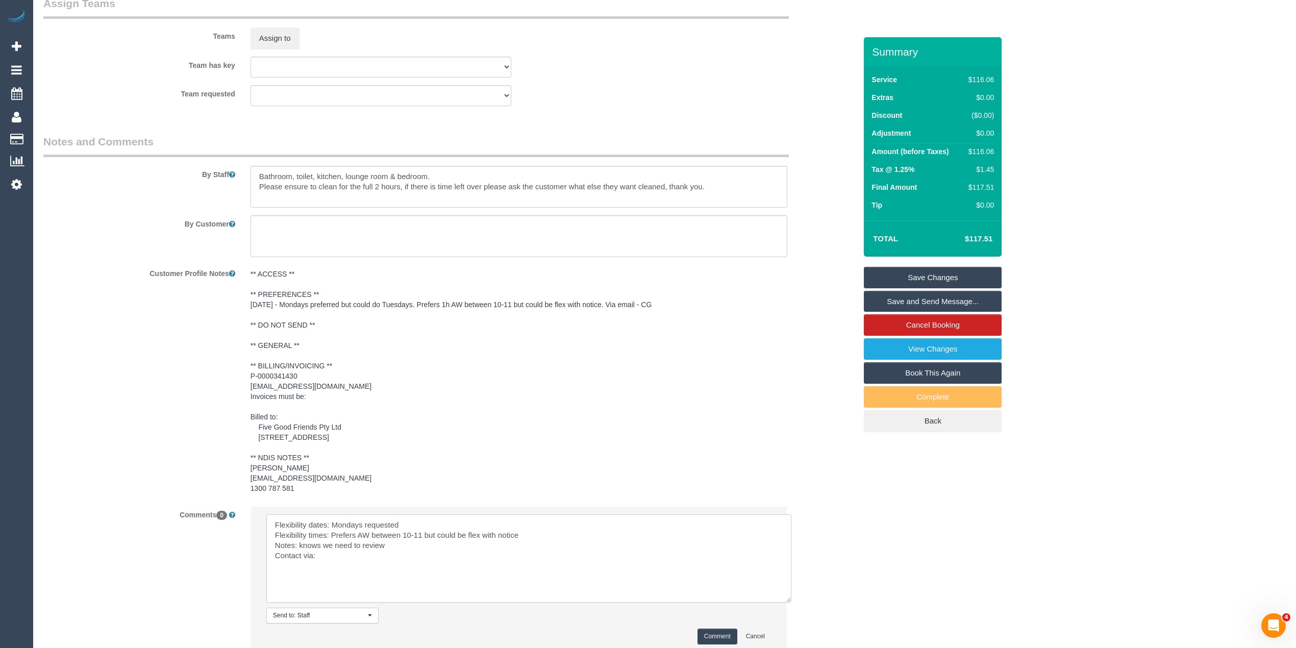
click at [328, 574] on textarea at bounding box center [528, 558] width 525 height 88
drag, startPoint x: 389, startPoint y: 564, endPoint x: 334, endPoint y: 520, distance: 70.1
click at [301, 565] on textarea at bounding box center [528, 558] width 525 height 88
click at [325, 568] on textarea at bounding box center [528, 558] width 525 height 88
click at [331, 578] on textarea at bounding box center [528, 558] width 525 height 88
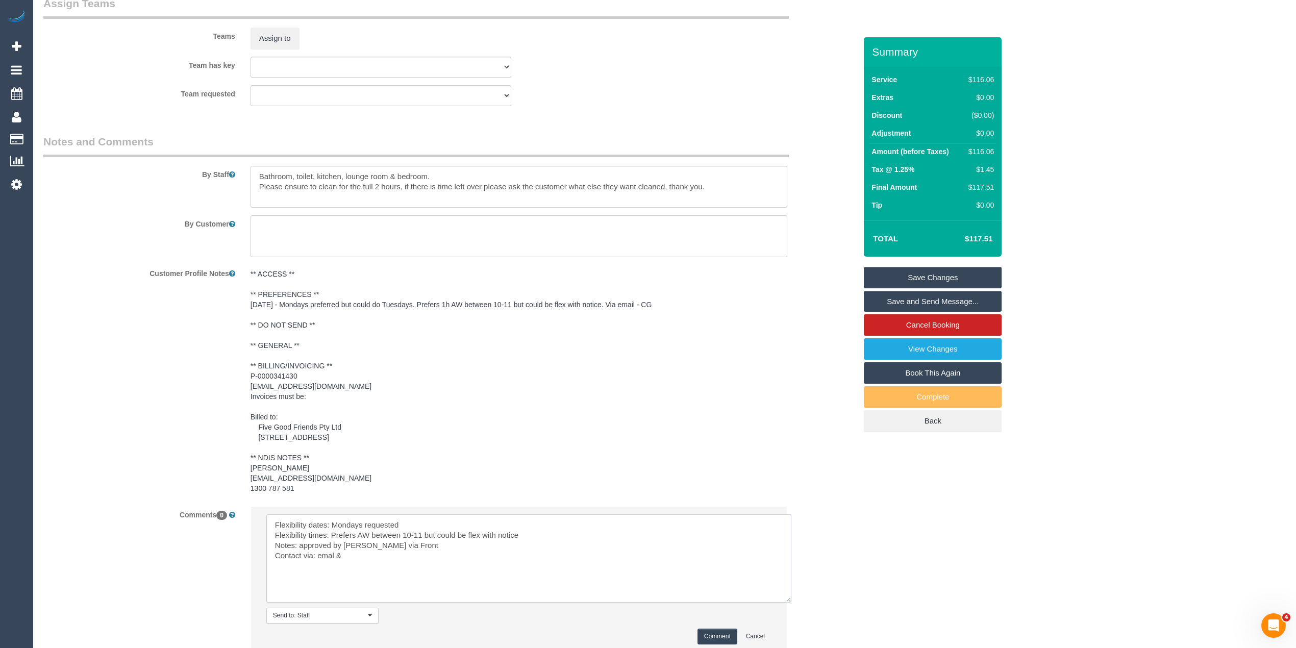
click at [331, 578] on textarea at bounding box center [528, 558] width 525 height 88
click at [368, 580] on textarea at bounding box center [528, 558] width 525 height 88
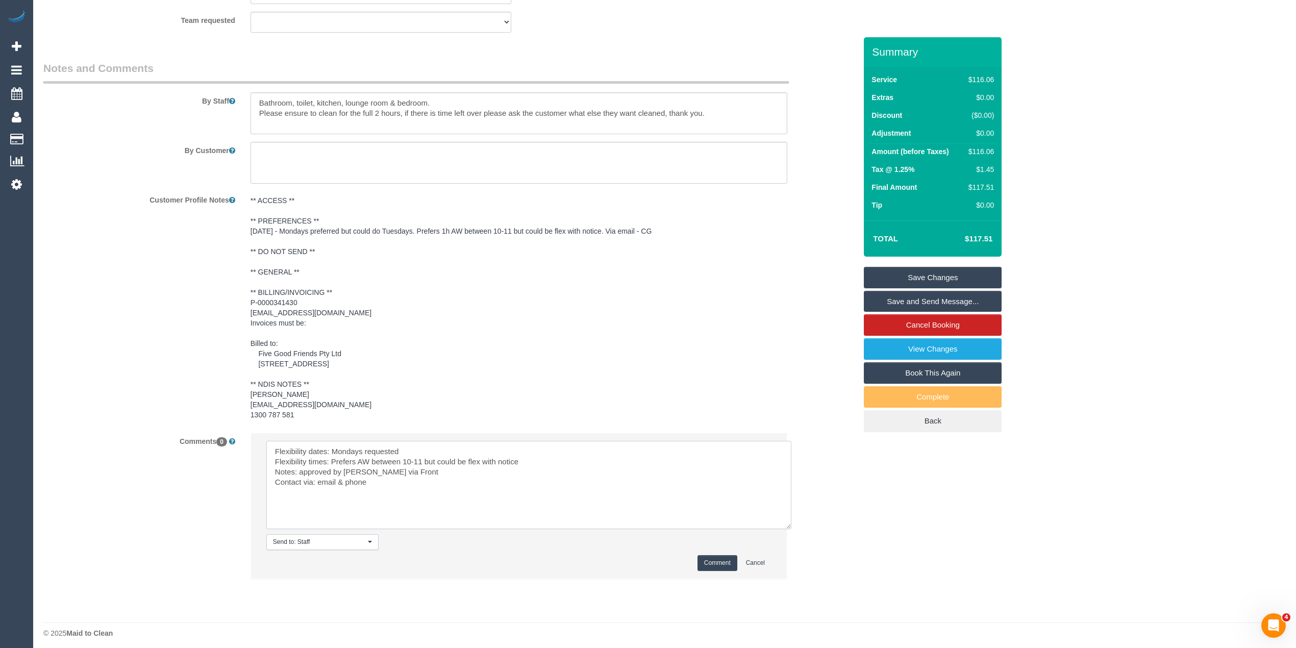
scroll to position [1360, 0]
type textarea "Flexibility dates: Mondays requested Flexibility times: Prefers AW between 10-1…"
click at [717, 553] on button "Comment" at bounding box center [717, 558] width 40 height 16
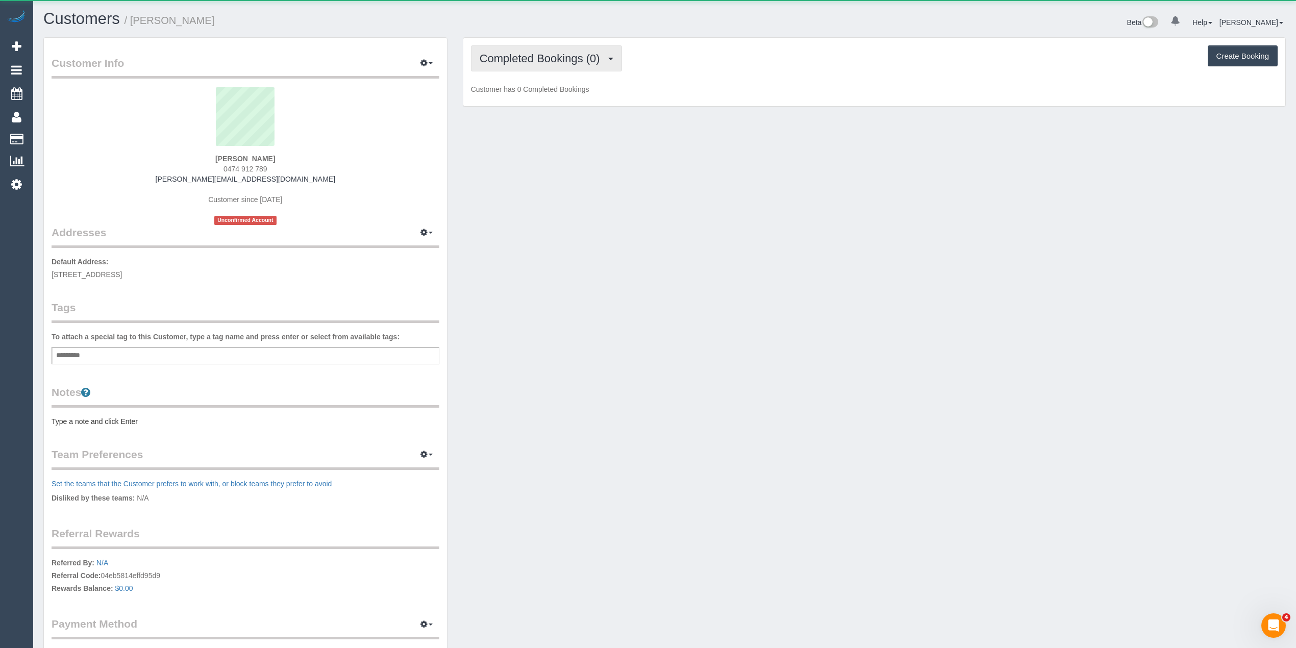
click at [511, 48] on button "Completed Bookings (0)" at bounding box center [546, 58] width 151 height 26
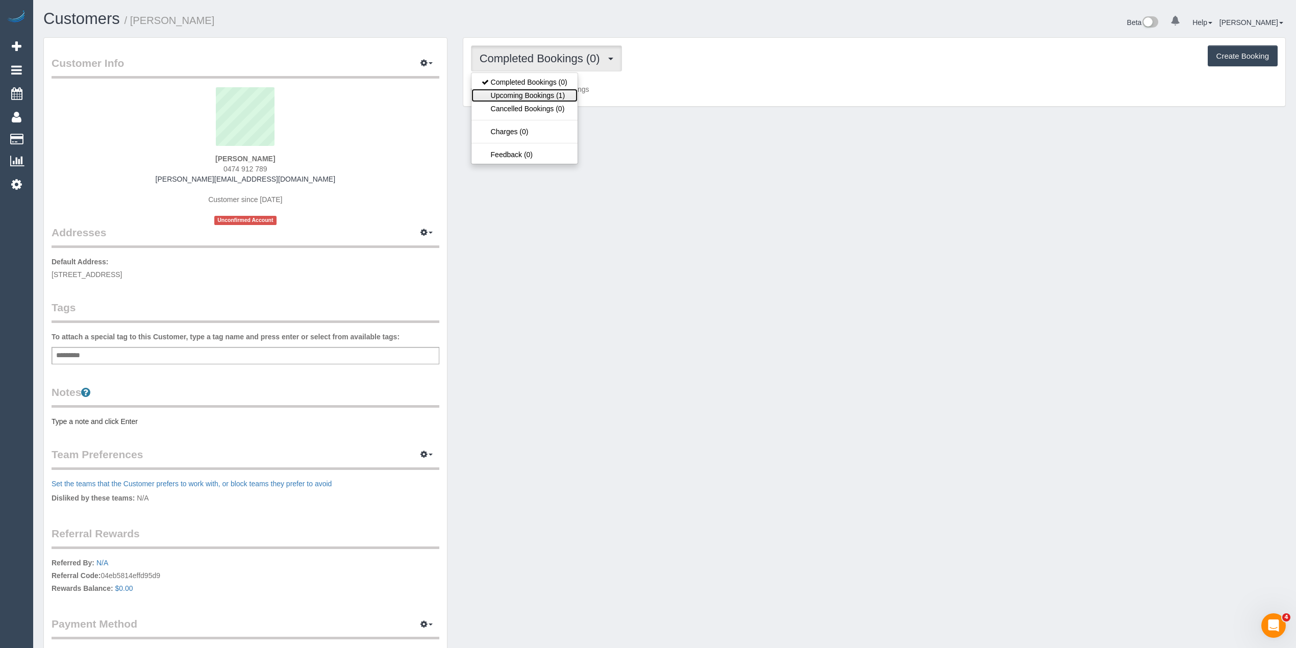
click at [517, 92] on link "Upcoming Bookings (1)" at bounding box center [524, 95] width 106 height 13
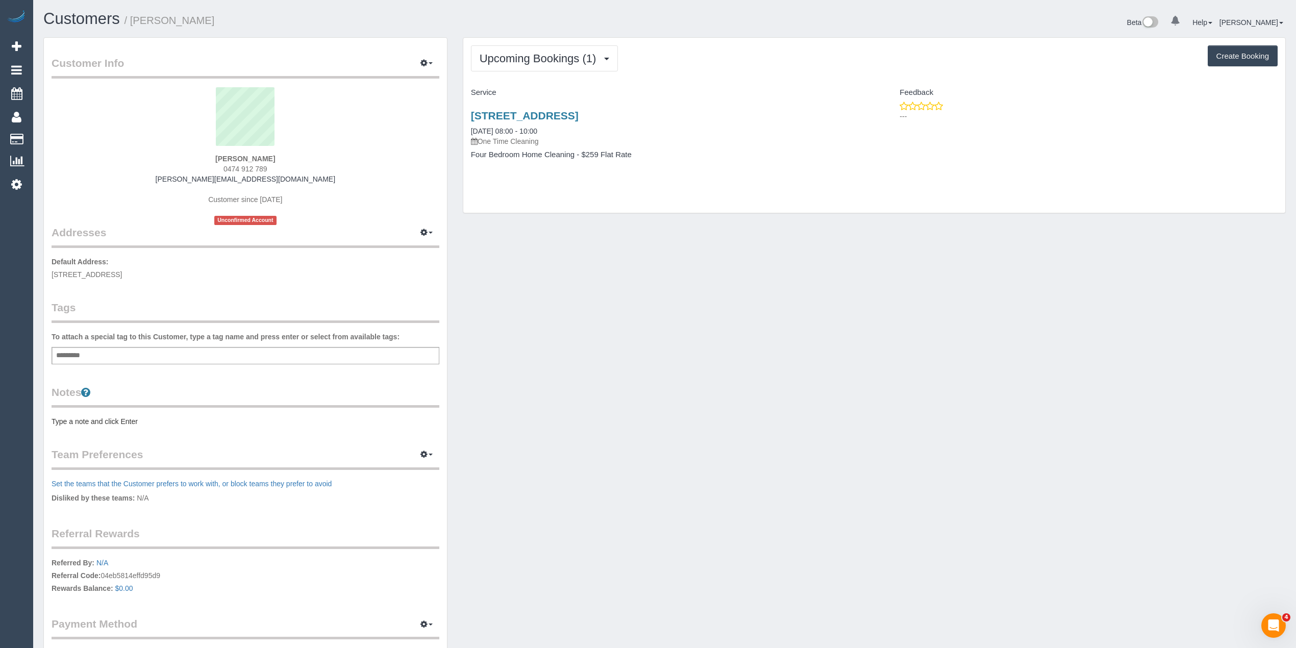
click at [106, 421] on pre "Type a note and click Enter" at bounding box center [246, 421] width 388 height 10
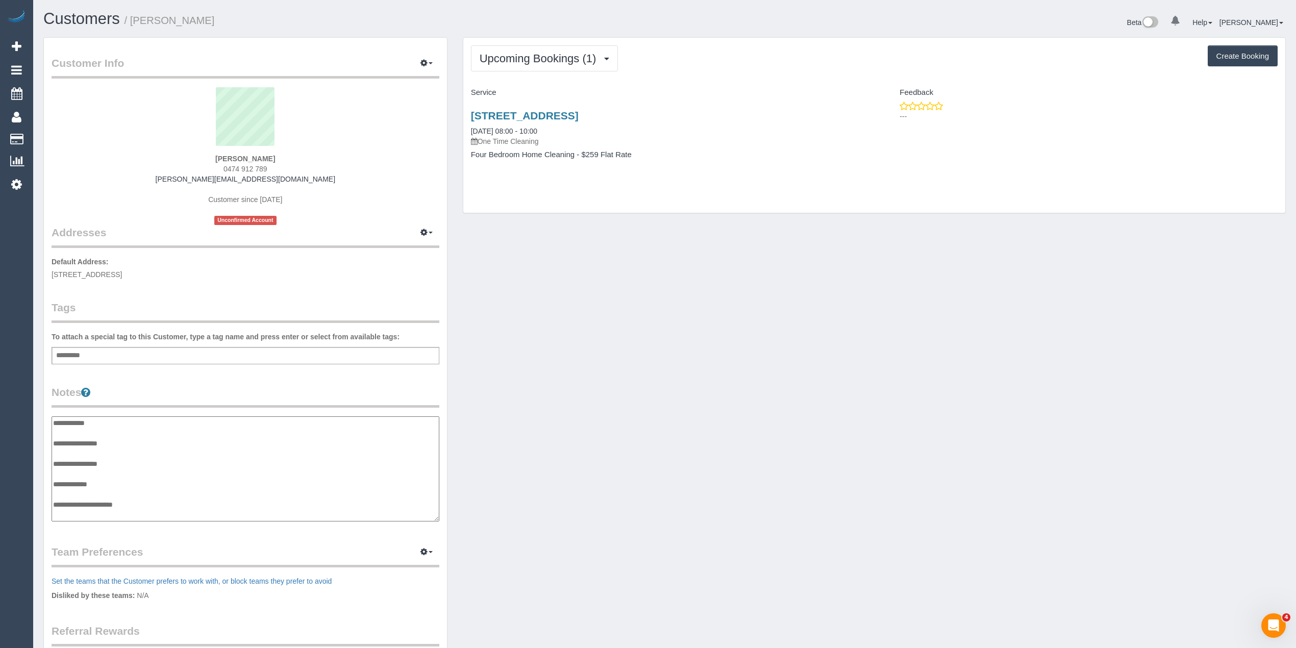
scroll to position [8, 0]
click at [133, 439] on textarea "**********" at bounding box center [245, 469] width 387 height 106
click at [133, 437] on textarea "**********" at bounding box center [245, 469] width 387 height 106
type textarea "**********"
click at [402, 281] on div "Customer Info Edit Contact Info Send Message Email Preferences Special Sales Ta…" at bounding box center [245, 413] width 403 height 750
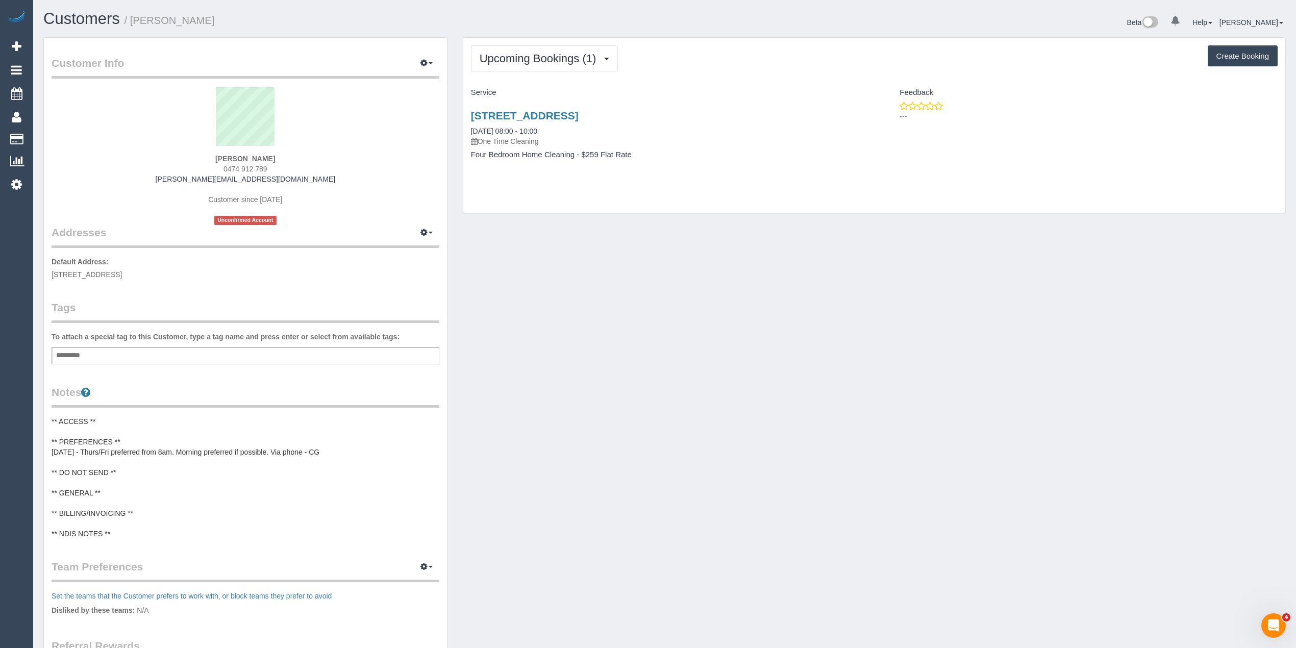
click at [586, 109] on div "[STREET_ADDRESS] [DATE] 08:00 - 10:00 One Time Cleaning Four Bedroom Home Clean…" at bounding box center [668, 140] width 411 height 79
click at [595, 123] on div "[STREET_ADDRESS] [DATE] 08:00 - 10:00 One Time Cleaning" at bounding box center [669, 128] width 396 height 37
click at [600, 109] on div "[STREET_ADDRESS] [DATE] 08:00 - 10:00 One Time Cleaning Four Bedroom Home Clean…" at bounding box center [668, 140] width 411 height 79
click at [579, 113] on link "[STREET_ADDRESS]" at bounding box center [525, 116] width 108 height 12
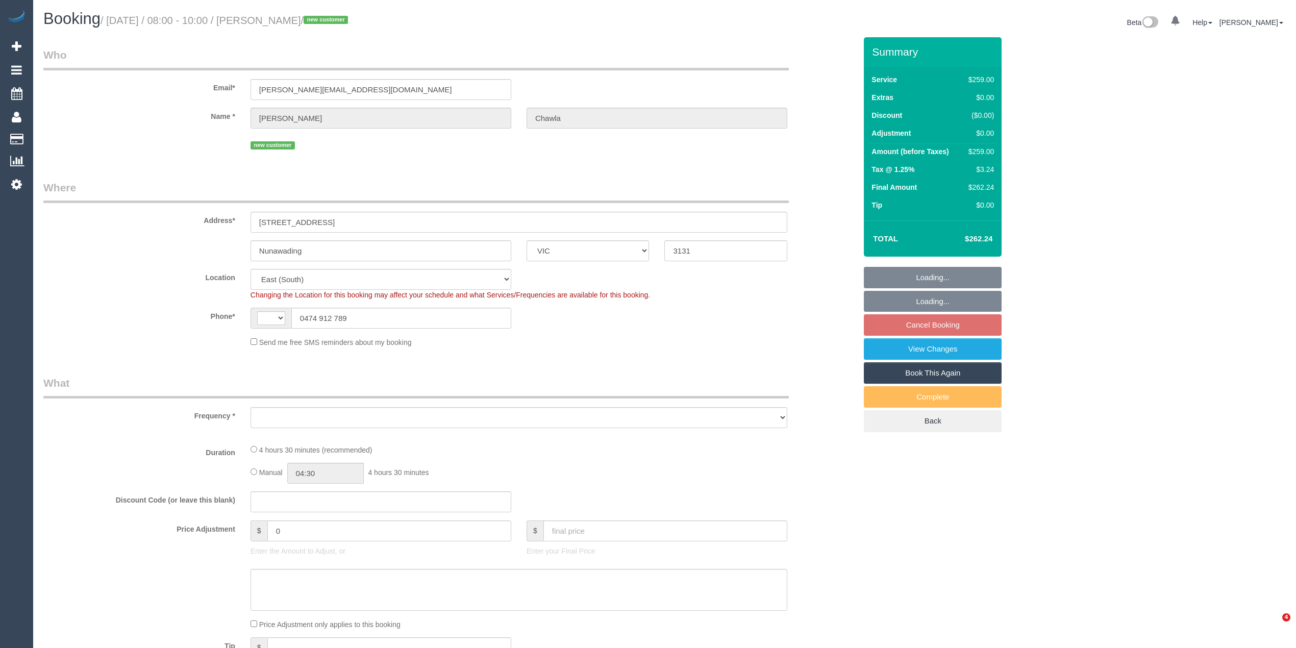
select select "VIC"
select select "string:AU"
select select "number:28"
select select "number:14"
select select "number:19"
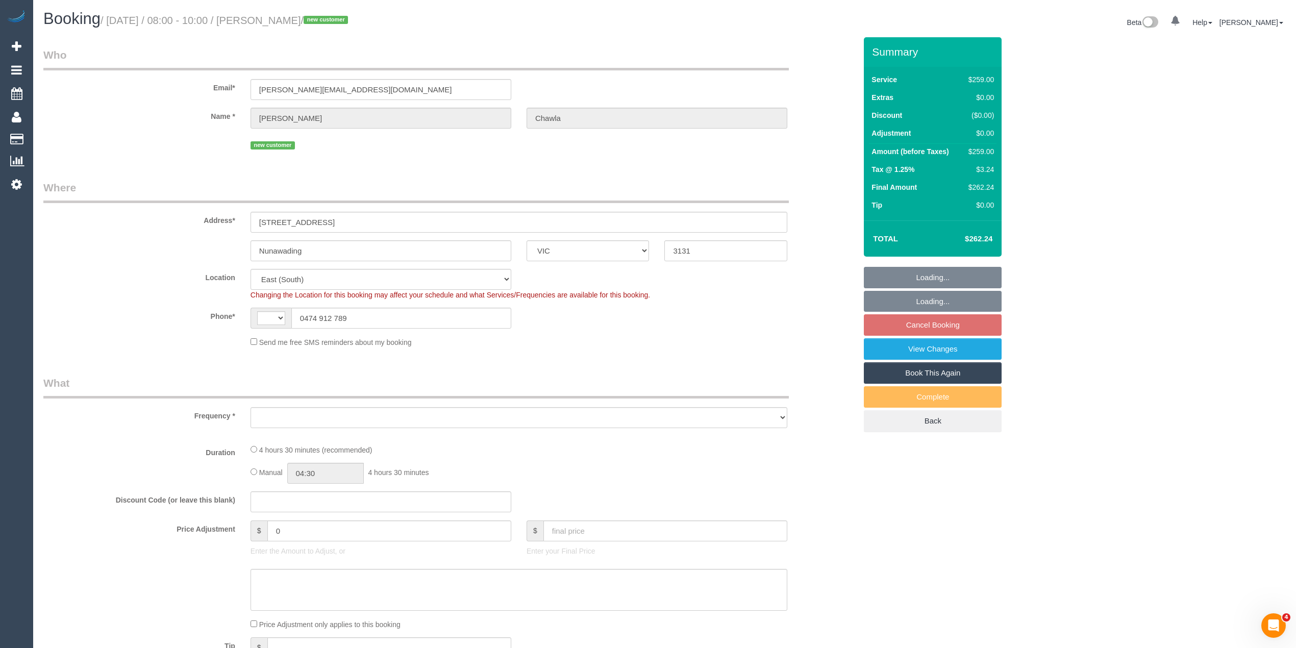
select select "number:36"
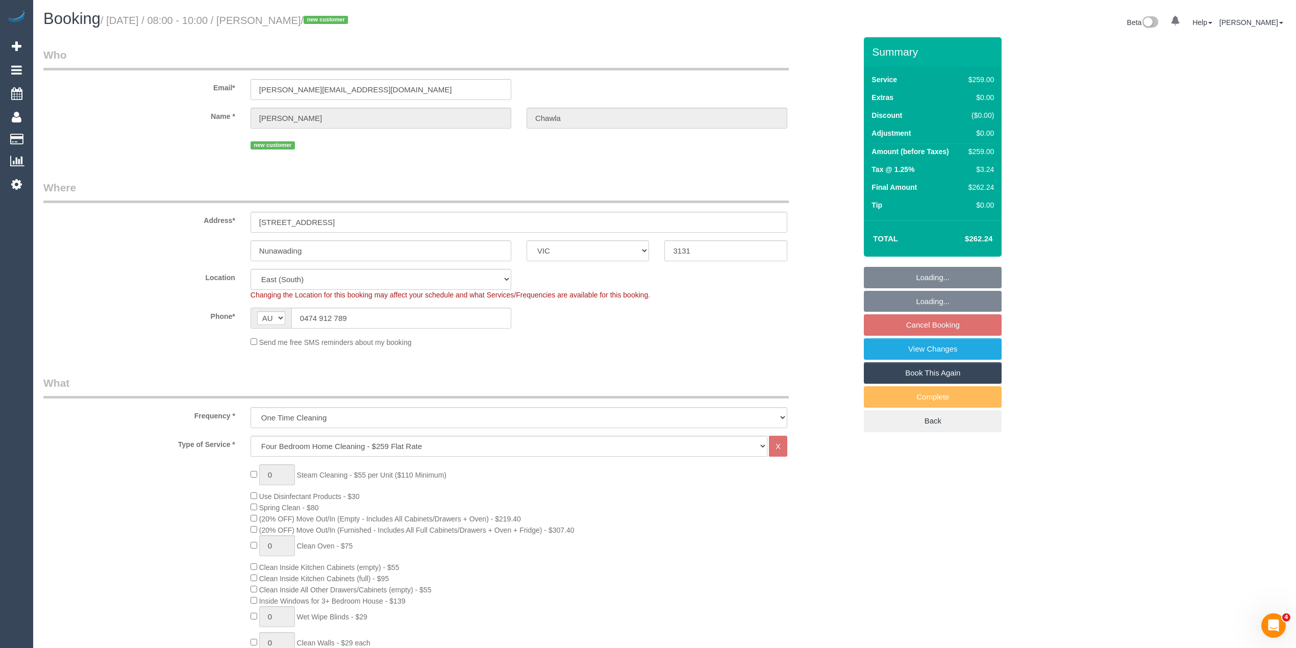
select select "object:780"
select select "string:stripe-pm_1SDywD2GScqysDRVAc4Vvw6V"
select select "spot2"
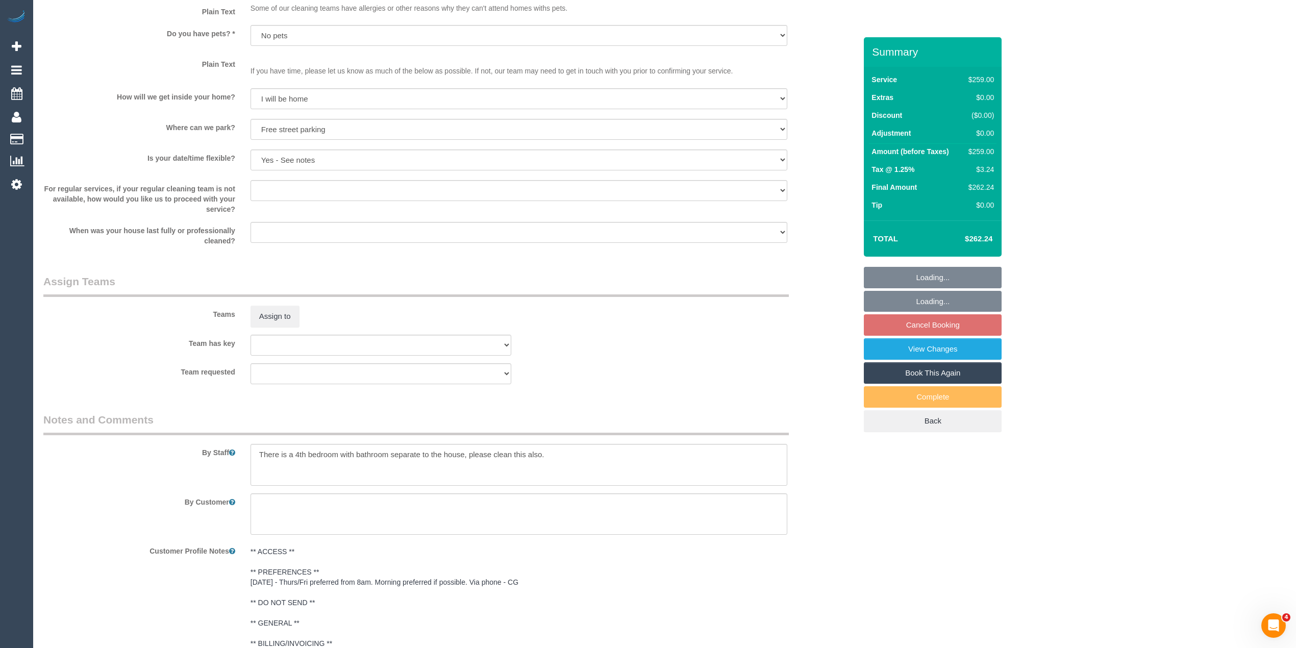
scroll to position [1413, 0]
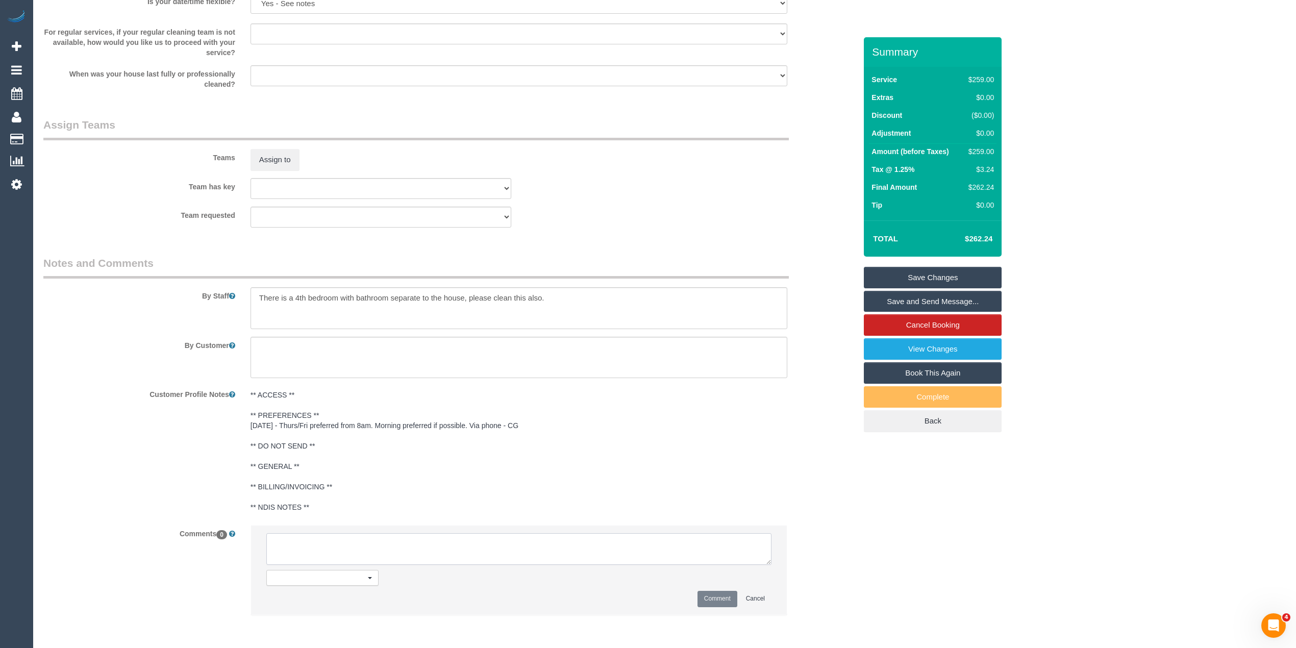
click at [313, 549] on textarea at bounding box center [518, 549] width 505 height 32
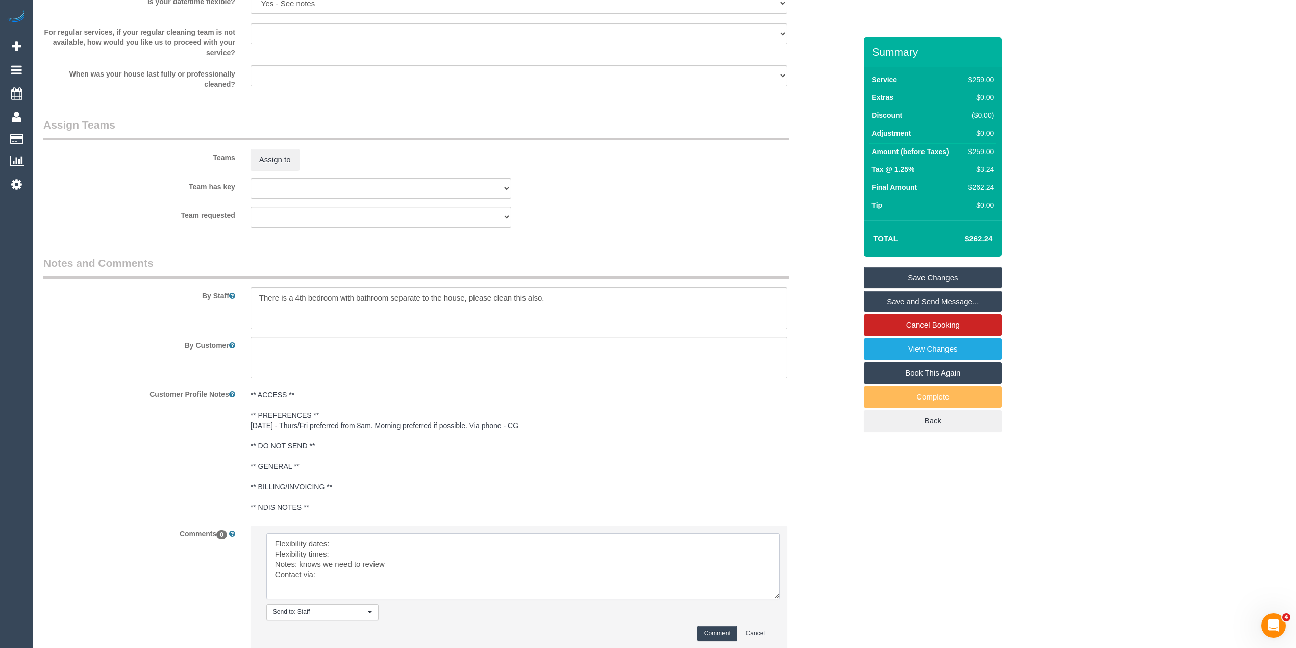
drag, startPoint x: 763, startPoint y: 561, endPoint x: 481, endPoint y: 603, distance: 285.7
click at [772, 599] on textarea at bounding box center [522, 566] width 513 height 66
click at [362, 547] on textarea at bounding box center [523, 576] width 514 height 87
click at [366, 556] on textarea at bounding box center [523, 576] width 514 height 87
click at [352, 573] on textarea at bounding box center [523, 576] width 514 height 87
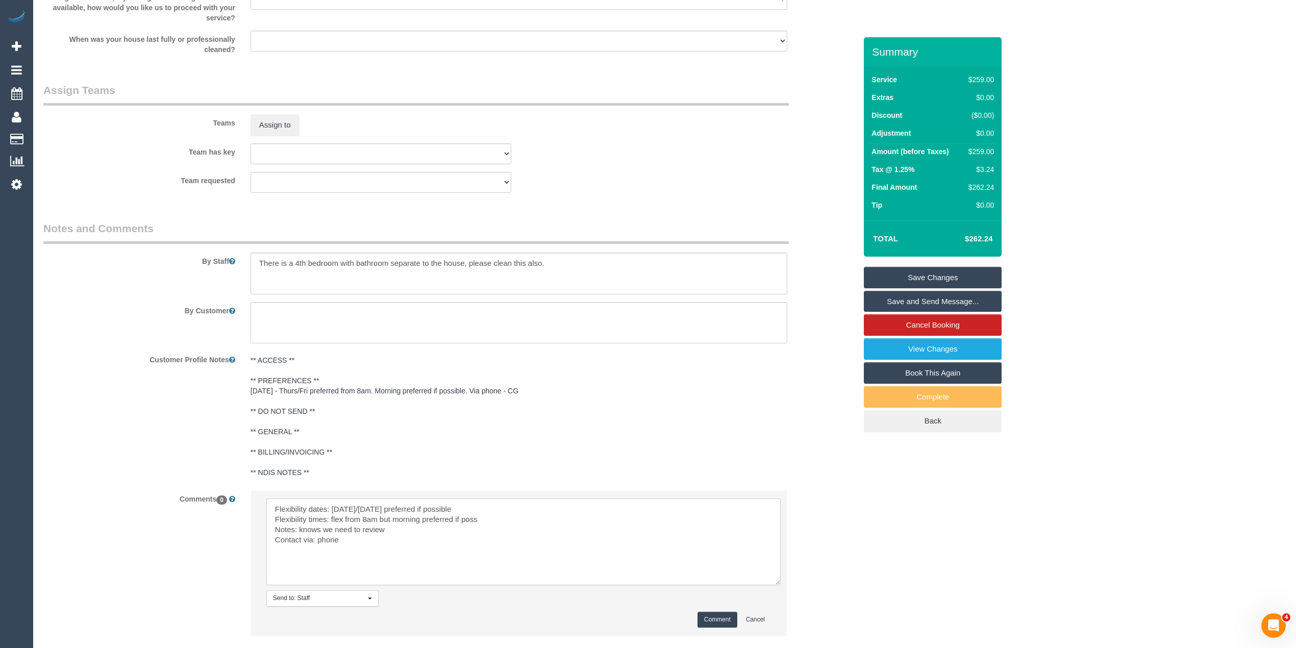
scroll to position [1511, 0]
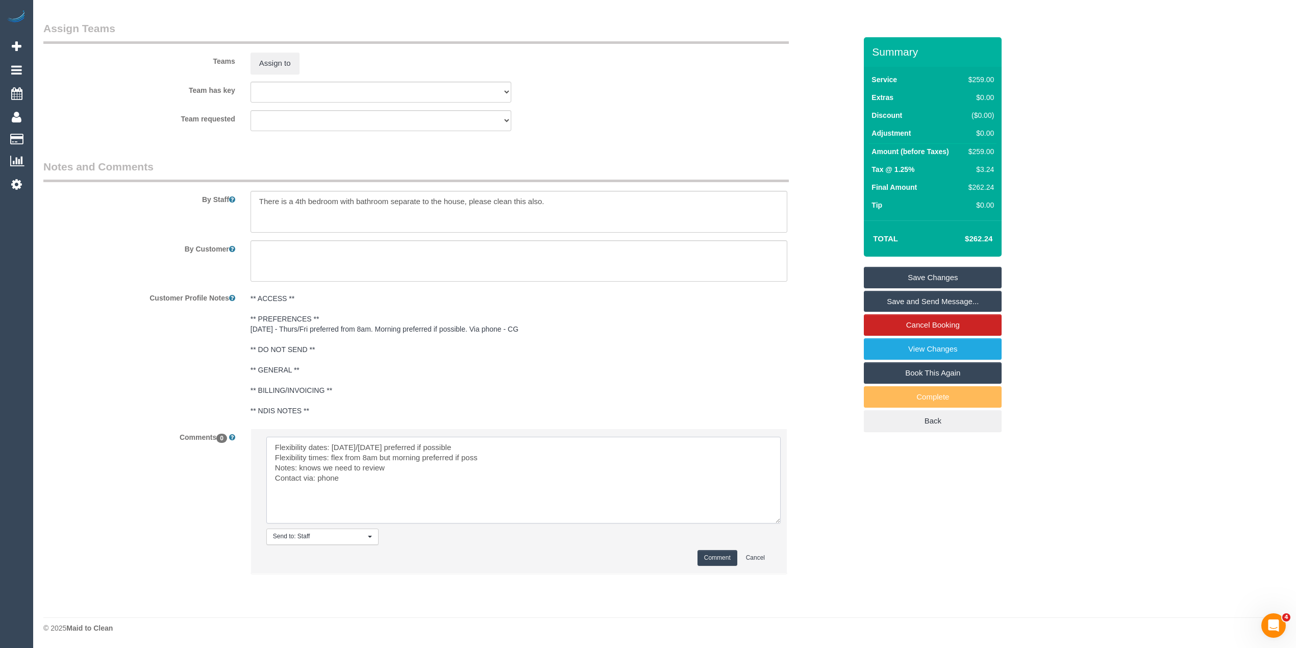
type textarea "Flexibility dates: Thursday/Friday preferred if possible Flexibility times: fle…"
click at [715, 565] on button "Comment" at bounding box center [717, 558] width 40 height 16
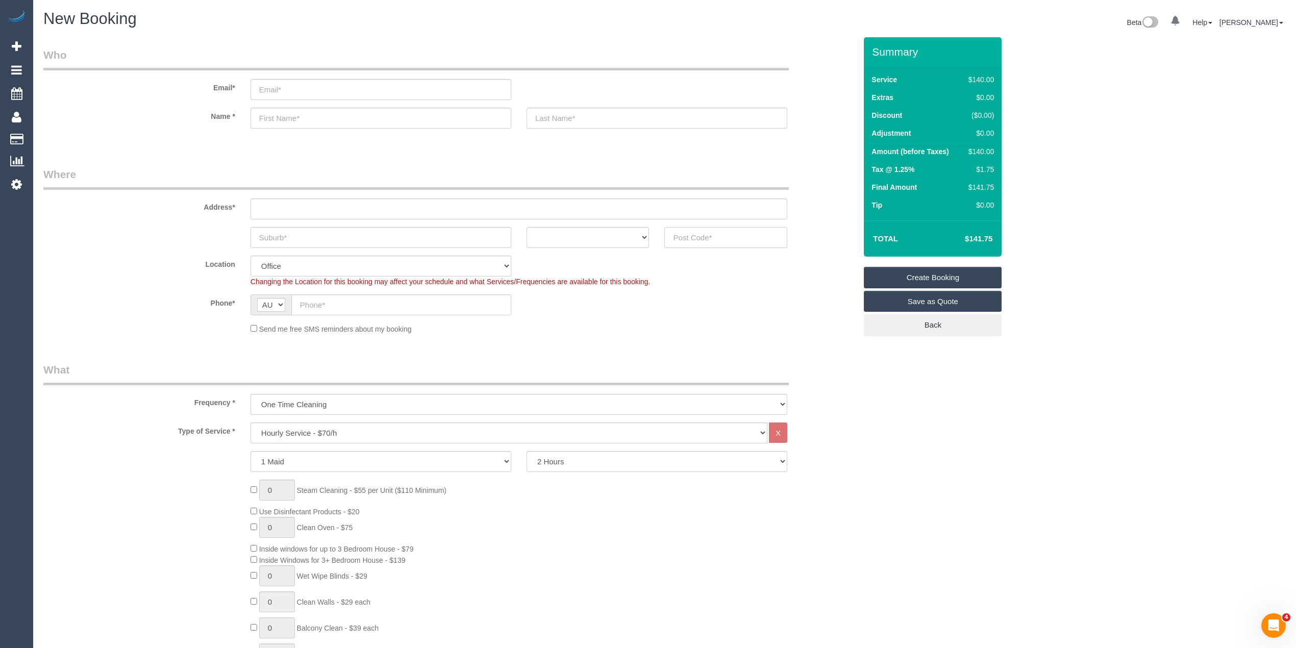
click at [715, 241] on input "text" at bounding box center [725, 237] width 123 height 21
type input "3079"
click at [313, 436] on select "Hourly Service - $70/h Hourly Service - $65/h Hourly Service - $60/h Hourly Ser…" at bounding box center [509, 432] width 517 height 21
select select "213"
click at [251, 422] on select "Hourly Service - $70/h Hourly Service - $65/h Hourly Service - $60/h Hourly Ser…" at bounding box center [509, 432] width 517 height 21
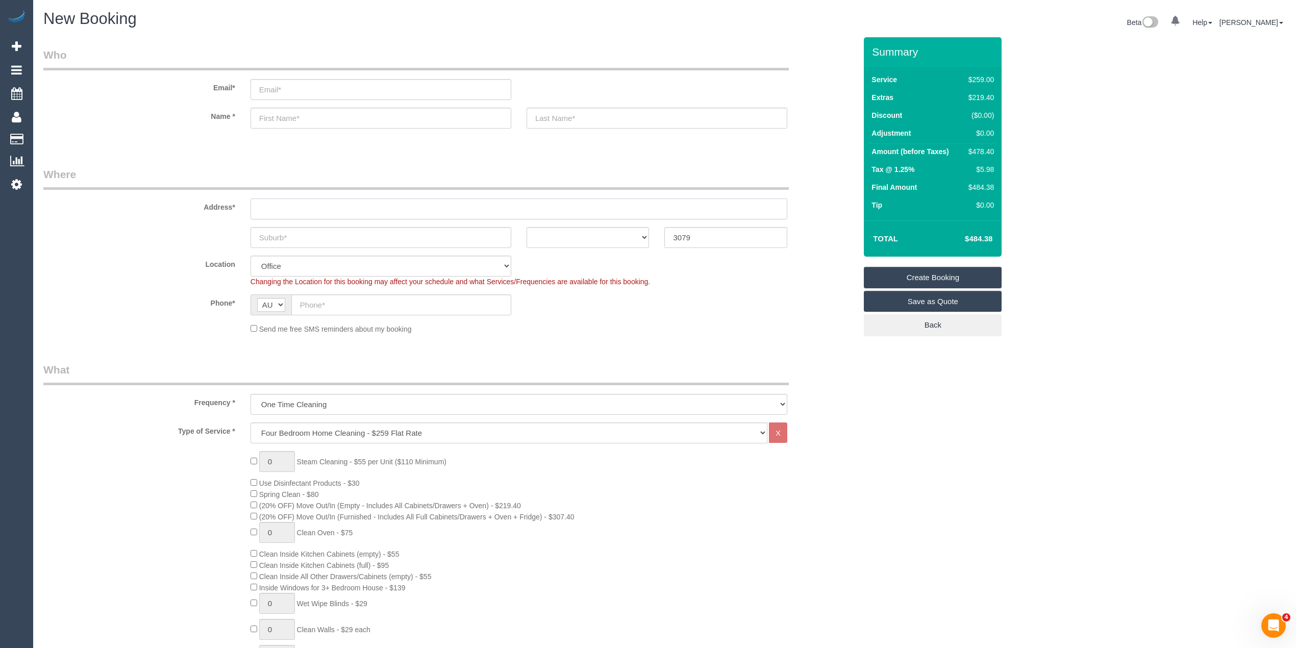
click at [285, 198] on input "text" at bounding box center [519, 208] width 537 height 21
type input "-"
click at [553, 237] on select "ACT NSW NT QLD SA TAS VIC WA" at bounding box center [588, 237] width 123 height 21
select select "47"
select select "VIC"
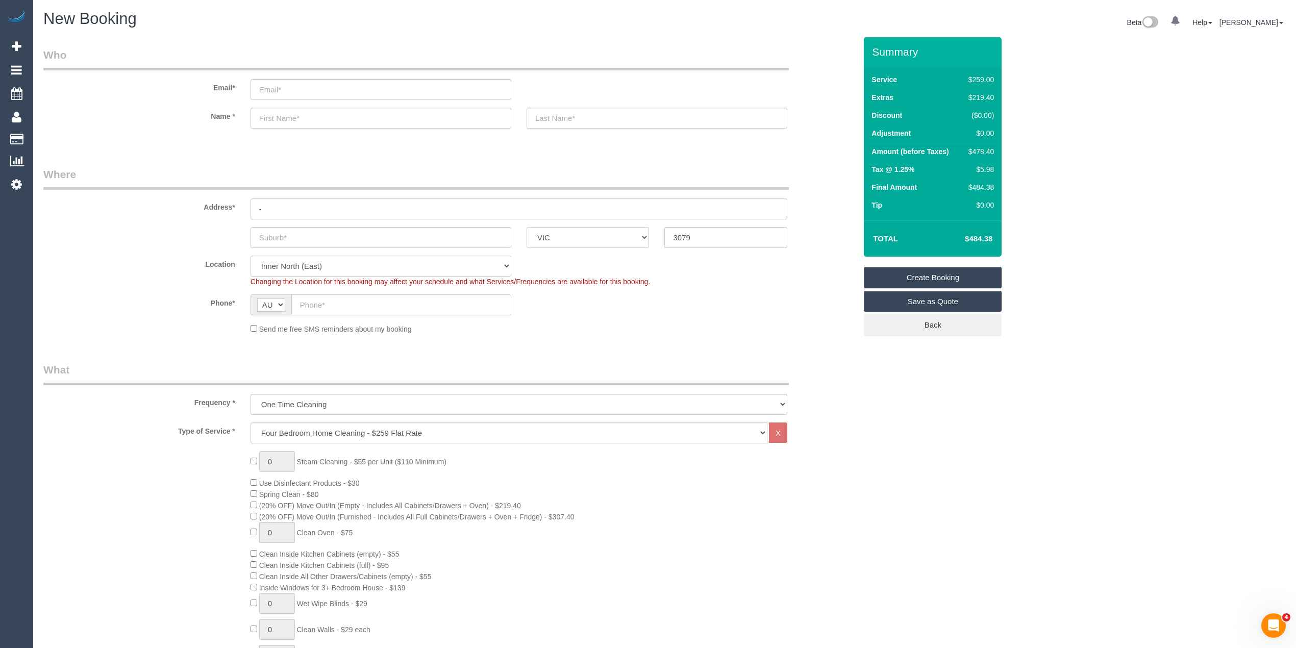
click at [527, 227] on select "ACT NSW NT QLD SA TAS VIC WA" at bounding box center [588, 237] width 123 height 21
select select "object:2253"
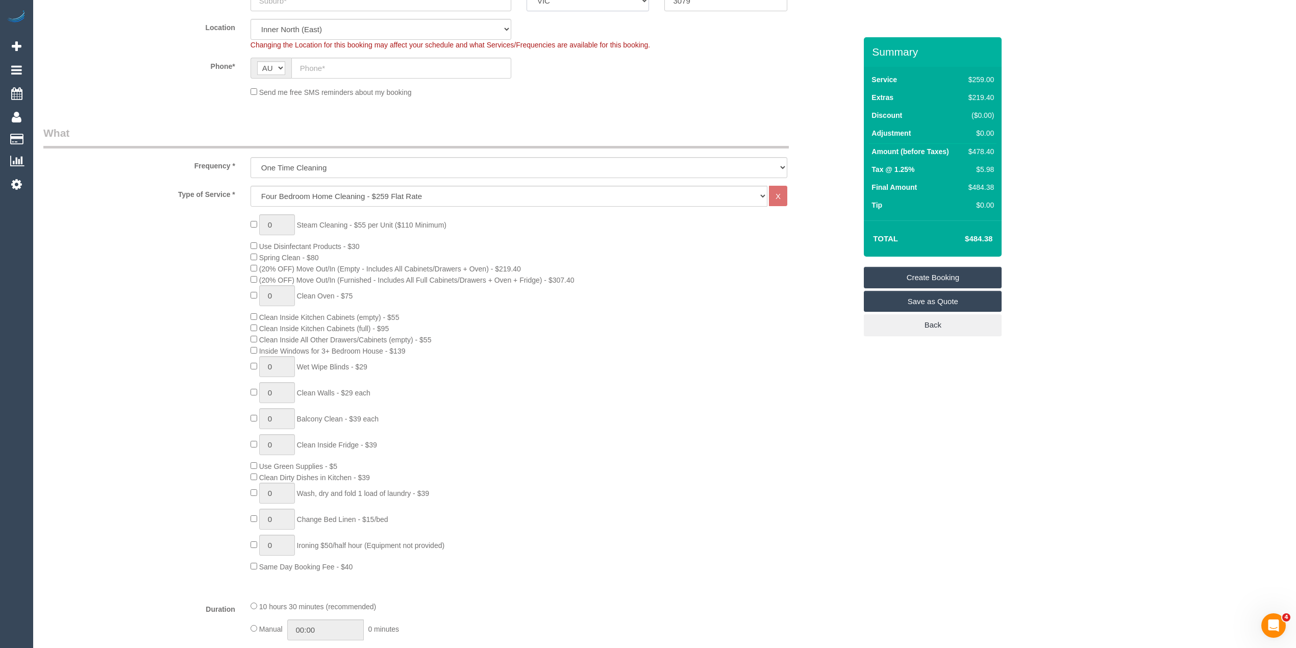
scroll to position [272, 0]
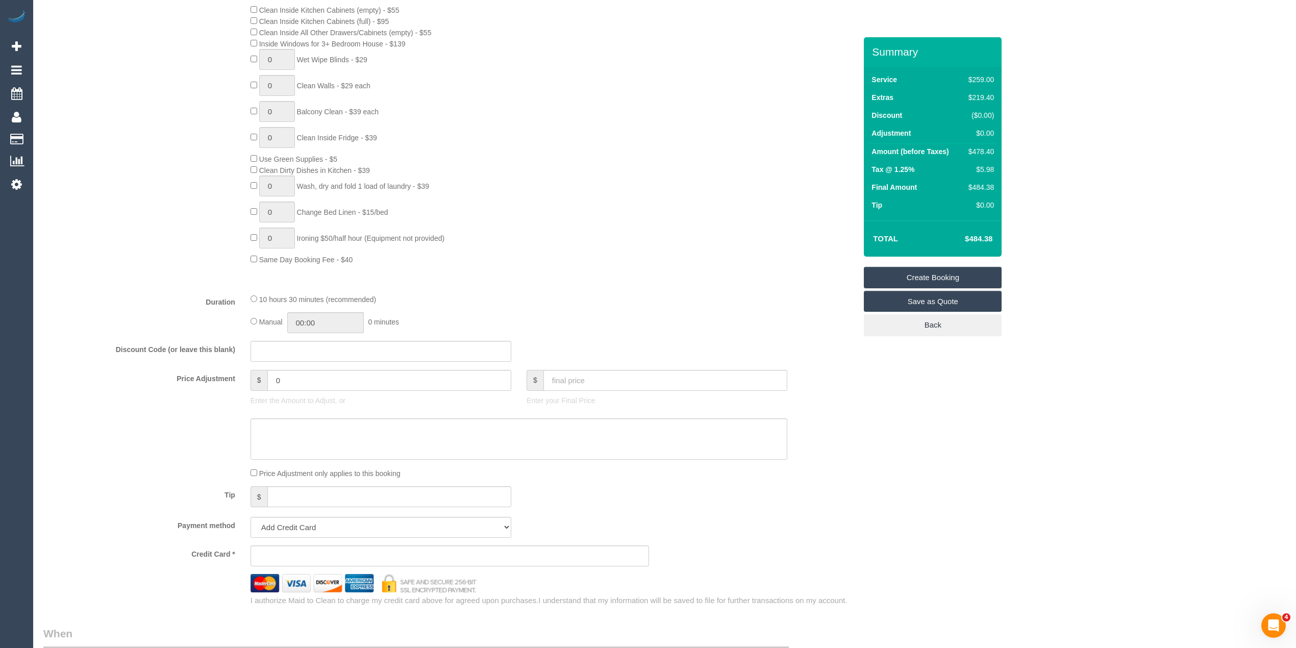
scroll to position [204, 0]
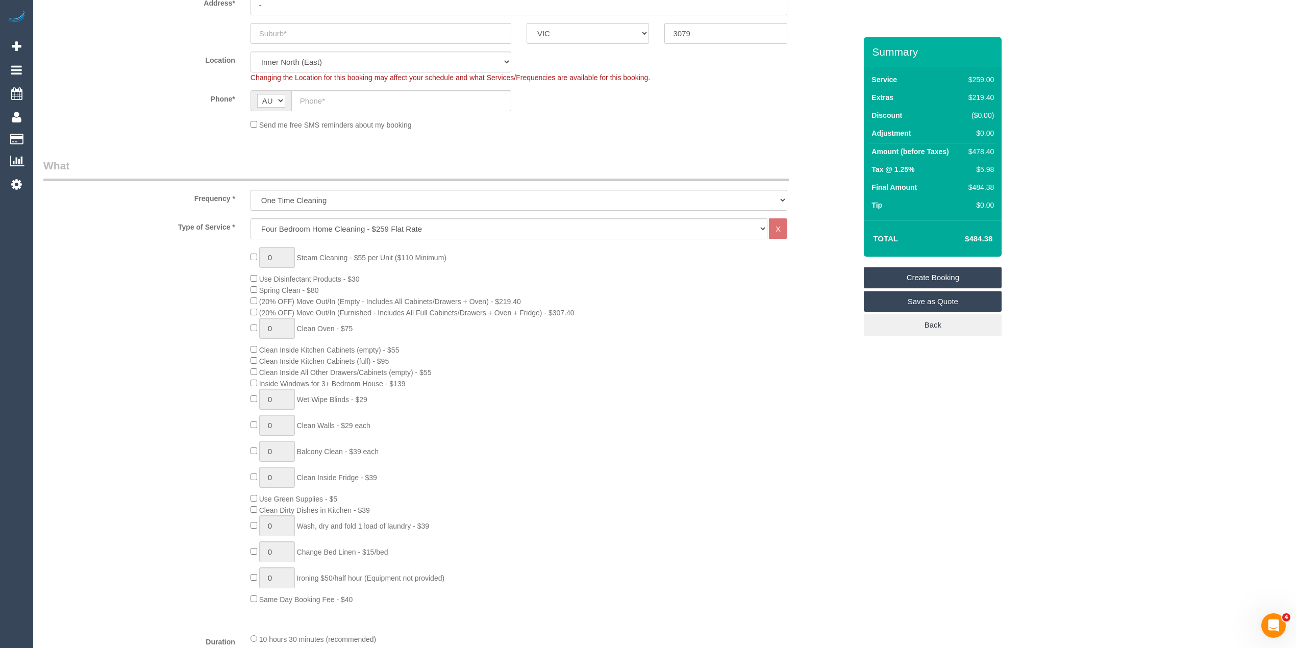
click at [177, 354] on div "0 Steam Cleaning - $55 per Unit ($110 Minimum) Use Disinfectant Products - $30 …" at bounding box center [450, 426] width 828 height 358
click at [131, 345] on div "0 Steam Cleaning - $55 per Unit ($110 Minimum) Use Disinfectant Products - $30 …" at bounding box center [450, 426] width 828 height 358
drag, startPoint x: 1157, startPoint y: 254, endPoint x: 1160, endPoint y: 260, distance: 6.6
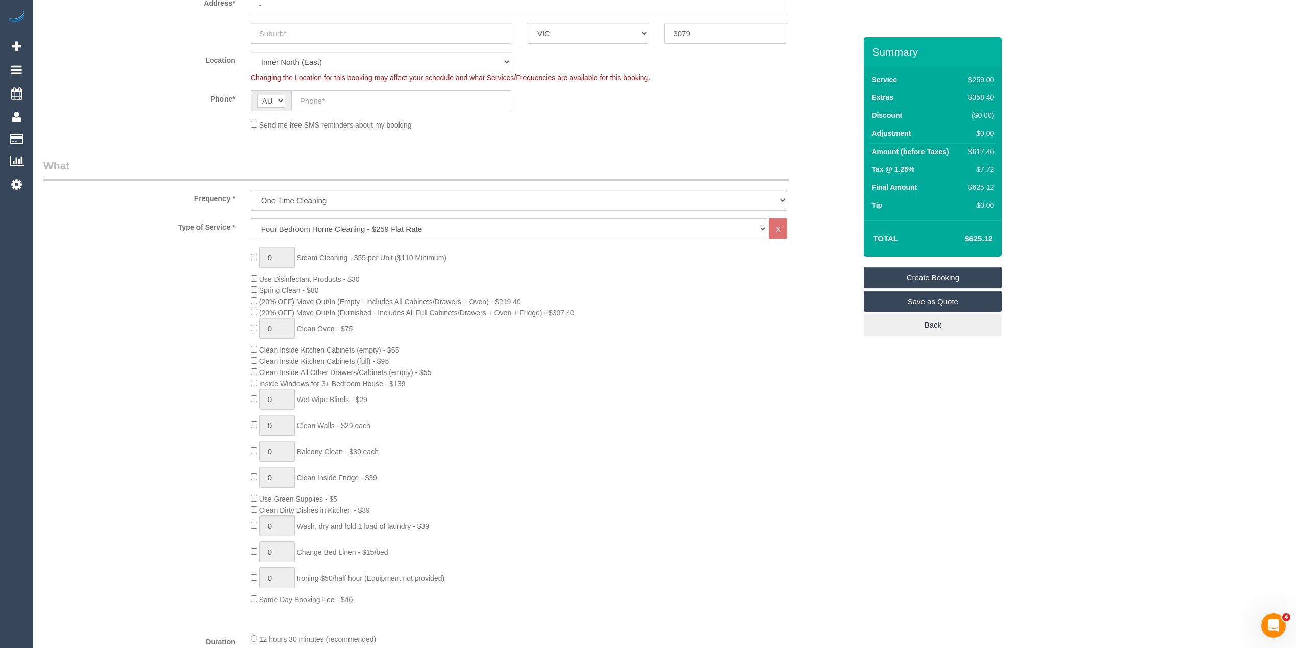
click at [311, 102] on input "text" at bounding box center [401, 100] width 220 height 21
paste input "61 419 544 532"
drag, startPoint x: 308, startPoint y: 98, endPoint x: 280, endPoint y: 76, distance: 35.6
click at [286, 94] on div "AF AL DZ AD AO AI AQ AG AR AM AW AU AT AZ BS BH BD BB BY BE BZ BJ BM BT BO BA B…" at bounding box center [381, 100] width 261 height 21
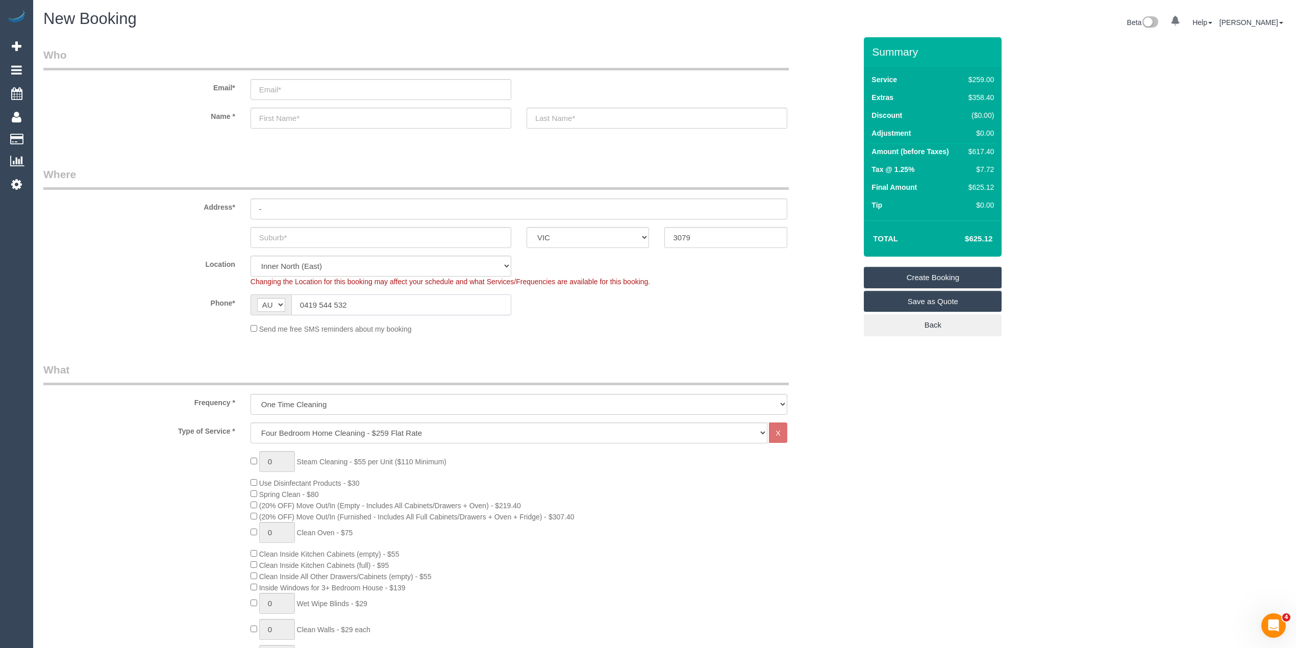
type input "0419 544 532"
click at [286, 243] on input "text" at bounding box center [381, 237] width 261 height 21
type input "Ivanhoe"
click at [303, 86] on input "email" at bounding box center [381, 89] width 261 height 21
click at [303, 89] on input "email" at bounding box center [381, 89] width 261 height 21
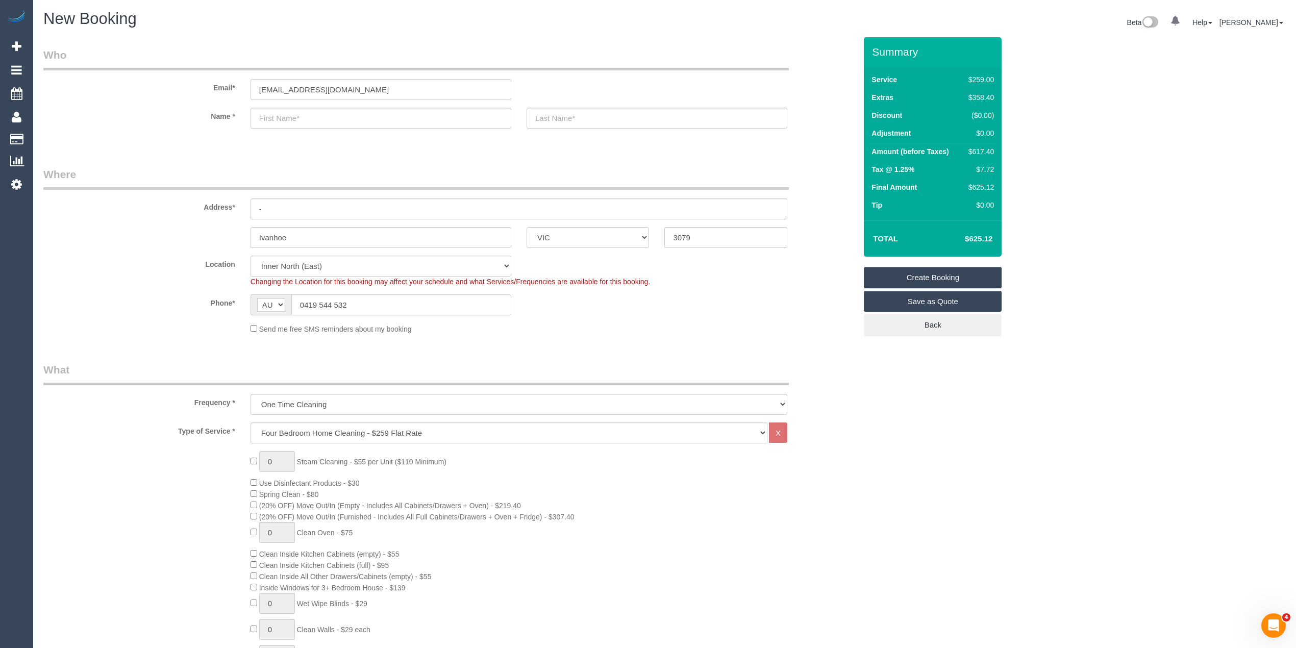
type input "[EMAIL_ADDRESS][DOMAIN_NAME]"
click at [294, 119] on input "text" at bounding box center [381, 118] width 261 height 21
type input "Cara"
click at [602, 118] on input "text" at bounding box center [657, 118] width 261 height 21
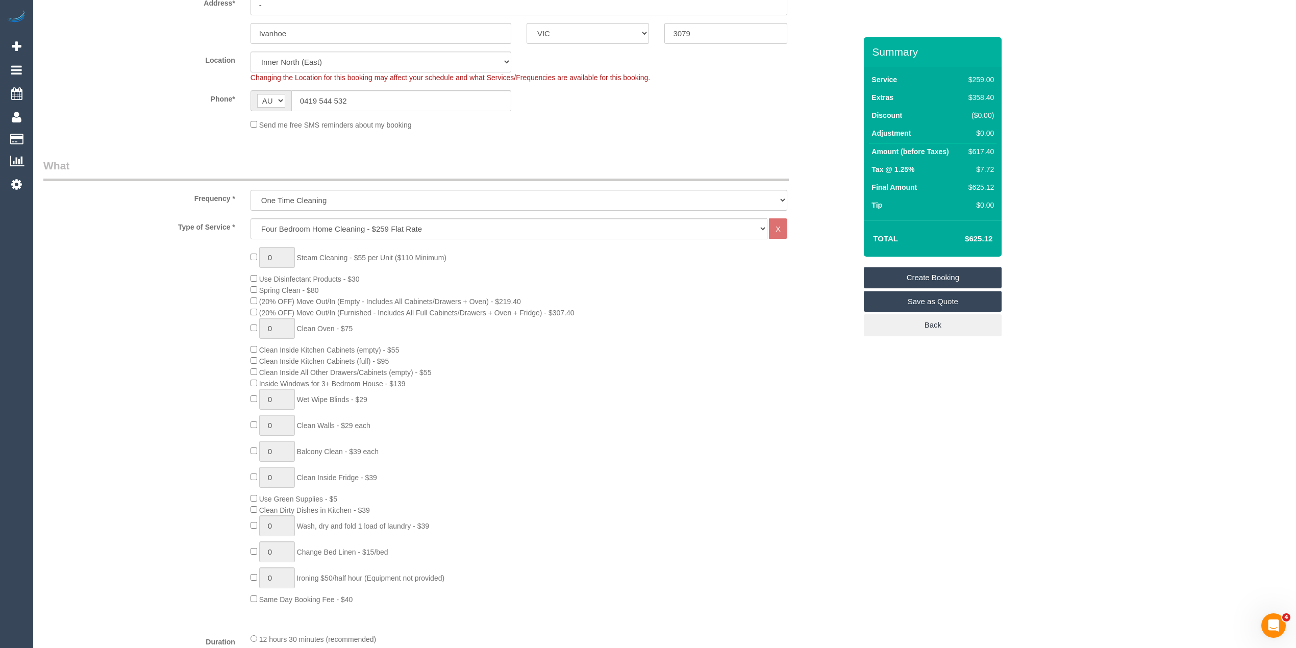
type input "Breck"
click at [965, 298] on link "Save as Quote" at bounding box center [933, 301] width 138 height 21
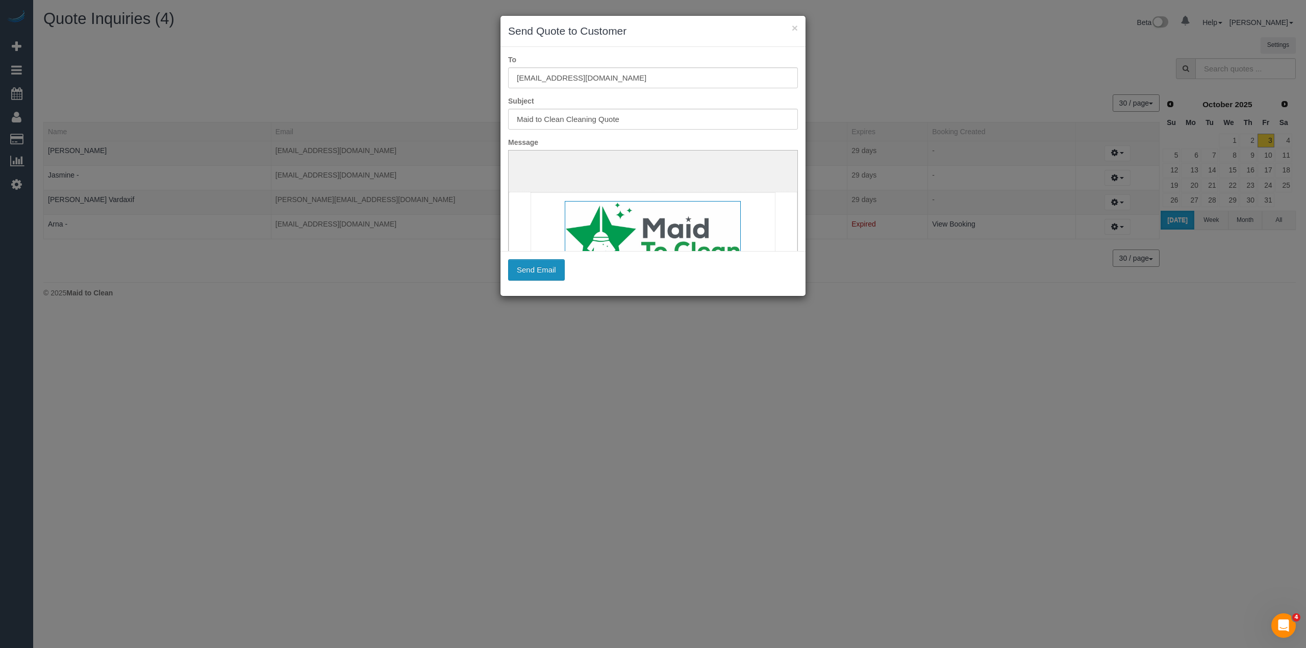
click at [545, 262] on button "Send Email" at bounding box center [536, 269] width 57 height 21
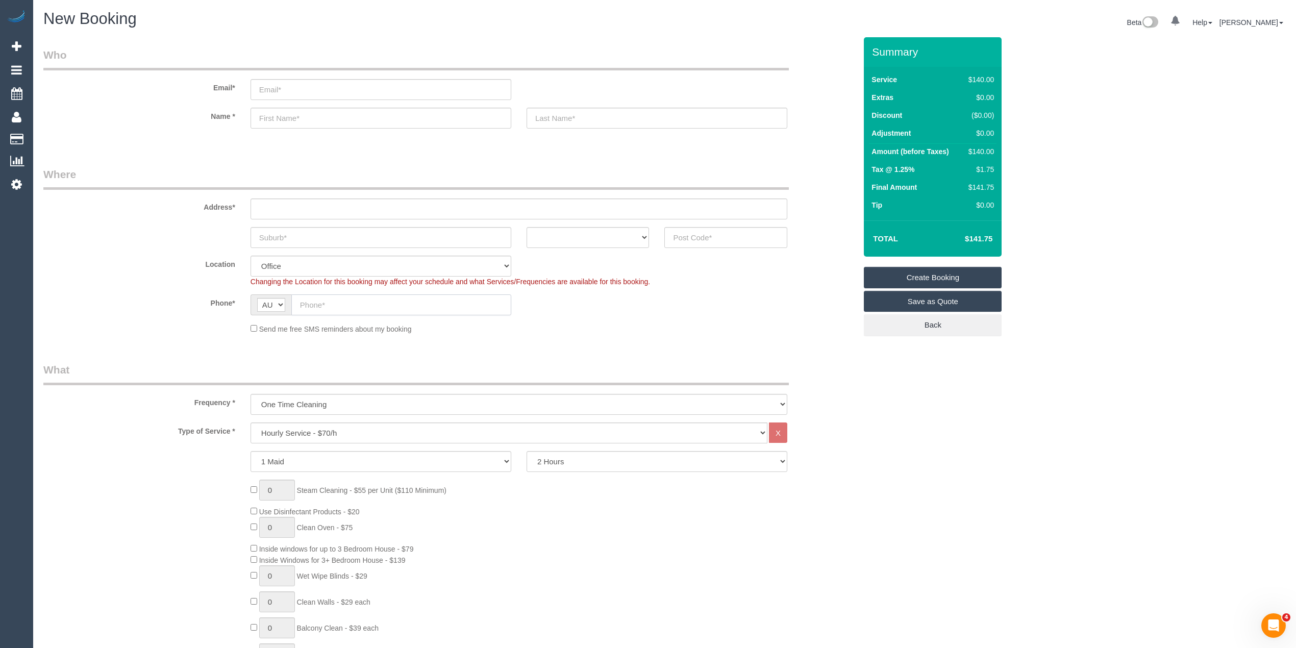
click at [332, 305] on input "text" at bounding box center [401, 304] width 220 height 21
paste input "61 413 826 494"
drag, startPoint x: 312, startPoint y: 306, endPoint x: 274, endPoint y: 303, distance: 37.9
click at [274, 303] on div "AF AL DZ AD AO AI AQ AG AR AM AW AU AT AZ BS BH BD BB BY BE BZ BJ BM BT BO BA B…" at bounding box center [381, 304] width 261 height 21
type input "0413 826 494"
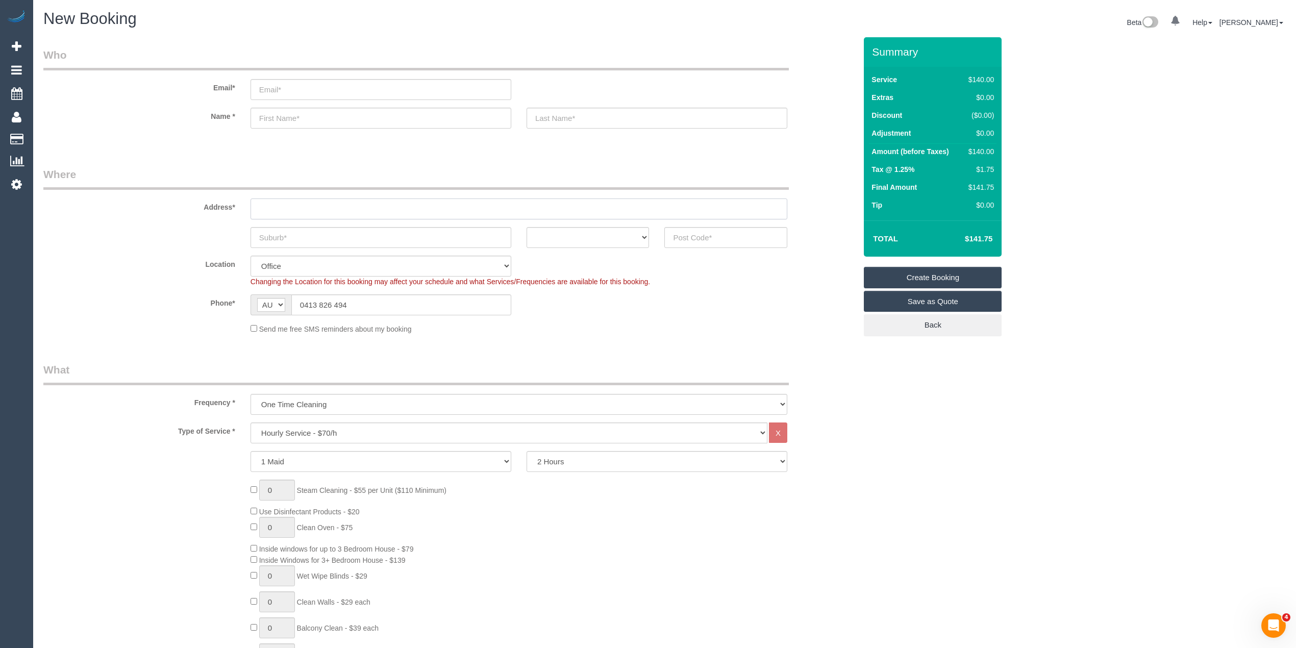
click at [279, 215] on input "text" at bounding box center [519, 208] width 537 height 21
type input "-"
click at [291, 238] on input "text" at bounding box center [381, 237] width 261 height 21
click at [287, 235] on input "text" at bounding box center [381, 237] width 261 height 21
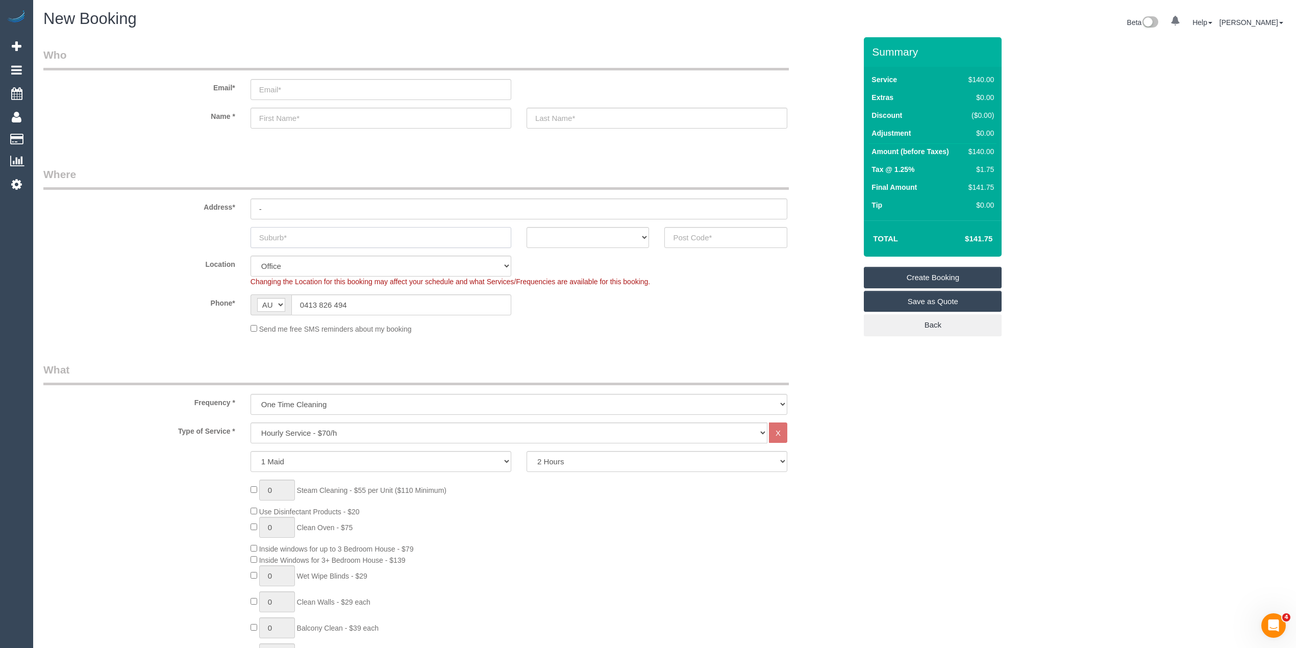
click at [287, 235] on input "text" at bounding box center [381, 237] width 261 height 21
click at [280, 237] on input "text" at bounding box center [381, 237] width 261 height 21
click at [312, 437] on select "Hourly Service - $70/h Hourly Service - $65/h Hourly Service - $60/h Hourly Ser…" at bounding box center [509, 432] width 517 height 21
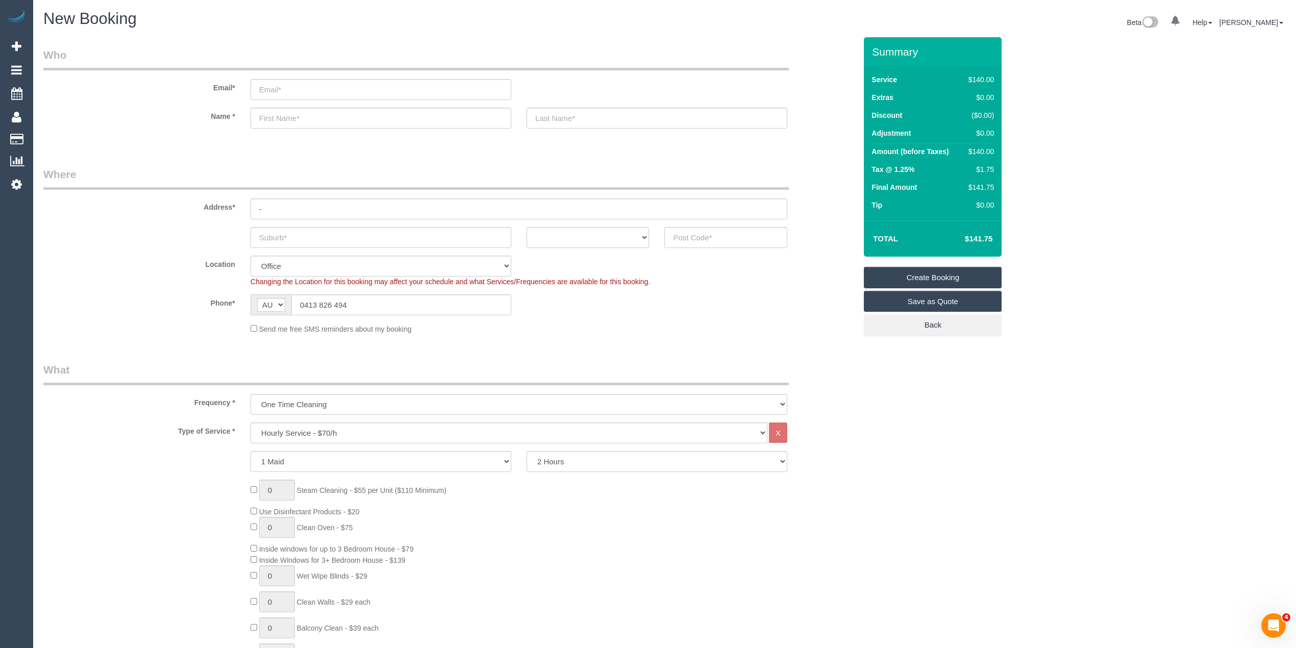
click at [91, 260] on label "Location" at bounding box center [139, 263] width 207 height 14
click at [354, 432] on select "Hourly Service - $70/h Hourly Service - $65/h Hourly Service - $60/h Hourly Ser…" at bounding box center [509, 432] width 517 height 21
select select "213"
click at [251, 422] on select "Hourly Service - $70/h Hourly Service - $65/h Hourly Service - $60/h Hourly Ser…" at bounding box center [509, 432] width 517 height 21
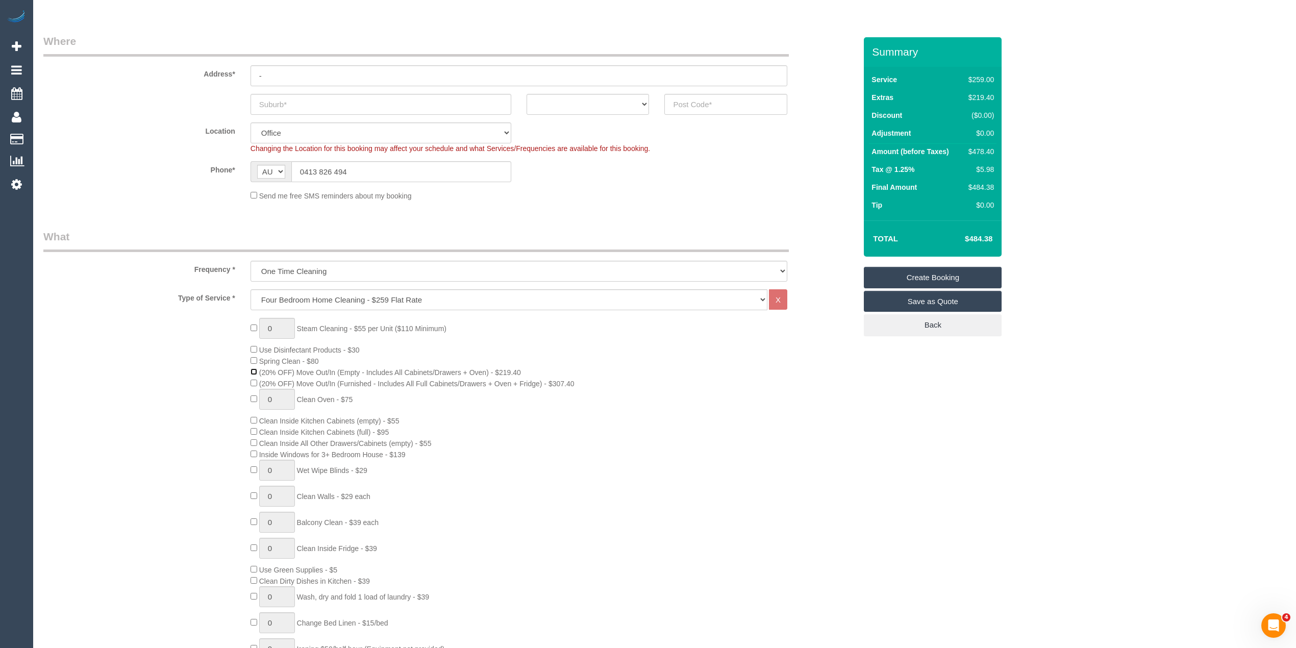
scroll to position [136, 0]
drag, startPoint x: 272, startPoint y: 323, endPoint x: 264, endPoint y: 321, distance: 8.8
click at [264, 321] on input "1" at bounding box center [277, 325] width 36 height 21
click at [284, 323] on input "1" at bounding box center [277, 325] width 36 height 21
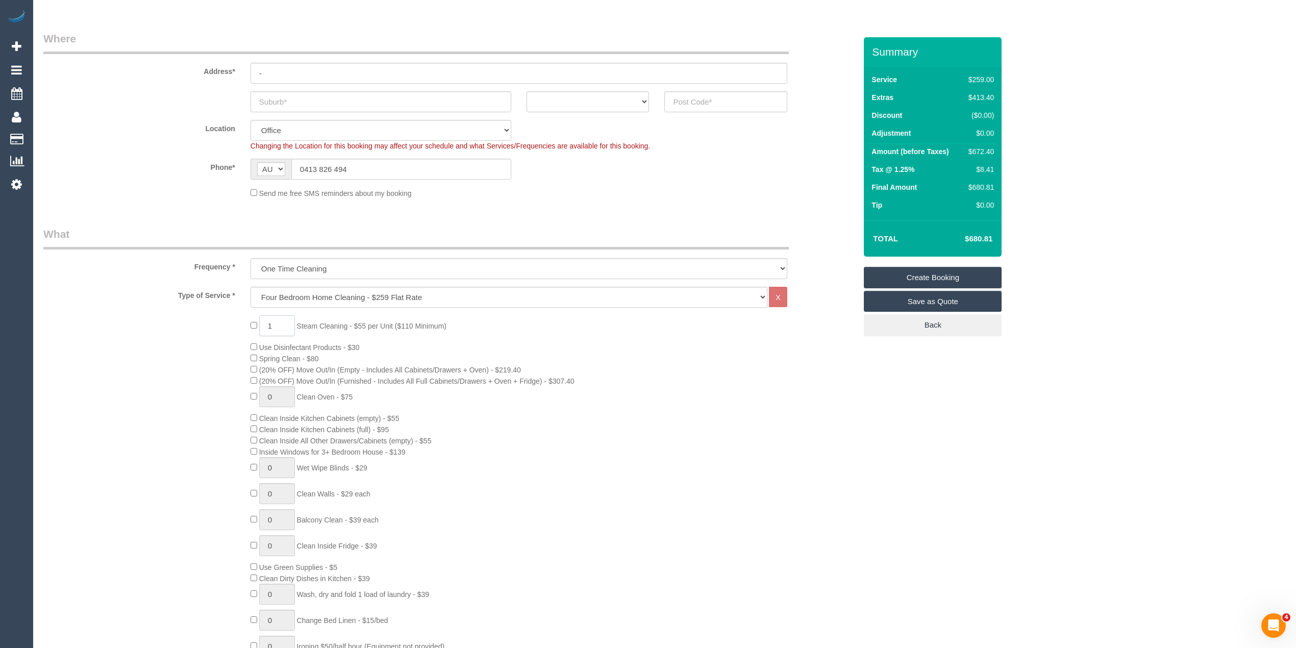
drag, startPoint x: 284, startPoint y: 323, endPoint x: 262, endPoint y: 321, distance: 22.6
click at [262, 321] on input "1" at bounding box center [277, 325] width 36 height 21
type input "4"
click at [117, 263] on label "Frequency *" at bounding box center [139, 265] width 207 height 14
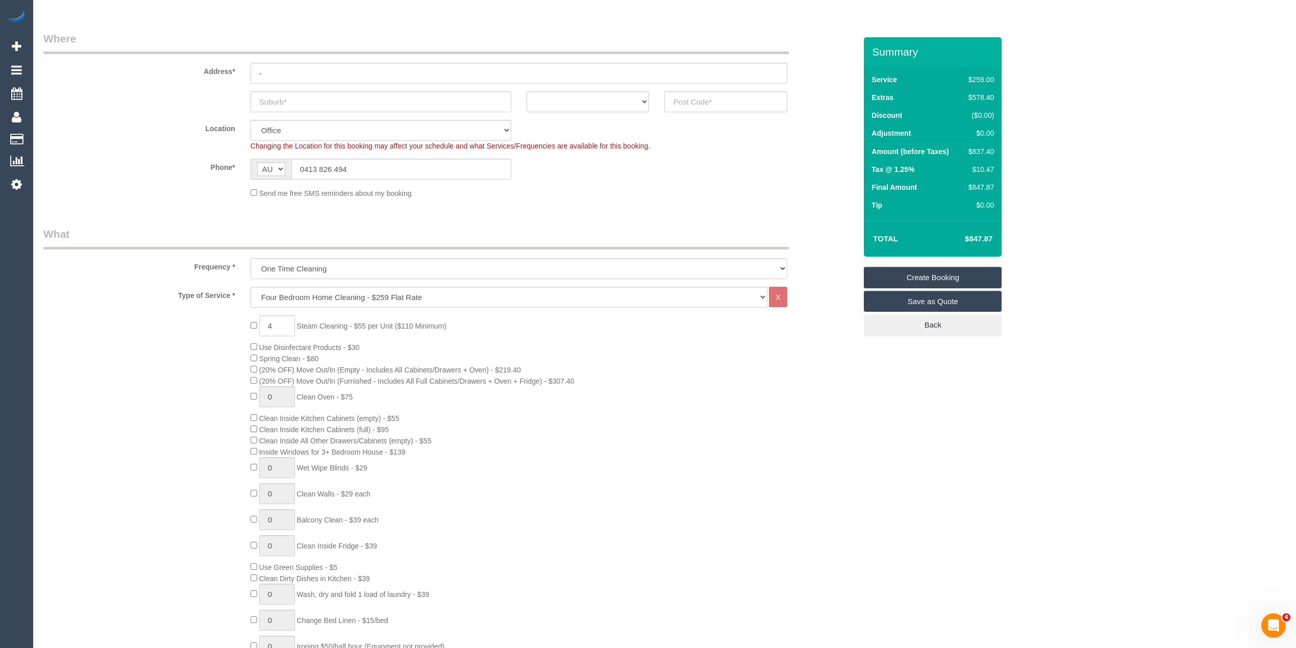
click at [152, 166] on label "Phone*" at bounding box center [139, 166] width 207 height 14
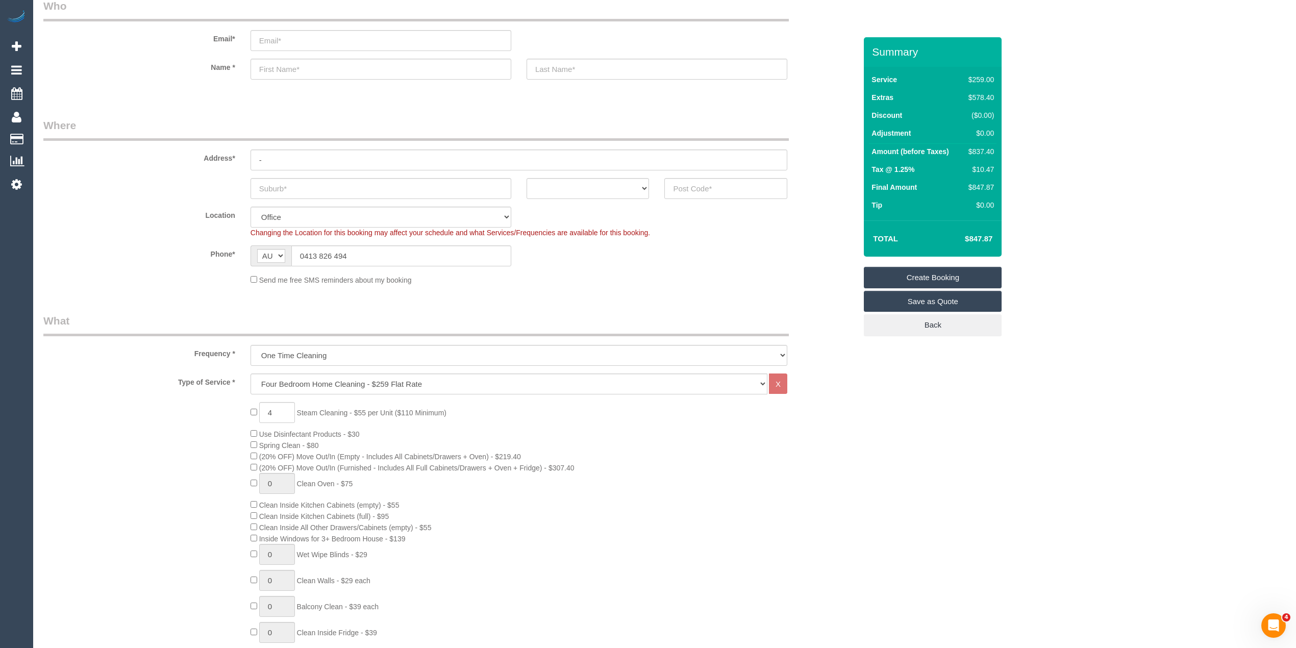
scroll to position [0, 0]
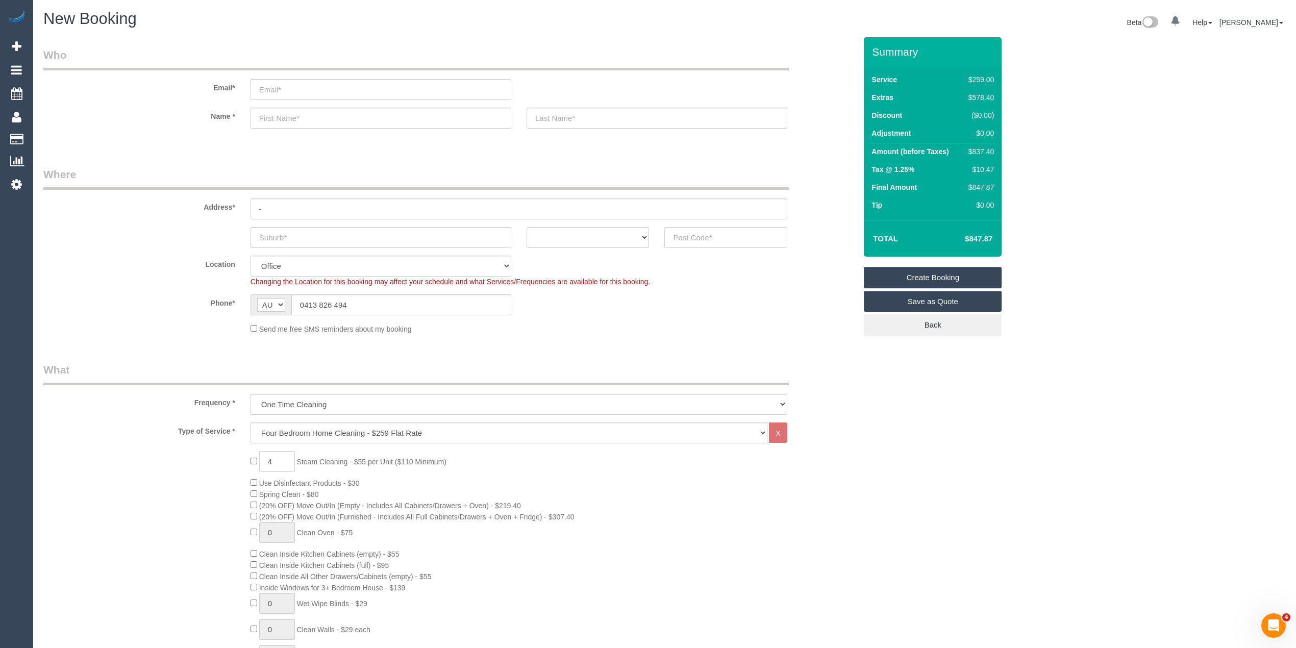
click at [694, 224] on sui-booking-address "Address* - ACT NSW NT QLD SA TAS VIC WA" at bounding box center [449, 207] width 813 height 81
click at [703, 237] on input "text" at bounding box center [725, 237] width 123 height 21
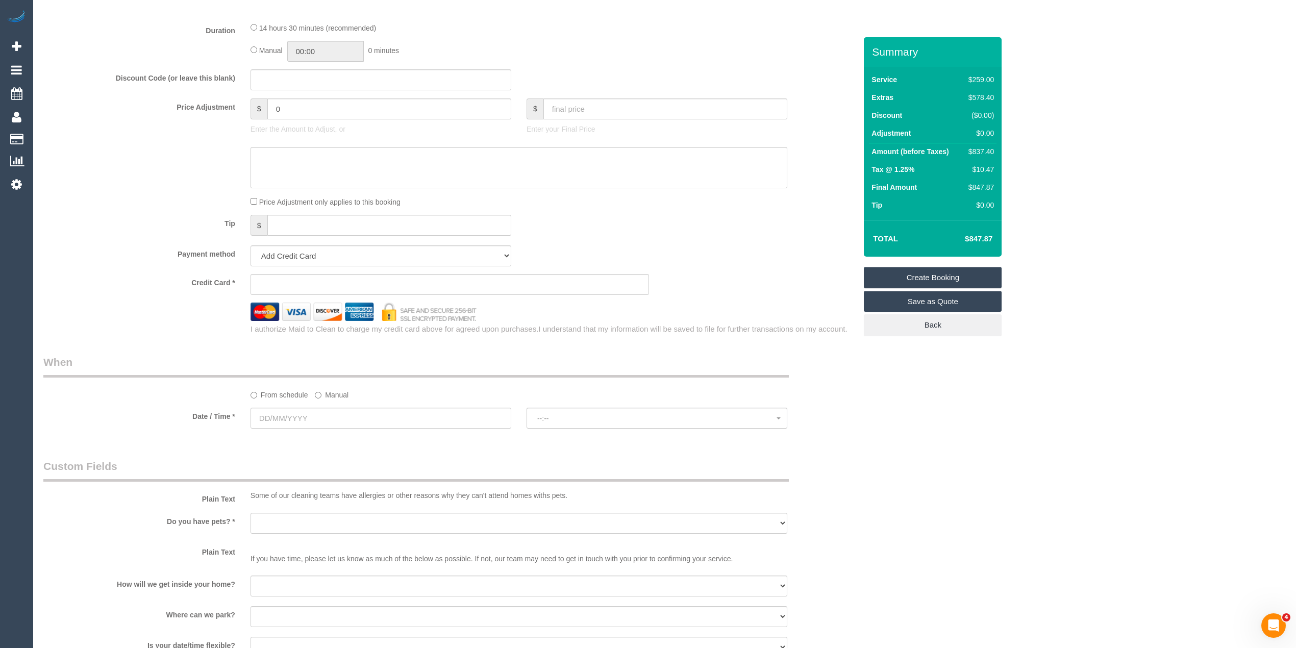
scroll to position [816, 0]
type input "3028"
click at [283, 416] on input "text" at bounding box center [381, 417] width 261 height 21
select select "65"
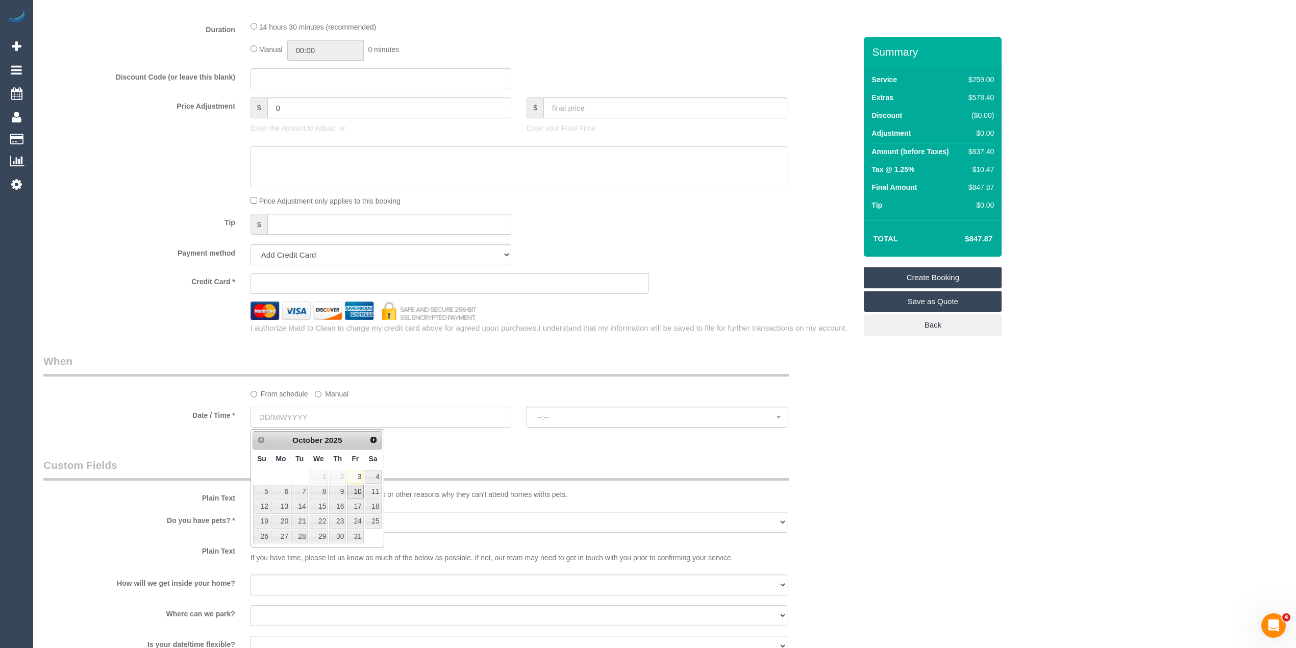
select select "object:2255"
click at [337, 494] on link "9" at bounding box center [337, 492] width 17 height 14
type input "09/10/2025"
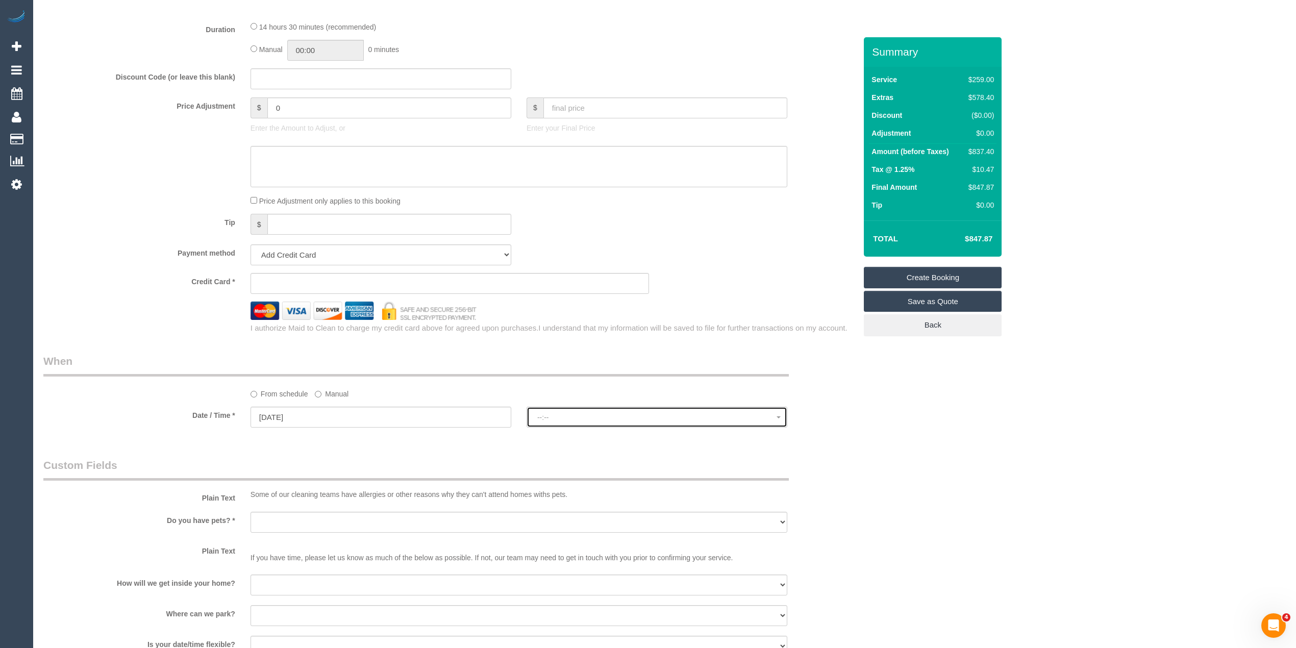
click at [611, 423] on button "--:--" at bounding box center [657, 417] width 261 height 21
select select "spot1"
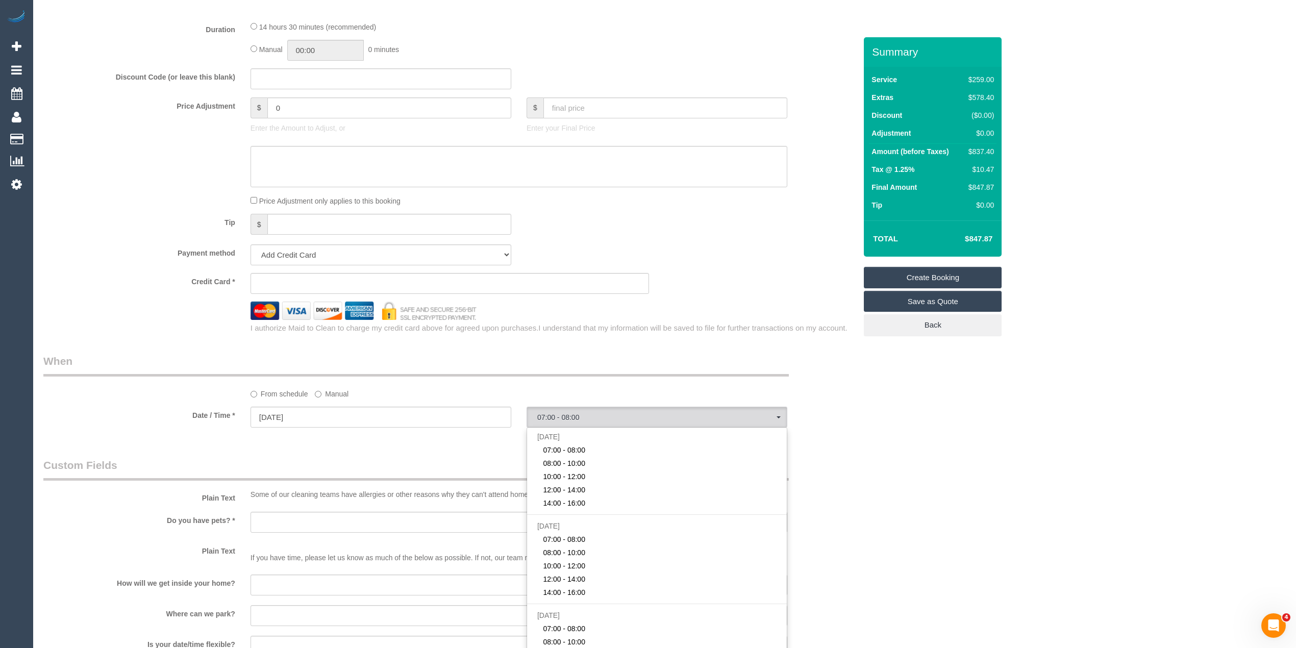
click at [1010, 407] on div "Who Email* Name * Where Address* - ACT NSW NT QLD SA TAS VIC WA 3028 Location O…" at bounding box center [664, 135] width 1242 height 1829
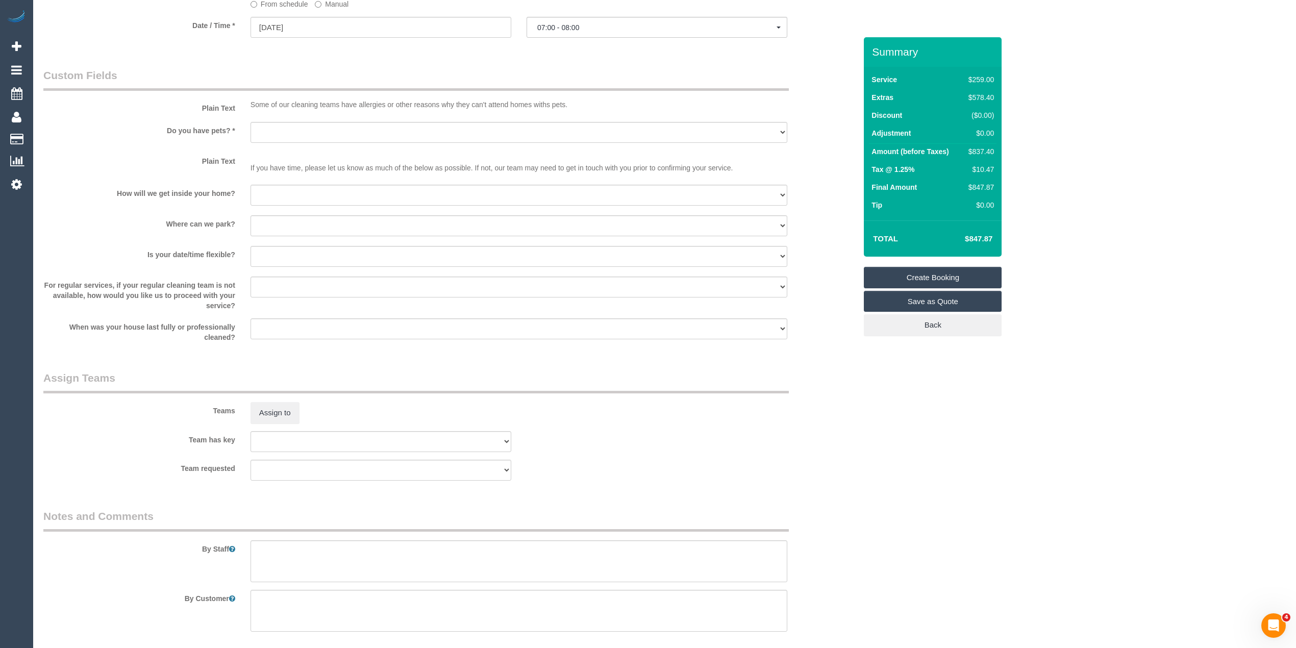
scroll to position [1254, 0]
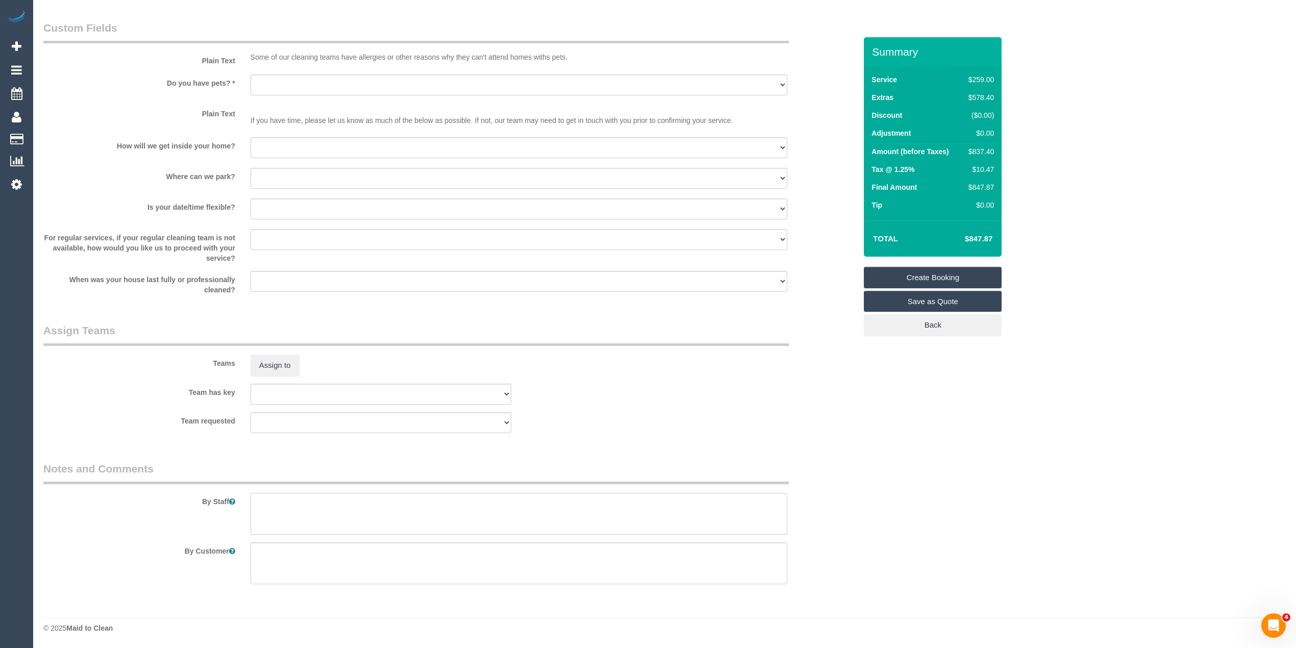
click at [317, 515] on textarea at bounding box center [519, 514] width 537 height 42
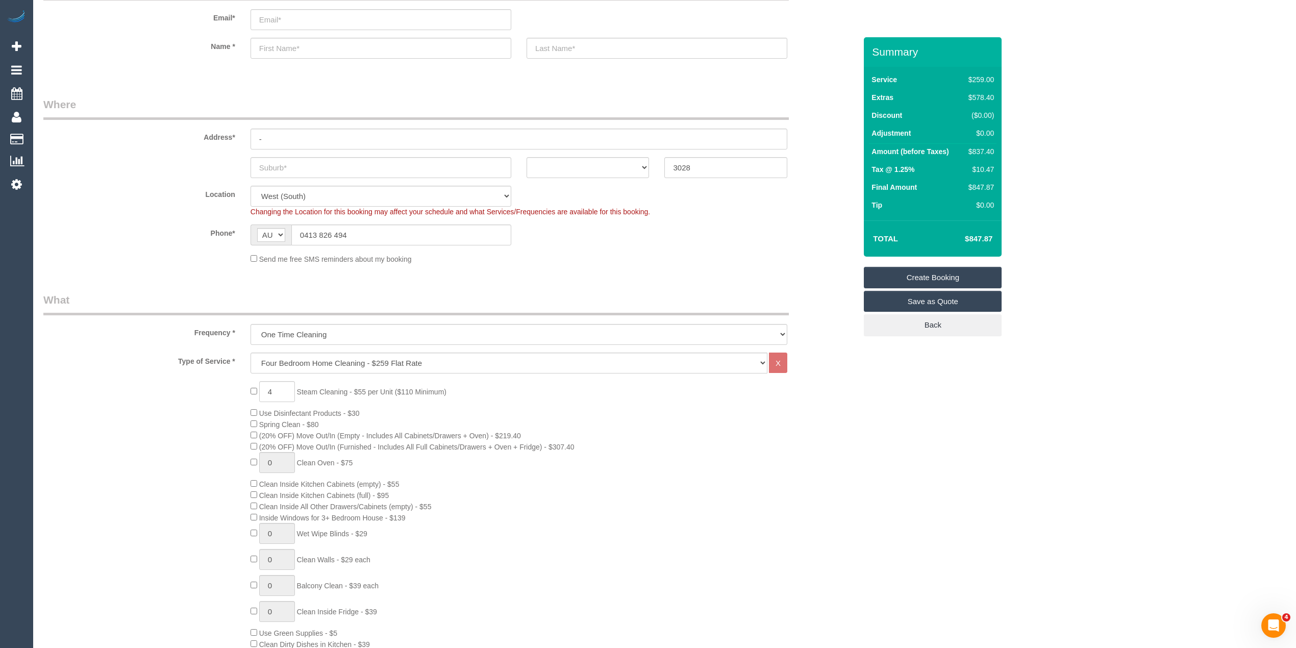
scroll to position [0, 0]
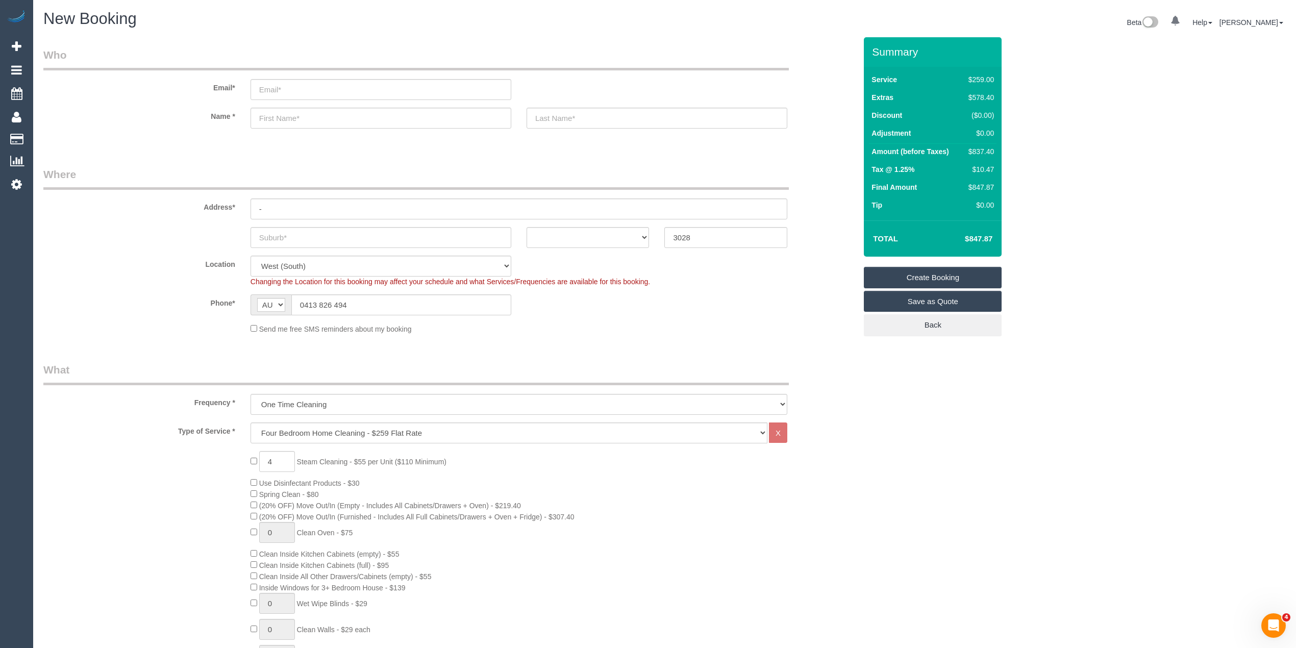
type textarea "Steam cleaning of 4 bedrooms."
click at [308, 241] on input "text" at bounding box center [381, 237] width 261 height 21
type input "Altona Meadows"
click at [607, 241] on select "ACT NSW NT QLD SA TAS VIC WA" at bounding box center [588, 237] width 123 height 21
select select "VIC"
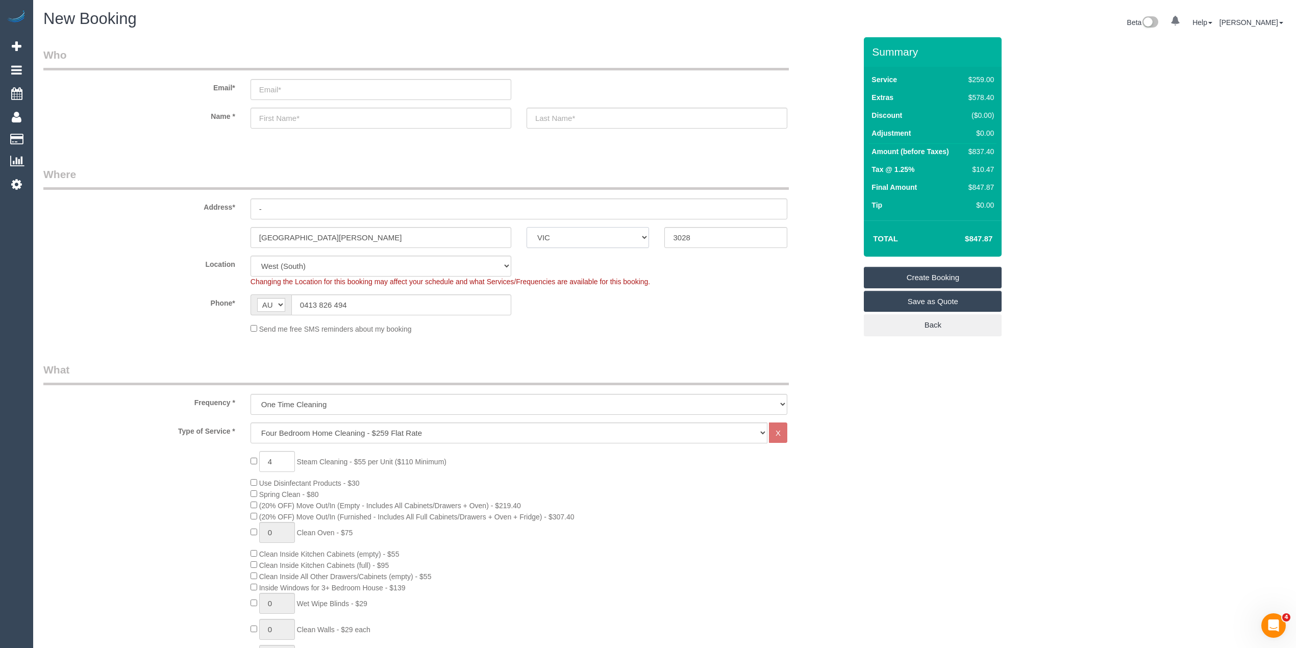
click at [527, 227] on select "ACT NSW NT QLD SA TAS VIC WA" at bounding box center [588, 237] width 123 height 21
click at [310, 92] on input "email" at bounding box center [381, 89] width 261 height 21
click at [276, 83] on input "email" at bounding box center [381, 89] width 261 height 21
click at [287, 92] on input "email" at bounding box center [381, 89] width 261 height 21
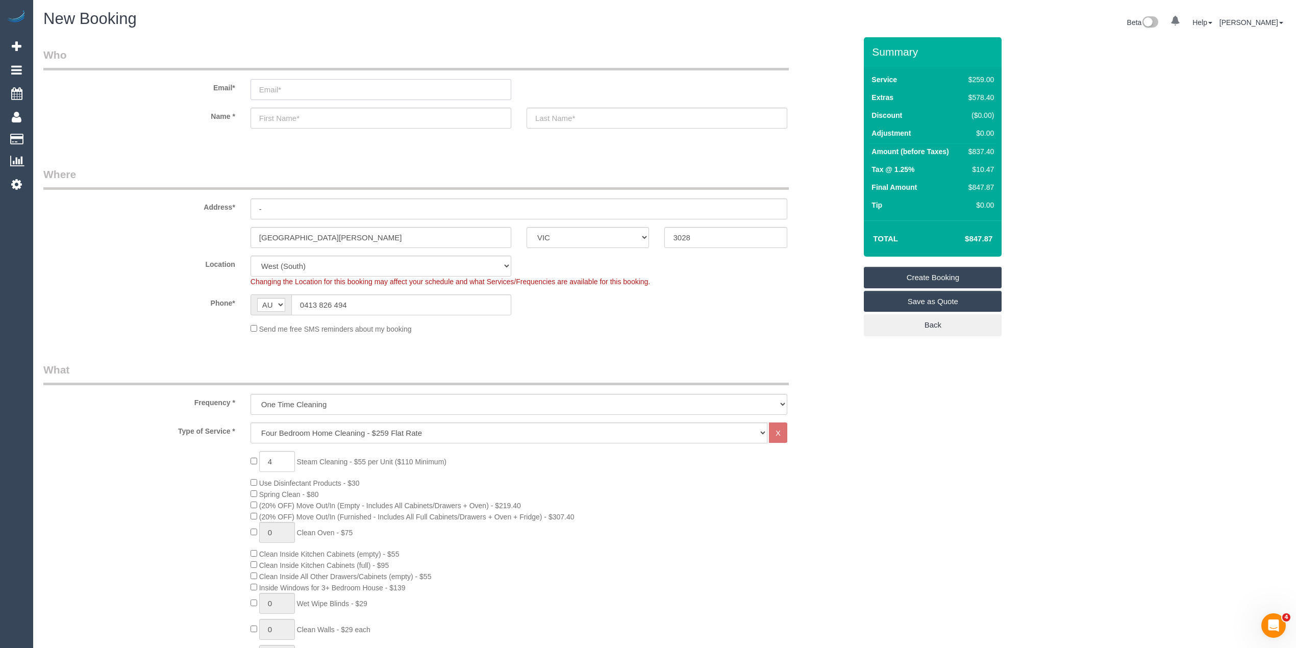
click at [293, 91] on input "email" at bounding box center [381, 89] width 261 height 21
type input "deandray1409@gmail.com"
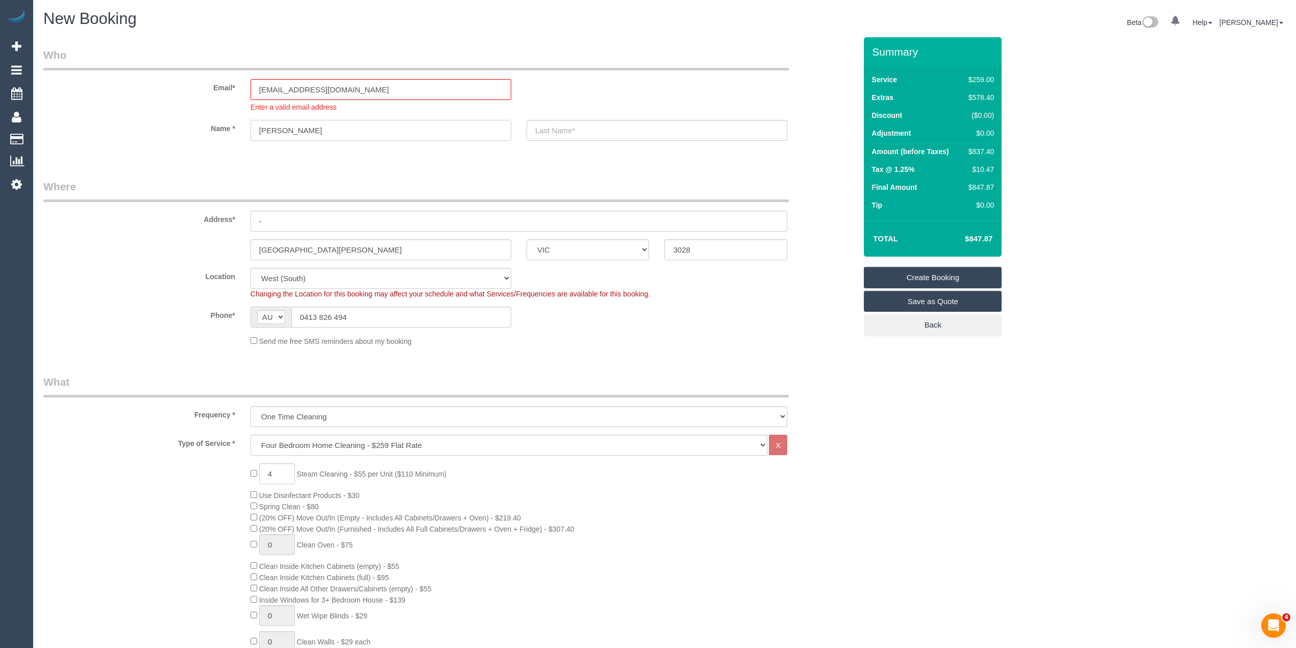
click at [288, 128] on input "Dean Dray" at bounding box center [381, 130] width 261 height 21
type input "Dean"
click at [625, 122] on input "text" at bounding box center [657, 130] width 261 height 21
paste input "Dray"
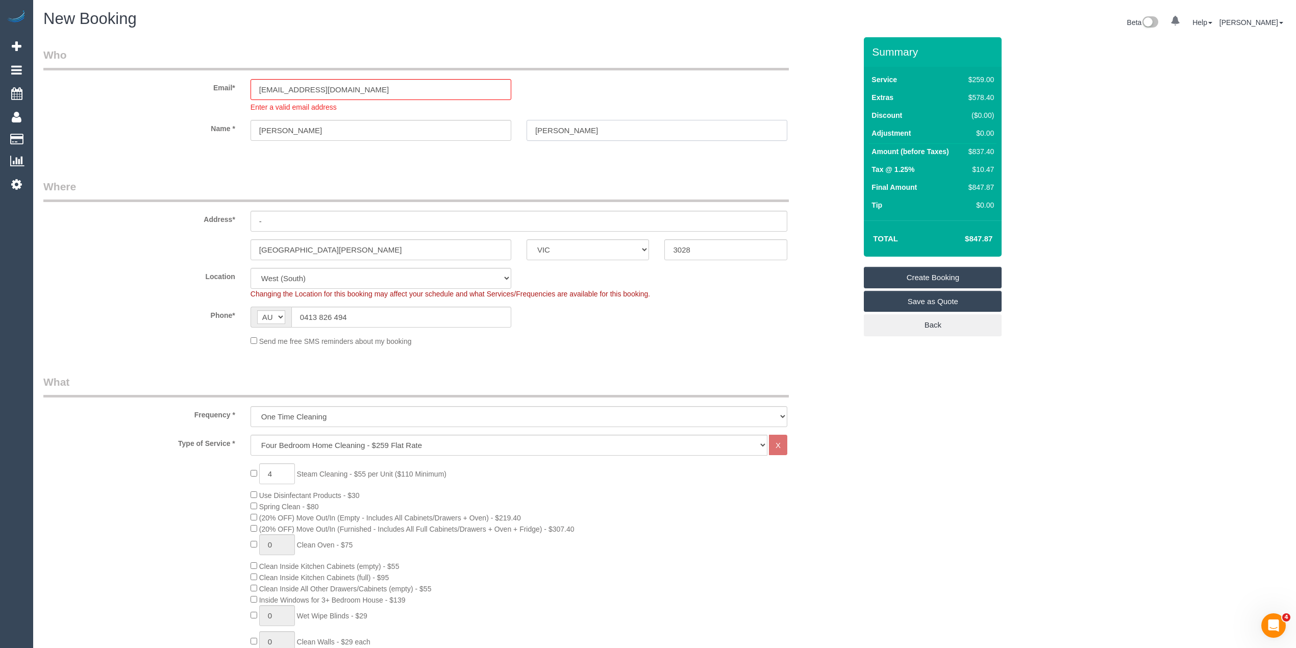
type input "Dray"
click at [951, 296] on link "Save as Quote" at bounding box center [933, 301] width 138 height 21
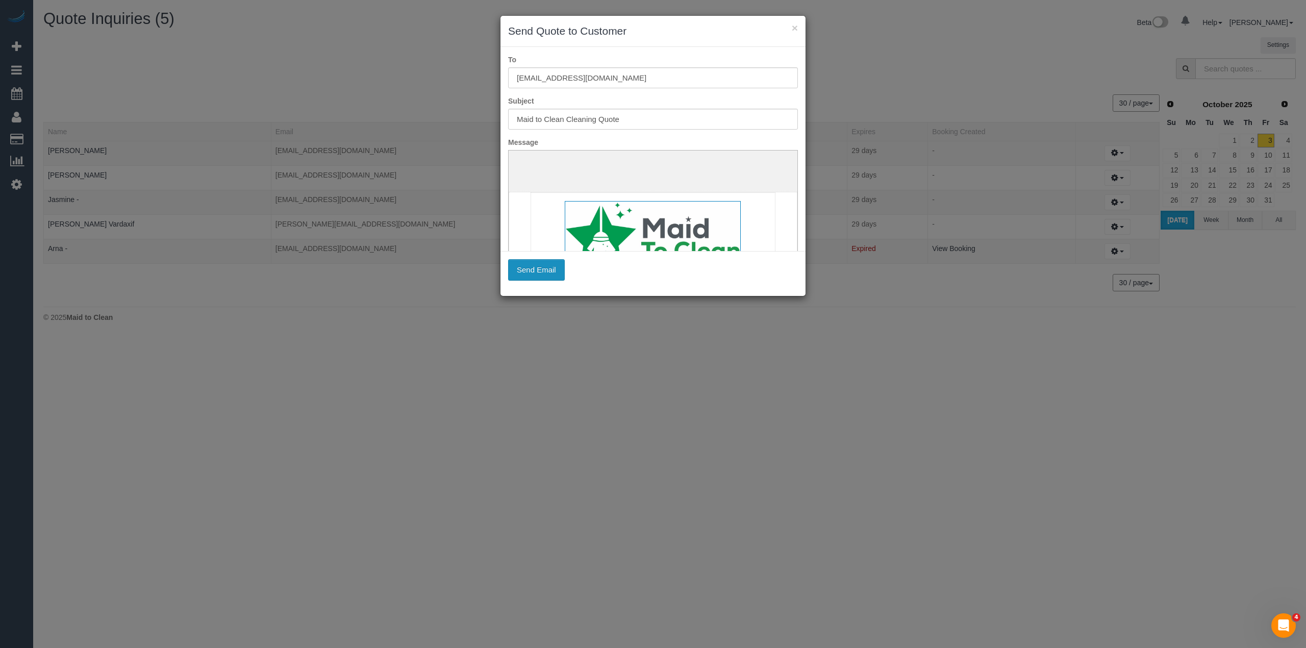
click at [548, 269] on button "Send Email" at bounding box center [536, 269] width 57 height 21
